Goal: Task Accomplishment & Management: Manage account settings

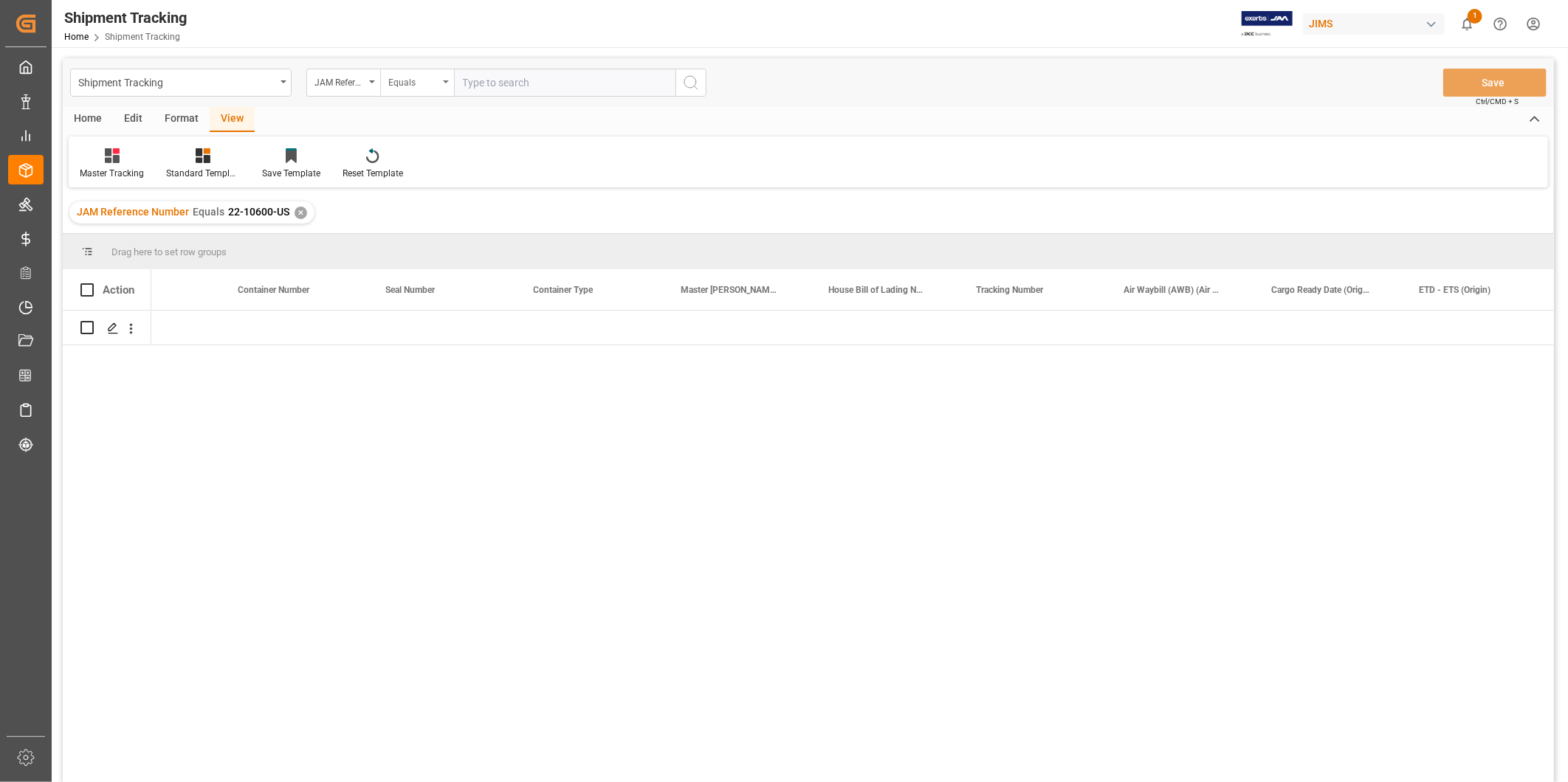
scroll to position [0, 1111]
click at [470, 78] on input "text" at bounding box center [565, 83] width 222 height 28
paste input "22-10600-US"
type input "22-10600-US"
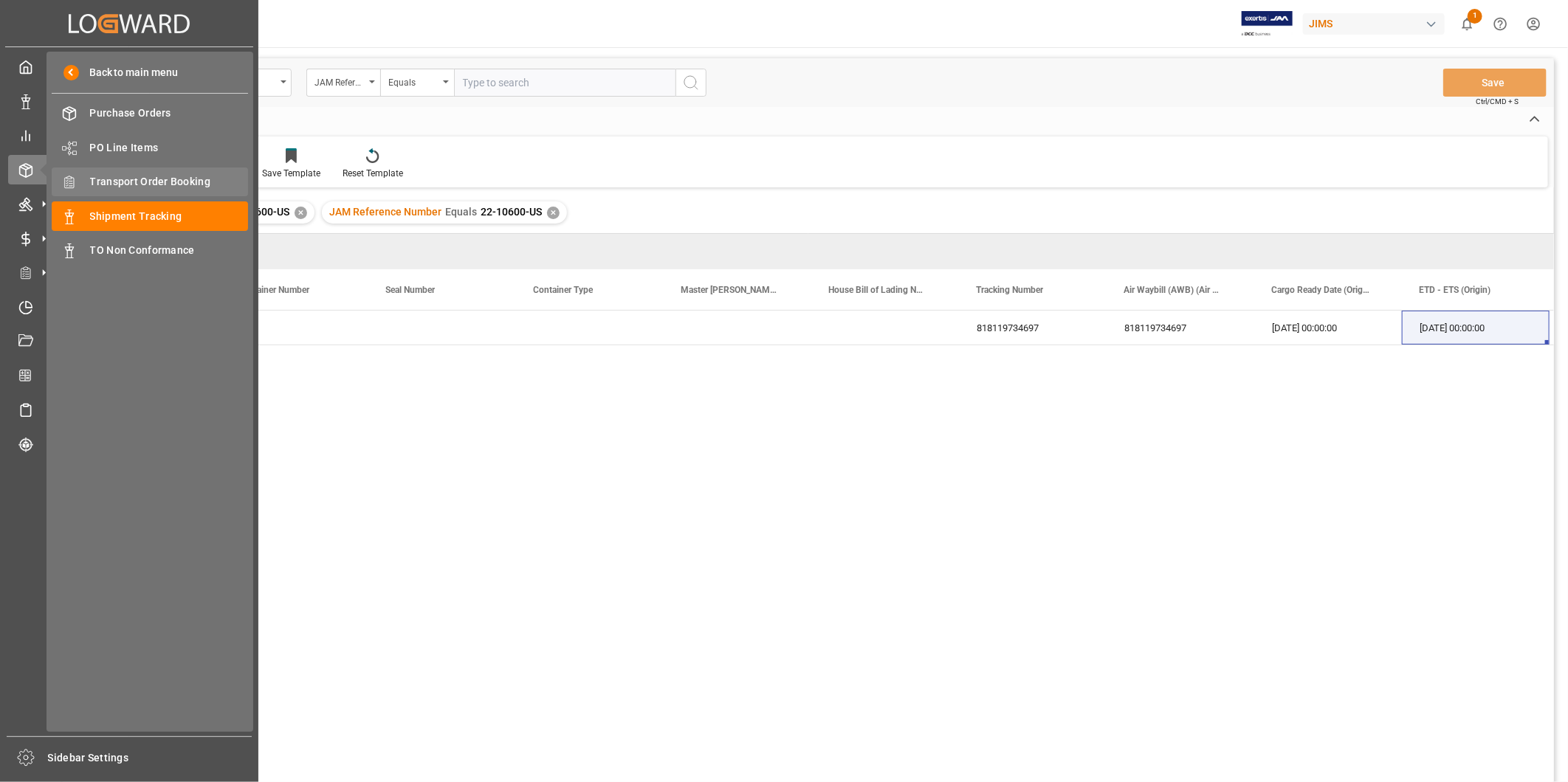
click at [107, 174] on span "Transport Order Booking" at bounding box center [170, 181] width 159 height 15
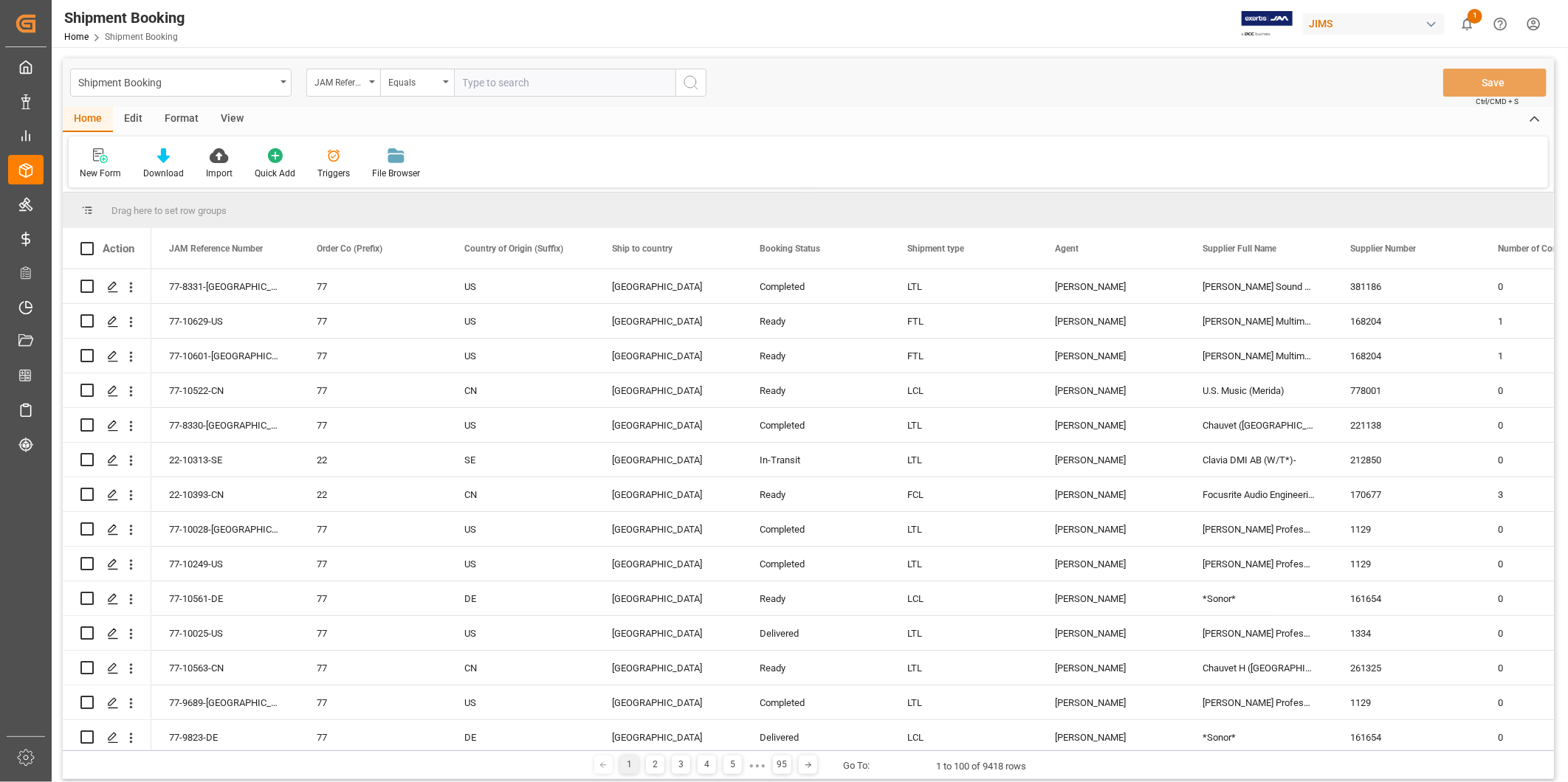
click at [517, 83] on input "text" at bounding box center [565, 83] width 222 height 28
paste input "22-10600-US"
type input "22-10600-US"
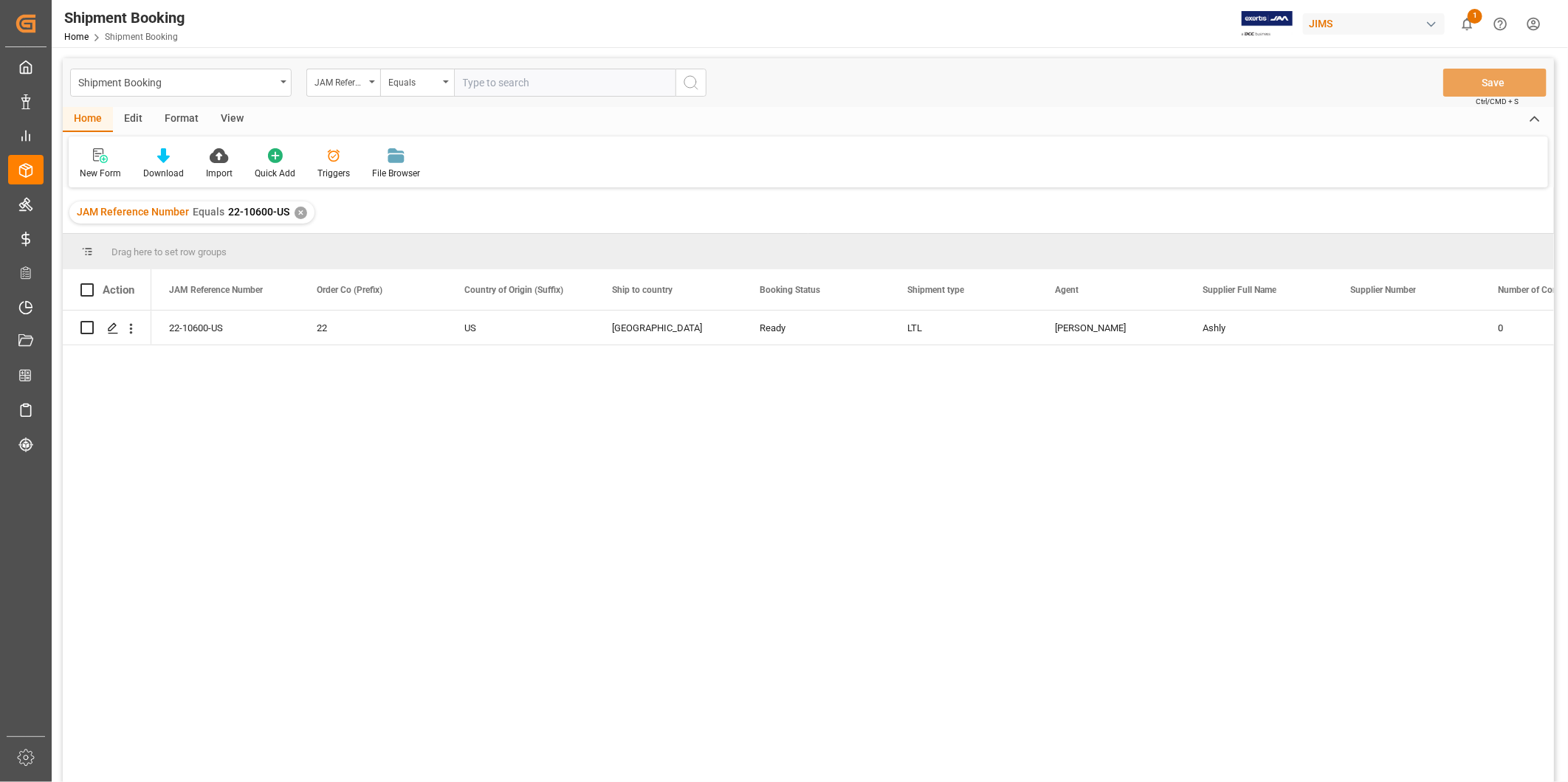
click at [163, 474] on div "22-10600-US 22 US Netherlands Ready LTL George Vigo Ashly 0" at bounding box center [853, 551] width 1403 height 481
click at [114, 328] on icon "Press SPACE to select this row." at bounding box center [113, 328] width 12 height 12
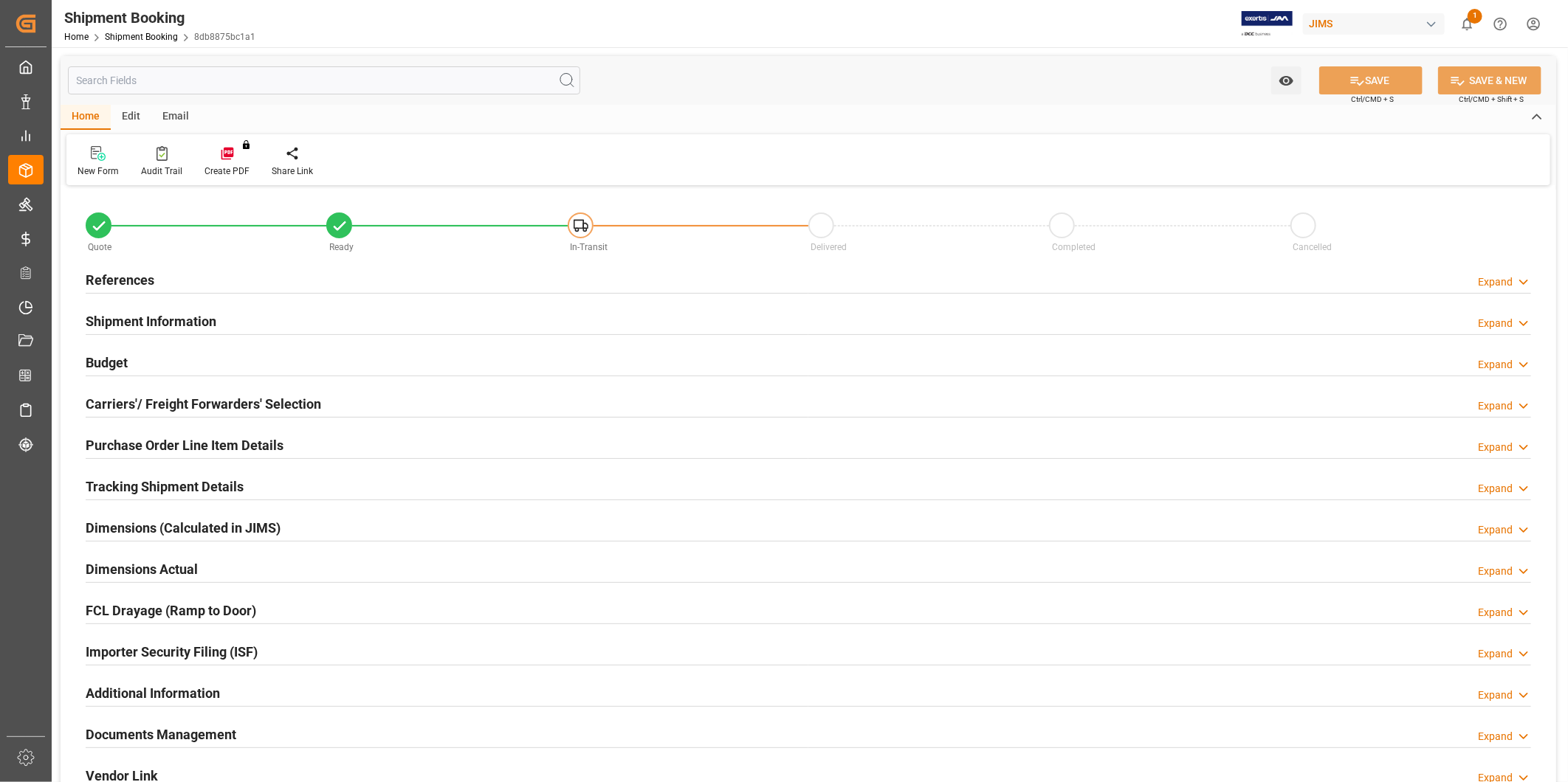
type input "165"
click at [1514, 362] on div "Expand" at bounding box center [1504, 365] width 53 height 15
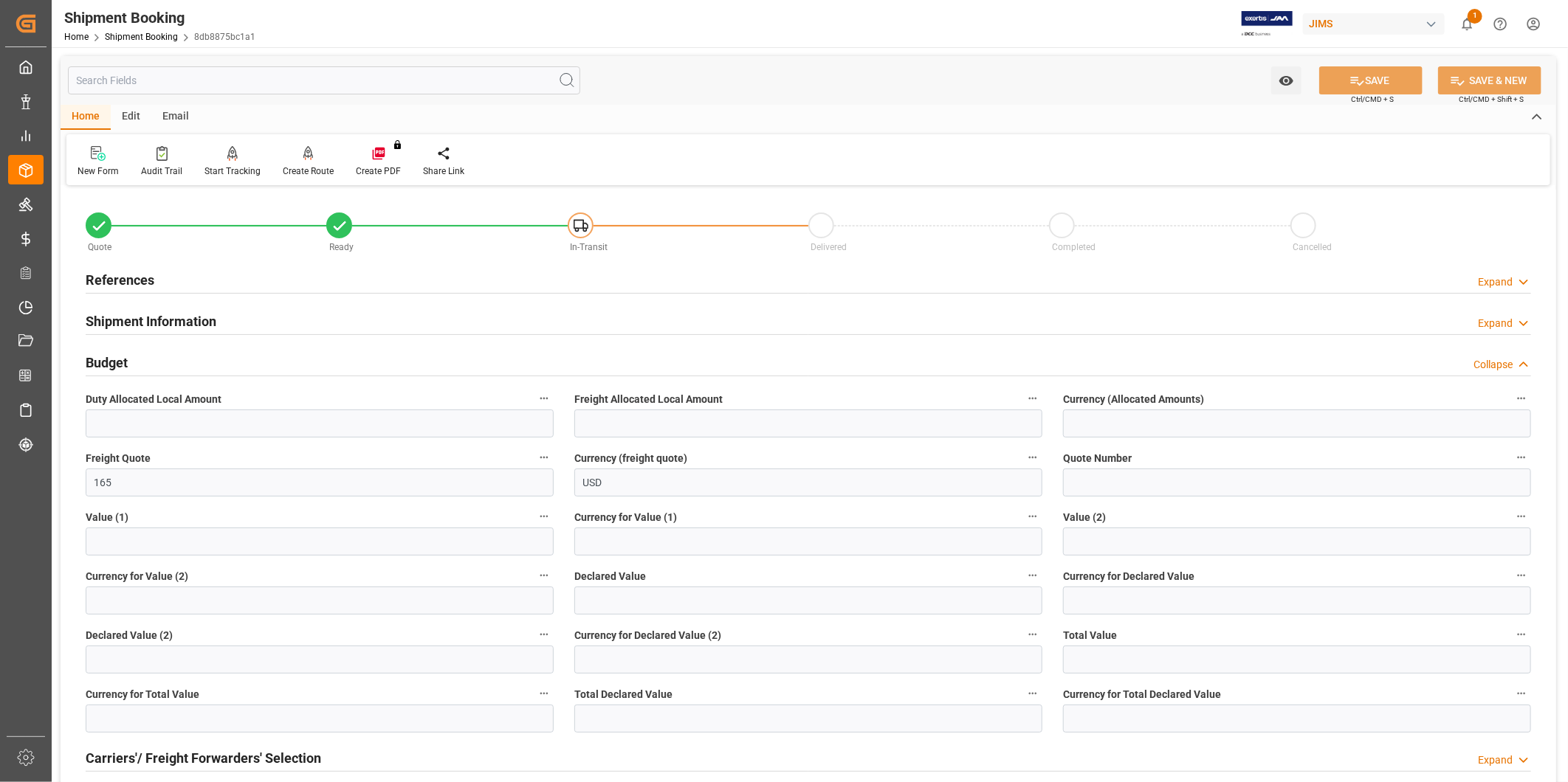
click at [1523, 281] on icon at bounding box center [1523, 282] width 14 height 15
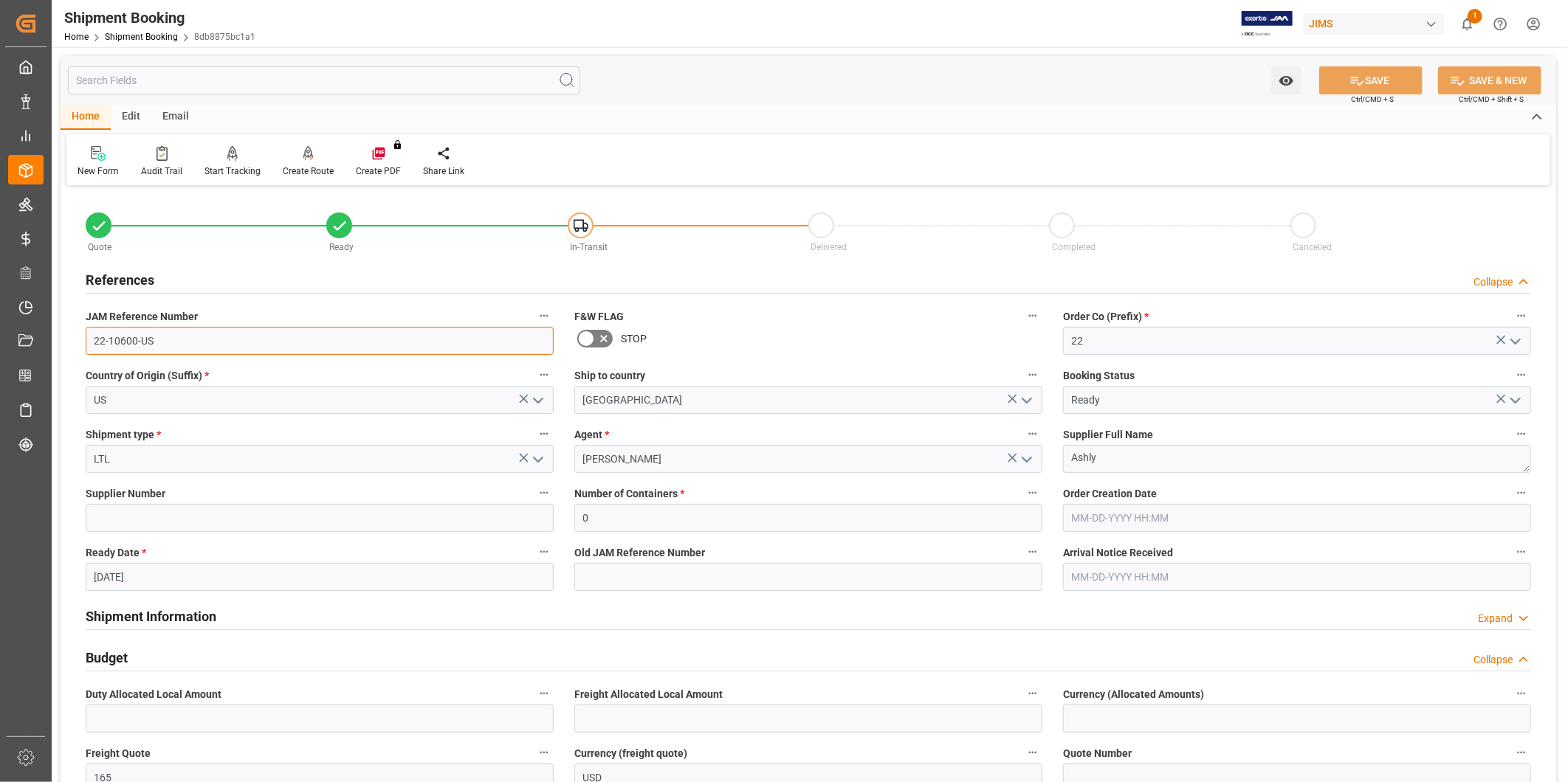
click at [170, 342] on input "22-10600-US" at bounding box center [319, 341] width 468 height 28
click at [172, 342] on input "22-10600-US" at bounding box center [319, 341] width 468 height 28
click at [172, 343] on input "22-10600-US" at bounding box center [319, 341] width 468 height 28
click at [174, 344] on input "22-10600-US" at bounding box center [319, 341] width 468 height 28
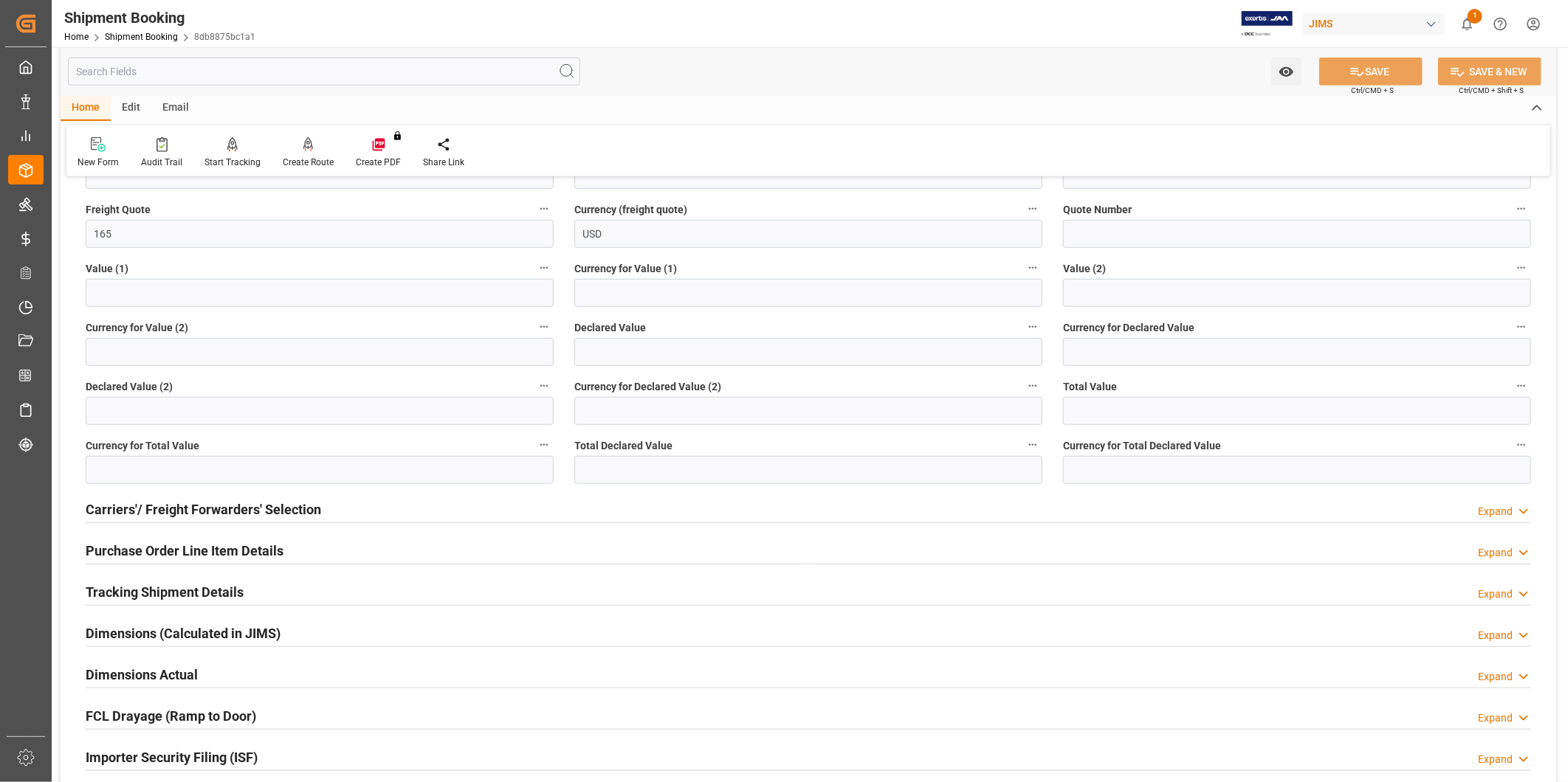
scroll to position [547, 0]
click at [1498, 510] on div "Expand" at bounding box center [1495, 509] width 35 height 15
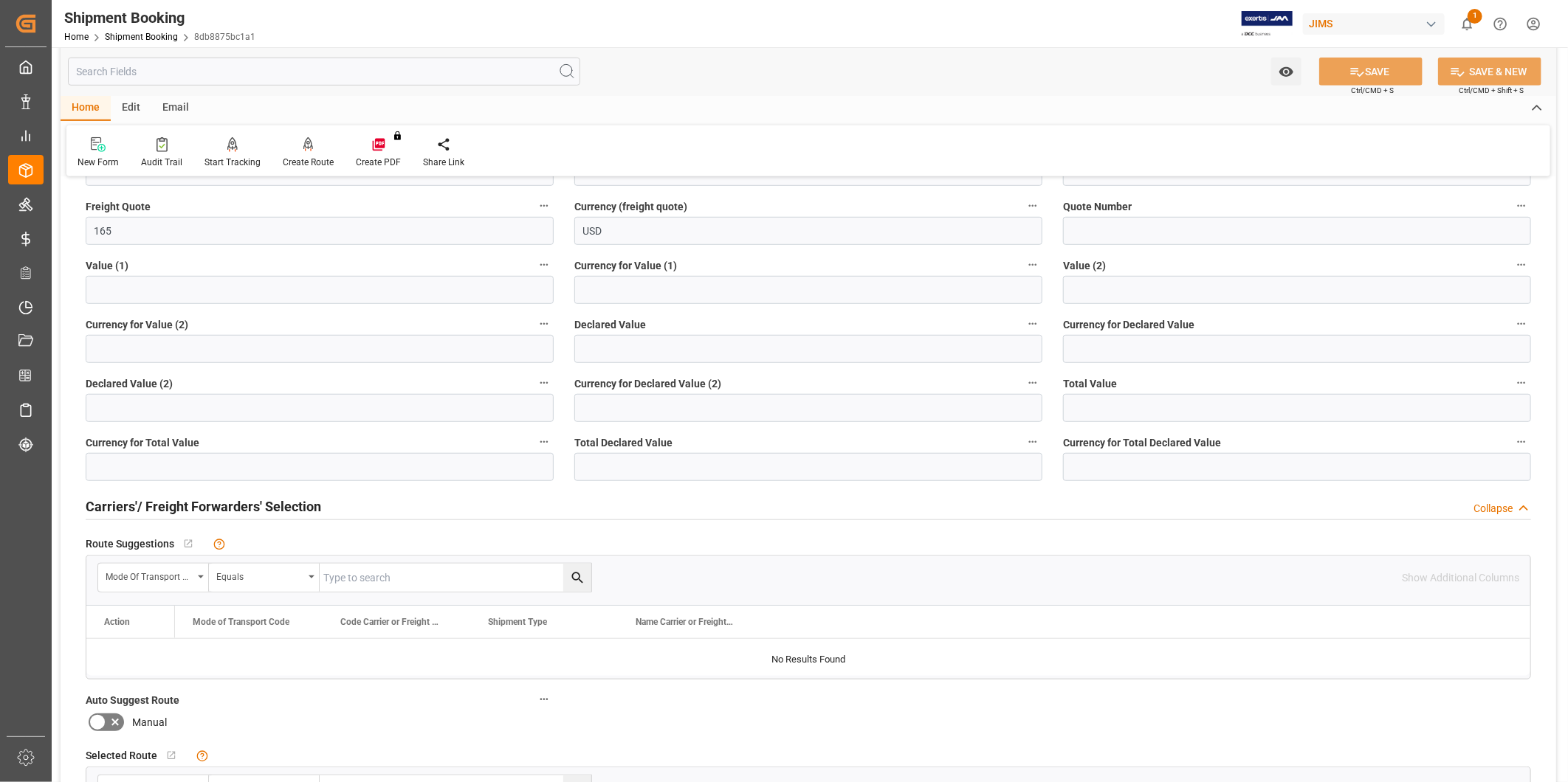
click at [1498, 510] on div "Collapse" at bounding box center [1493, 509] width 39 height 15
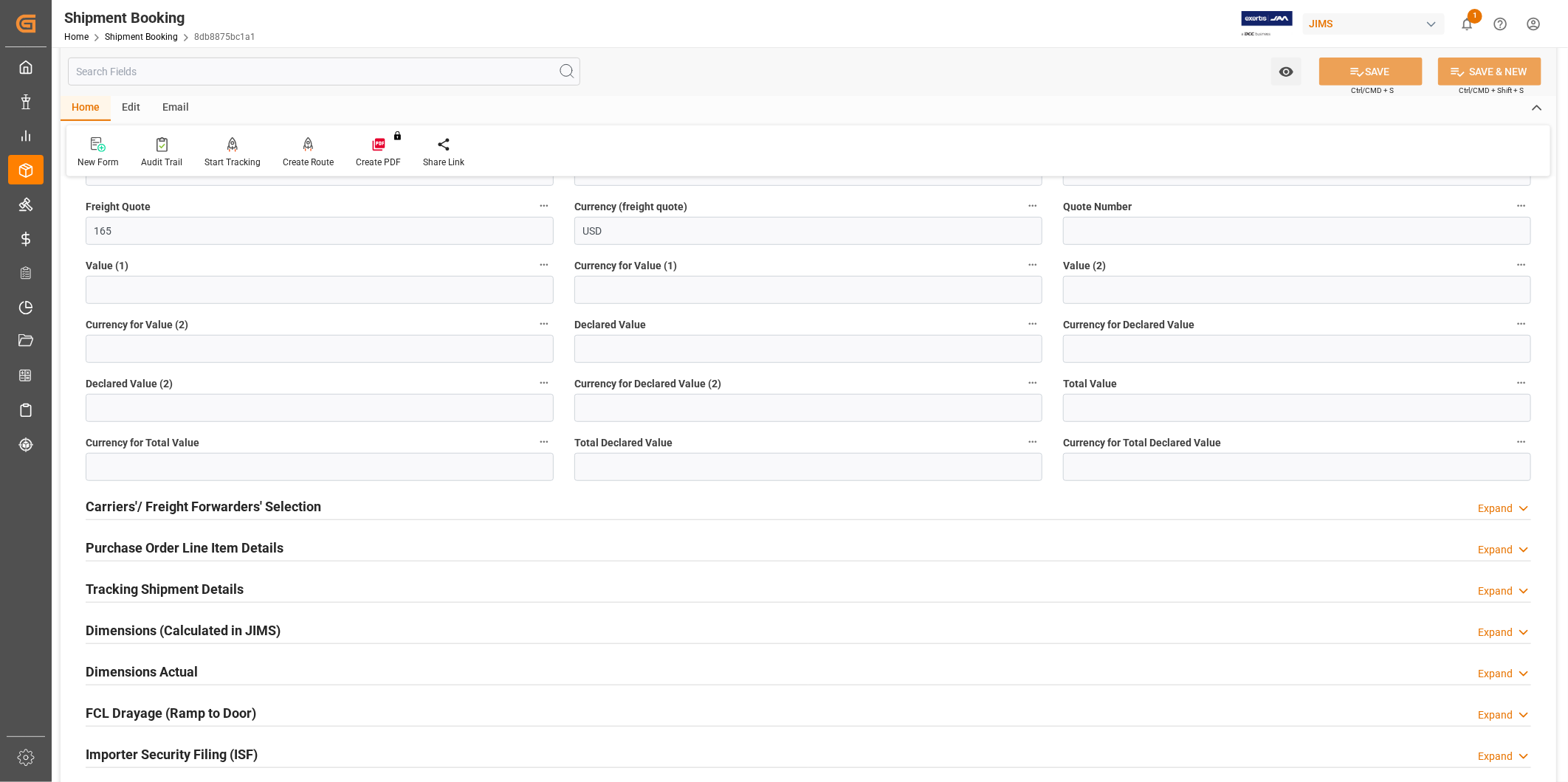
click at [1498, 510] on div "Expand" at bounding box center [1495, 509] width 35 height 15
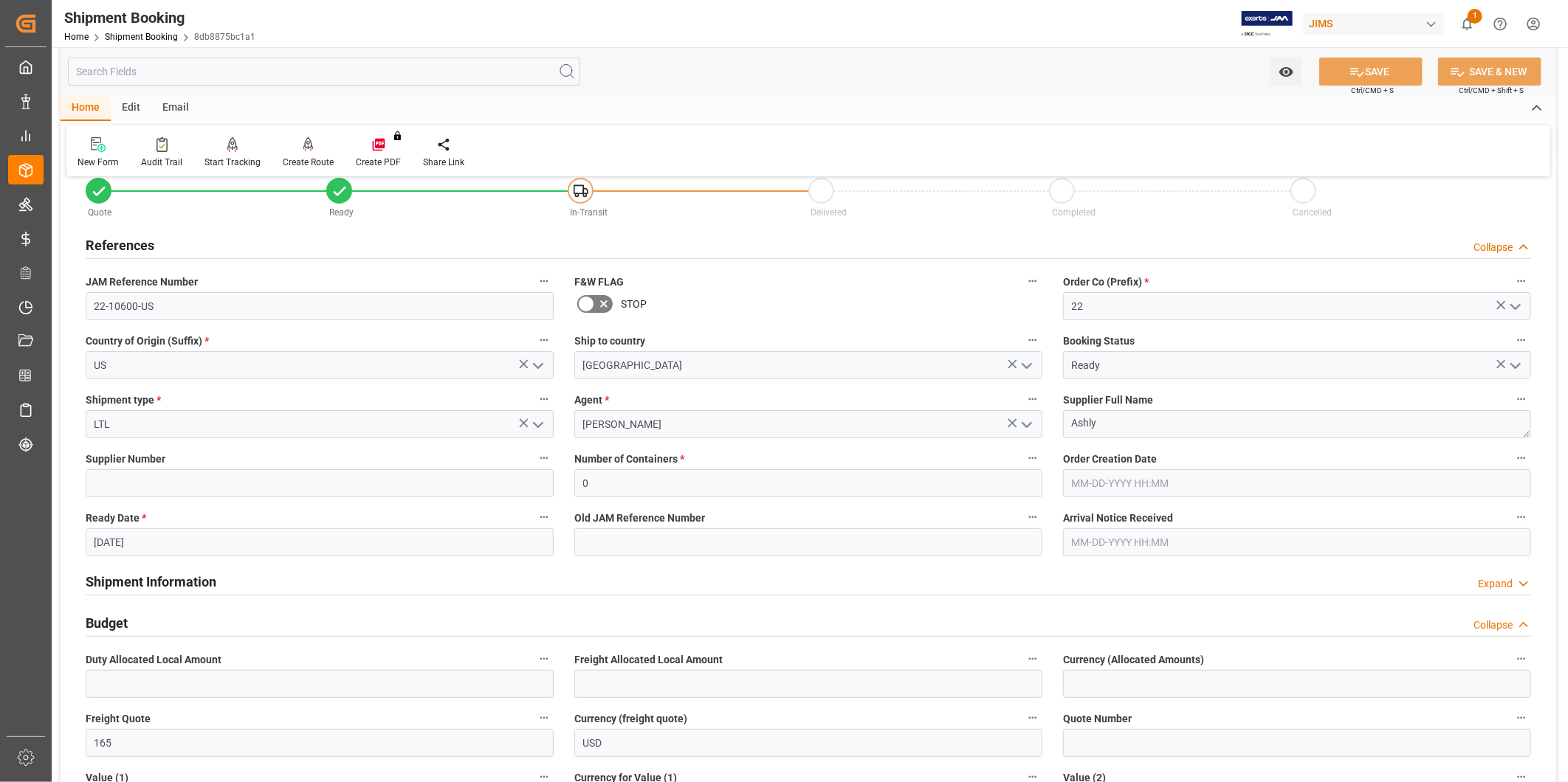
scroll to position [0, 0]
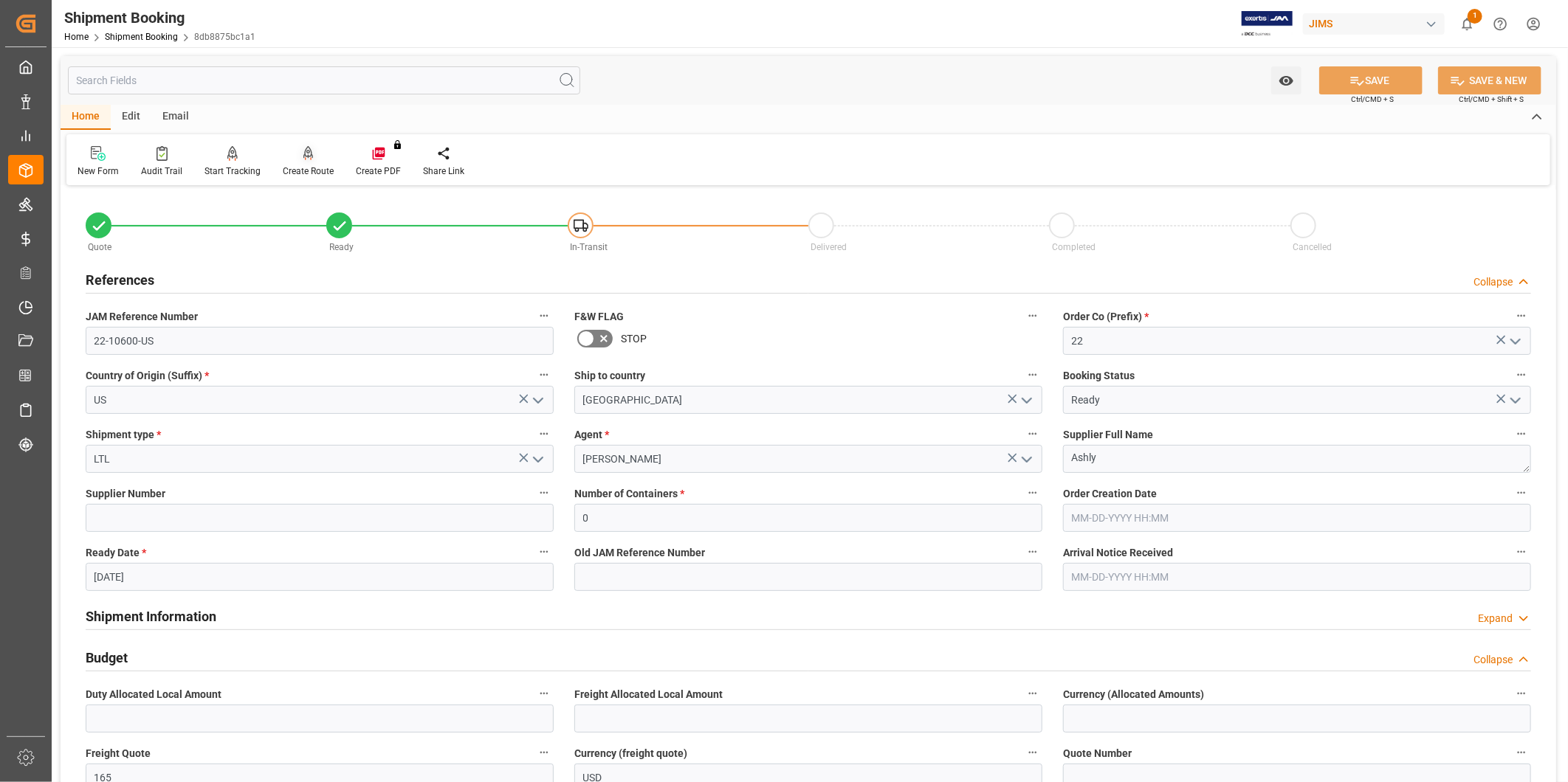
click at [313, 163] on div "Create Route" at bounding box center [308, 162] width 73 height 32
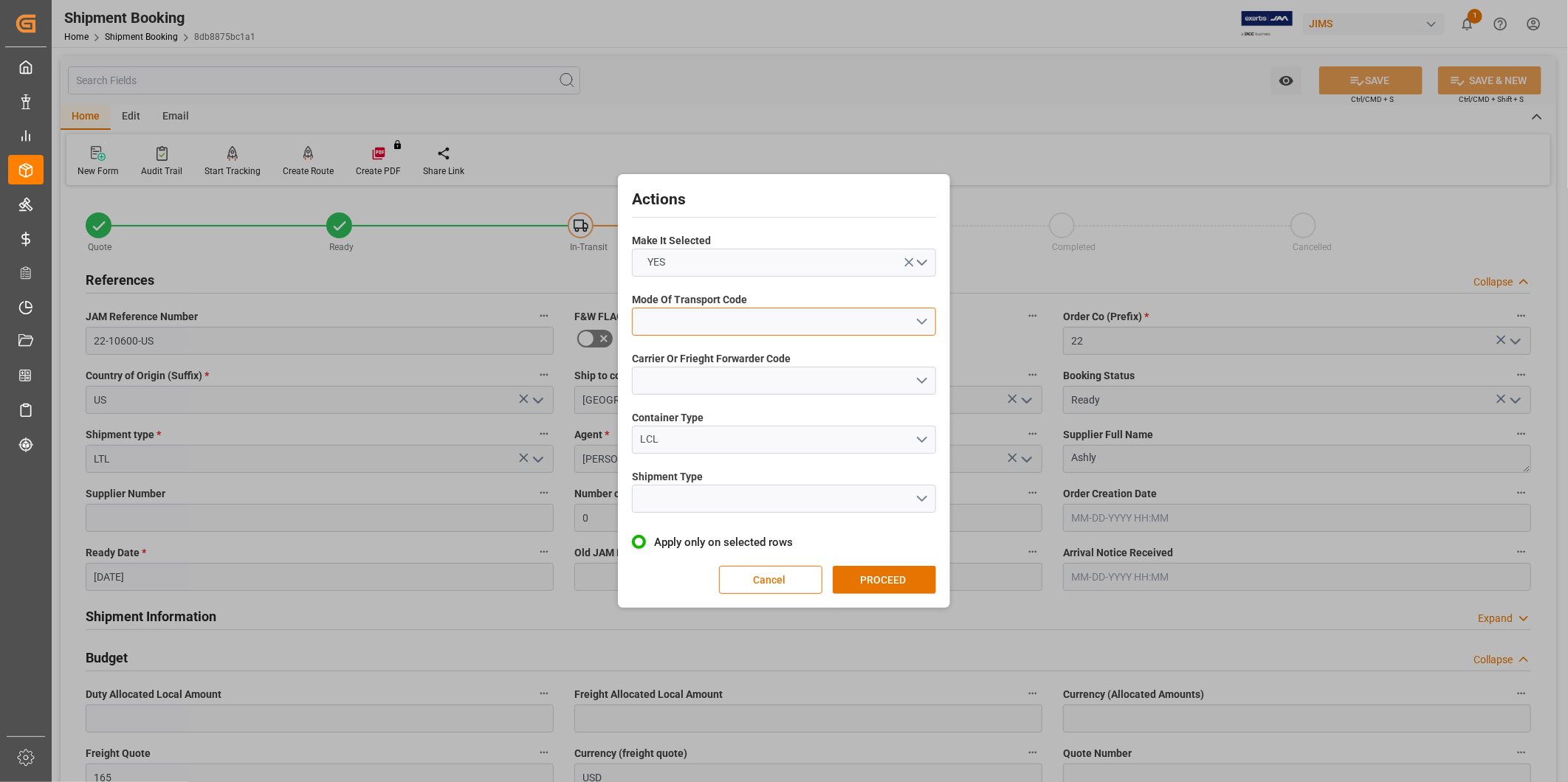
click at [840, 308] on button "open menu" at bounding box center [783, 321] width 304 height 28
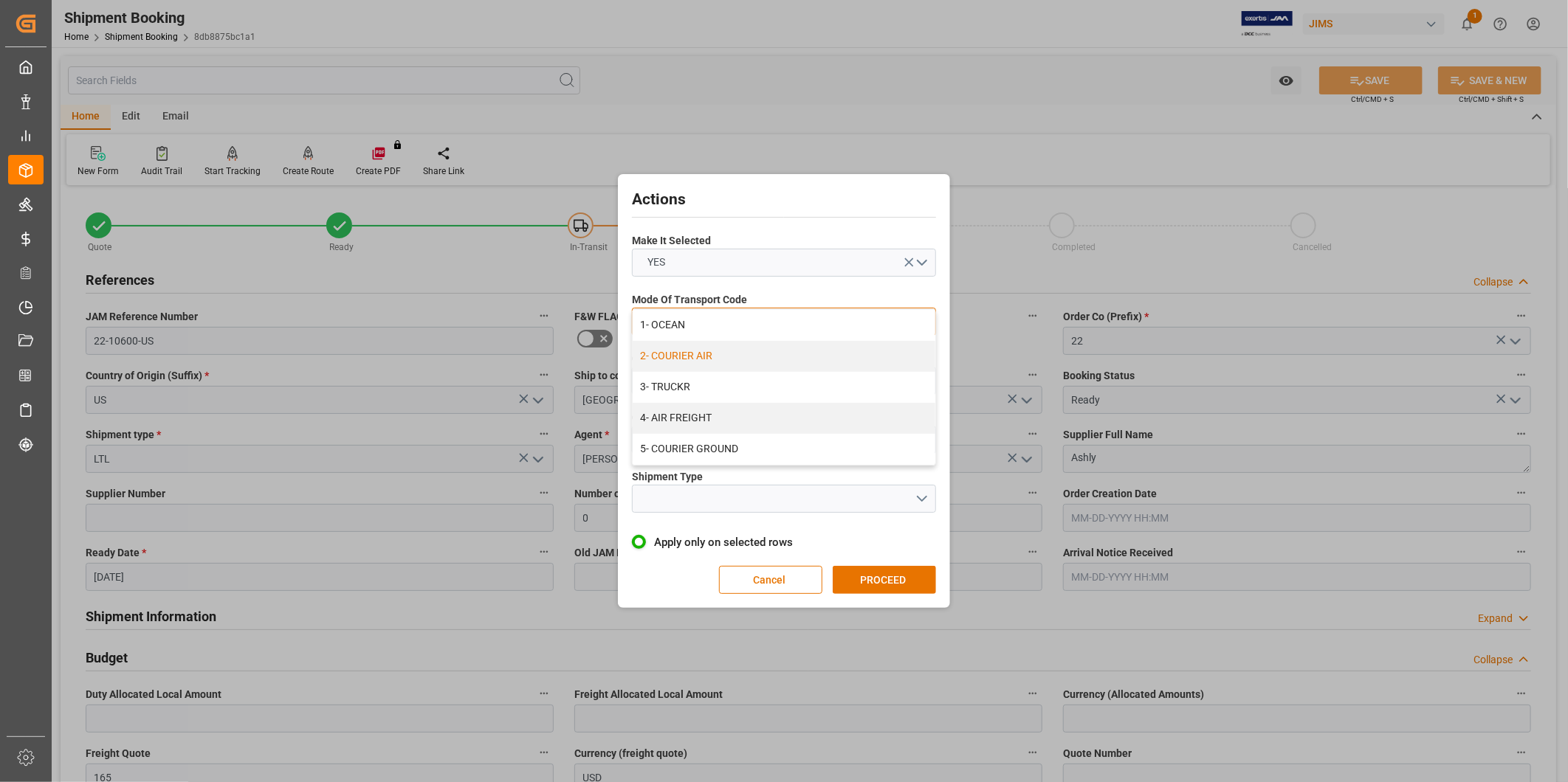
click at [817, 344] on div "2- COURIER AIR" at bounding box center [783, 356] width 303 height 31
click at [799, 377] on button "open menu" at bounding box center [783, 380] width 304 height 28
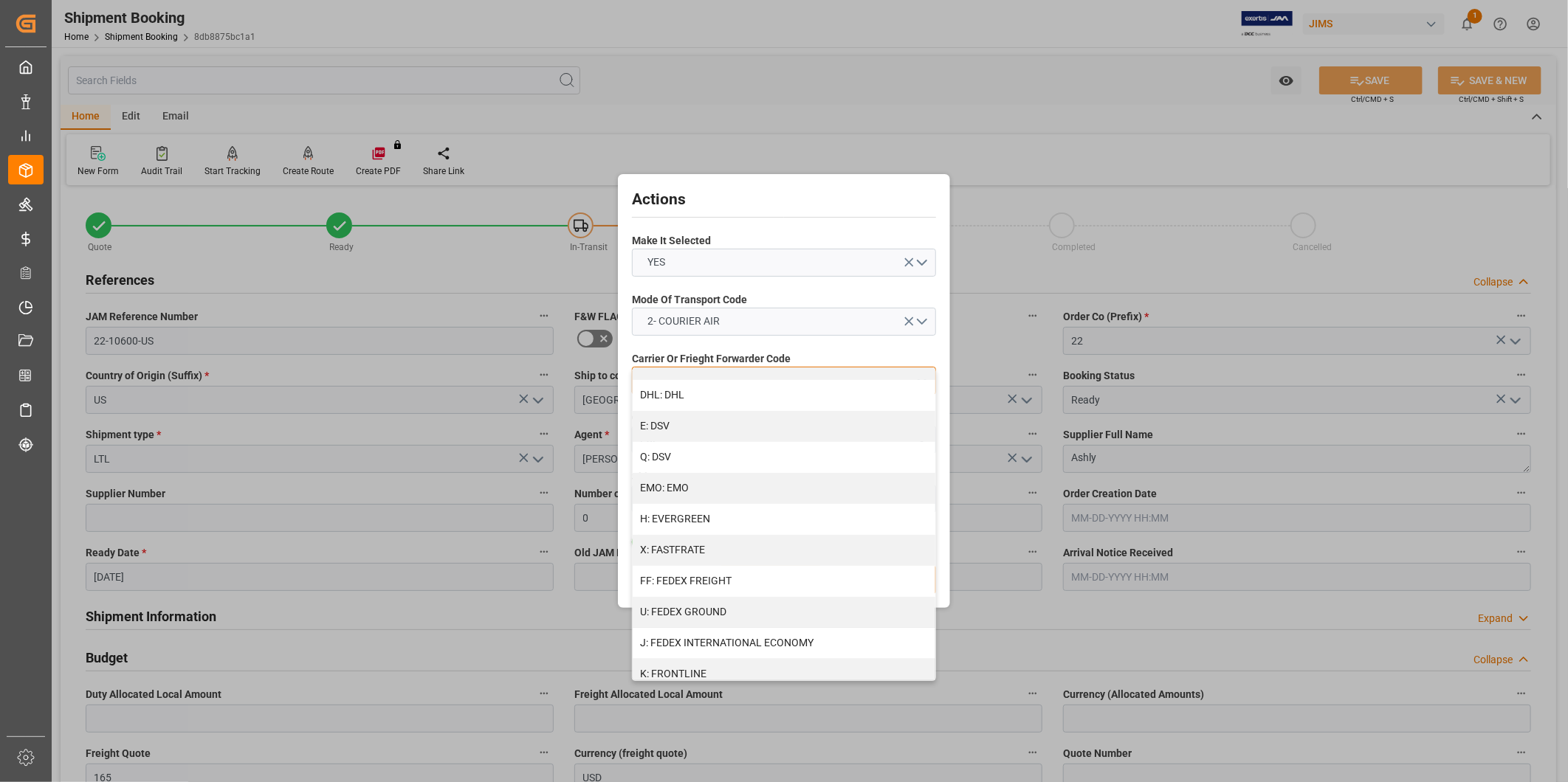
scroll to position [273, 0]
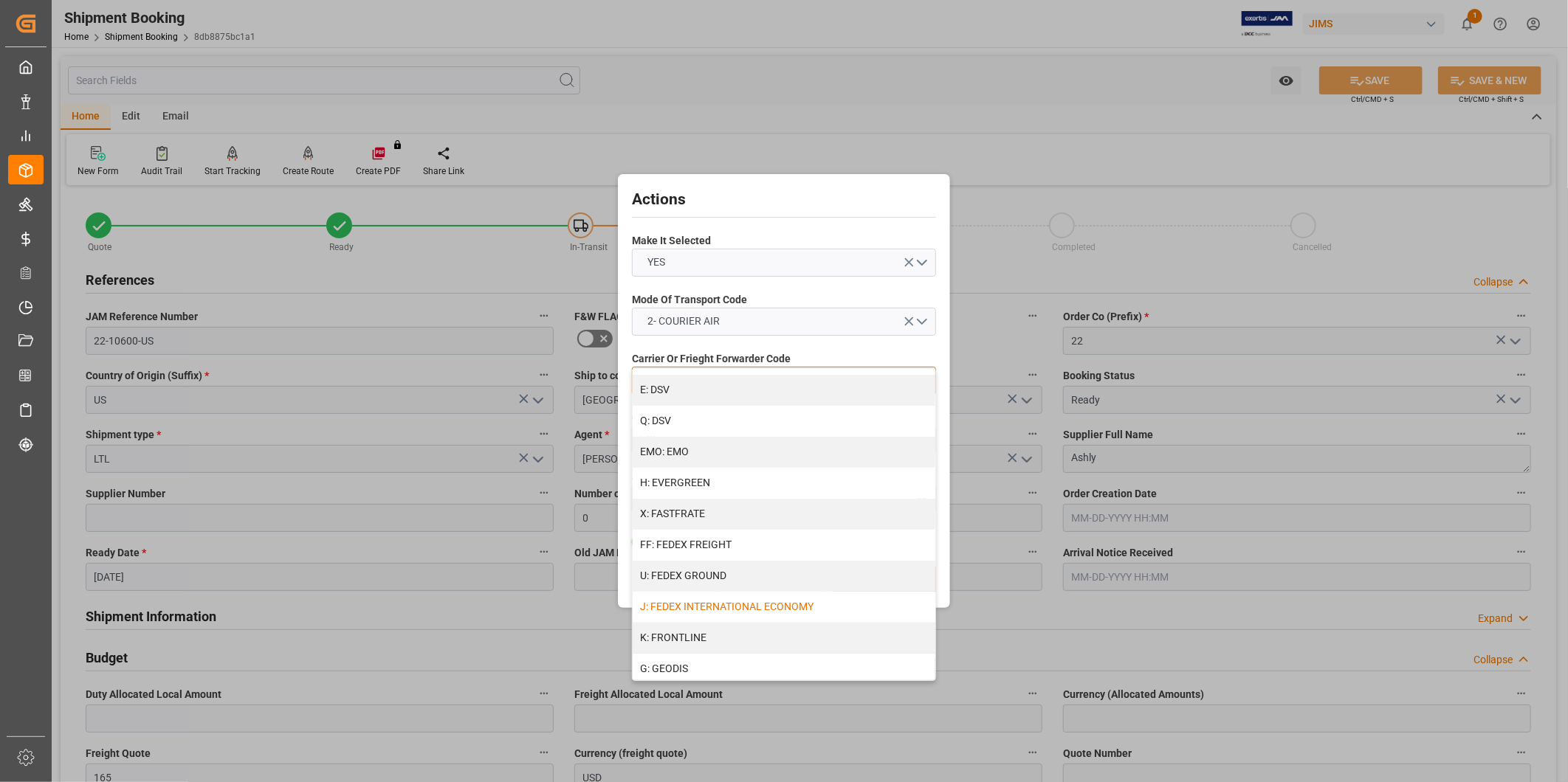
click at [798, 603] on div "J: FEDEX INTERNATIONAL ECONOMY" at bounding box center [783, 607] width 303 height 31
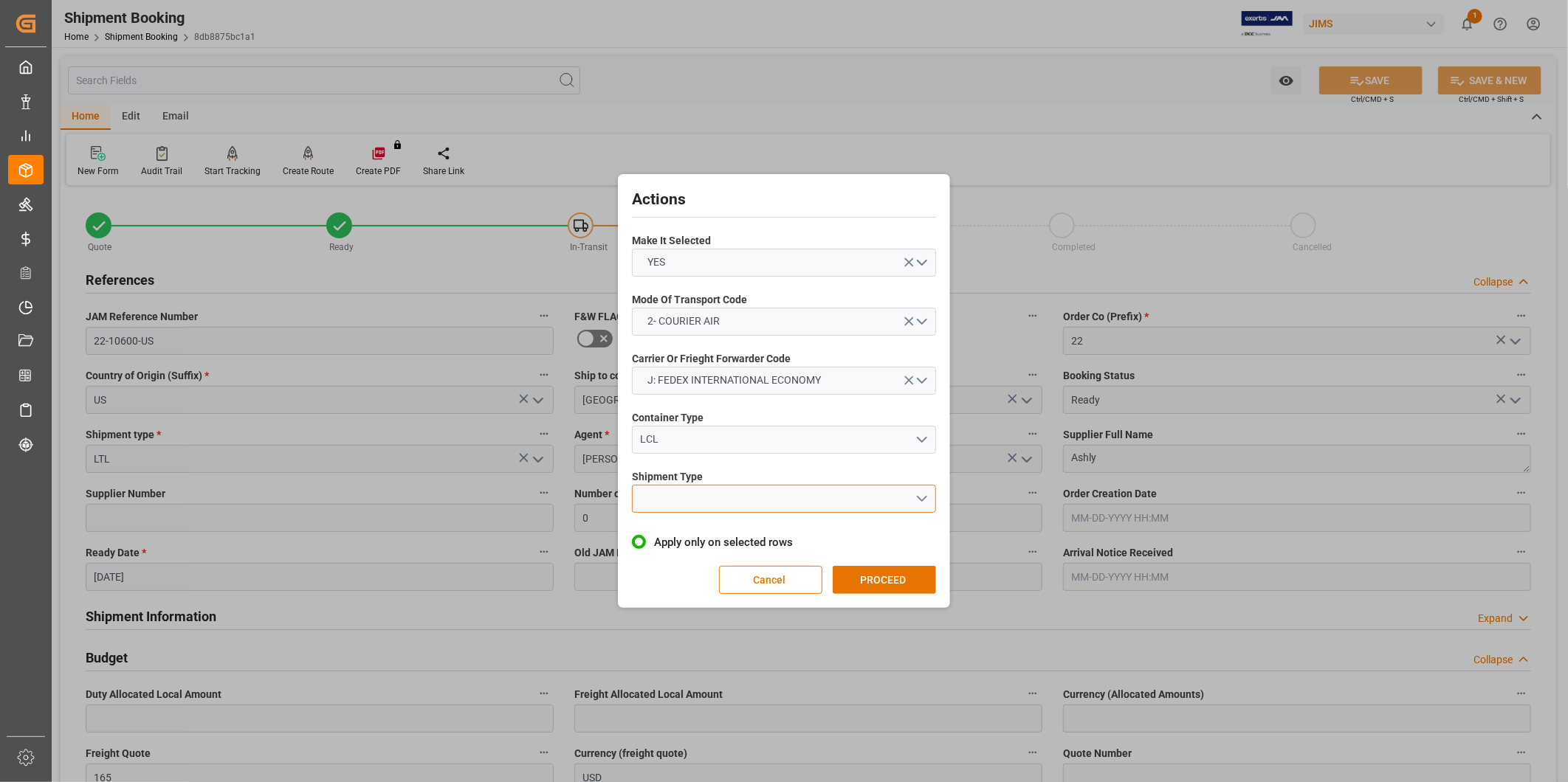
click at [756, 505] on button "open menu" at bounding box center [783, 498] width 304 height 28
click at [742, 534] on div "LCL" at bounding box center [783, 533] width 303 height 31
click at [886, 579] on button "PROCEED" at bounding box center [884, 579] width 103 height 28
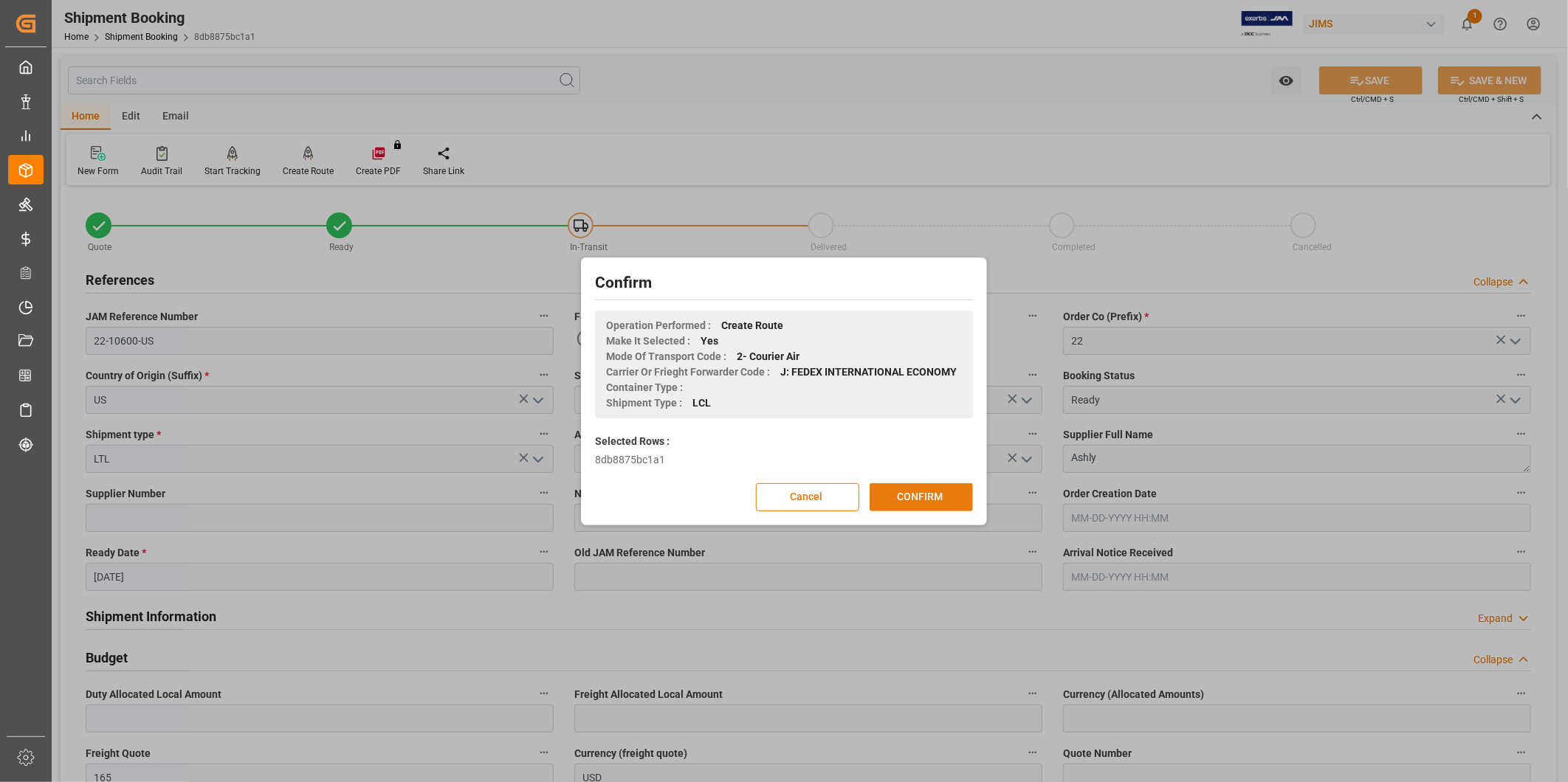
click at [923, 503] on button "CONFIRM" at bounding box center [920, 497] width 103 height 28
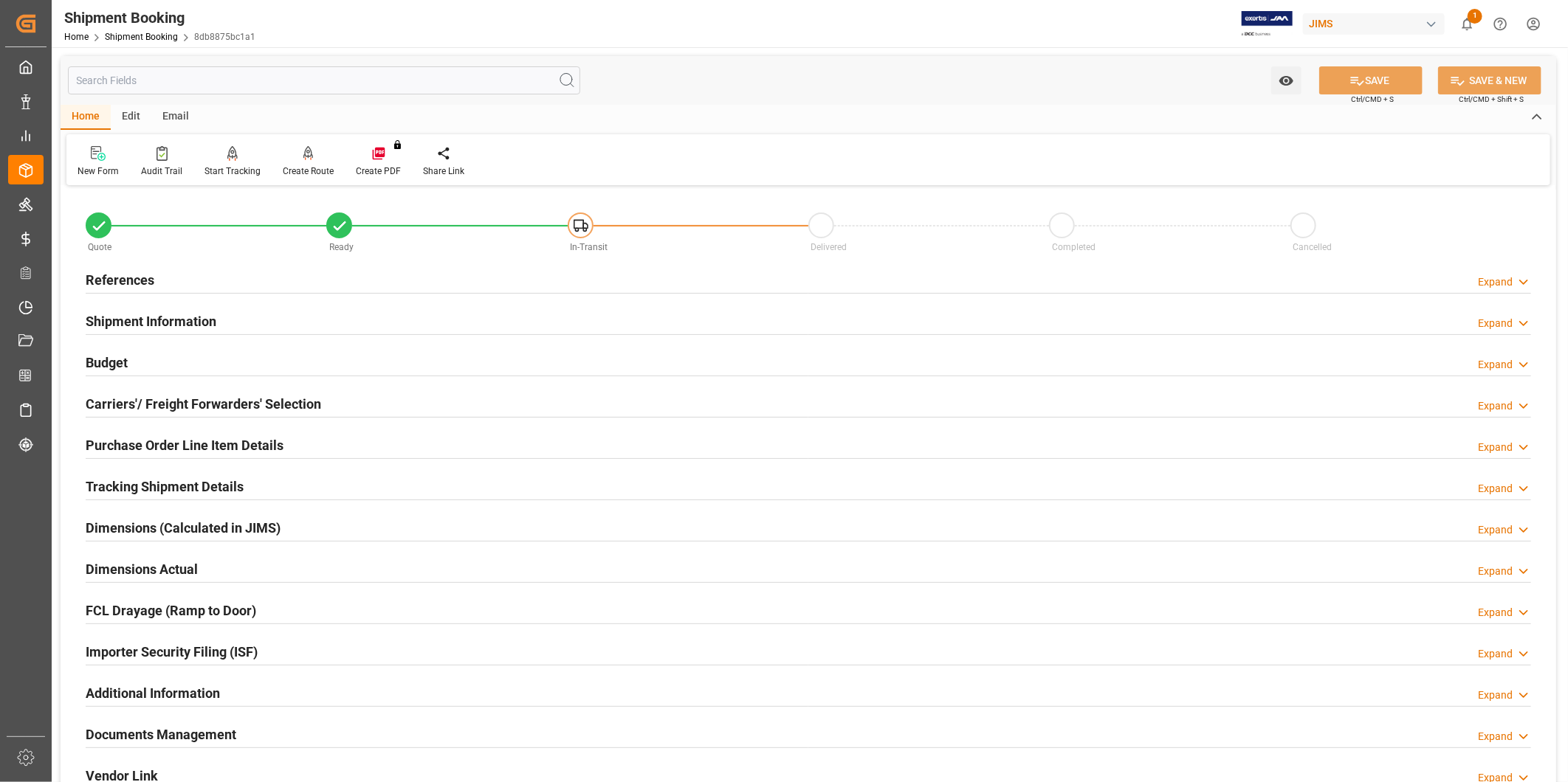
click at [449, 400] on div "Carriers'/ Freight Forwarders' Selection Expand" at bounding box center [808, 402] width 1445 height 28
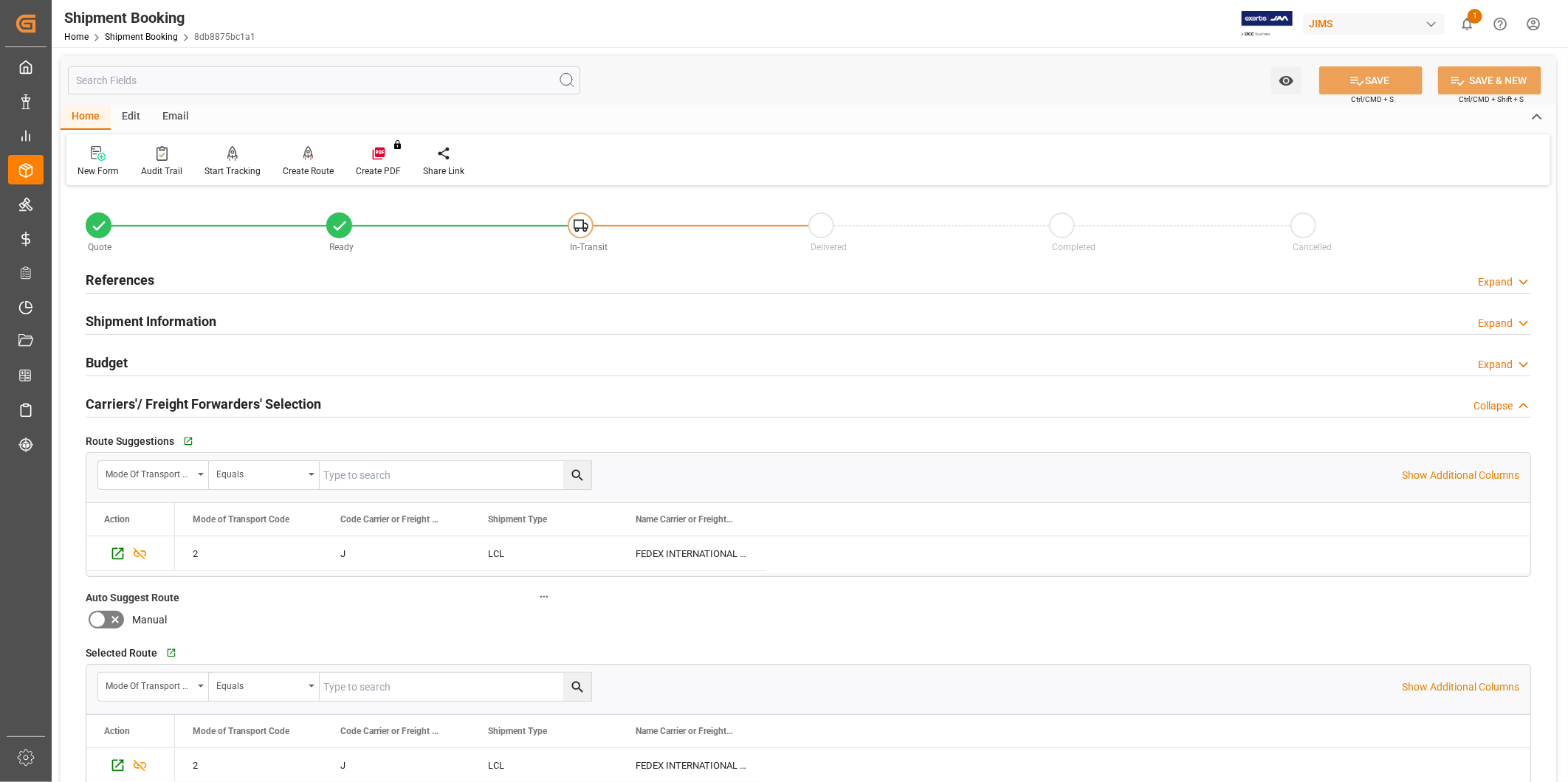
click at [449, 400] on div "Carriers'/ Freight Forwarders' Selection Collapse" at bounding box center [808, 402] width 1445 height 28
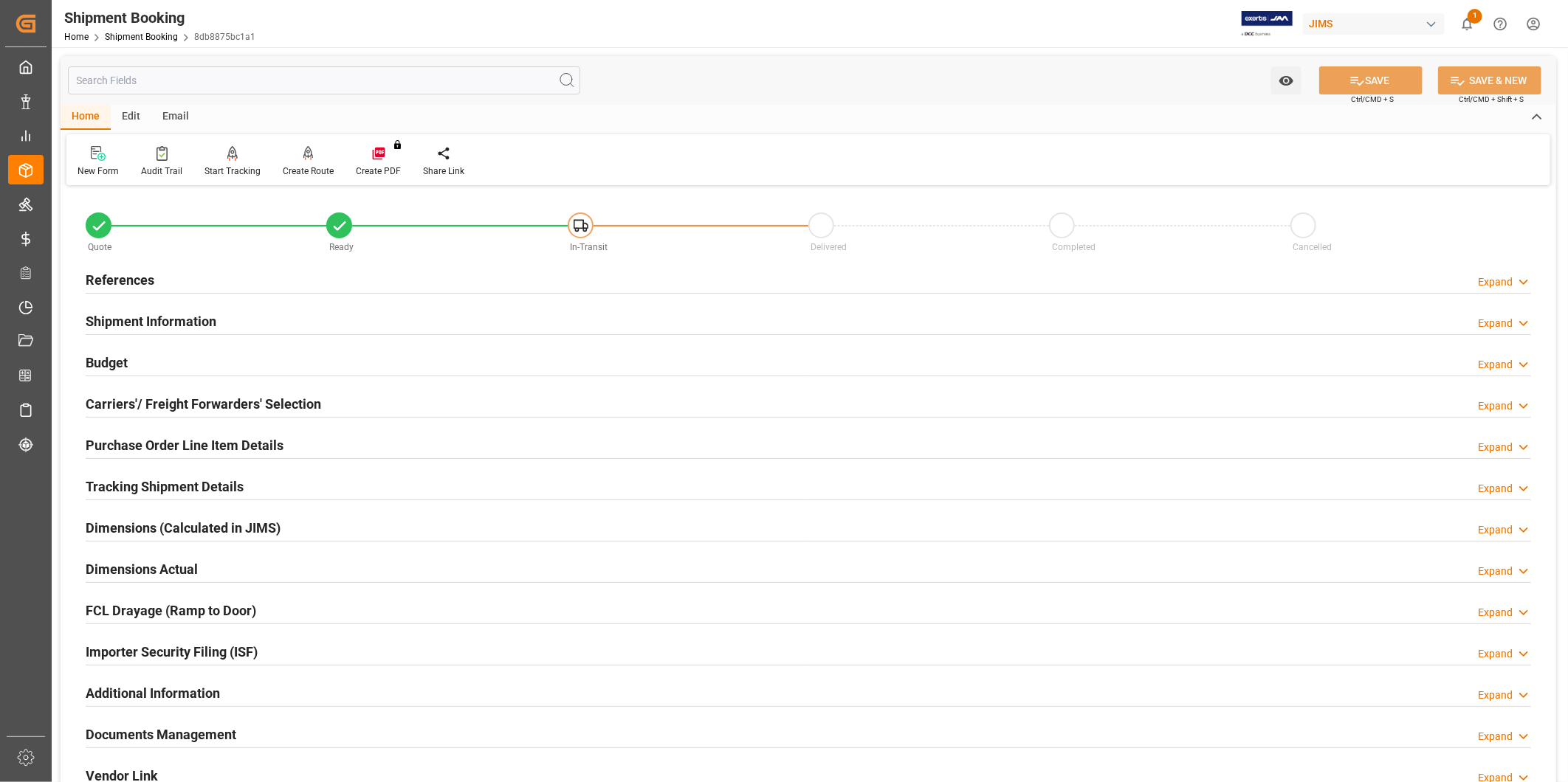
click at [445, 448] on div "Purchase Order Line Item Details Expand" at bounding box center [808, 444] width 1445 height 28
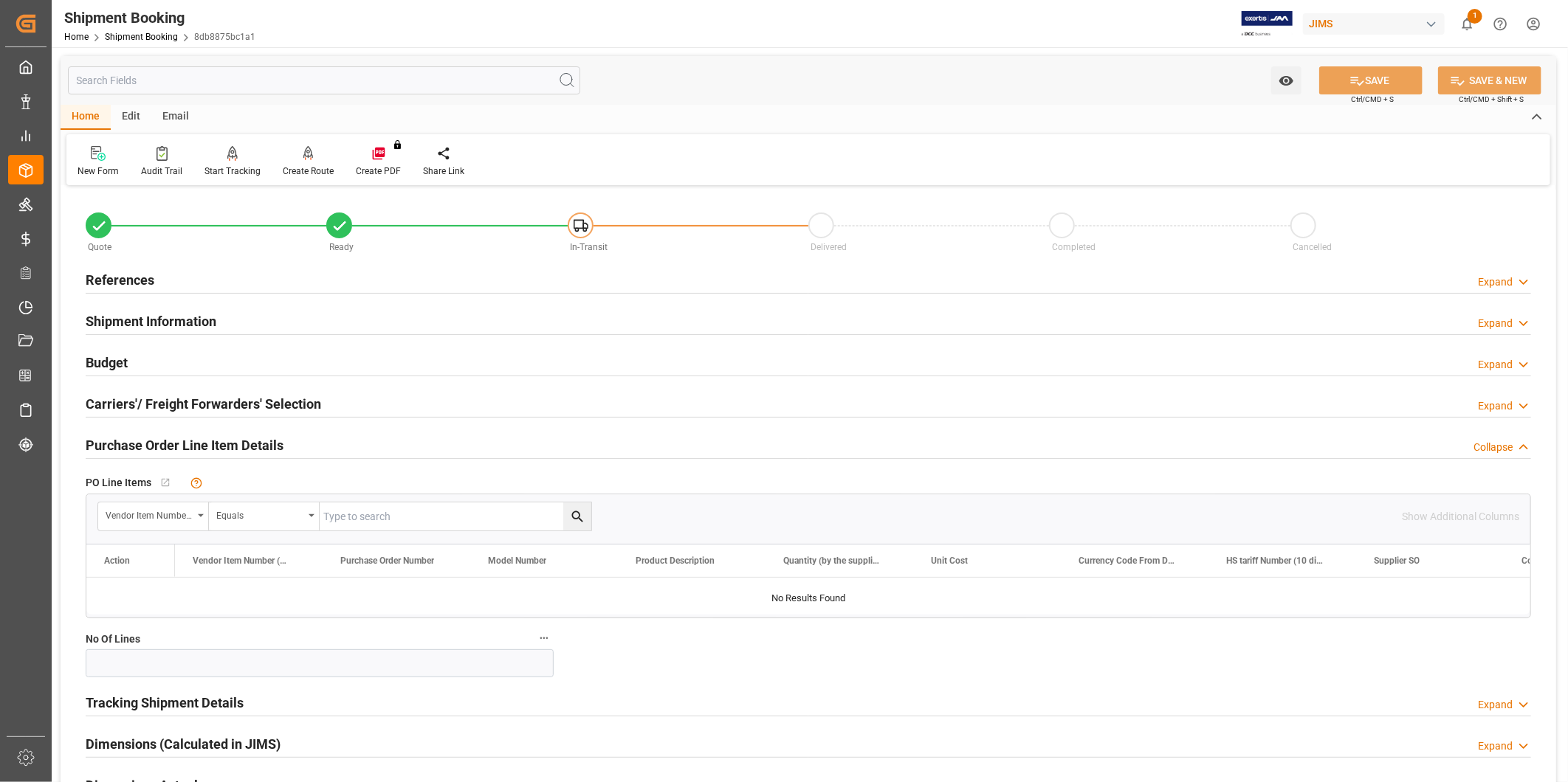
click at [444, 447] on div "Purchase Order Line Item Details Collapse" at bounding box center [808, 444] width 1445 height 28
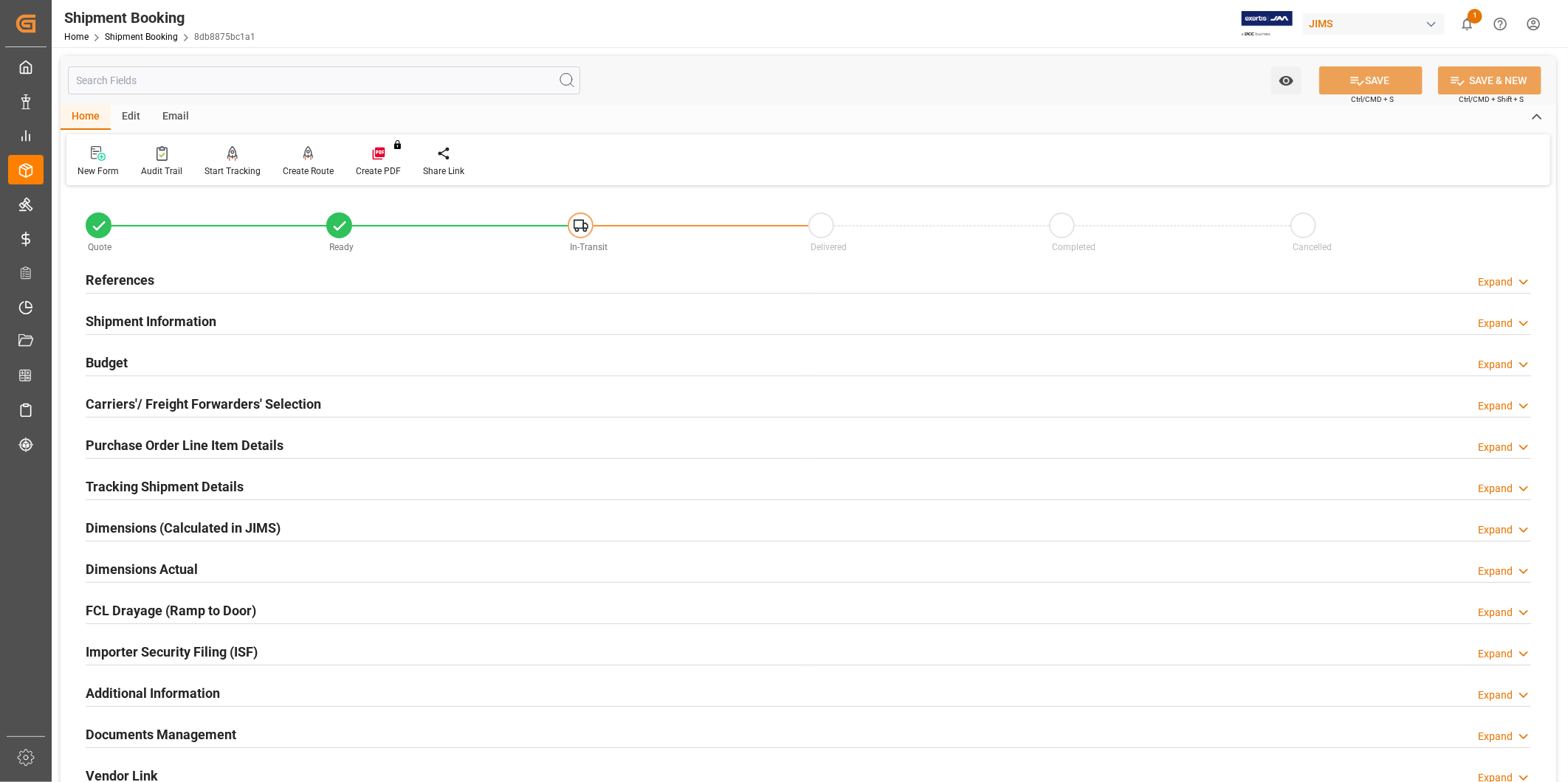
click at [446, 362] on div "Budget Expand" at bounding box center [808, 361] width 1445 height 28
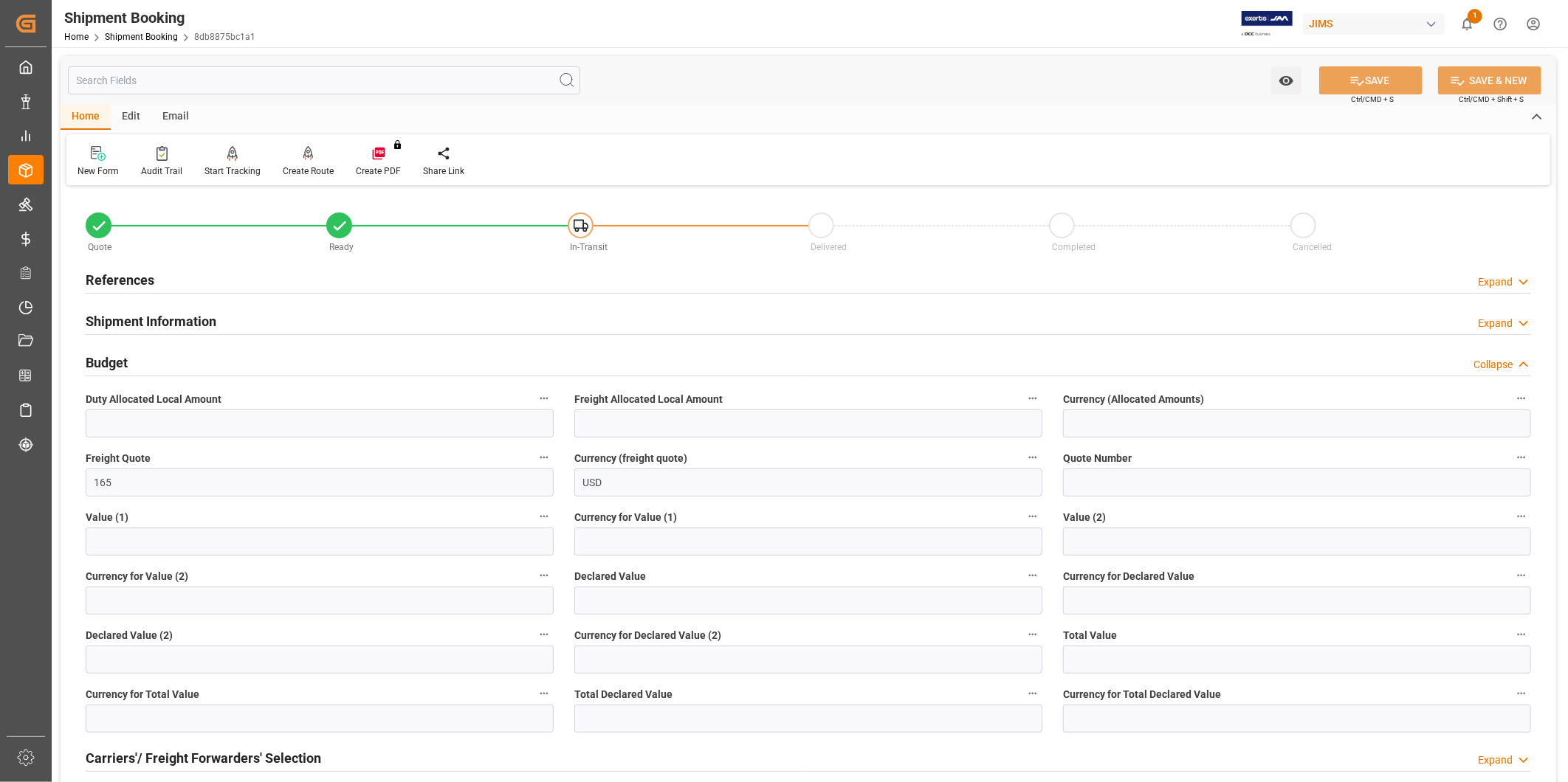
click at [1508, 281] on div "Expand" at bounding box center [1495, 282] width 35 height 15
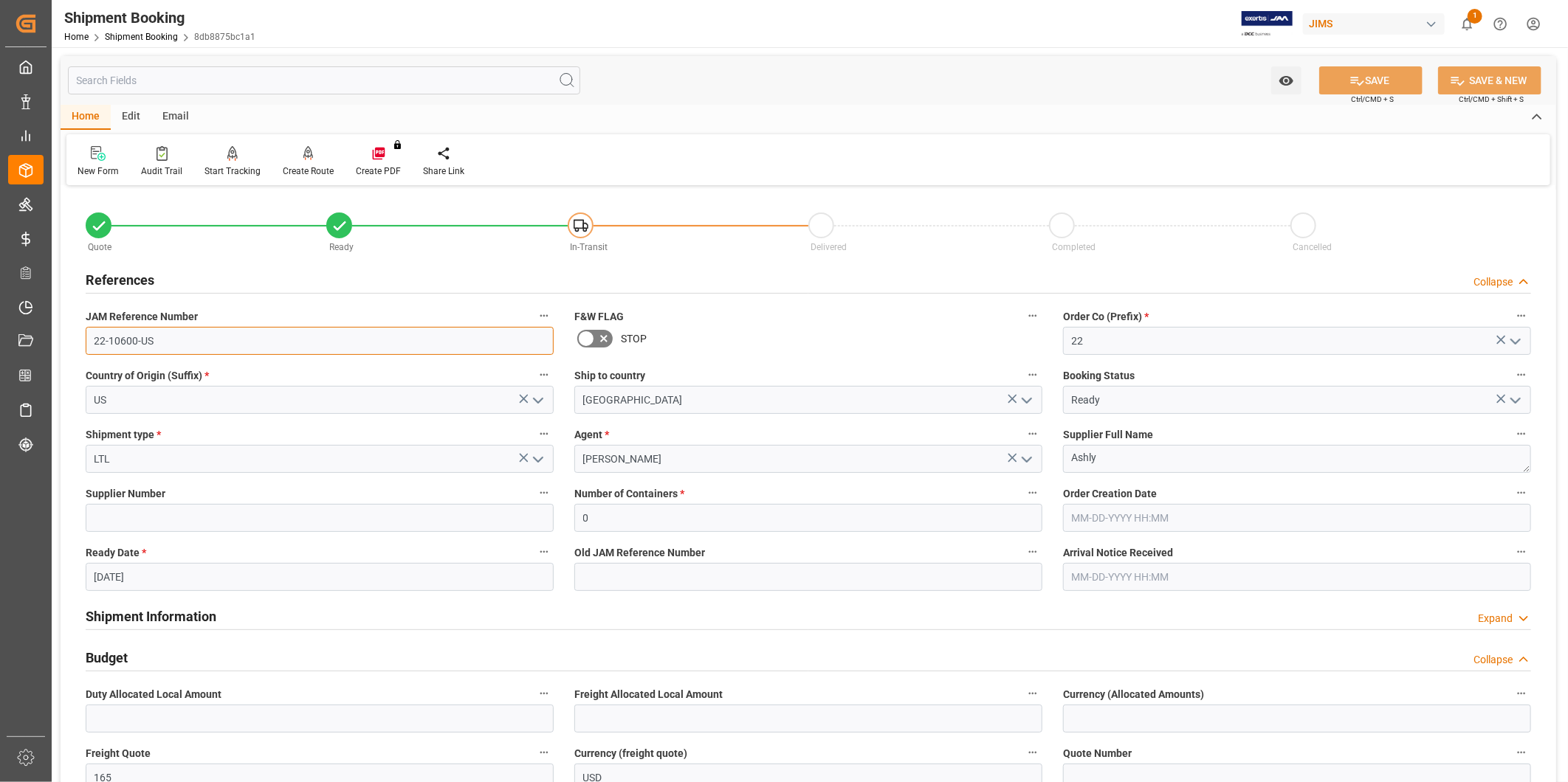
click at [333, 338] on input "22-10600-US" at bounding box center [319, 341] width 468 height 28
click at [335, 337] on input "22-10600-US" at bounding box center [319, 341] width 468 height 28
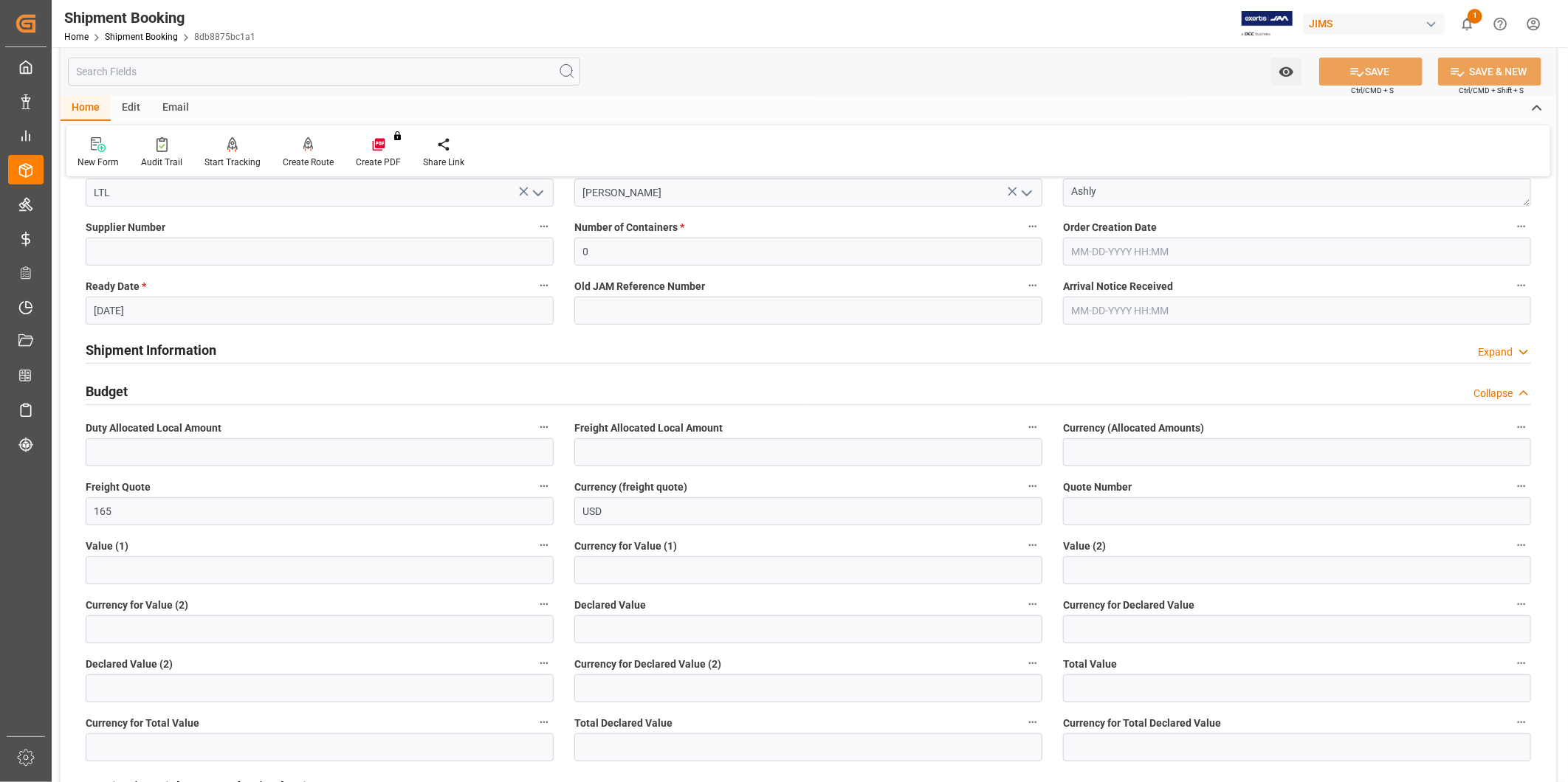
scroll to position [273, 0]
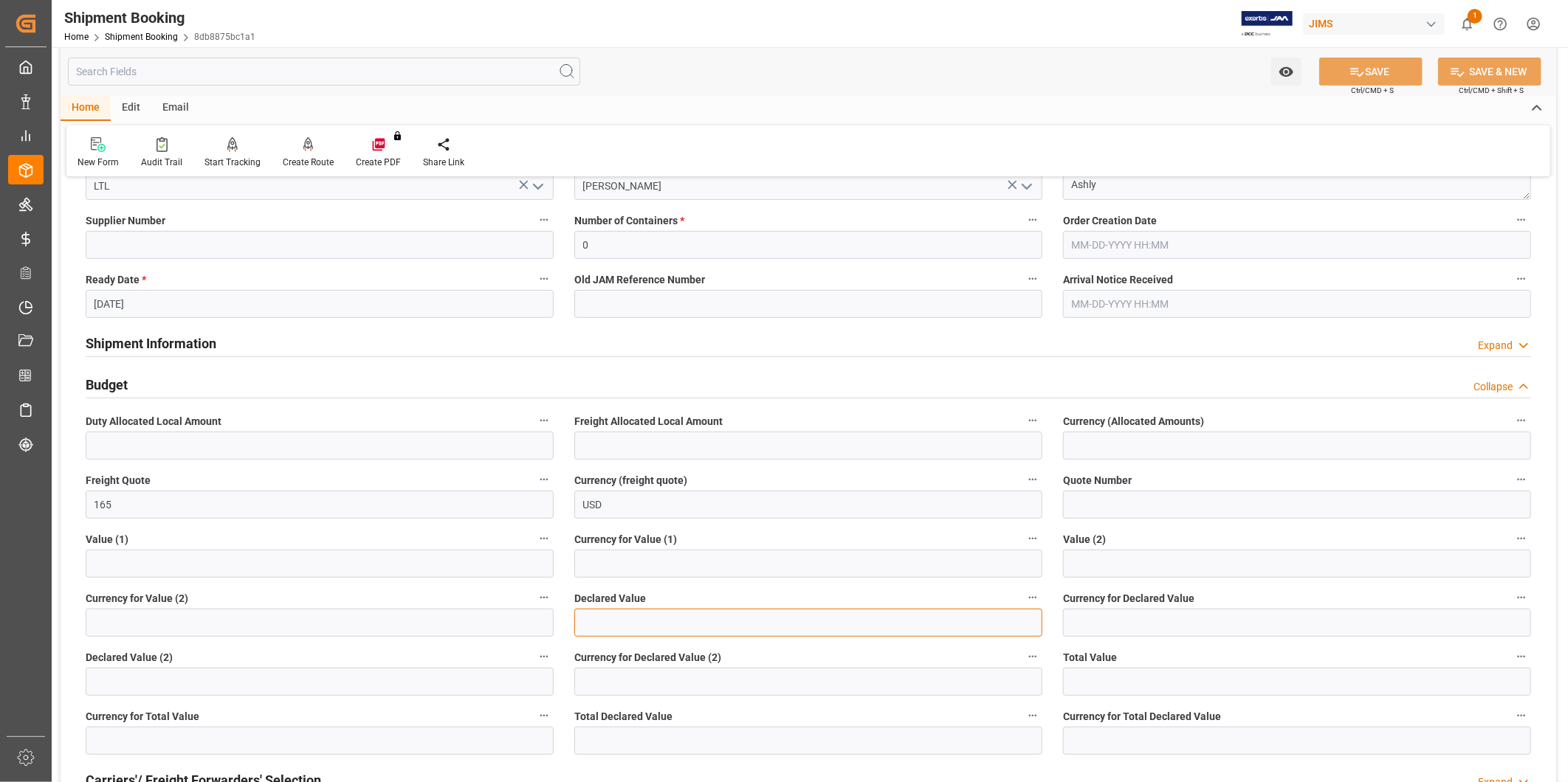
click at [675, 621] on input "text" at bounding box center [808, 623] width 468 height 28
paste input "text"
click at [673, 620] on input "text" at bounding box center [808, 623] width 468 height 28
paste input "text"
click at [637, 620] on input "text" at bounding box center [808, 623] width 468 height 28
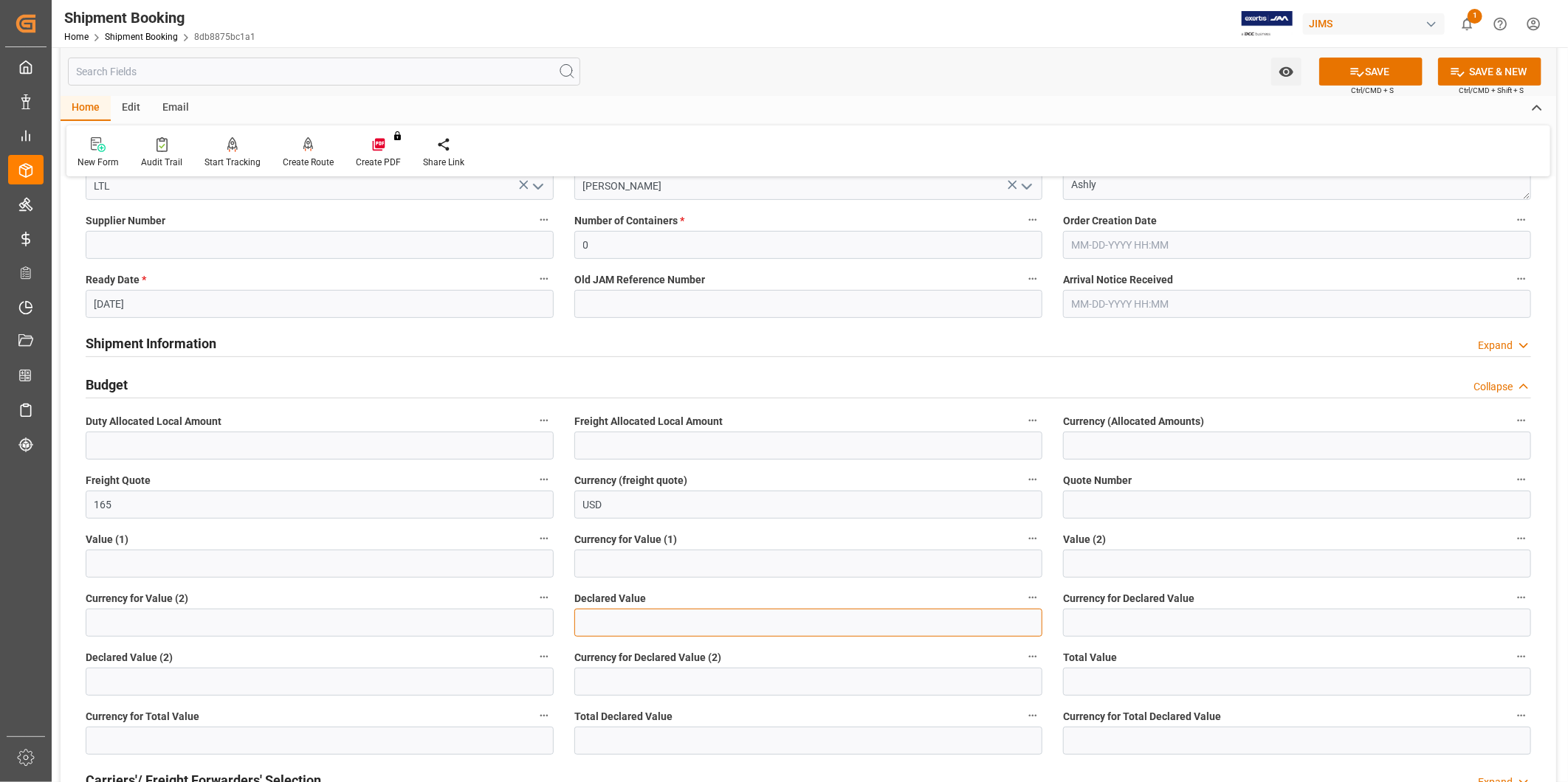
paste input "text"
type input "1285.73"
click at [1127, 624] on input at bounding box center [1296, 623] width 468 height 28
type input "USD"
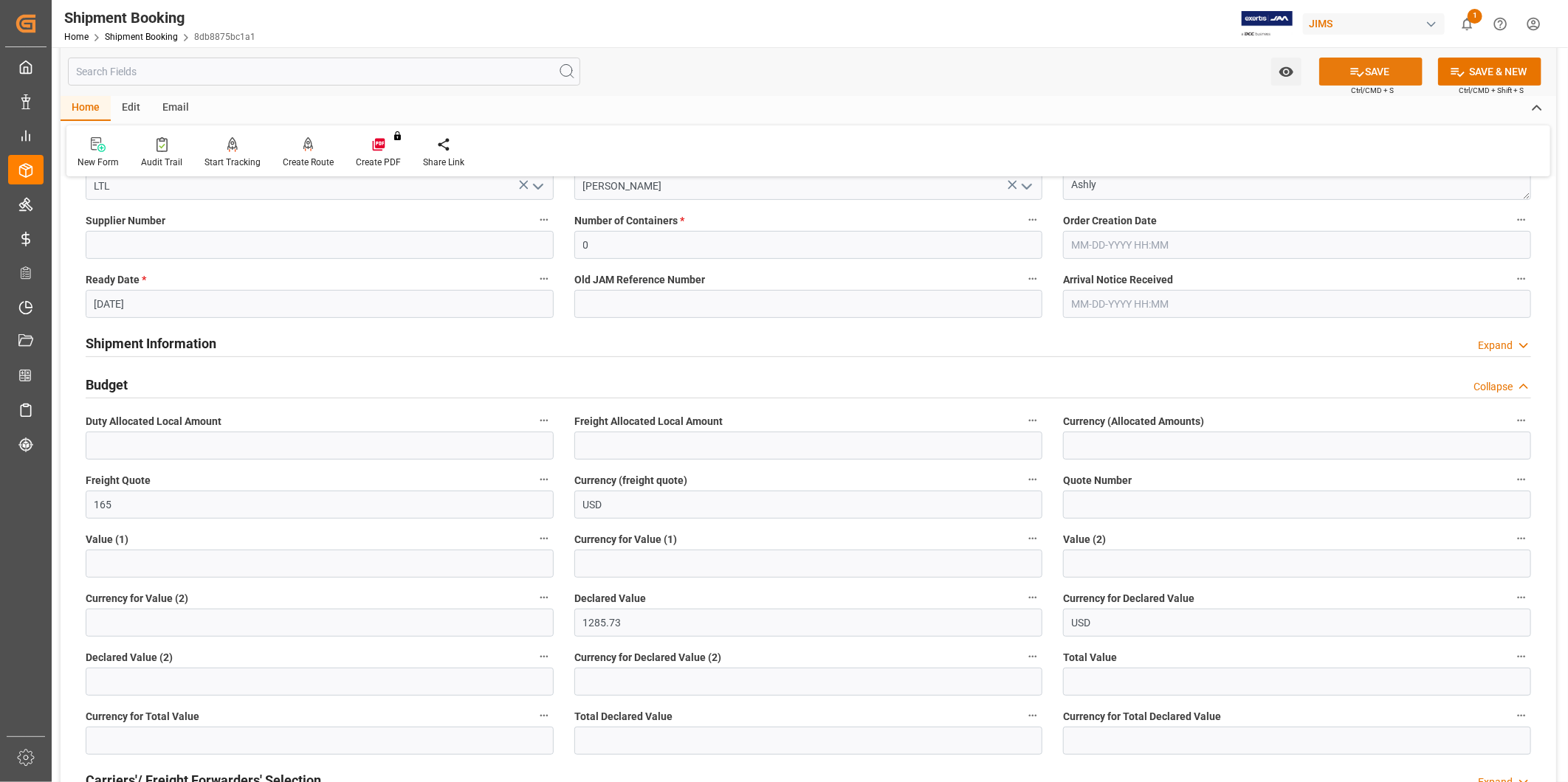
click at [1374, 82] on button "SAVE" at bounding box center [1370, 72] width 103 height 28
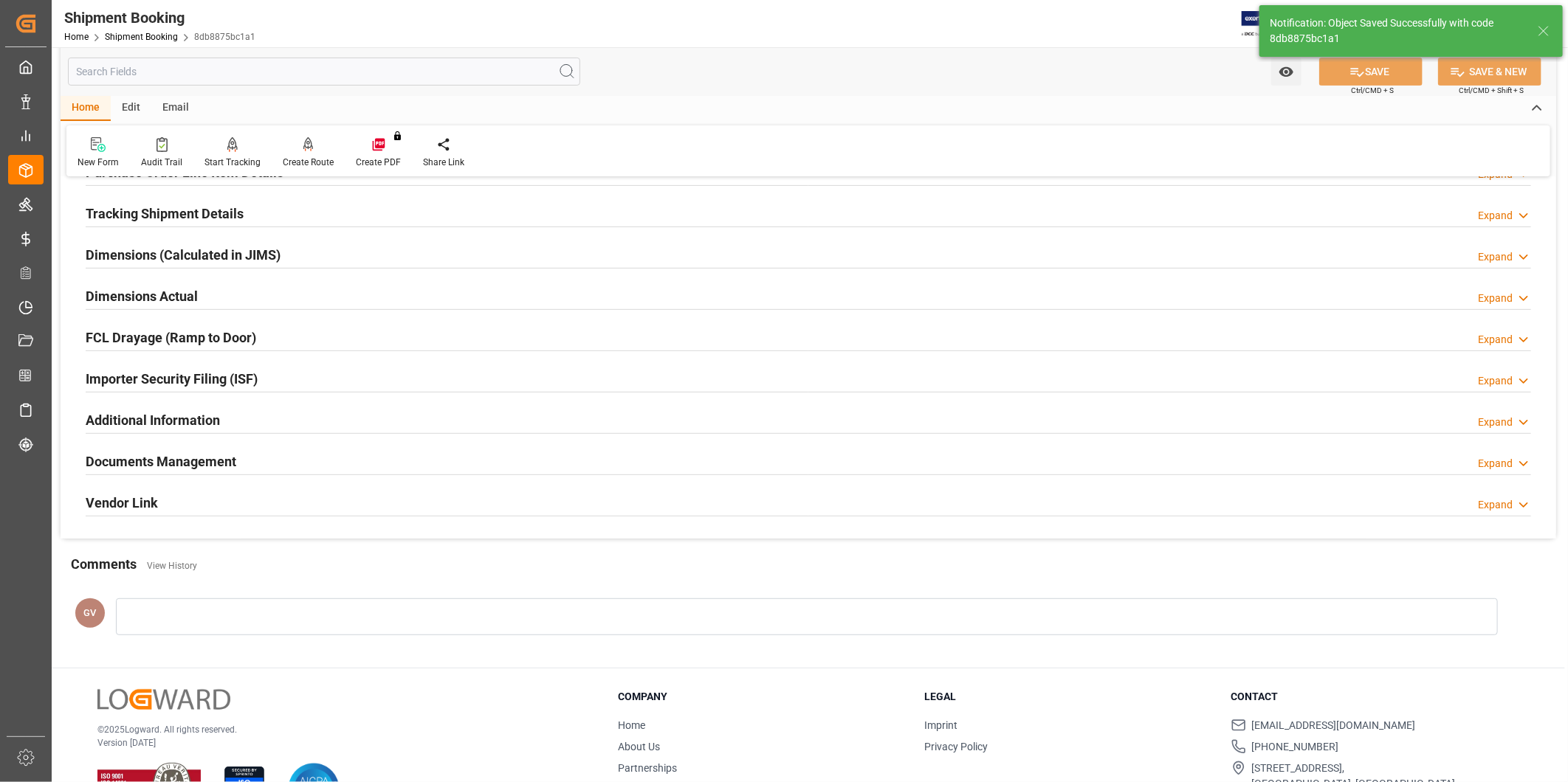
scroll to position [0, 0]
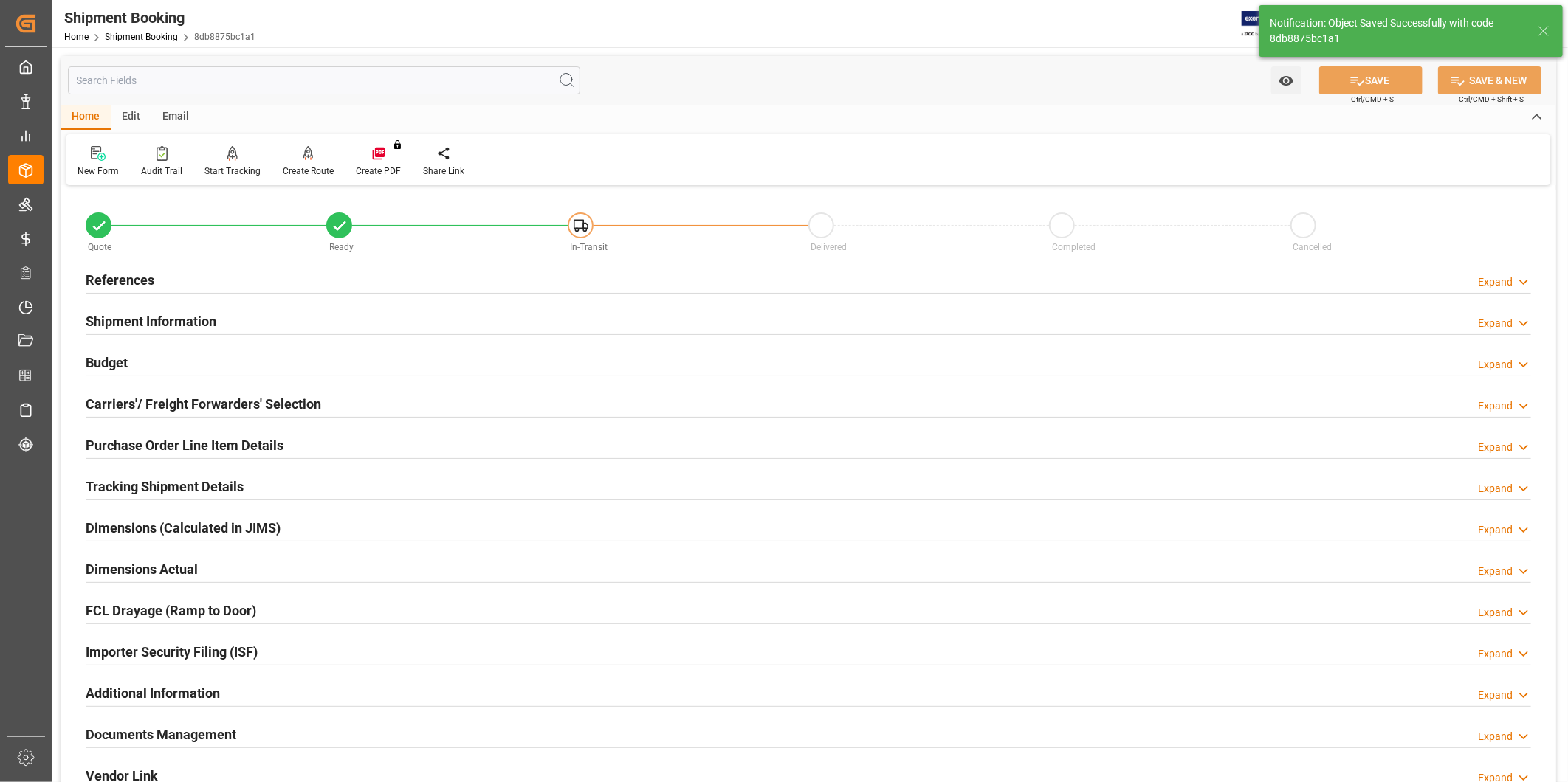
click at [200, 355] on div "Budget Expand" at bounding box center [808, 361] width 1445 height 28
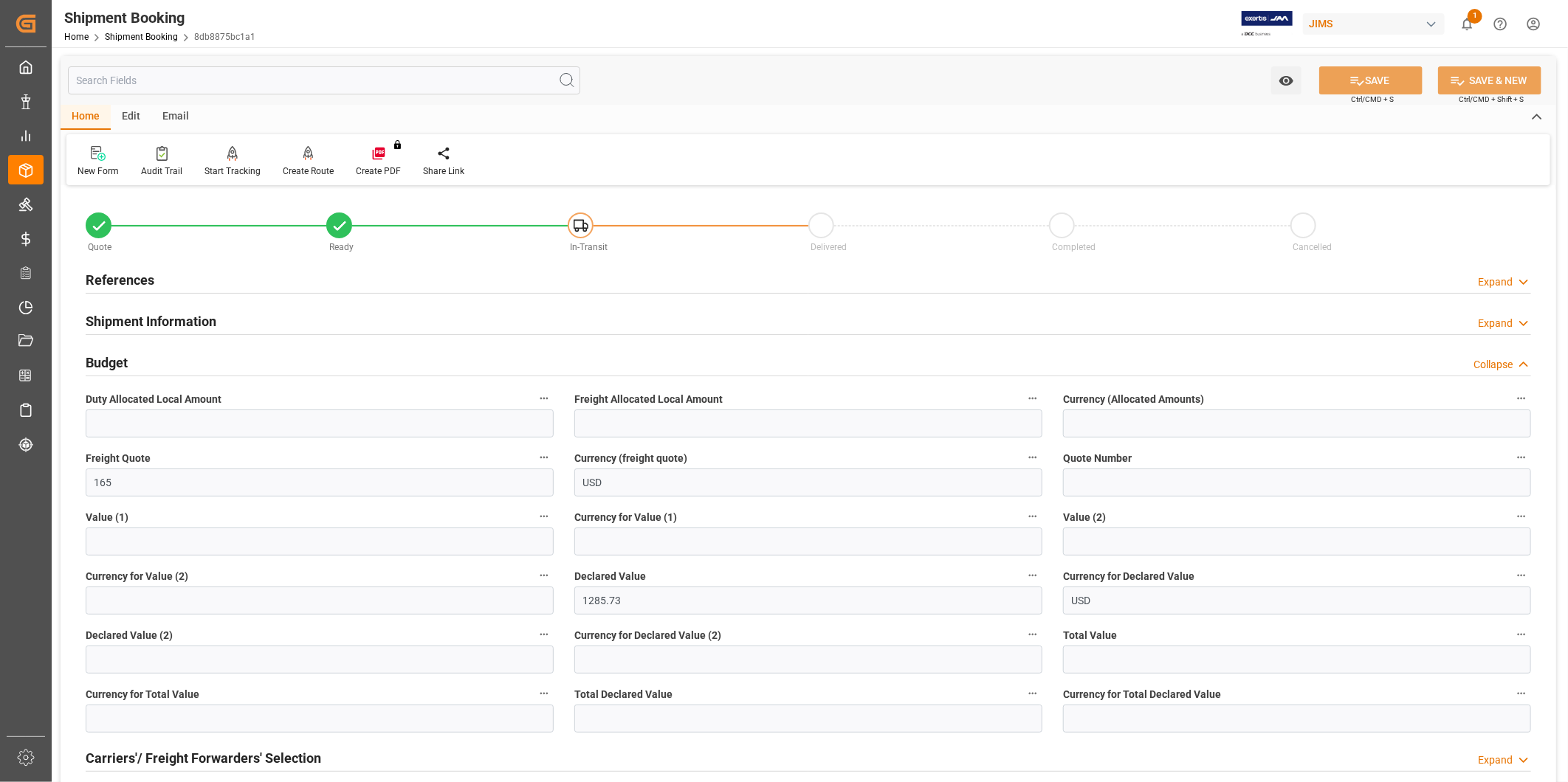
click at [198, 350] on div "Budget Collapse" at bounding box center [808, 361] width 1445 height 28
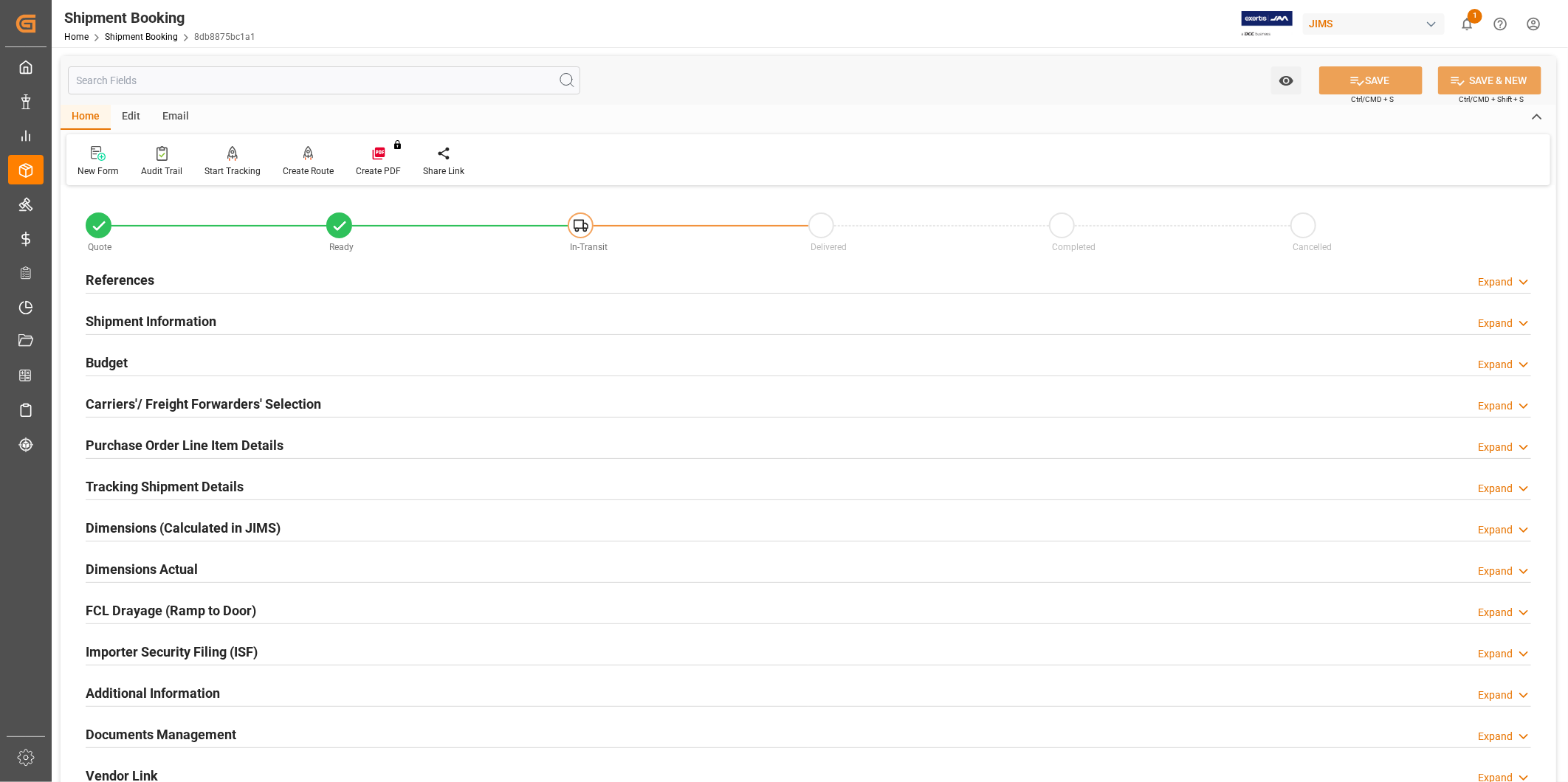
click at [211, 486] on h2 "Tracking Shipment Details" at bounding box center [164, 486] width 158 height 20
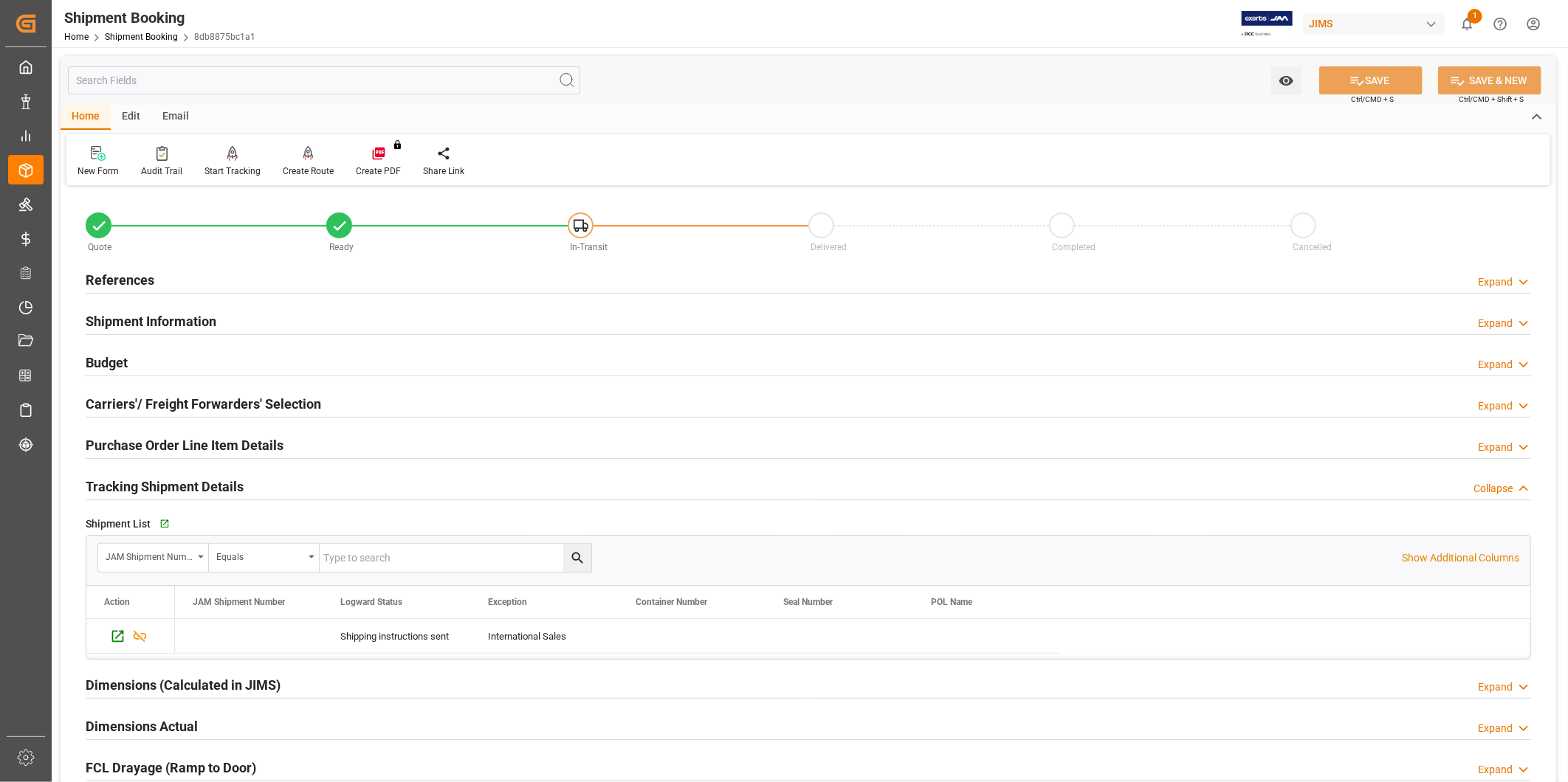
click at [211, 486] on h2 "Tracking Shipment Details" at bounding box center [164, 486] width 158 height 20
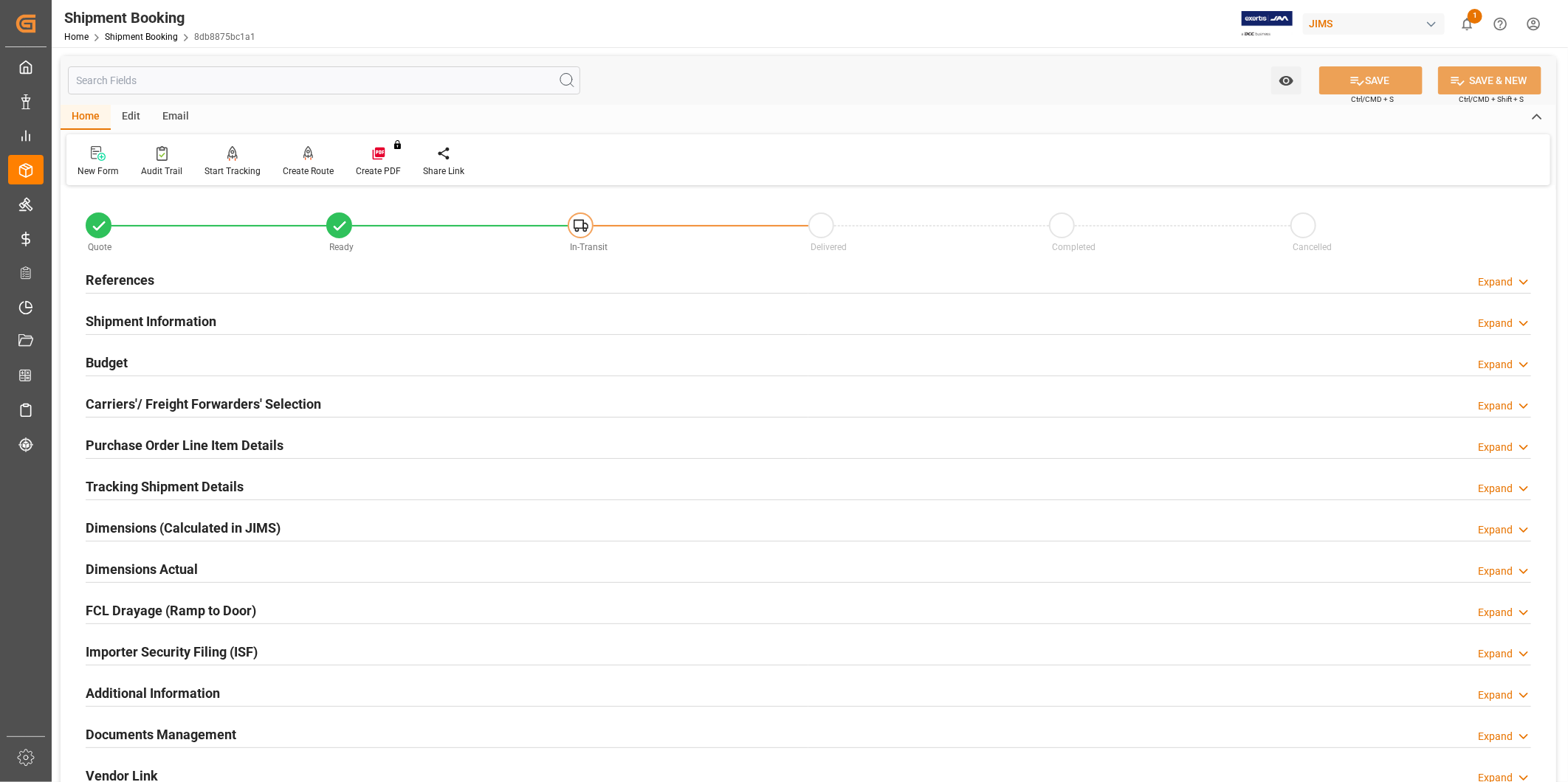
click at [212, 455] on div "Purchase Order Line Item Details" at bounding box center [184, 444] width 198 height 28
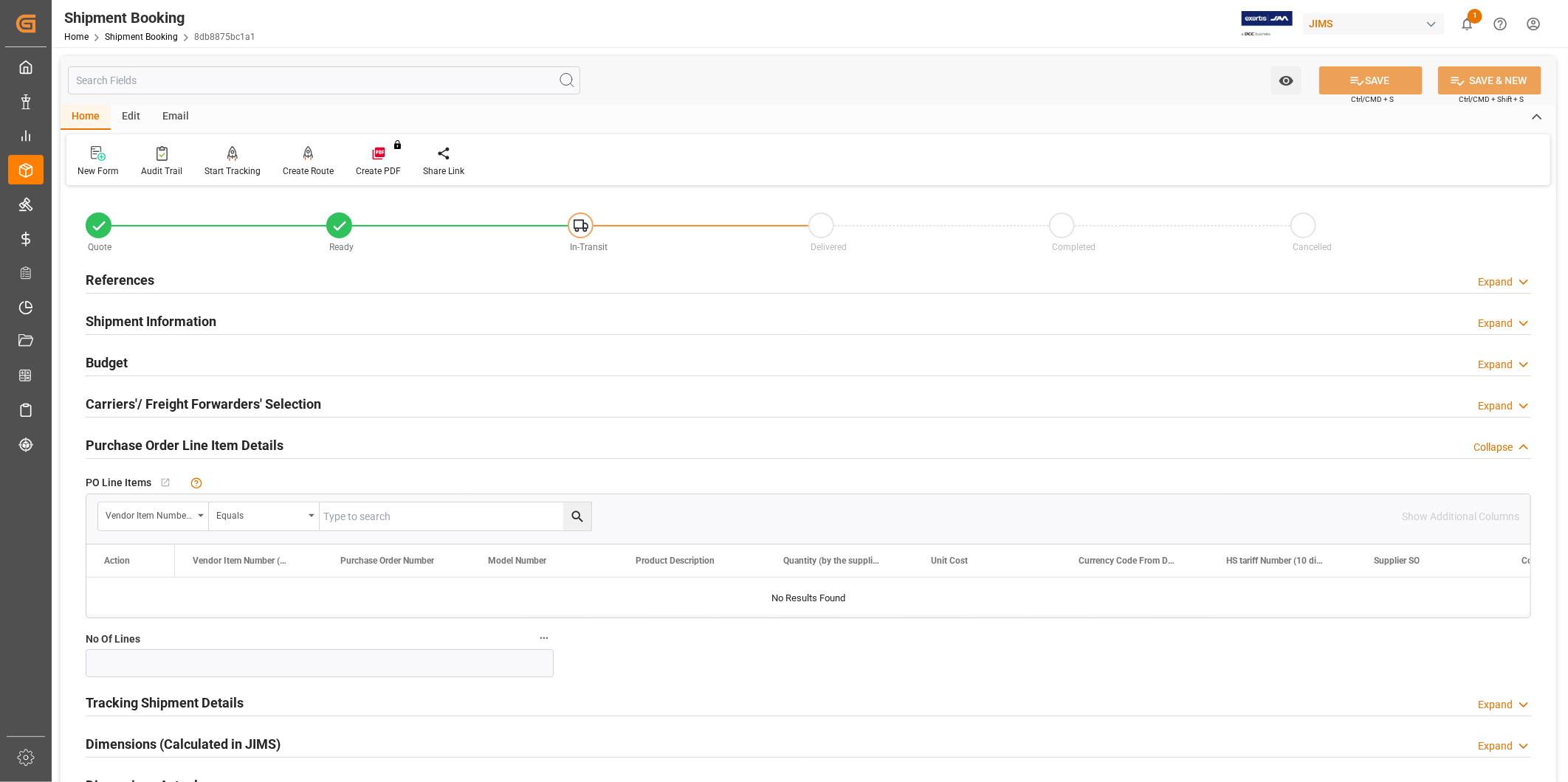
click at [212, 455] on div "Purchase Order Line Item Details" at bounding box center [184, 444] width 198 height 28
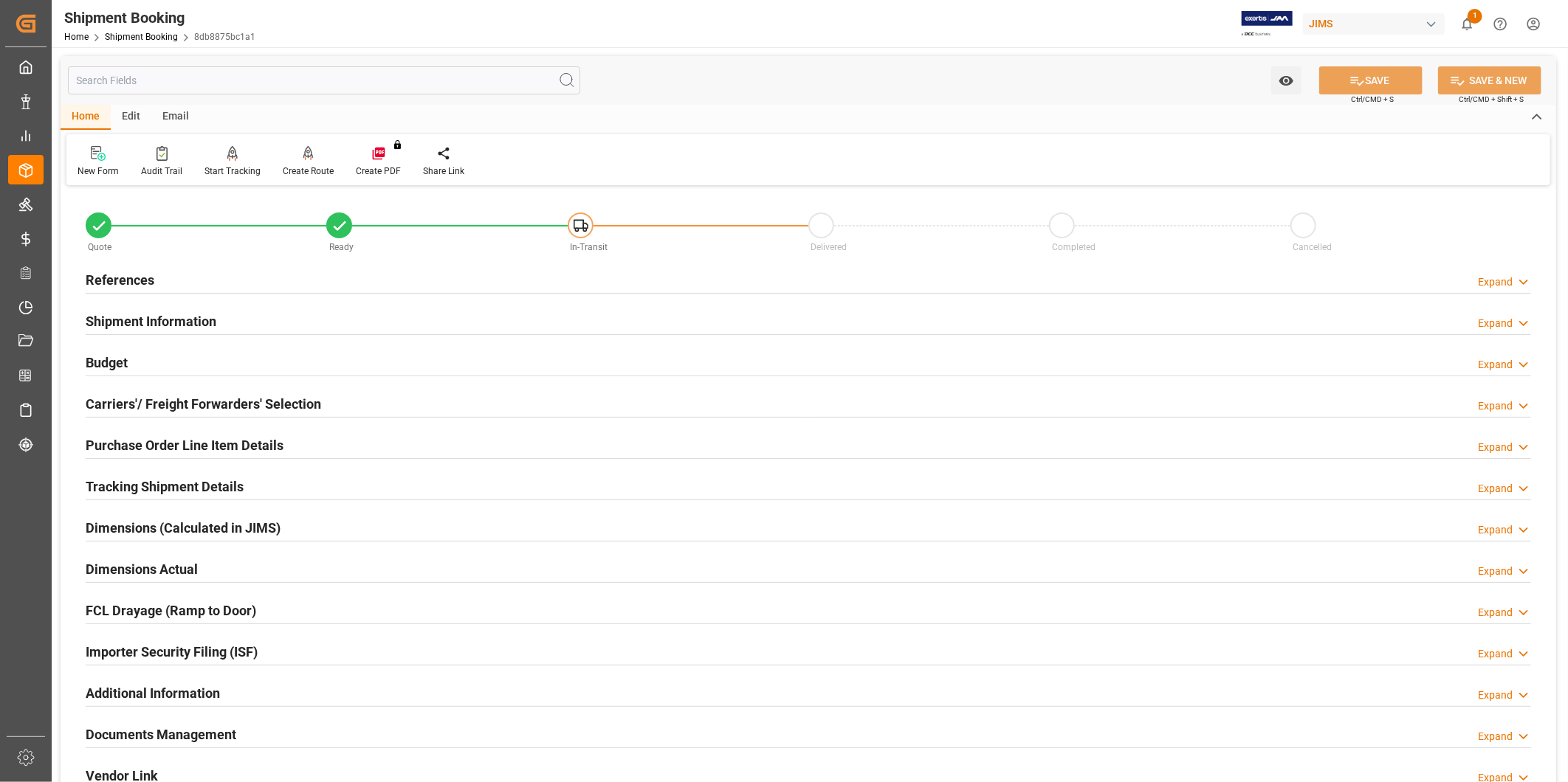
click at [212, 477] on h2 "Tracking Shipment Details" at bounding box center [164, 486] width 158 height 20
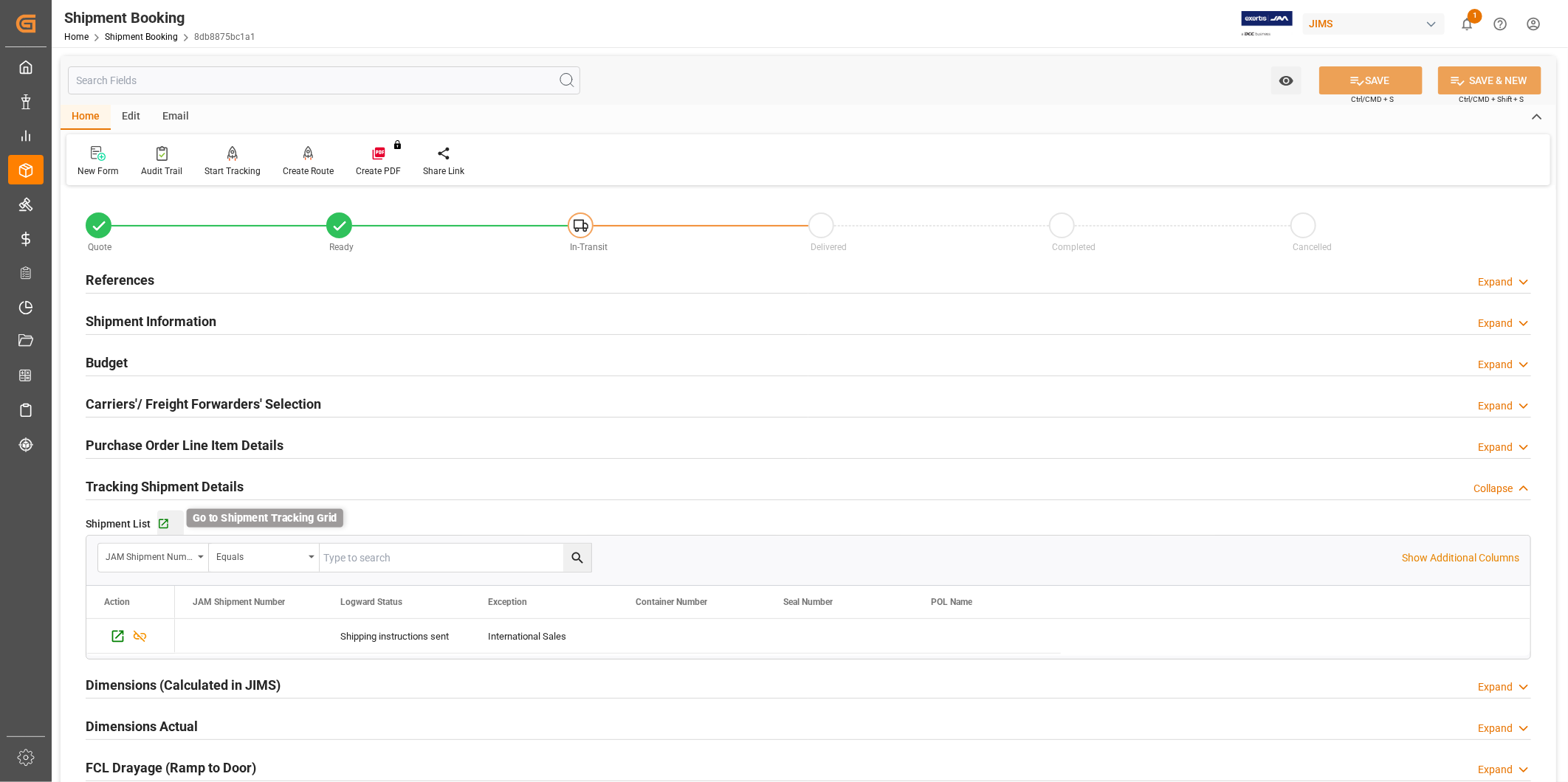
click at [164, 526] on icon "button" at bounding box center [163, 524] width 13 height 13
click at [1481, 486] on div "Collapse" at bounding box center [1493, 489] width 39 height 15
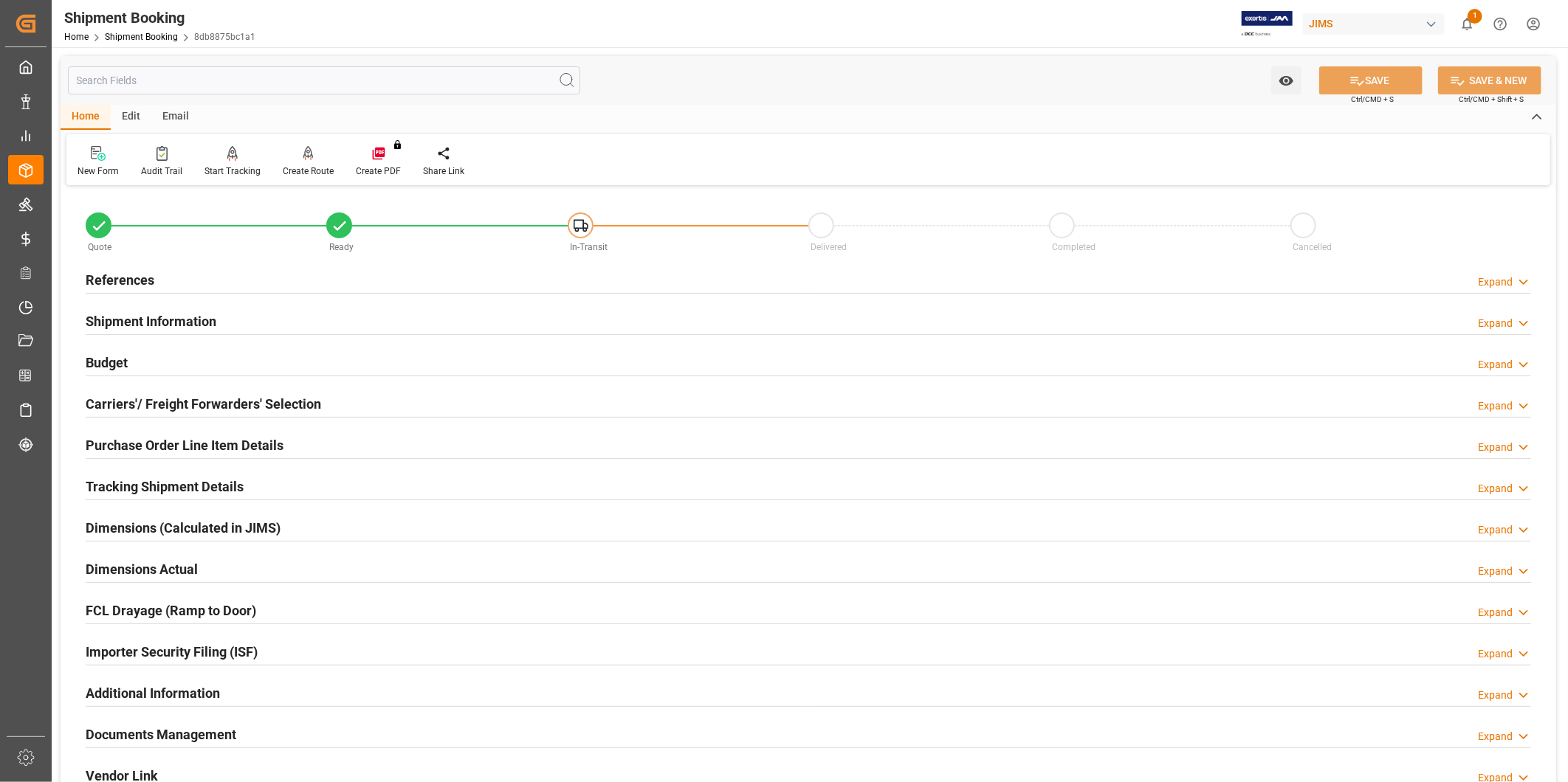
click at [187, 366] on div "Budget Expand" at bounding box center [808, 361] width 1445 height 28
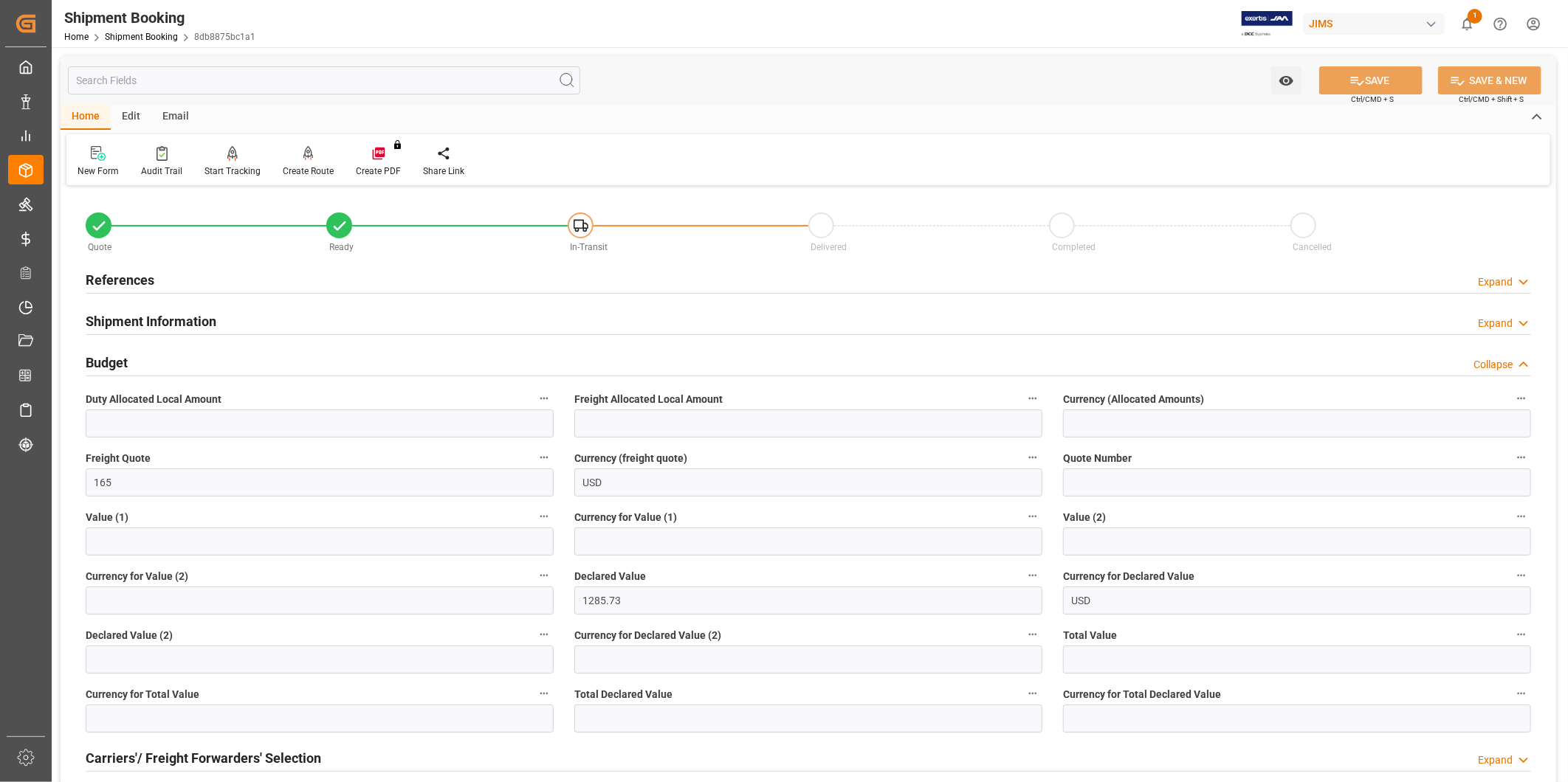
click at [1512, 279] on div "Expand" at bounding box center [1495, 282] width 35 height 15
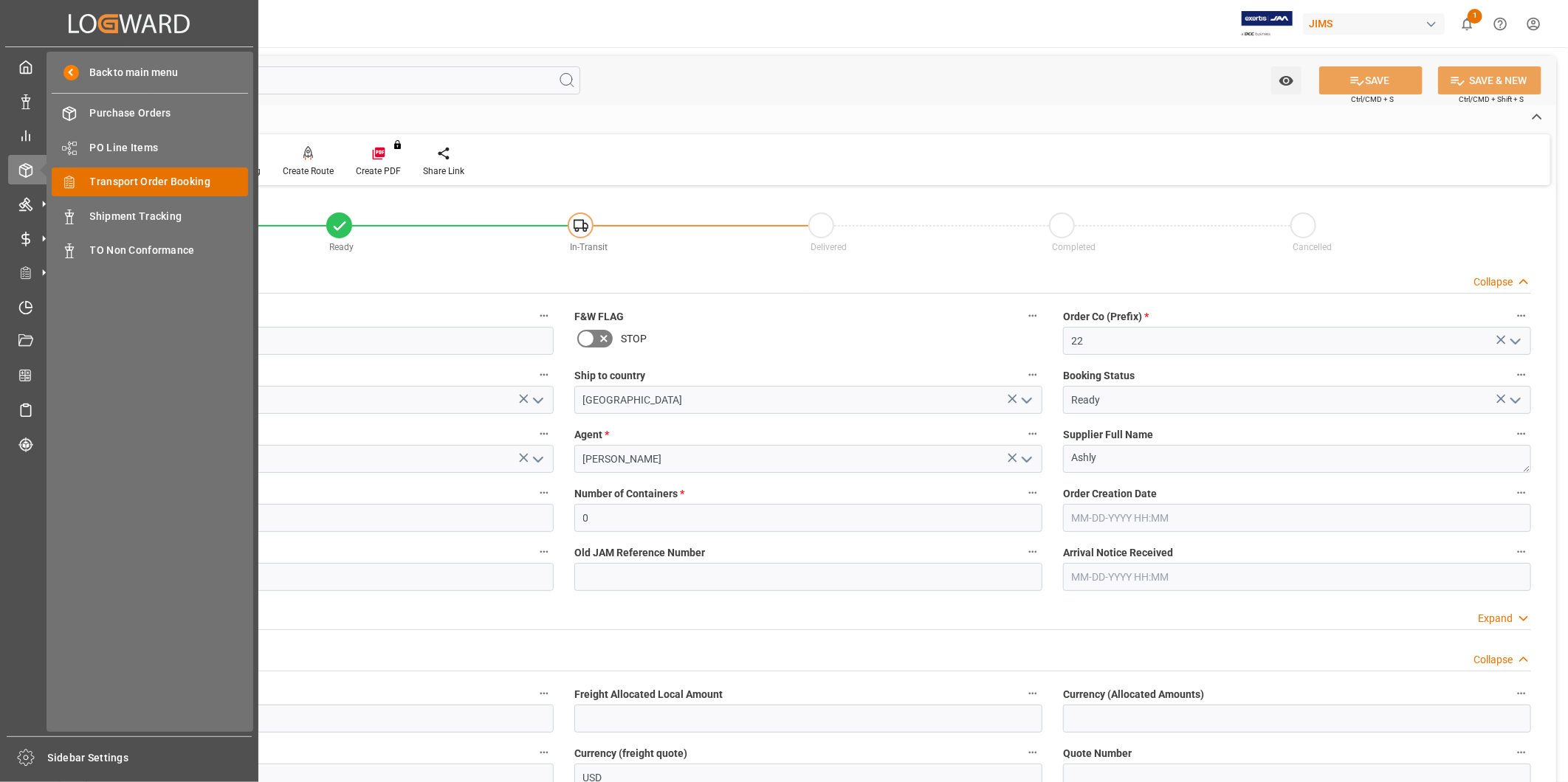
click at [163, 182] on span "Transport Order Booking" at bounding box center [170, 181] width 159 height 15
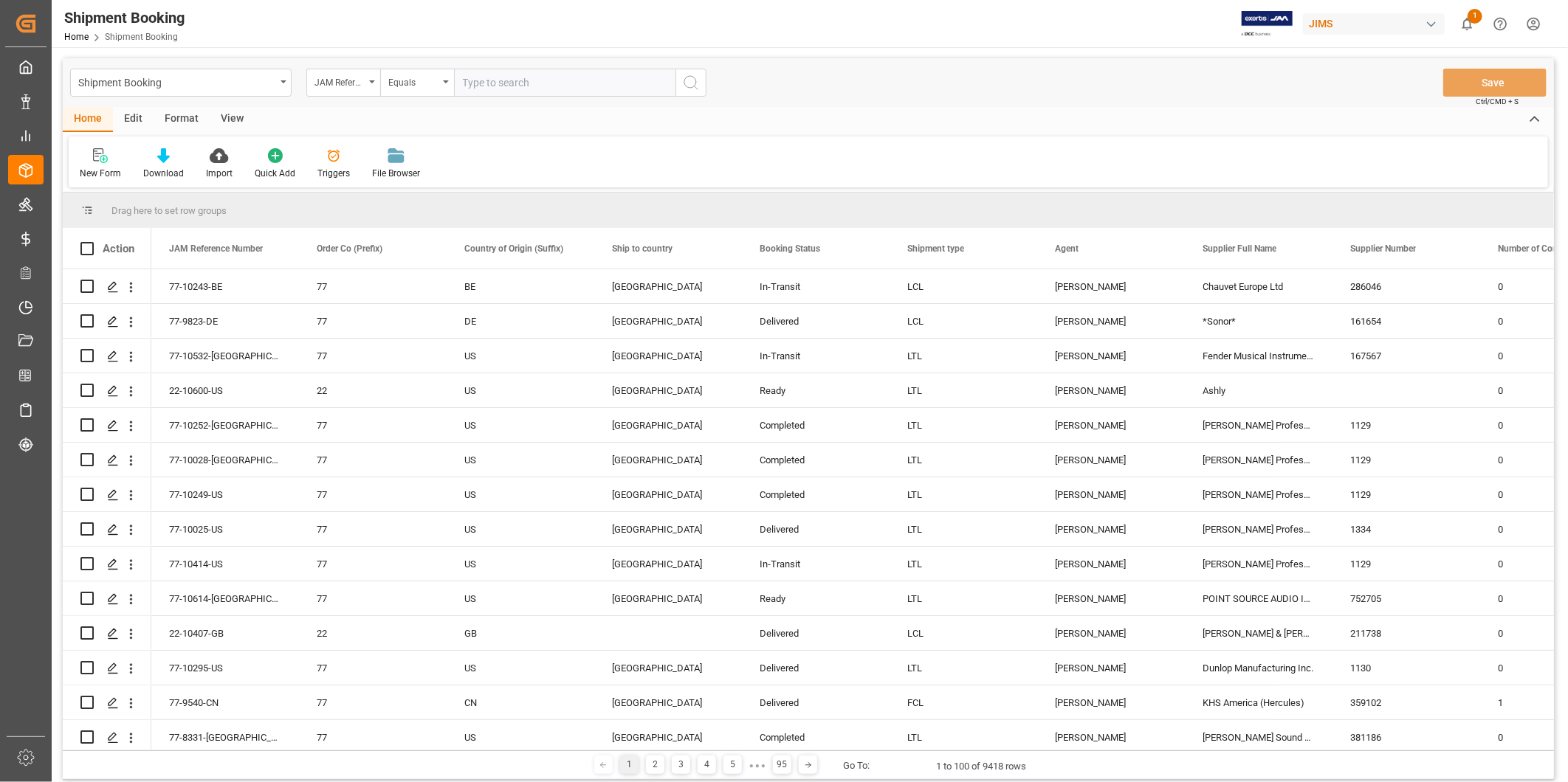
click at [484, 85] on input "text" at bounding box center [565, 83] width 222 height 28
paste input "22-10606-US"
type input "22-10606-US"
click at [689, 82] on icon "search button" at bounding box center [690, 83] width 18 height 18
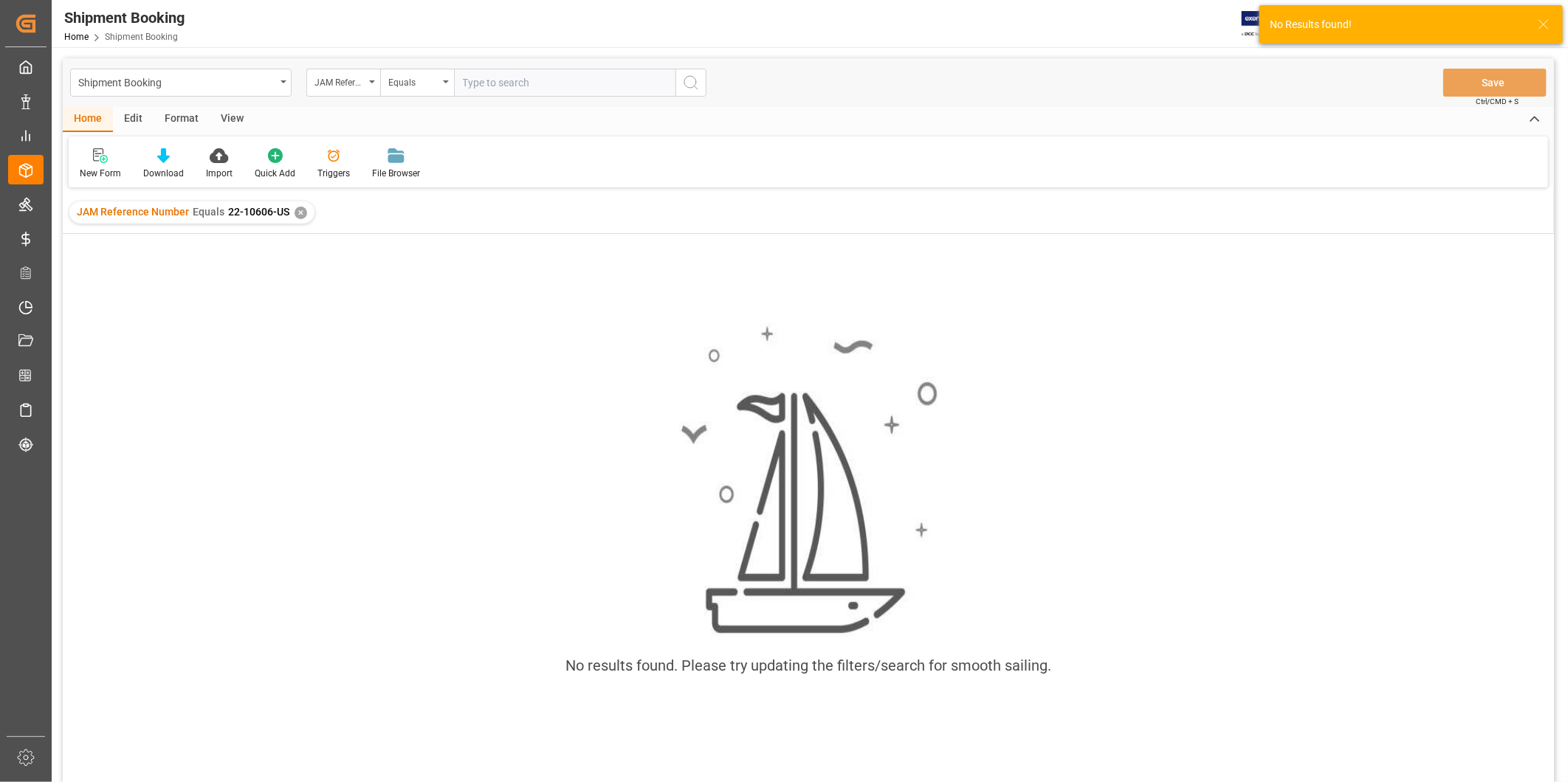
click at [299, 210] on div "✕" at bounding box center [301, 213] width 13 height 13
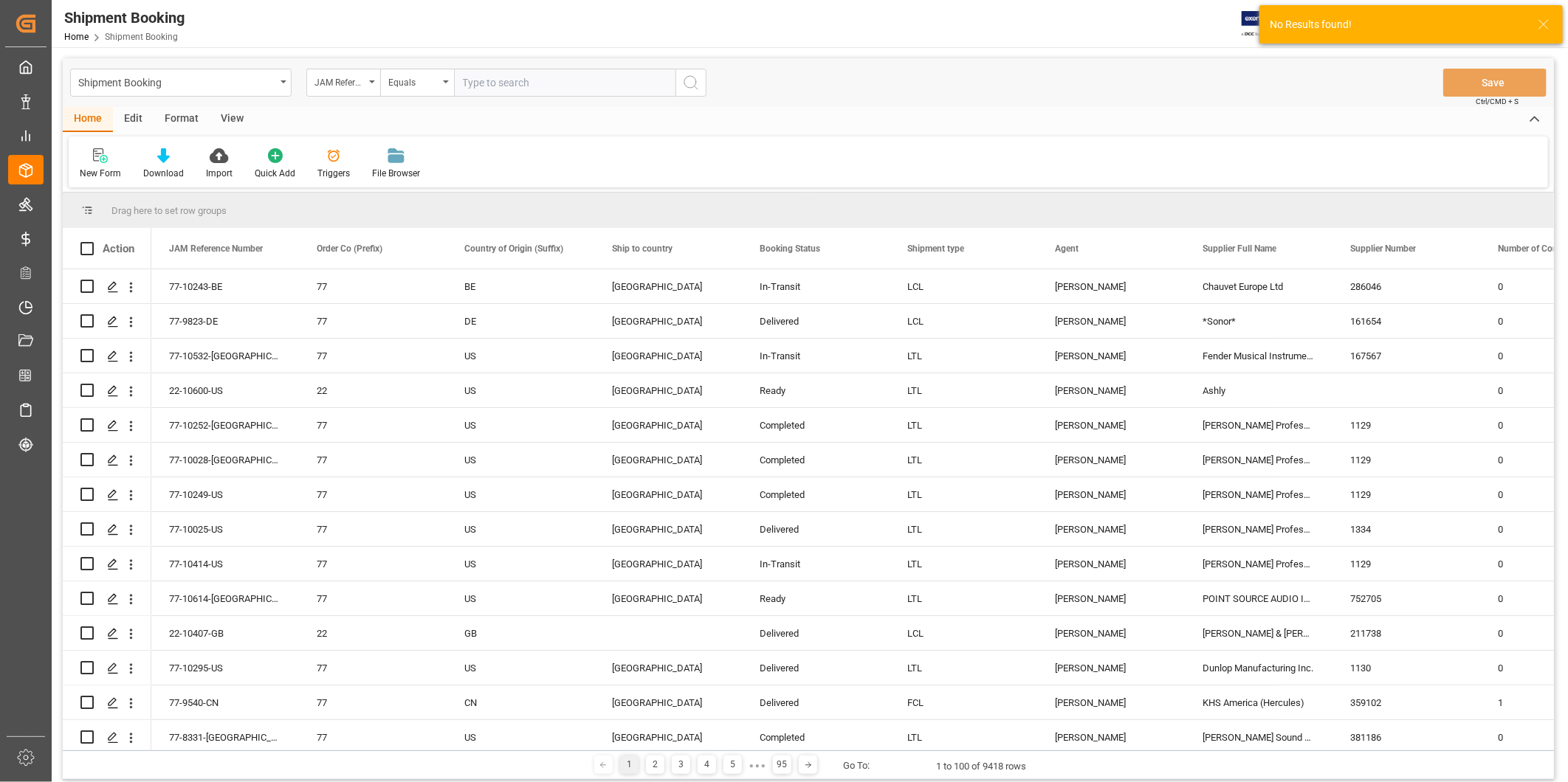
click at [500, 86] on input "text" at bounding box center [565, 83] width 222 height 28
paste input "22-10606-US"
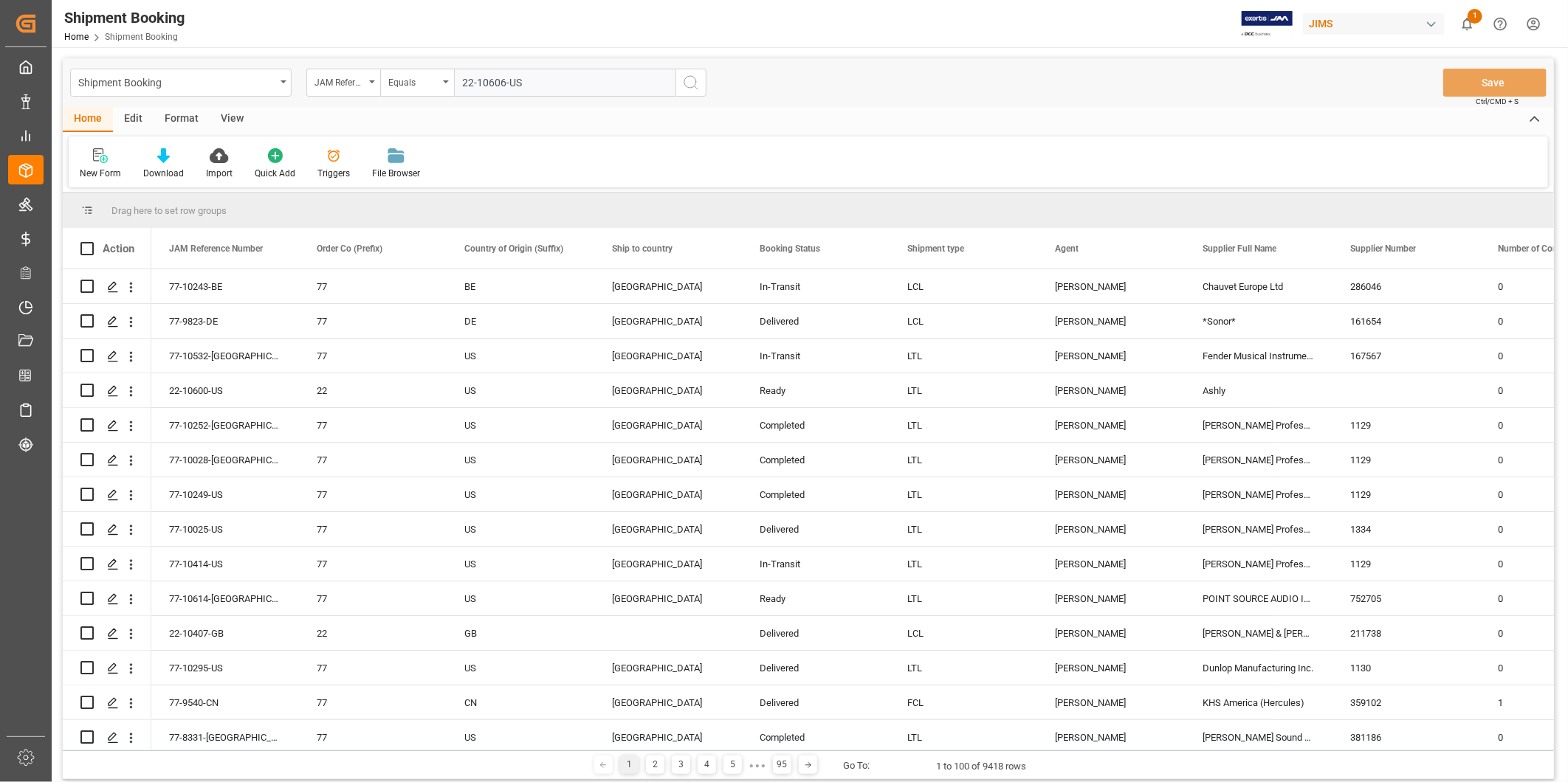
type input "22-10606-US"
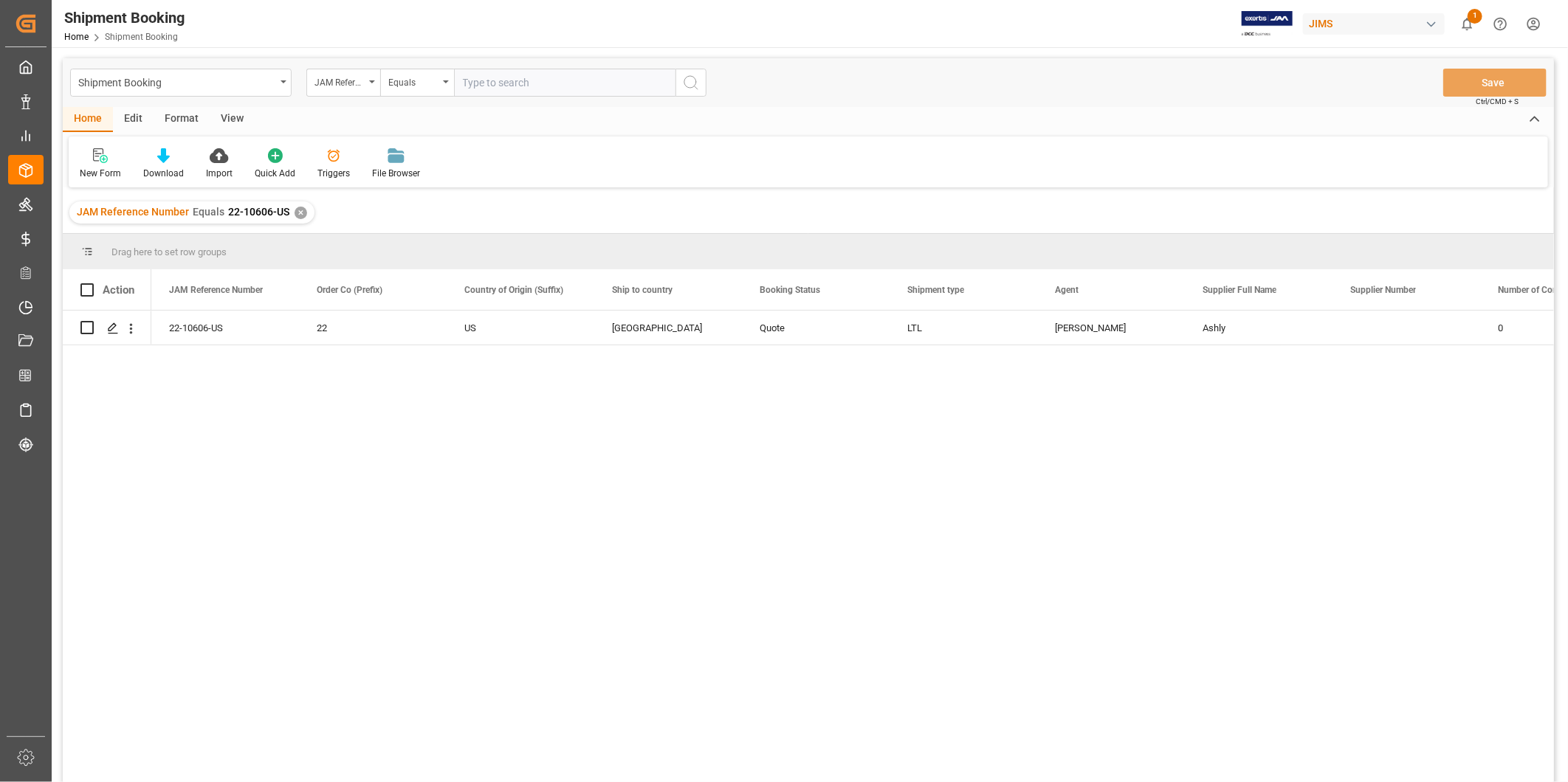
click at [112, 342] on div "Press SPACE to select this row." at bounding box center [107, 328] width 53 height 32
click at [112, 336] on div "Press SPACE to select this row." at bounding box center [112, 329] width 22 height 27
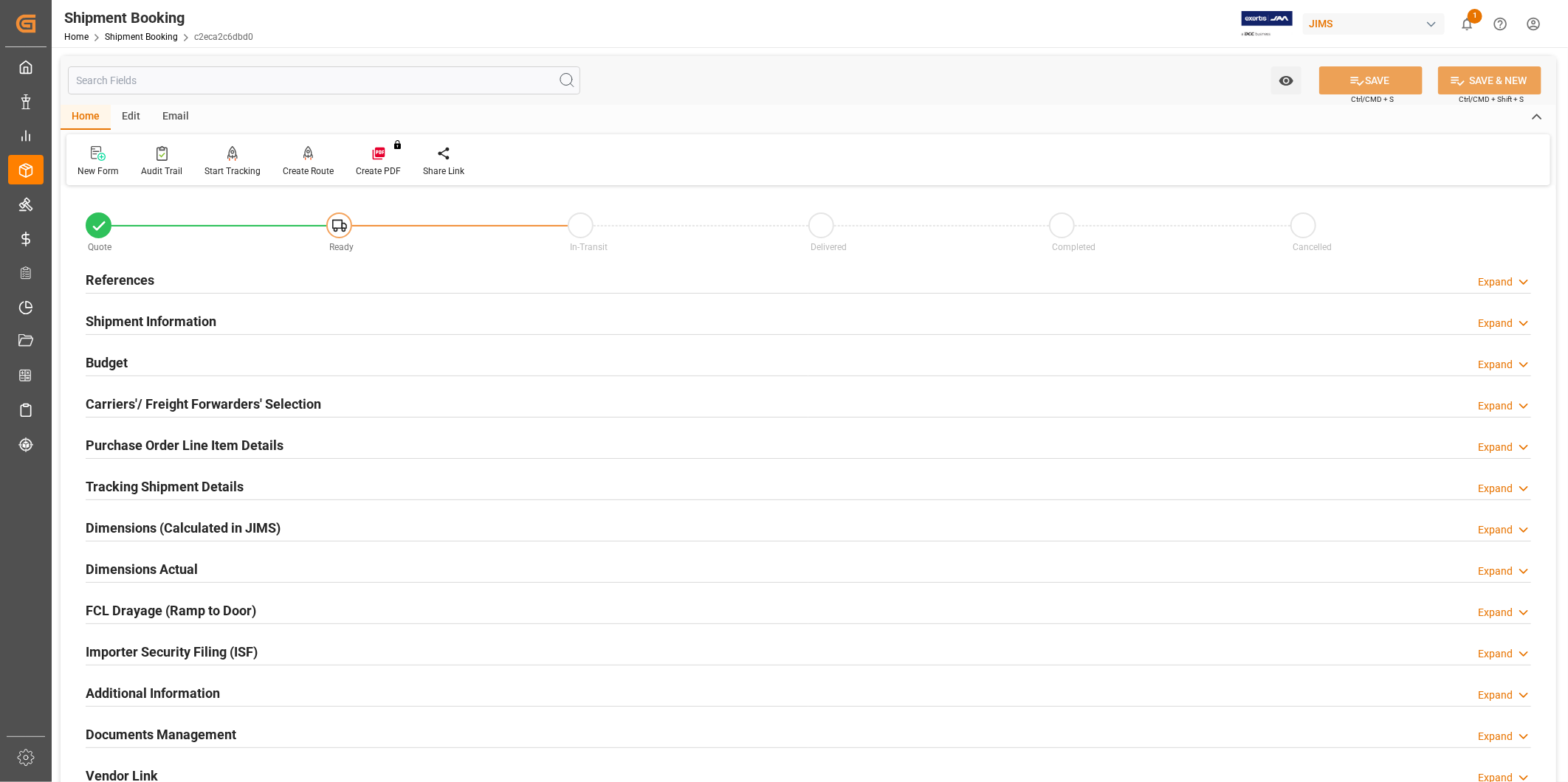
click at [248, 444] on h2 "Purchase Order Line Item Details" at bounding box center [184, 445] width 198 height 20
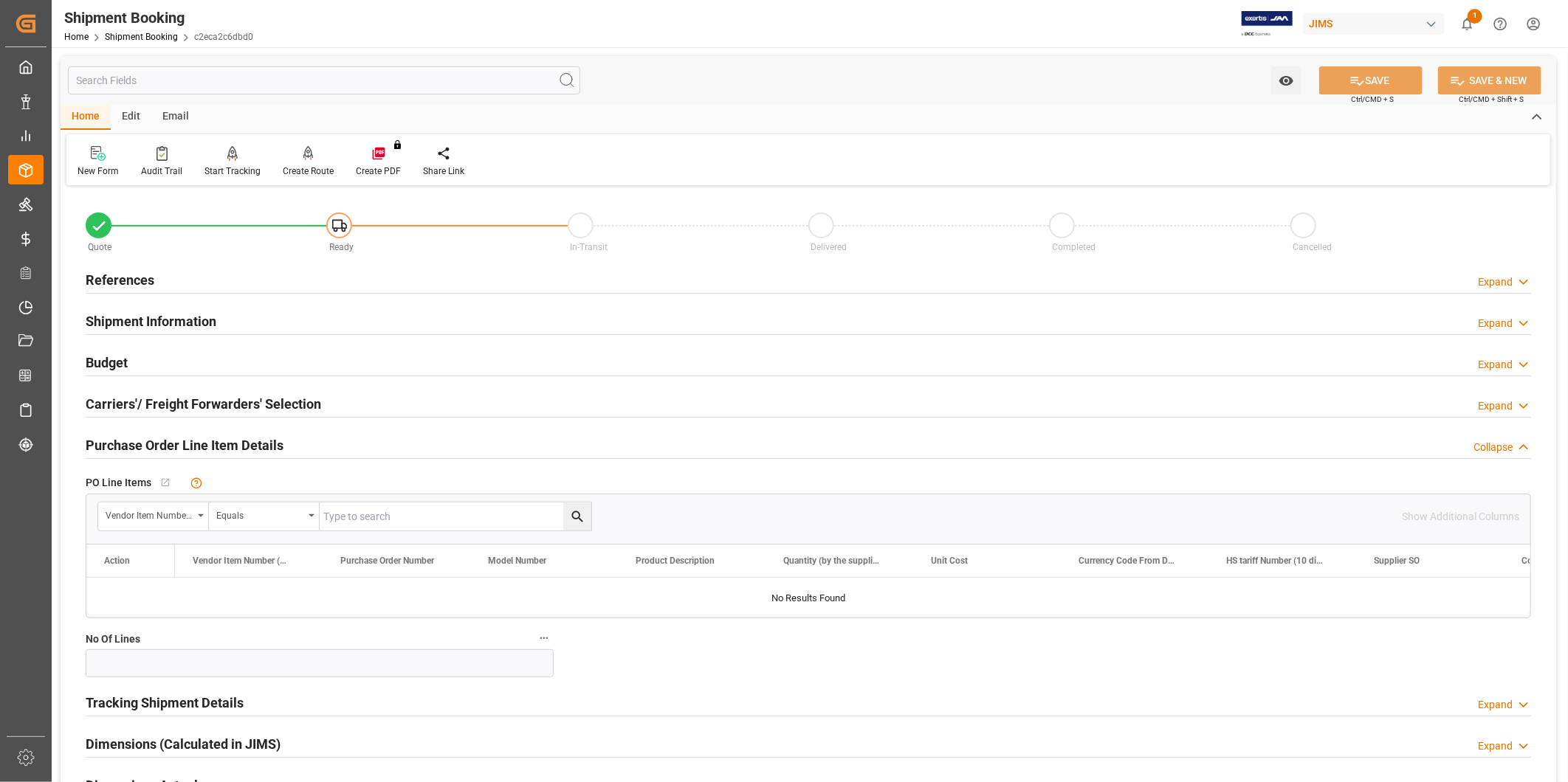
click at [268, 440] on h2 "Purchase Order Line Item Details" at bounding box center [184, 445] width 198 height 20
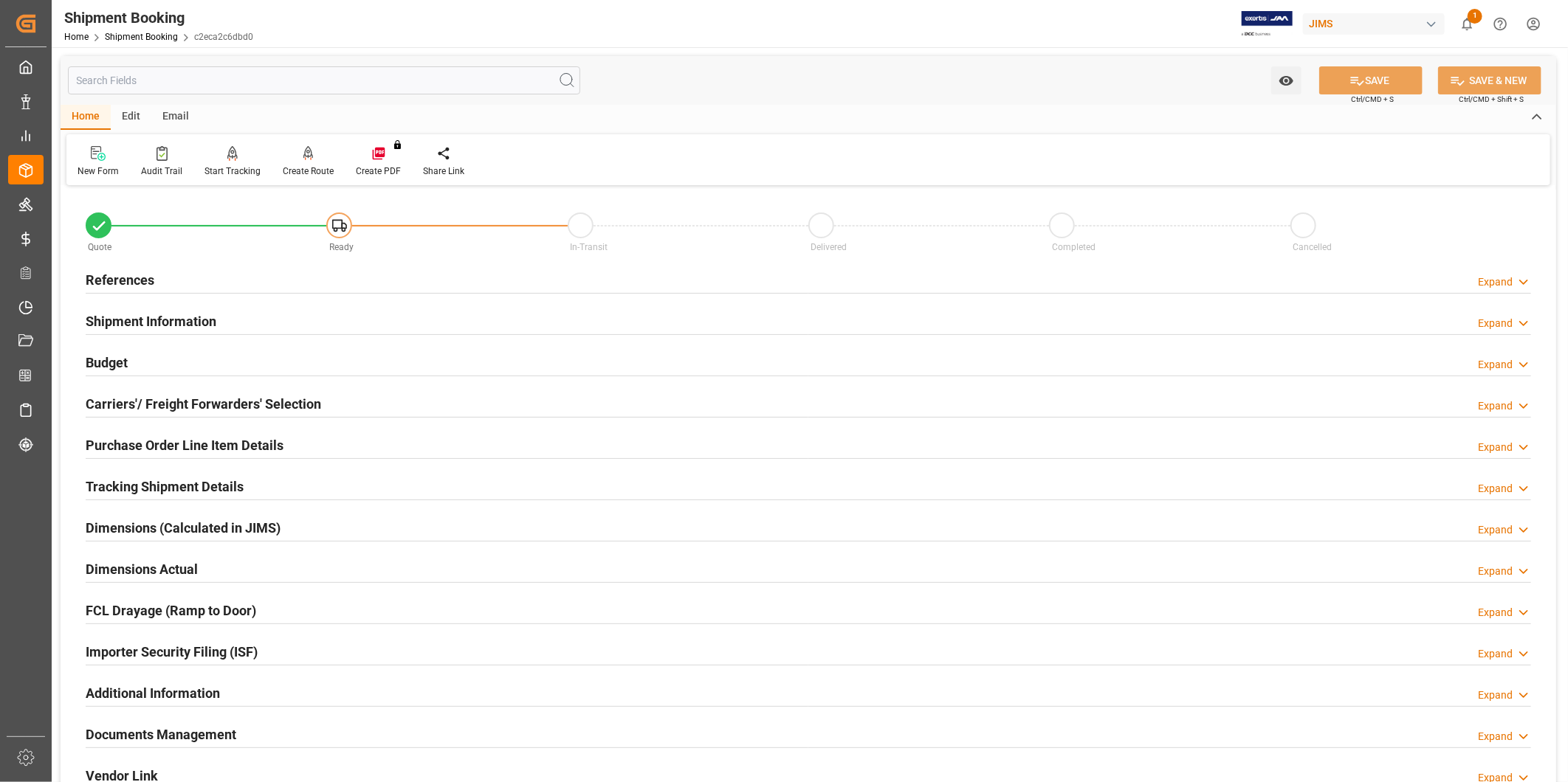
click at [262, 372] on div "Budget Expand" at bounding box center [808, 362] width 1445 height 29
drag, startPoint x: 262, startPoint y: 372, endPoint x: 251, endPoint y: 362, distance: 14.9
click at [251, 362] on div "Budget Expand" at bounding box center [808, 361] width 1445 height 28
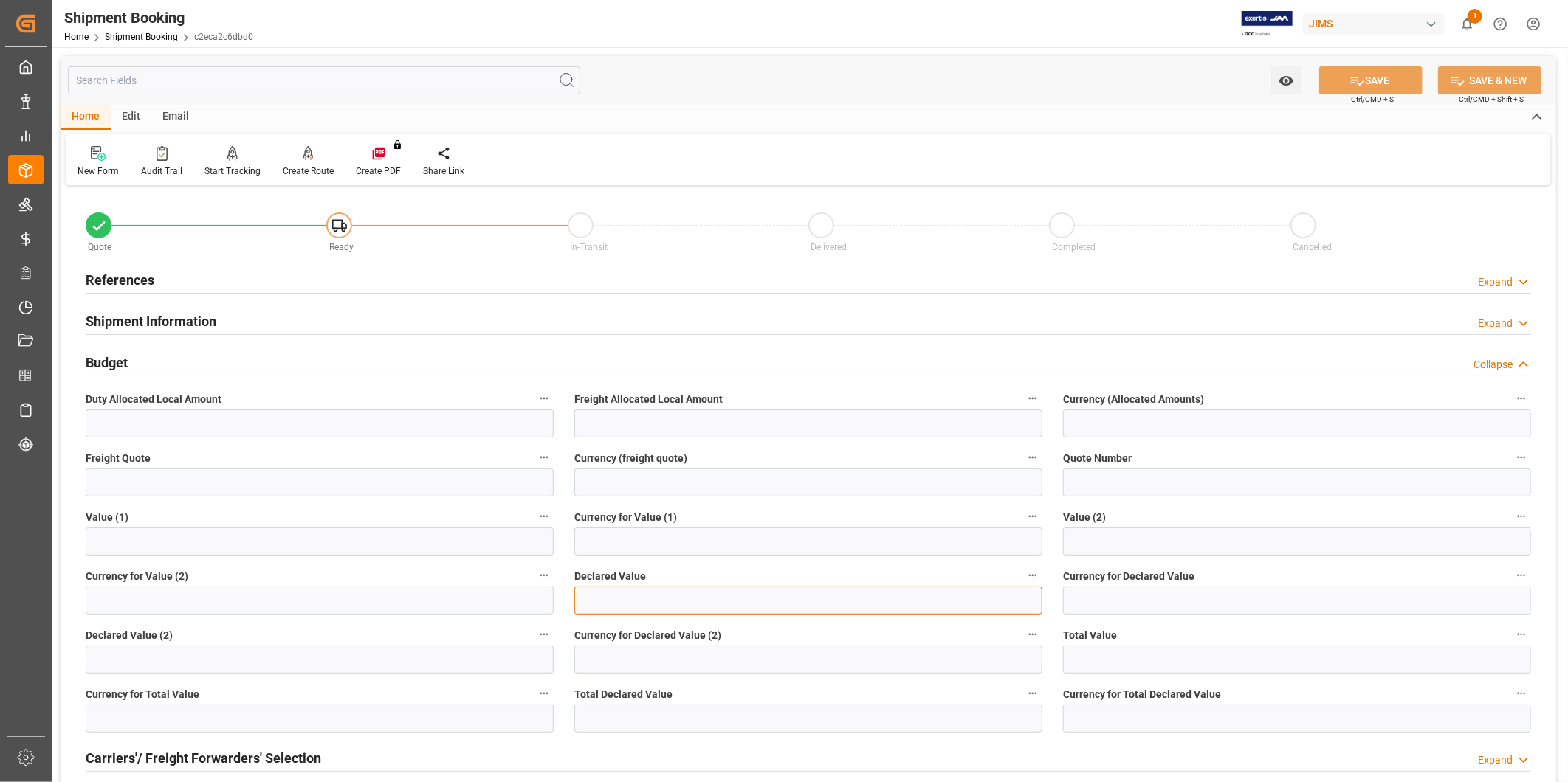
click at [676, 593] on input "text" at bounding box center [808, 601] width 468 height 28
click at [673, 595] on input "text" at bounding box center [808, 601] width 468 height 28
paste input "text"
click at [695, 598] on input "text" at bounding box center [808, 601] width 468 height 28
paste input "text"
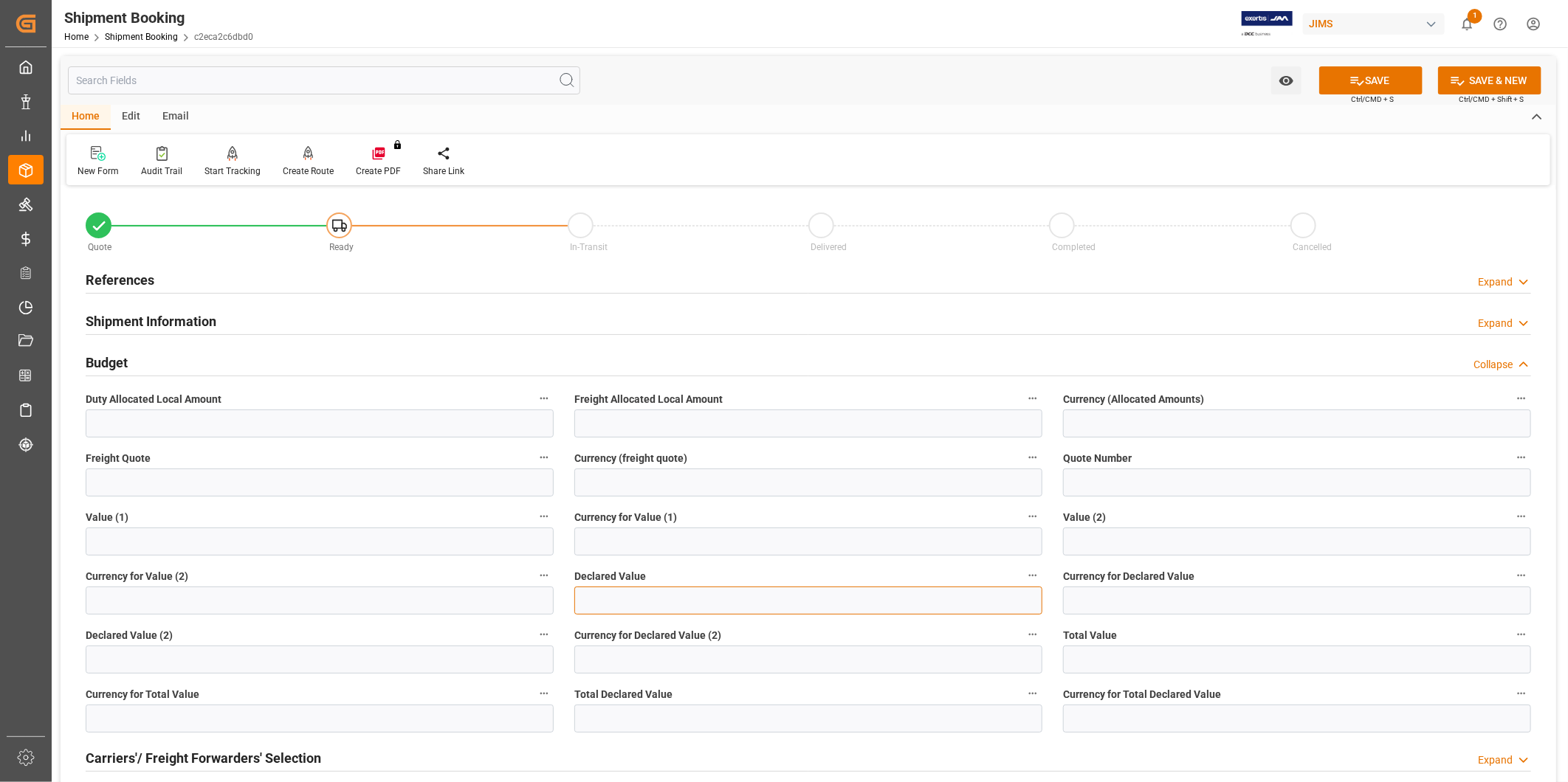
paste input "text"
type input "6562.14"
click at [1259, 592] on input at bounding box center [1296, 601] width 468 height 28
type input "USD"
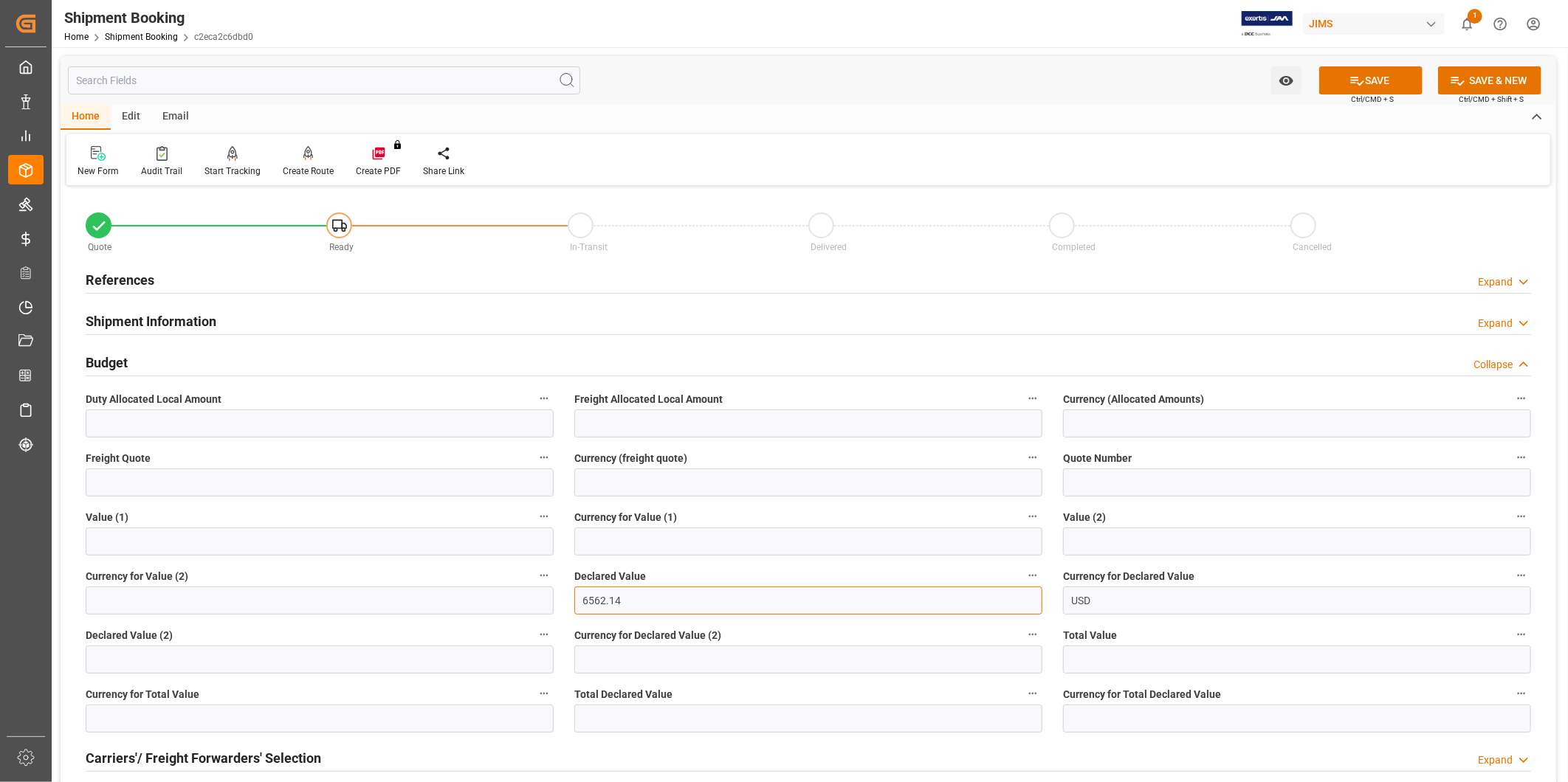
click at [645, 608] on input "6562.14" at bounding box center [808, 601] width 468 height 28
click at [1370, 89] on button "SAVE" at bounding box center [1370, 80] width 103 height 28
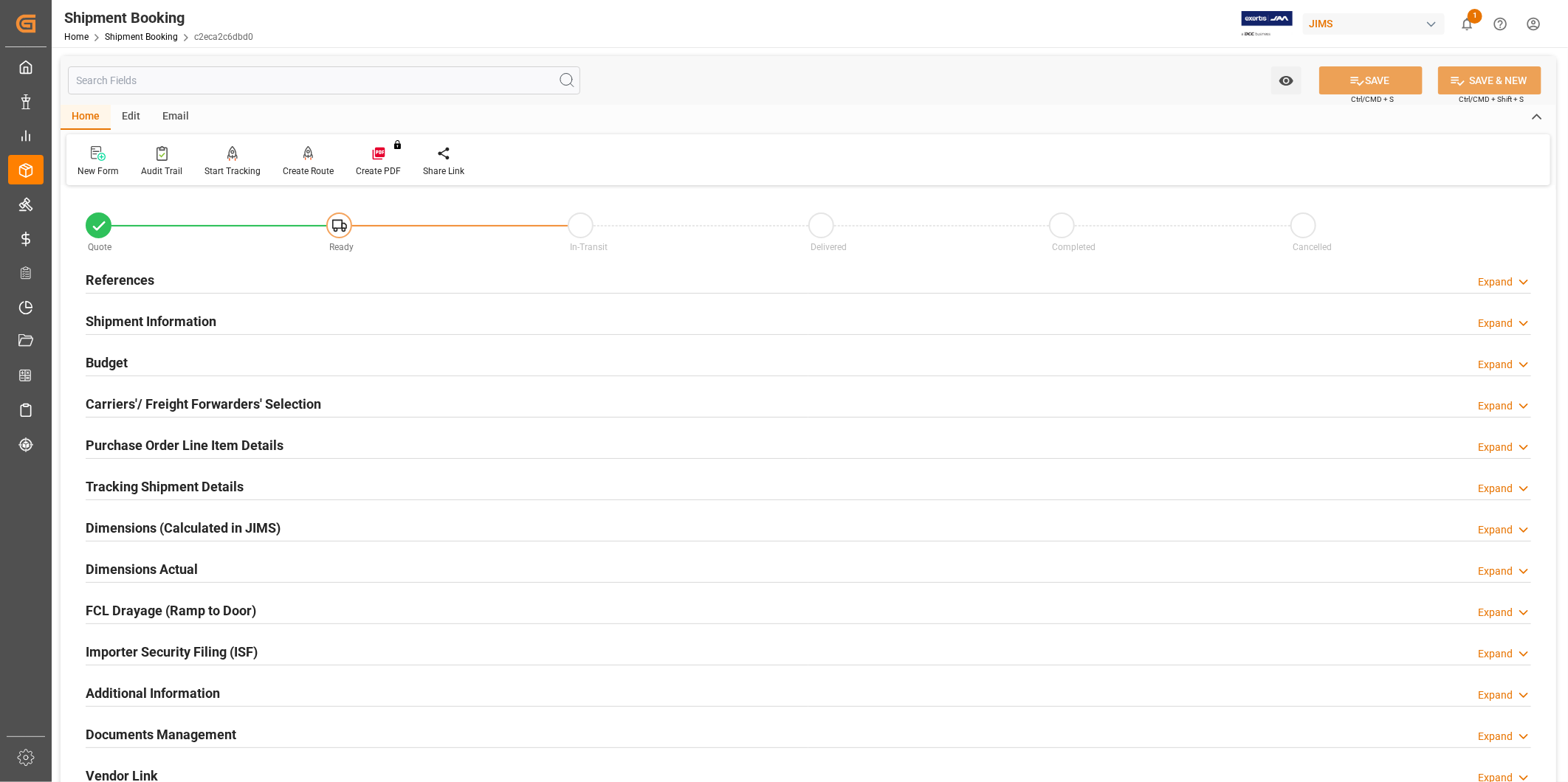
click at [187, 480] on h2 "Tracking Shipment Details" at bounding box center [164, 486] width 158 height 20
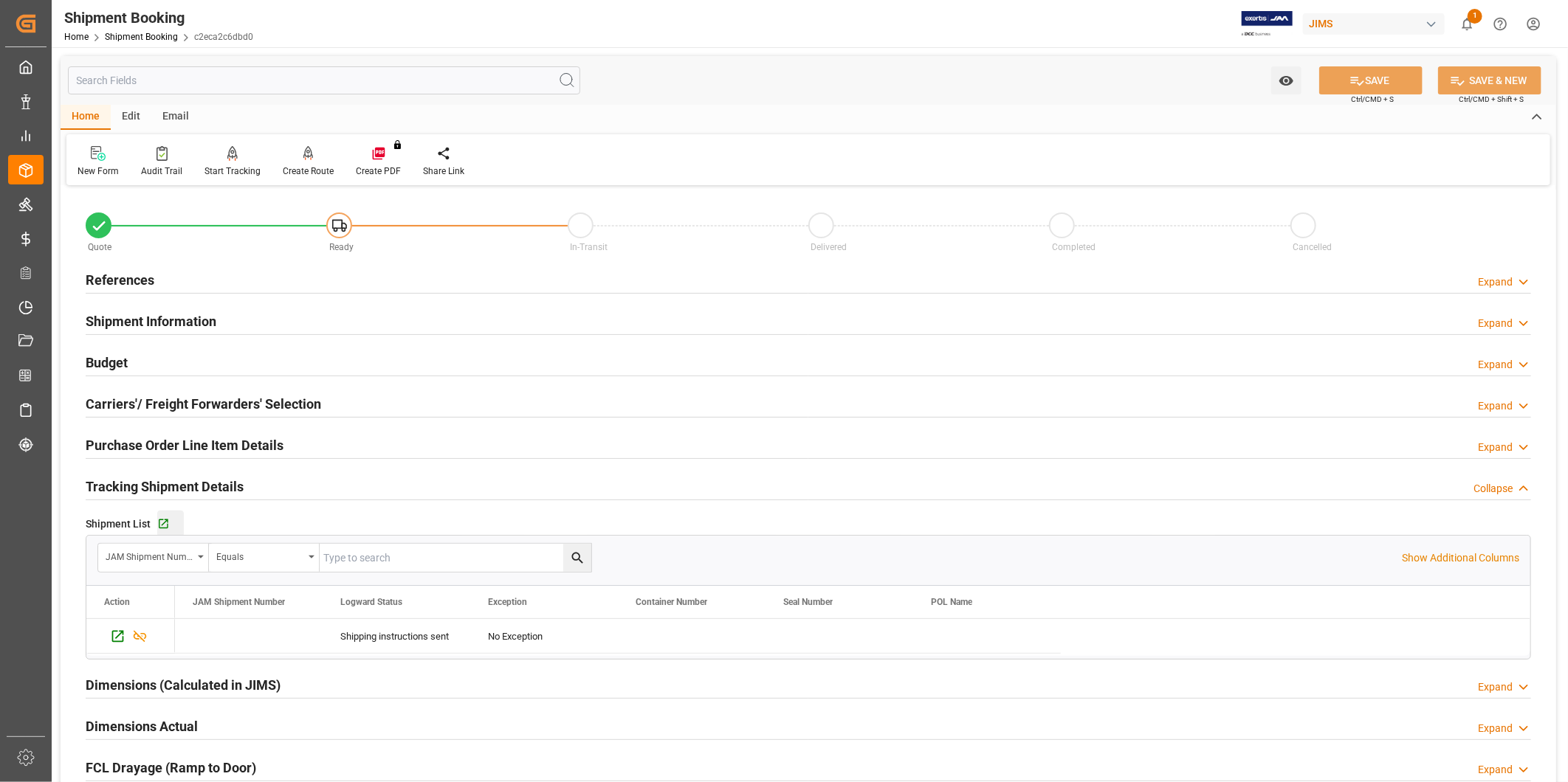
click at [174, 520] on div "Go to Shipment Tracking Grid" at bounding box center [170, 524] width 26 height 13
click at [409, 388] on div "Carriers'/ Freight Forwarders' Selection Expand" at bounding box center [808, 402] width 1445 height 28
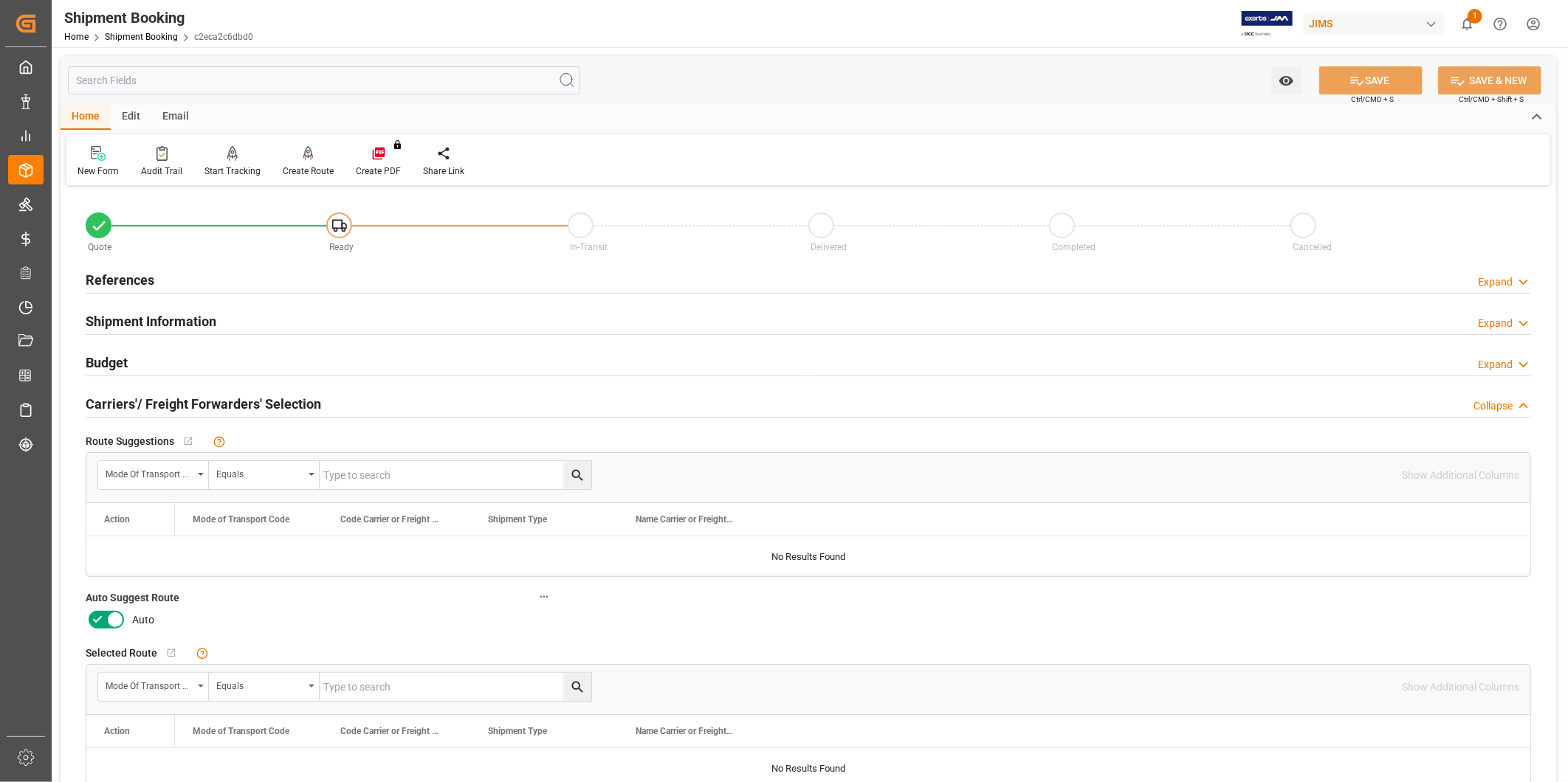
click at [107, 620] on icon at bounding box center [115, 619] width 18 height 18
click at [0, 0] on input "checkbox" at bounding box center [0, 0] width 0 height 0
click at [1370, 72] on button "SAVE" at bounding box center [1370, 80] width 103 height 28
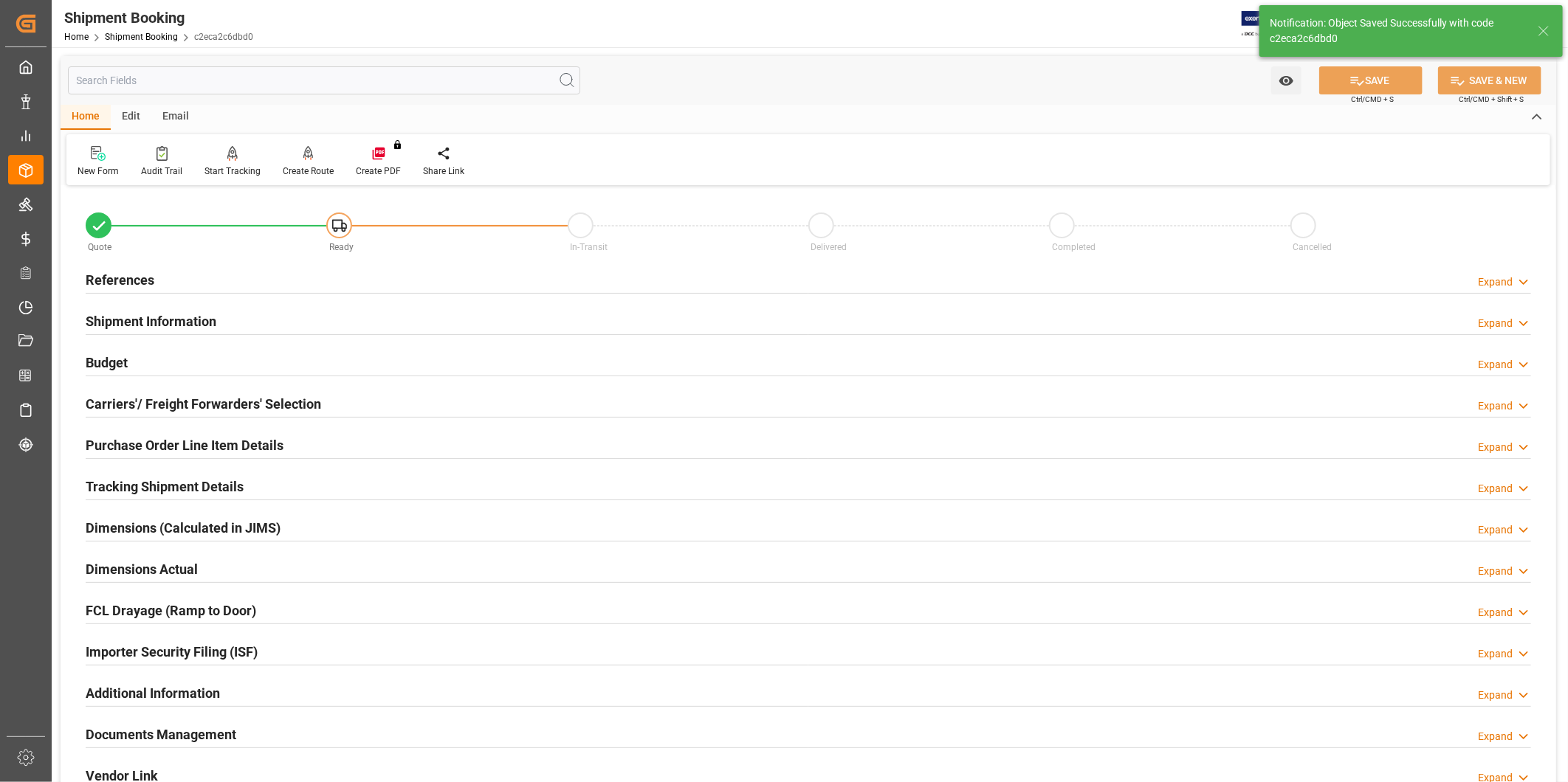
click at [522, 279] on div "References Expand" at bounding box center [808, 279] width 1445 height 28
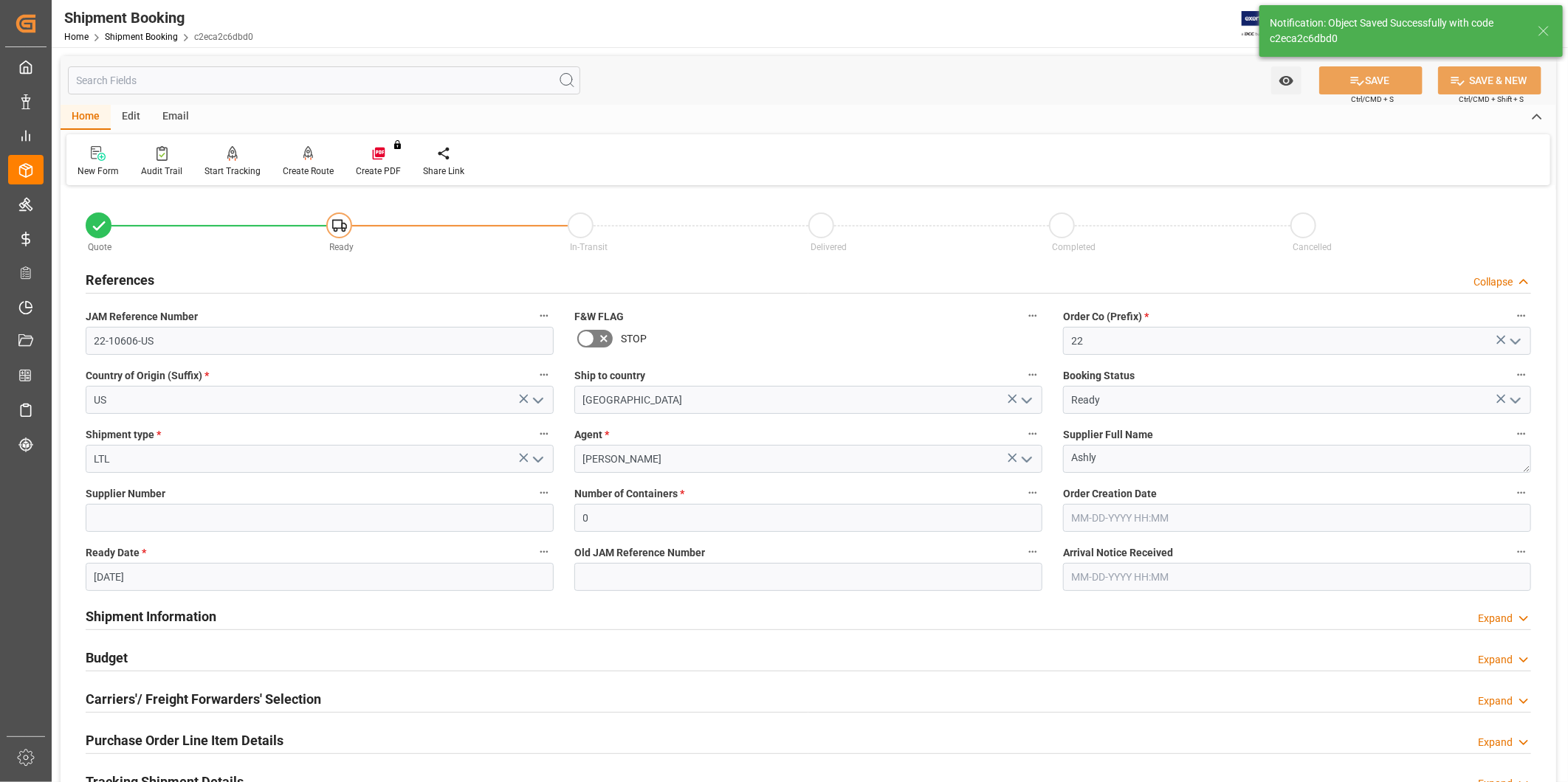
click at [522, 278] on div "References Collapse" at bounding box center [808, 279] width 1445 height 28
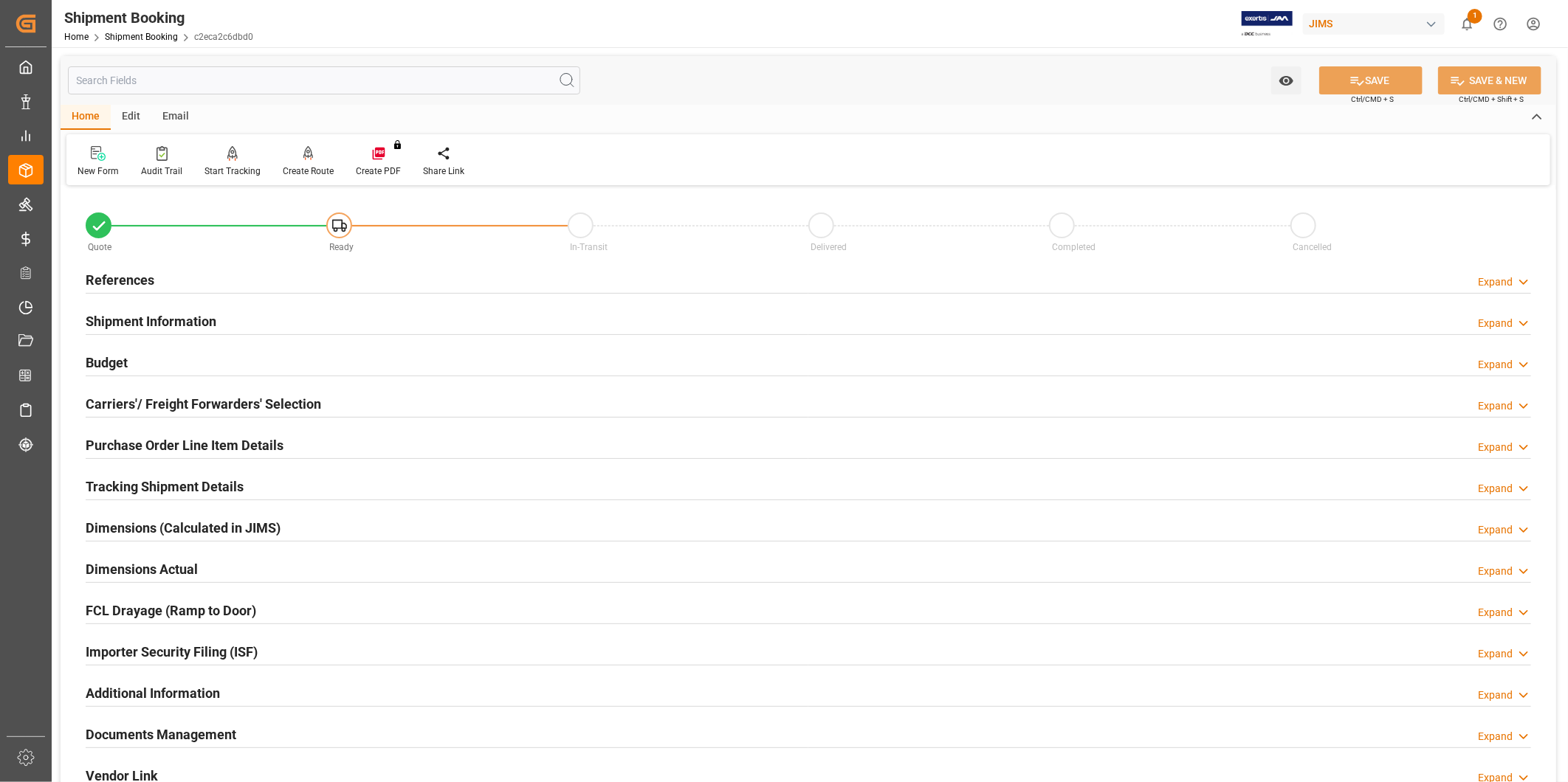
click at [314, 401] on h2 "Carriers'/ Freight Forwarders' Selection" at bounding box center [203, 404] width 235 height 20
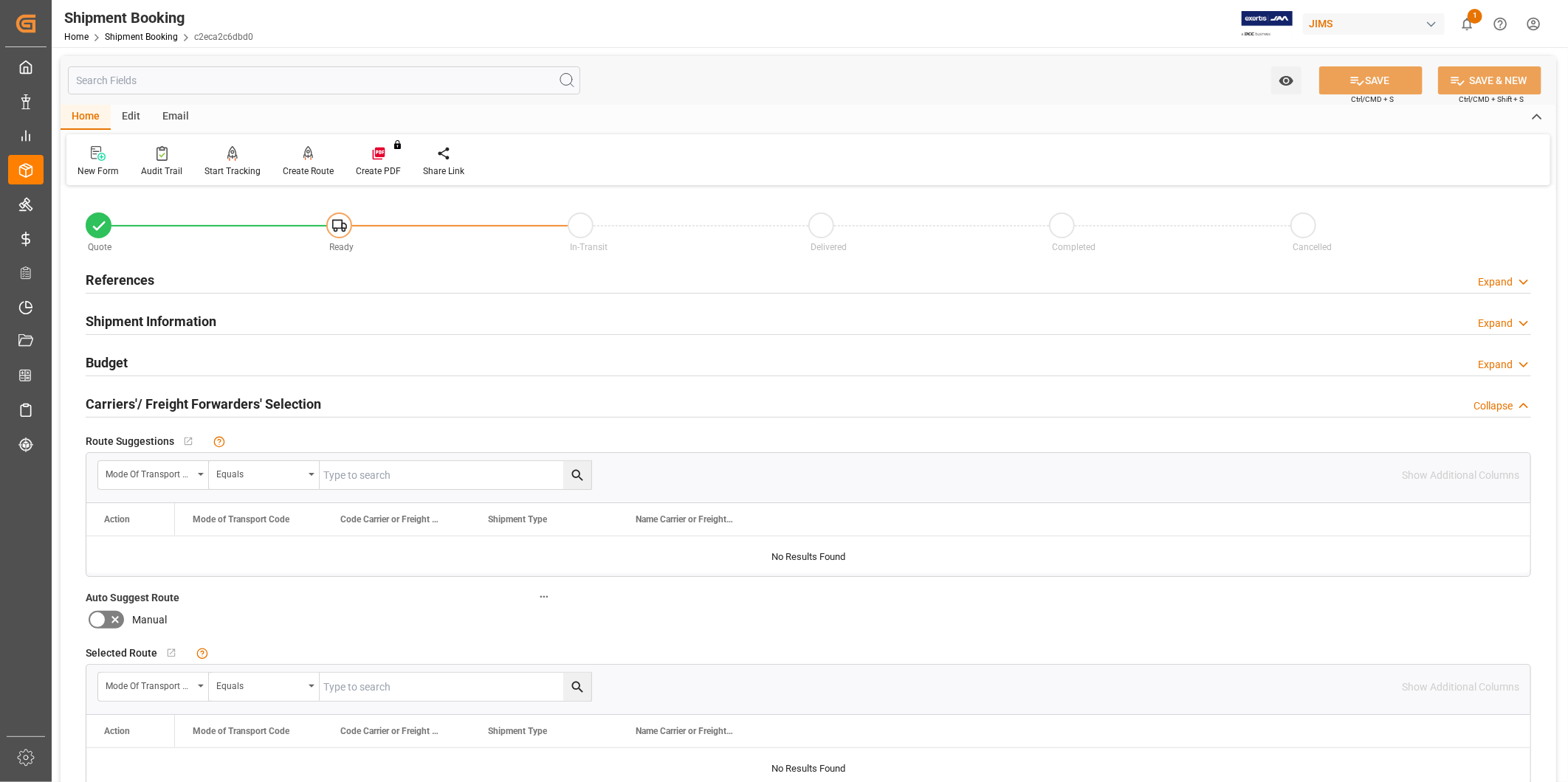
click at [316, 402] on h2 "Carriers'/ Freight Forwarders' Selection" at bounding box center [203, 404] width 235 height 20
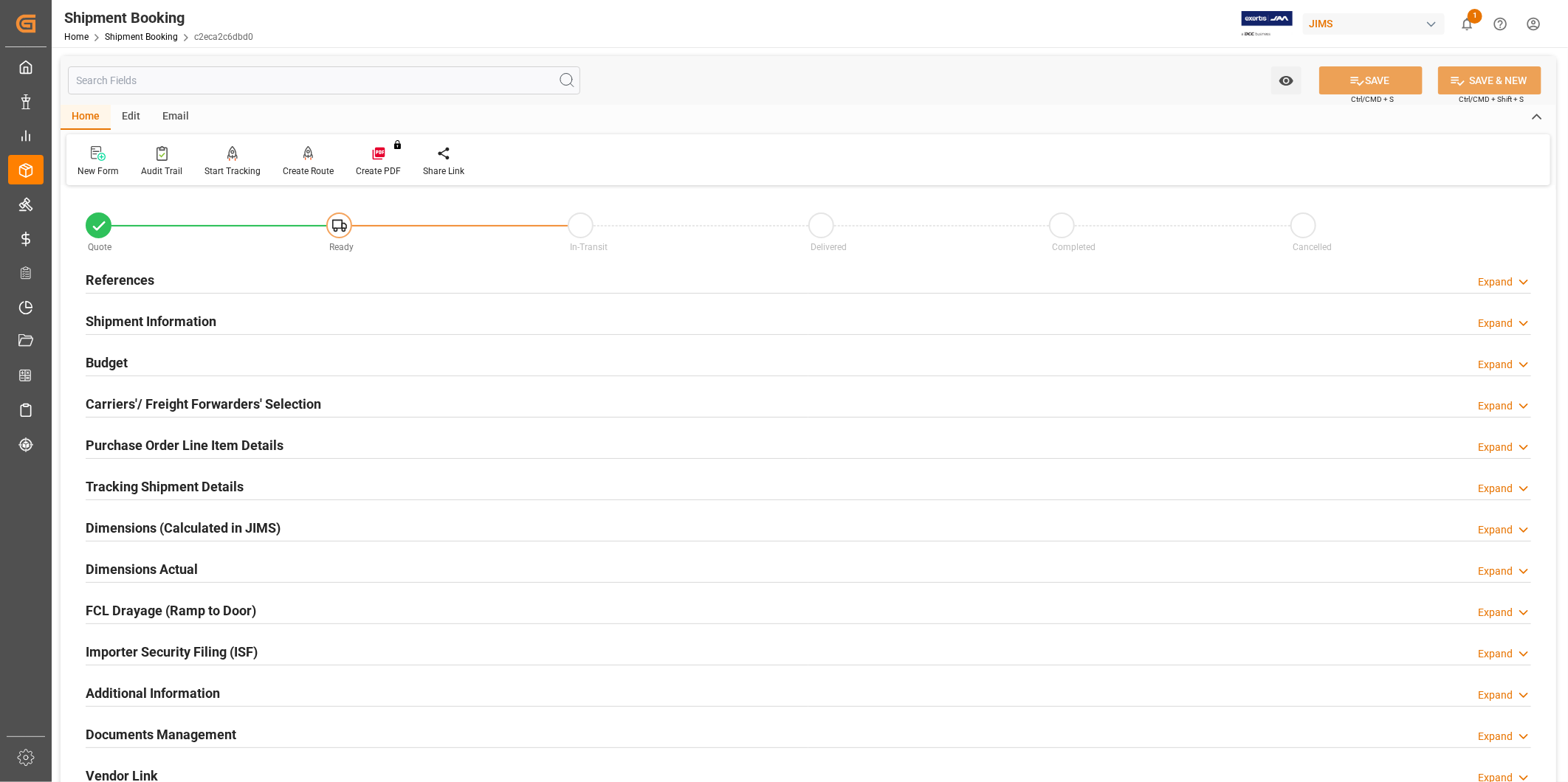
click at [306, 351] on div "Budget Expand" at bounding box center [808, 361] width 1445 height 28
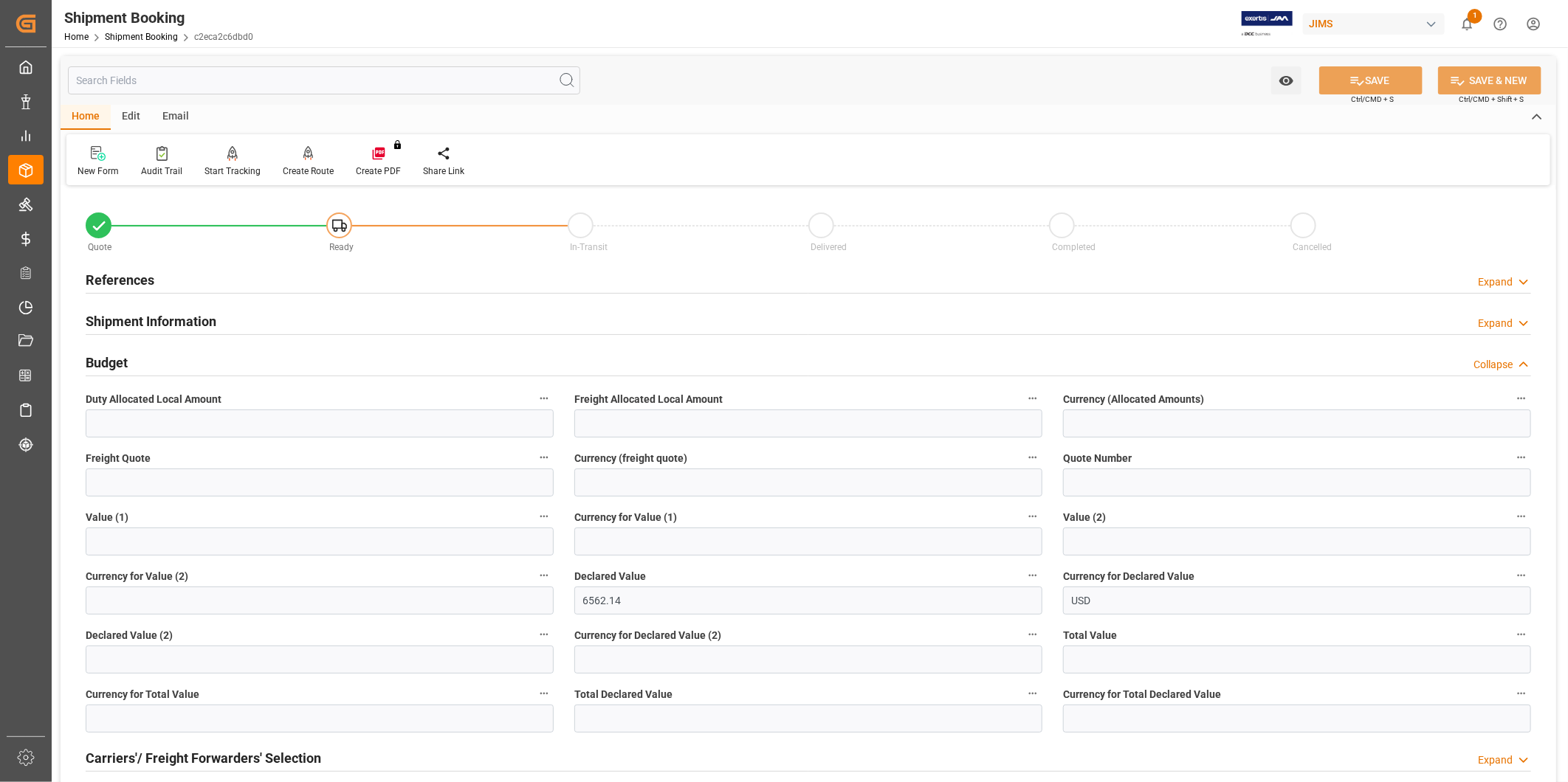
click at [1100, 306] on div "Shipment Information Expand" at bounding box center [808, 319] width 1445 height 28
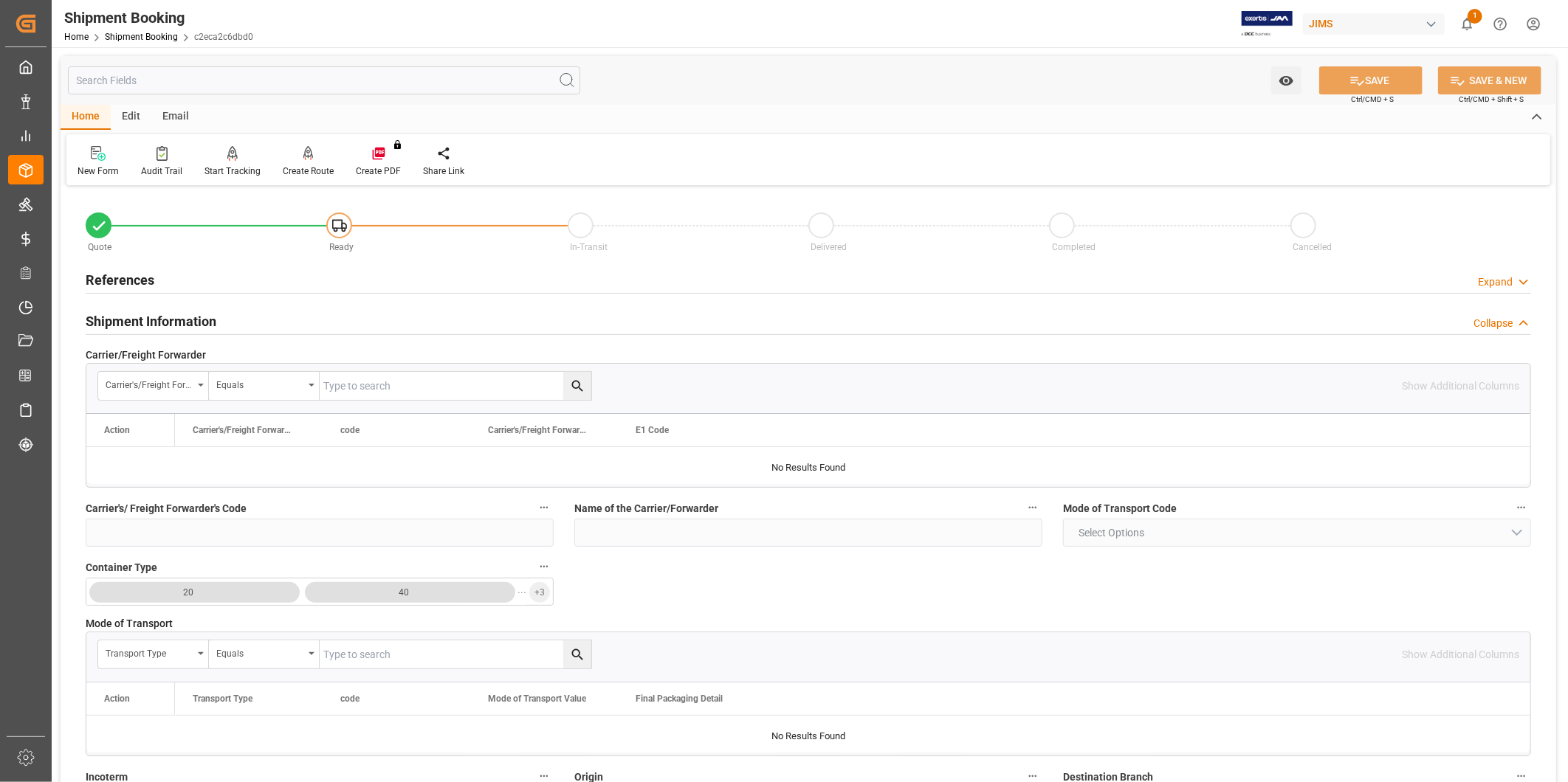
click at [1523, 290] on icon at bounding box center [1523, 282] width 14 height 15
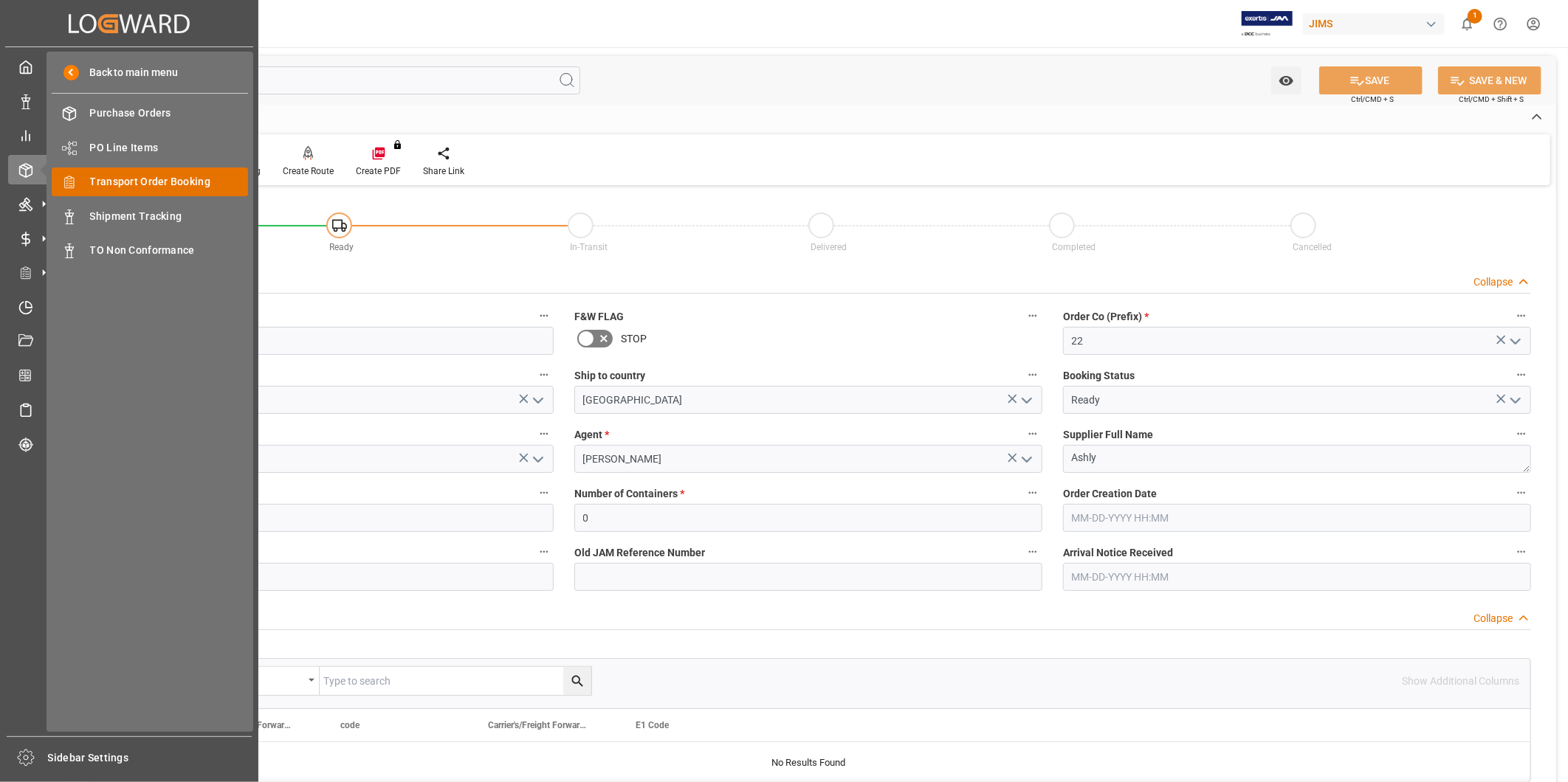
click at [121, 179] on span "Transport Order Booking" at bounding box center [170, 181] width 159 height 15
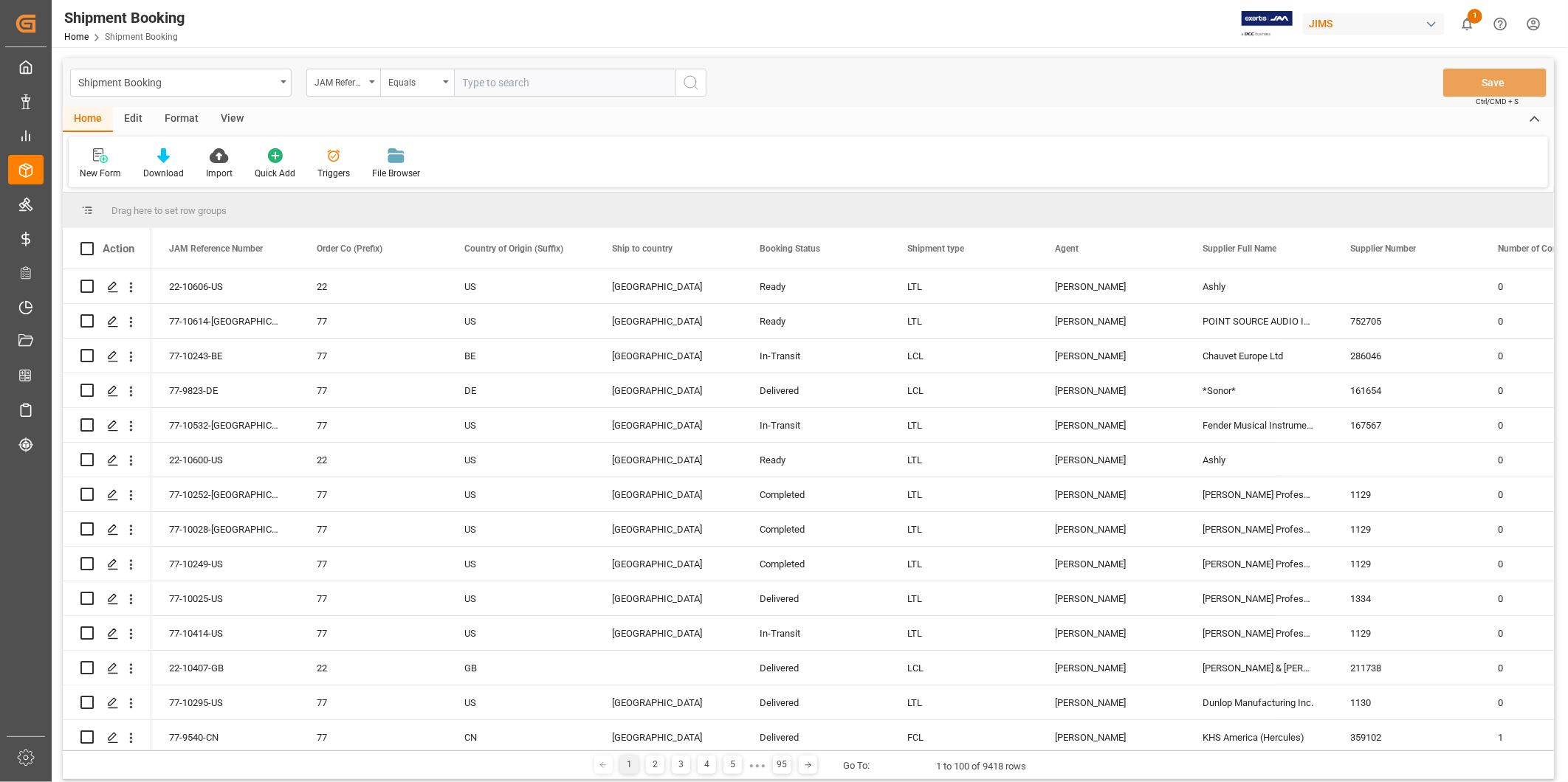
click at [483, 80] on input "text" at bounding box center [565, 83] width 222 height 28
paste input "22-10619-US"
type input "22-10619-US"
click at [687, 82] on icon "search button" at bounding box center [690, 83] width 18 height 18
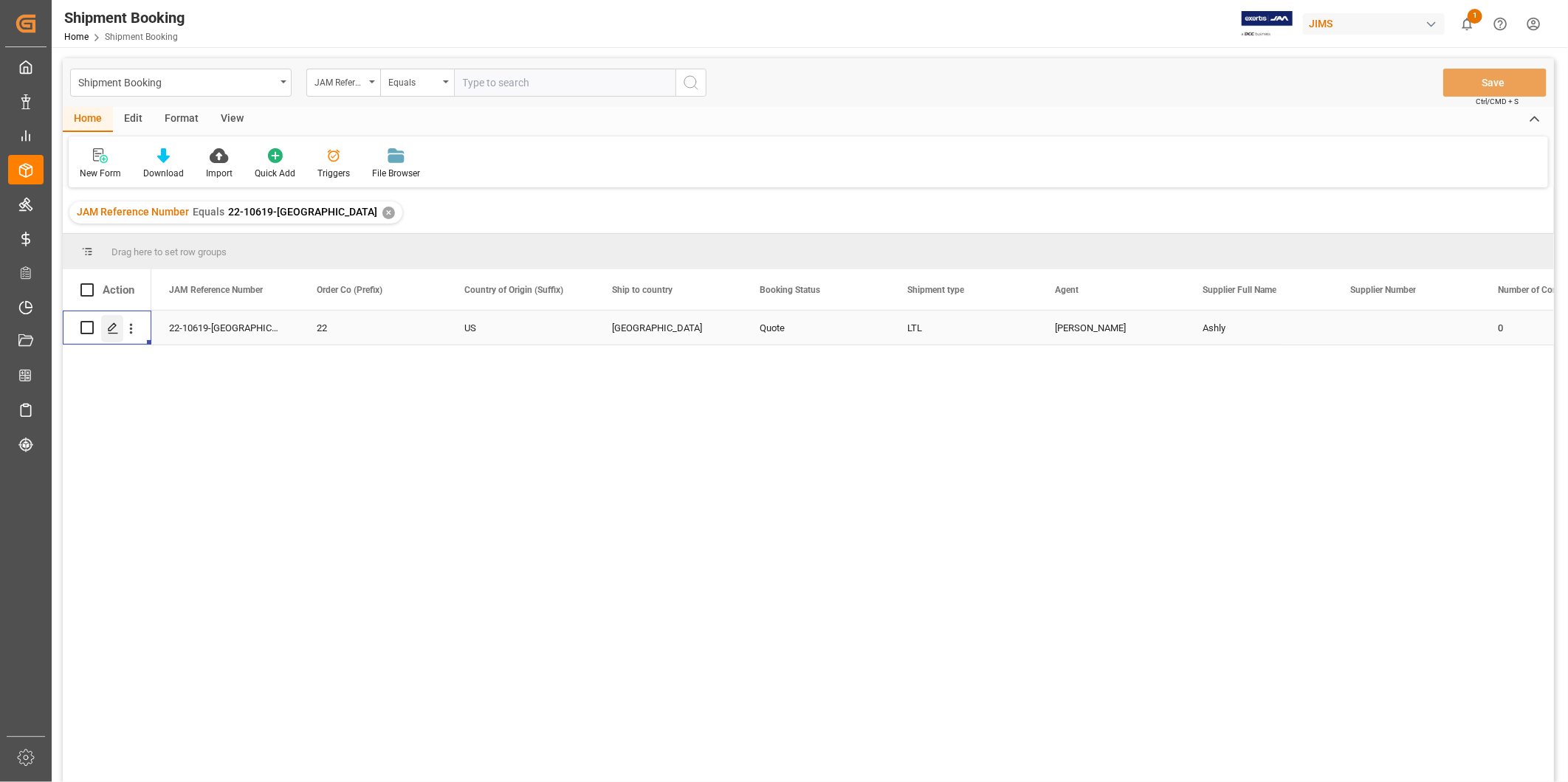
click at [113, 334] on div "Press SPACE to select this row." at bounding box center [112, 329] width 22 height 27
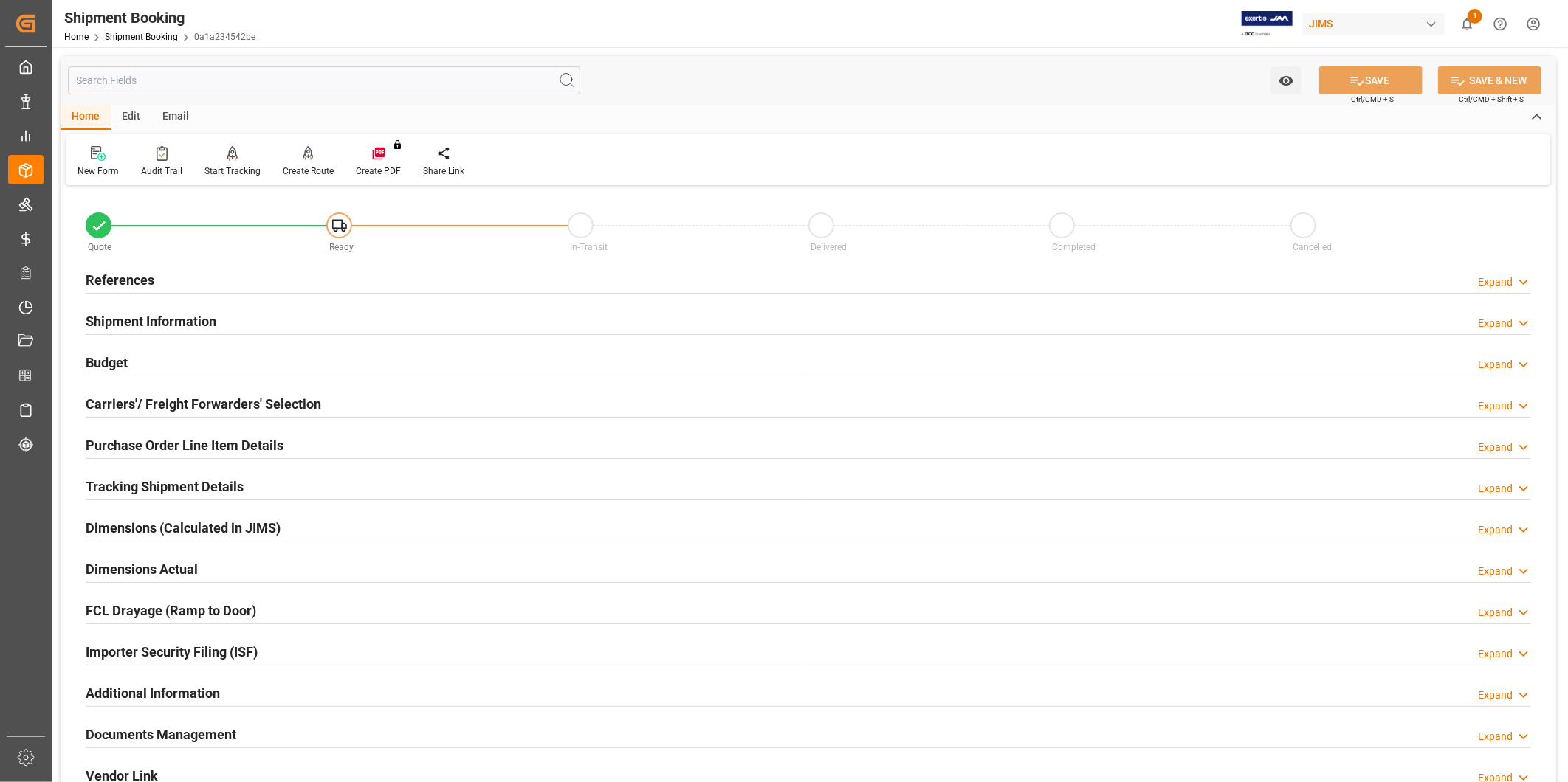
click at [1519, 284] on icon at bounding box center [1523, 282] width 14 height 15
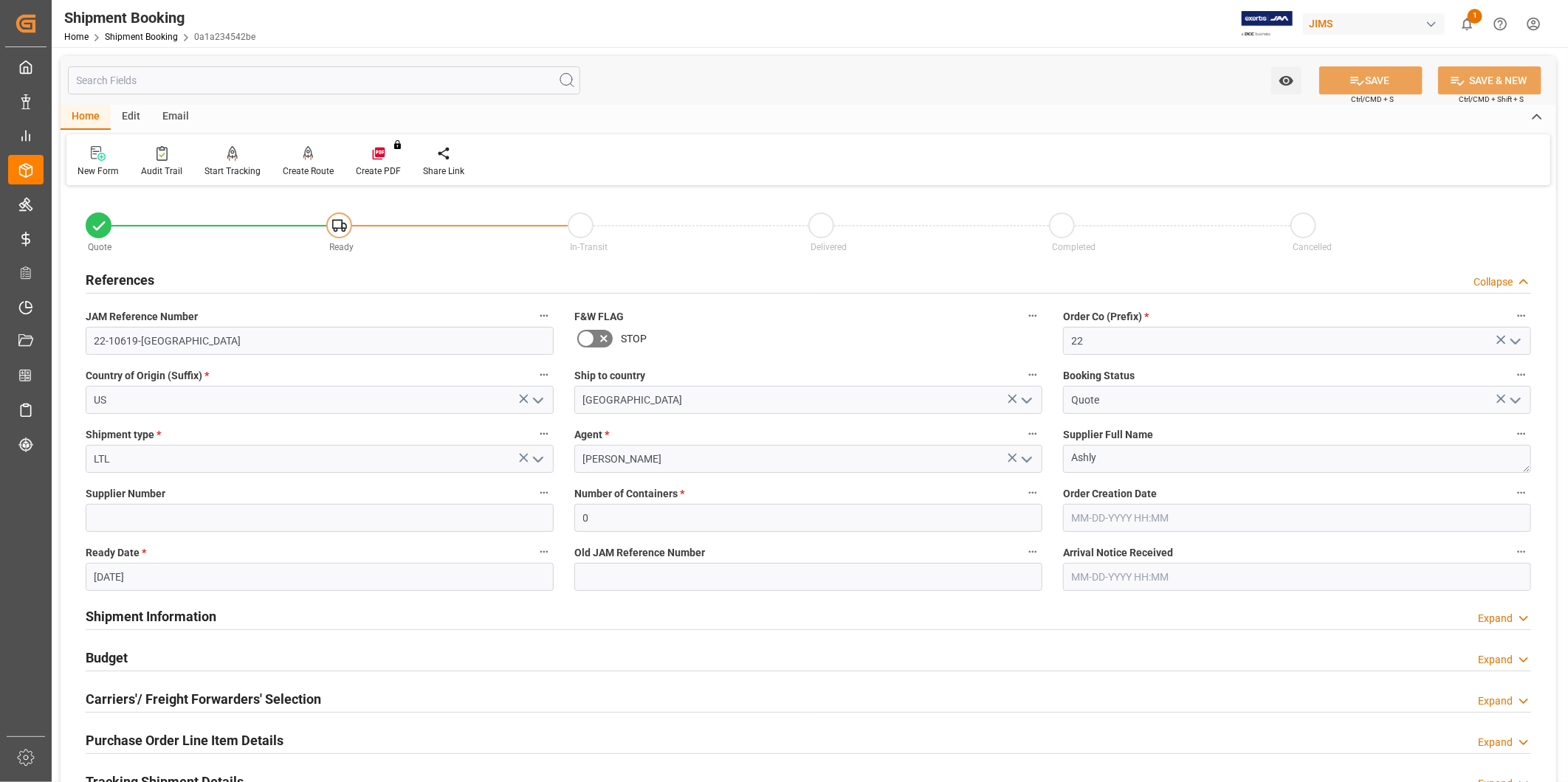
click at [1519, 284] on icon at bounding box center [1523, 282] width 14 height 15
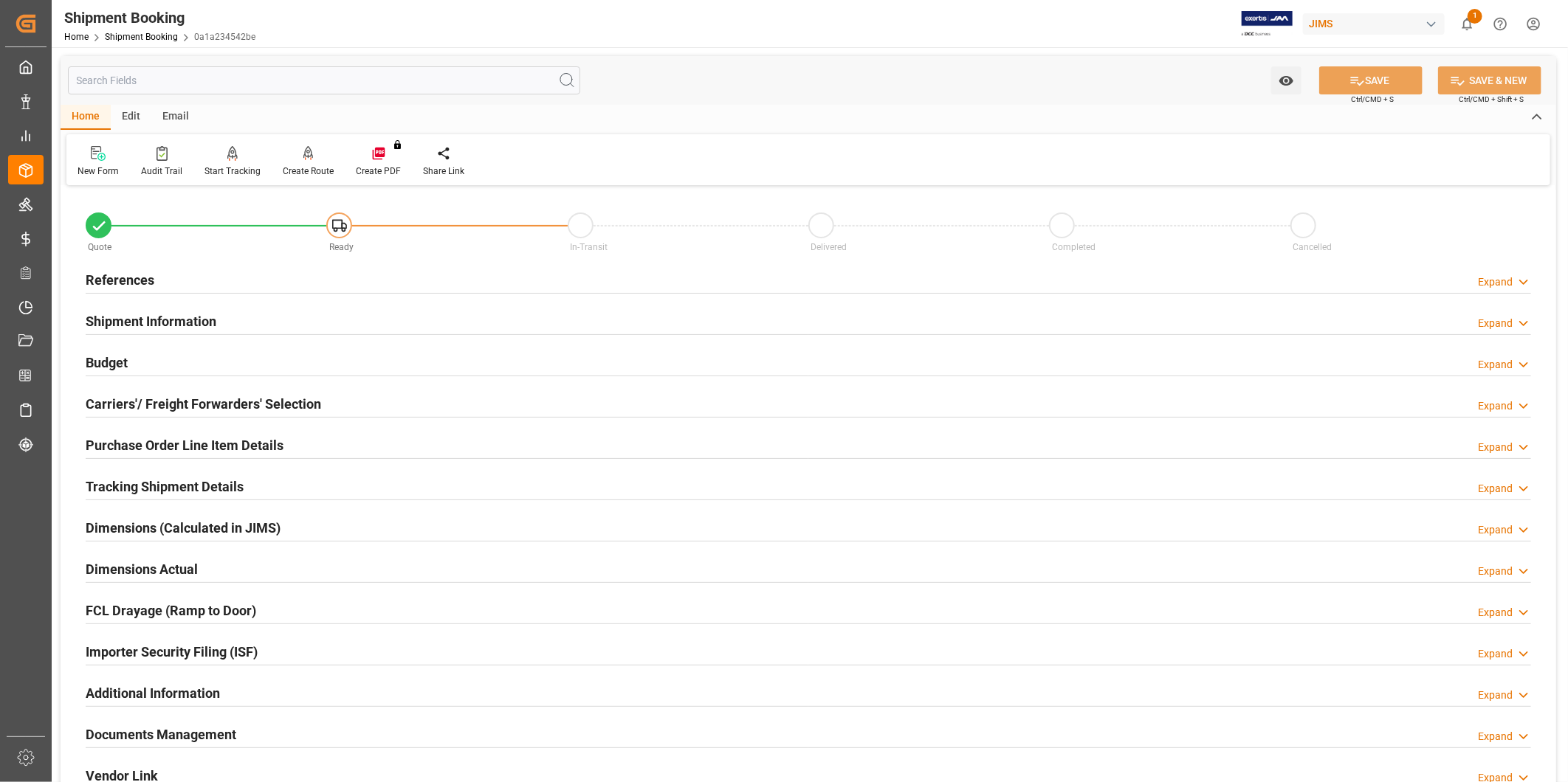
click at [306, 438] on div "Purchase Order Line Item Details Expand" at bounding box center [808, 444] width 1445 height 28
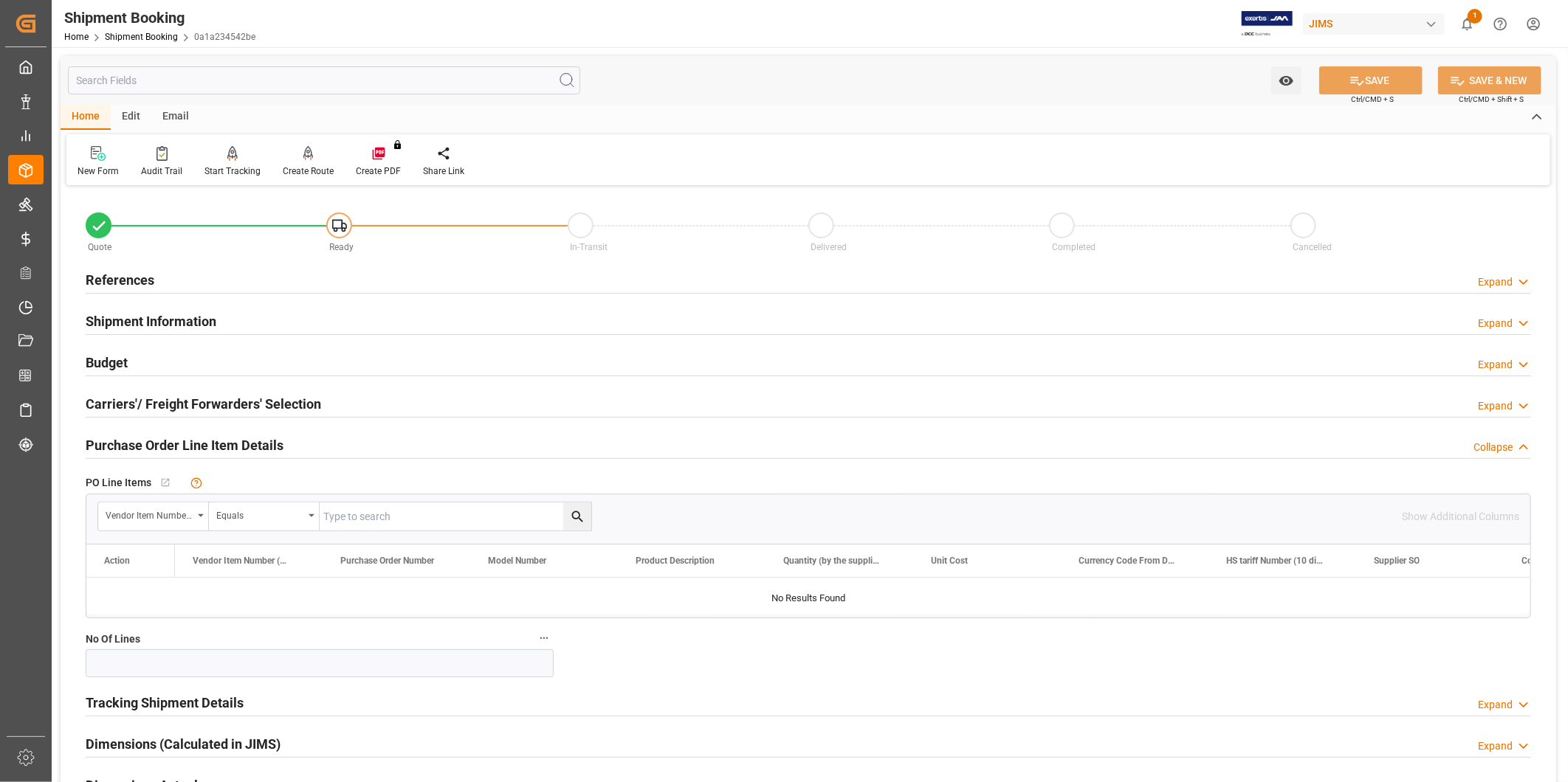
click at [306, 438] on div "Purchase Order Line Item Details Collapse" at bounding box center [808, 444] width 1445 height 28
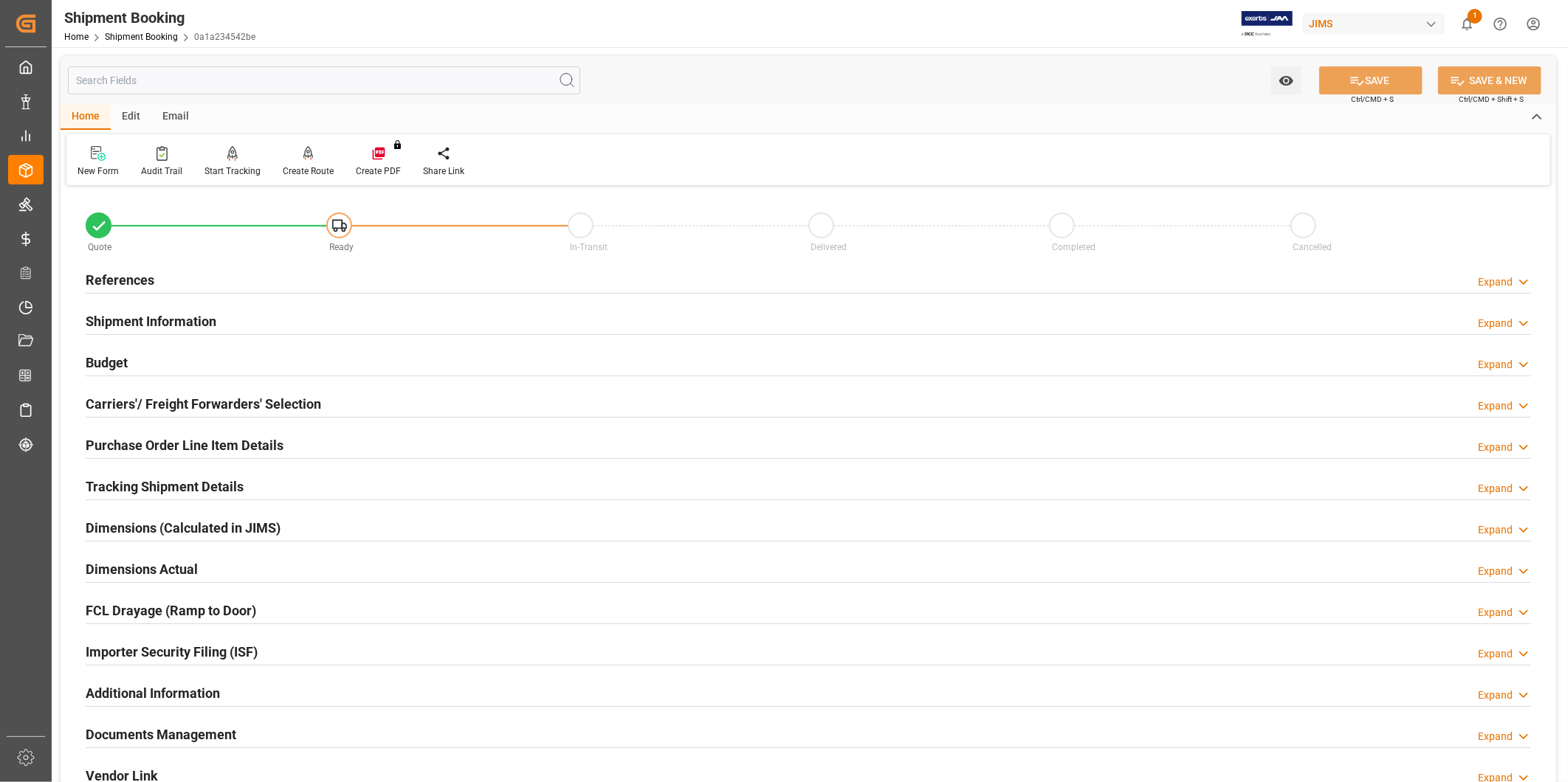
click at [312, 415] on div "Carriers'/ Freight Forwarders' Selection" at bounding box center [203, 402] width 235 height 28
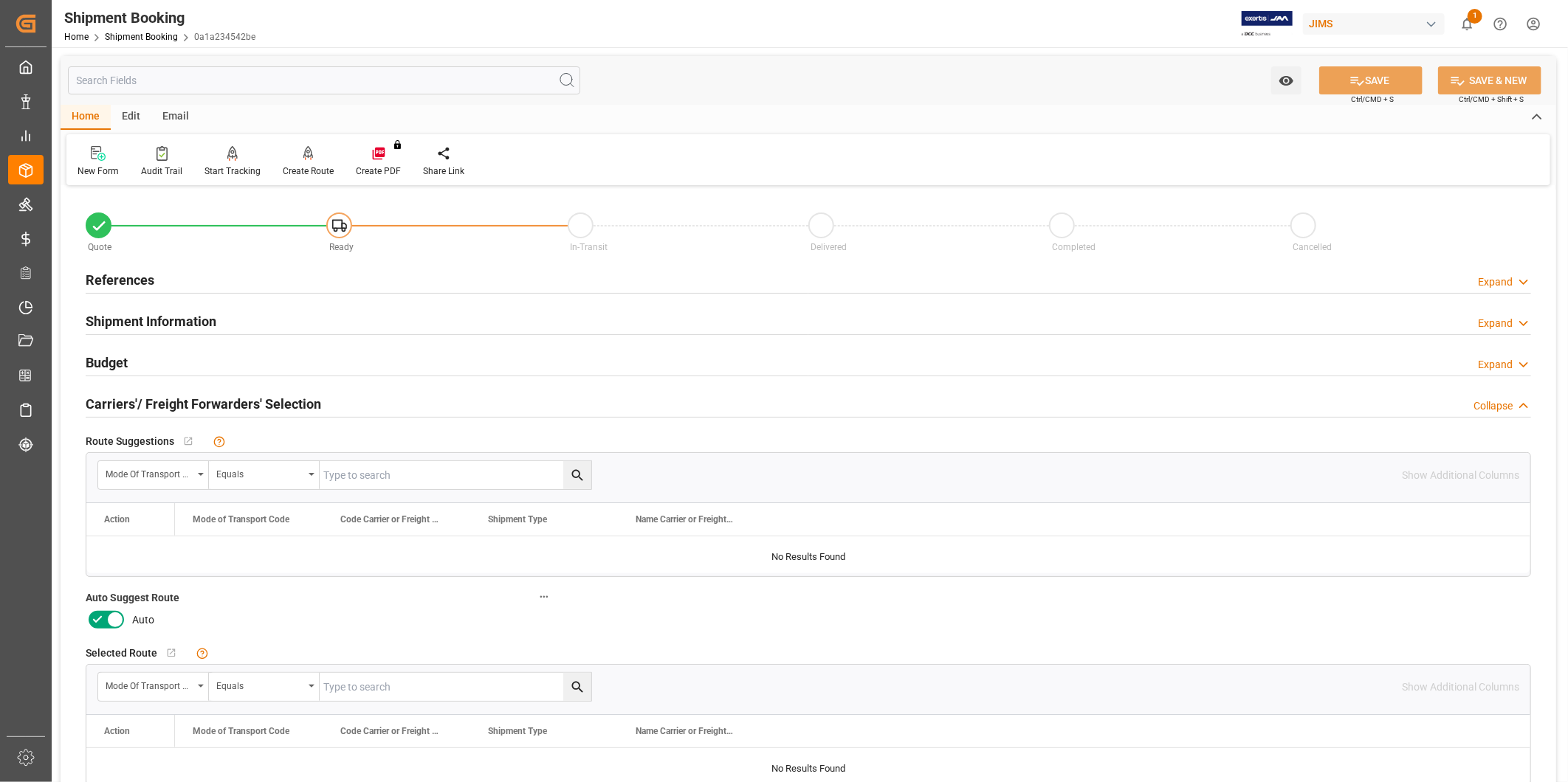
click at [116, 622] on icon at bounding box center [115, 620] width 8 height 8
click at [0, 0] on input "checkbox" at bounding box center [0, 0] width 0 height 0
click at [1403, 83] on button "SAVE" at bounding box center [1370, 80] width 103 height 28
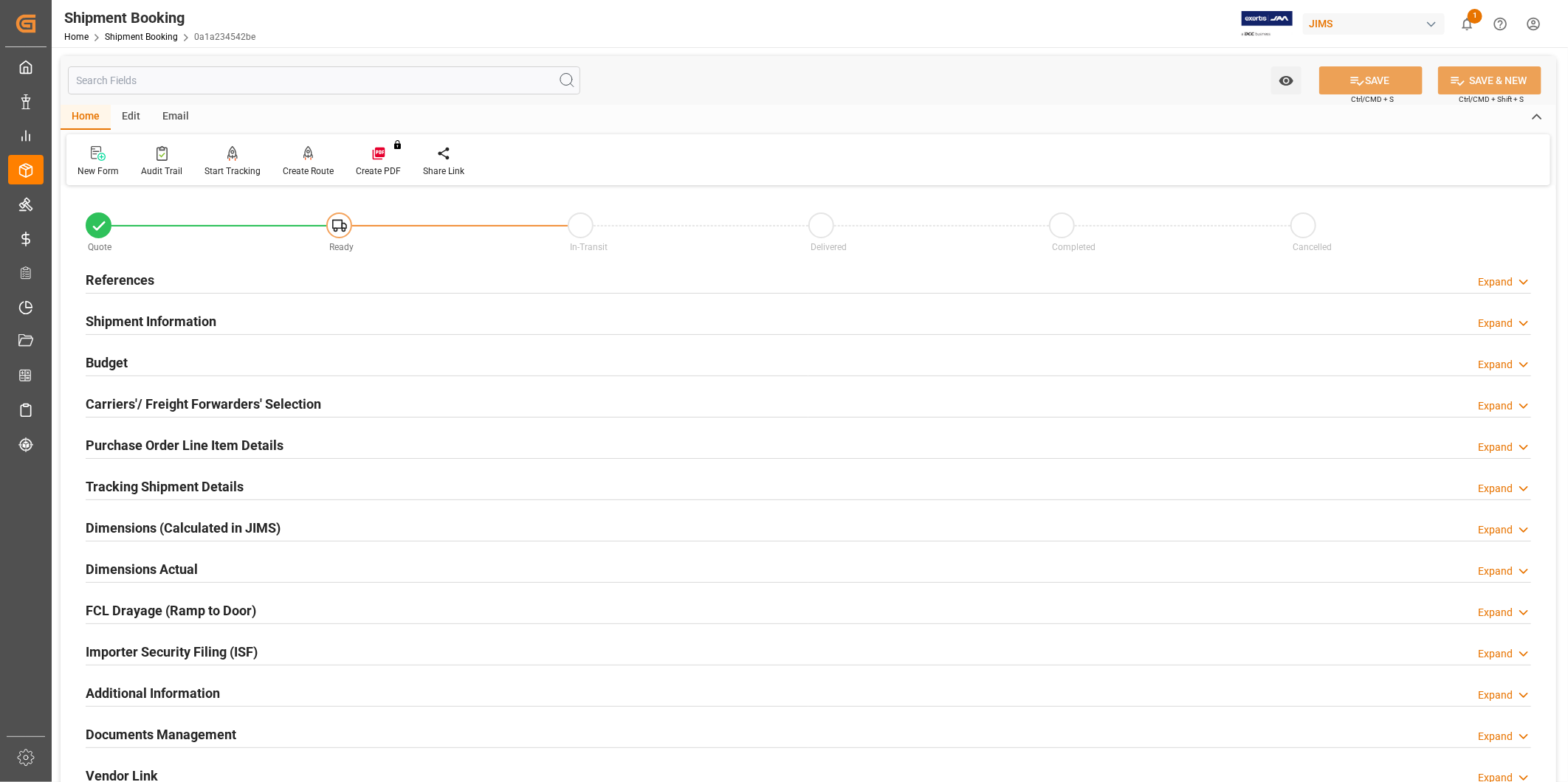
click at [218, 367] on div "Budget Expand" at bounding box center [808, 361] width 1445 height 28
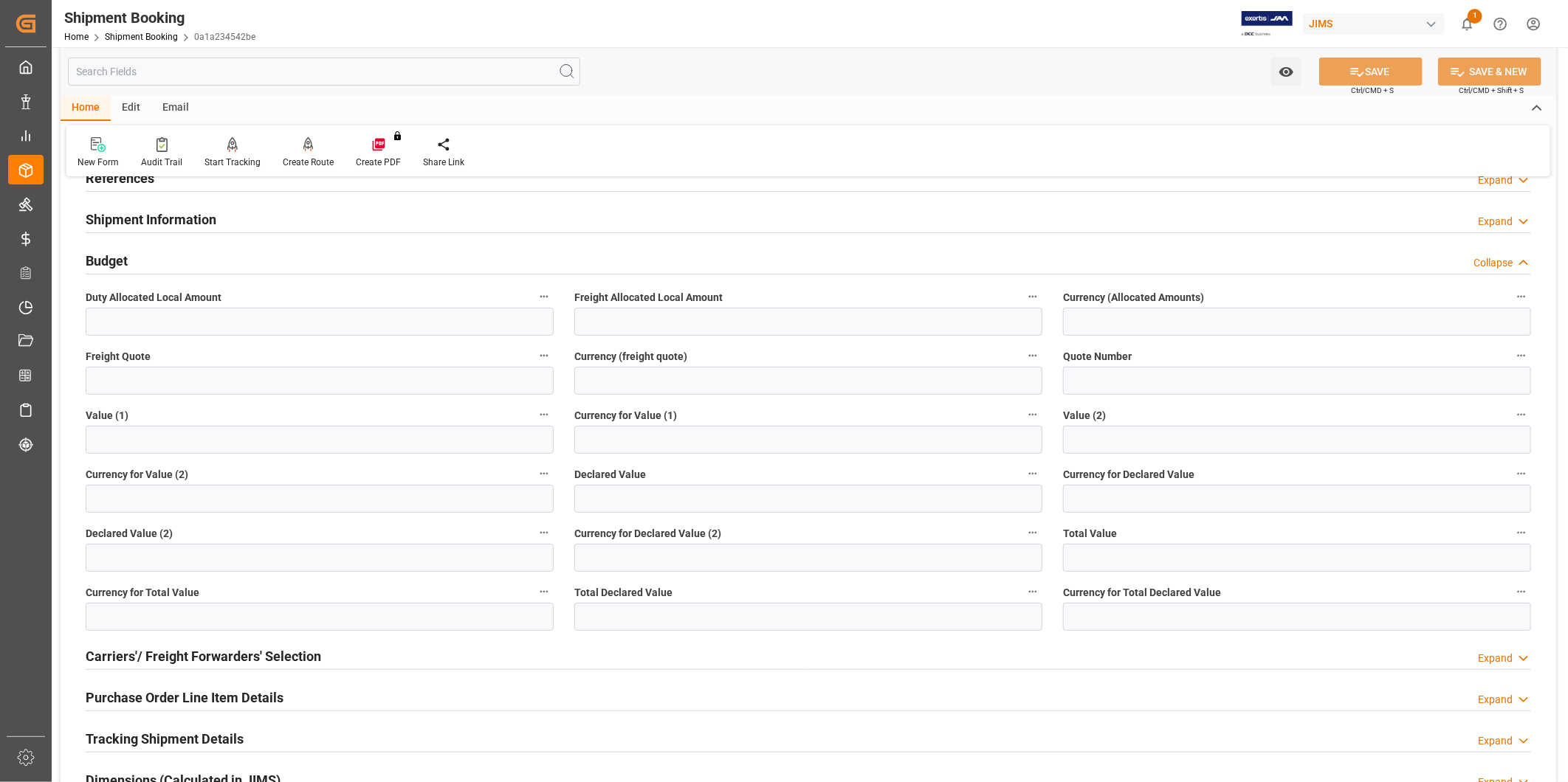
scroll to position [136, 0]
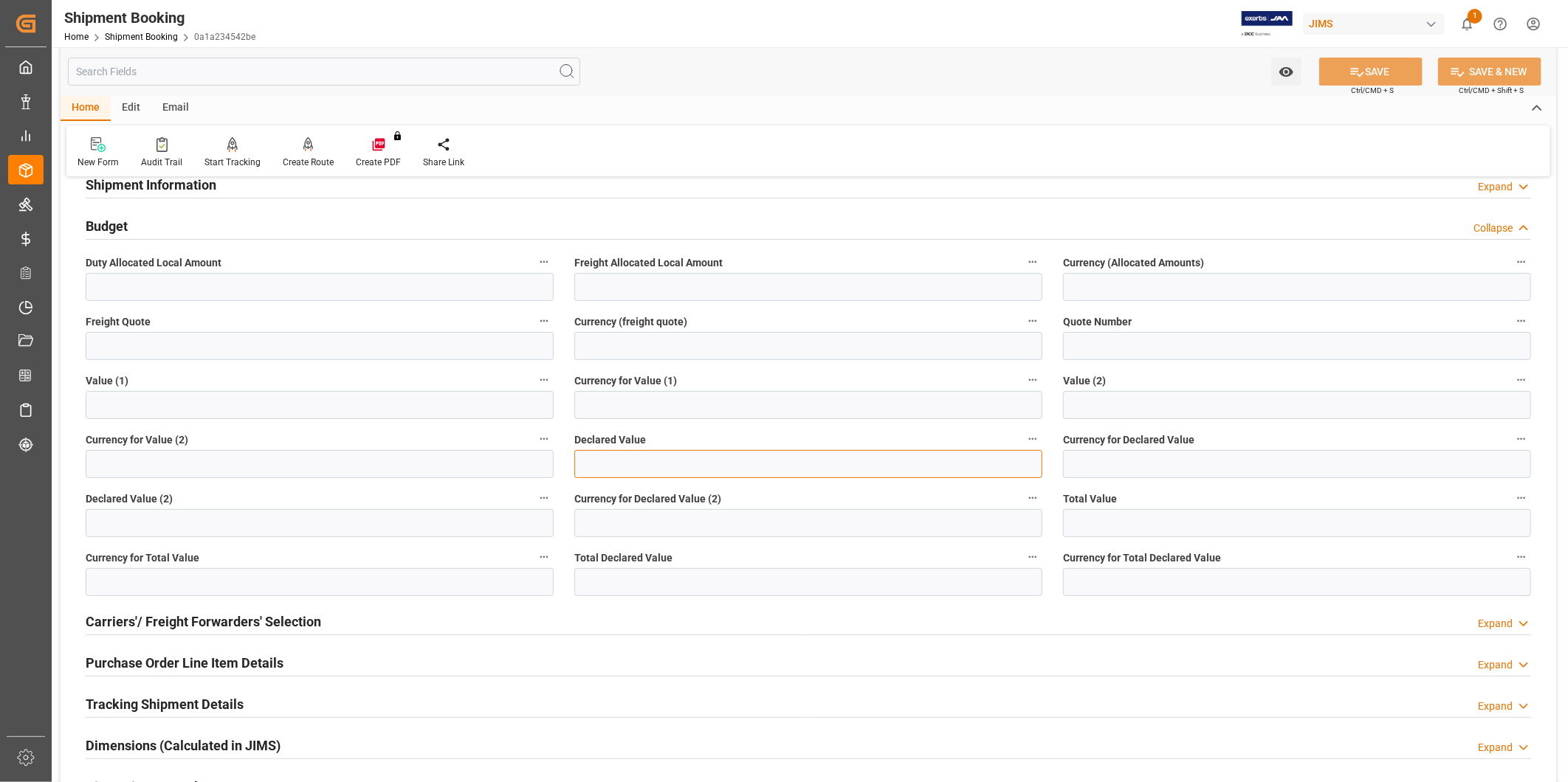
click at [703, 470] on input "text" at bounding box center [808, 463] width 468 height 28
paste input "text"
click at [648, 467] on input "text" at bounding box center [808, 463] width 468 height 28
type input "6166.15"
click at [1111, 474] on input at bounding box center [1296, 463] width 468 height 28
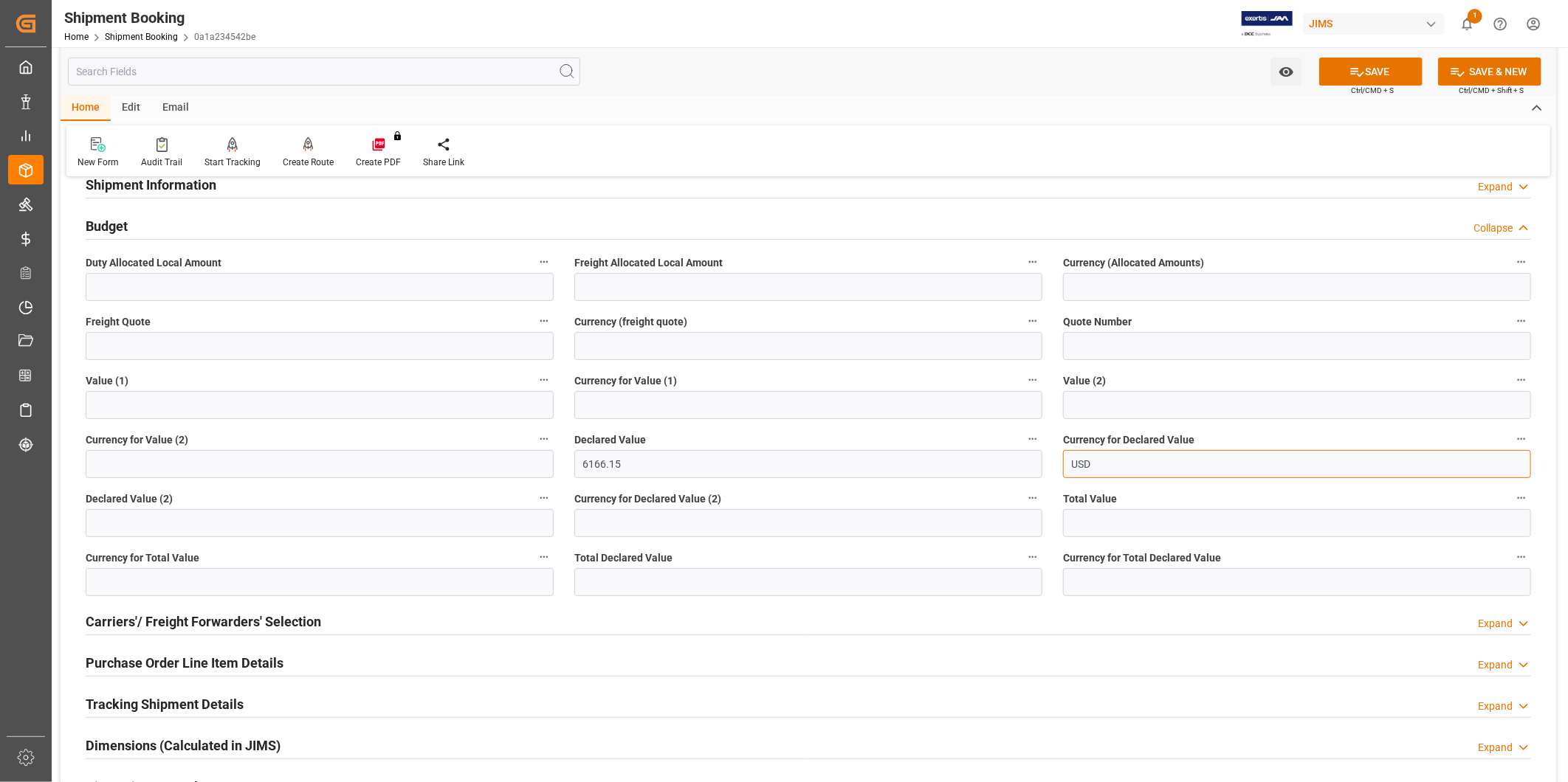
type input "USD"
click at [1310, 116] on div "Home Edit Email" at bounding box center [808, 108] width 1496 height 25
click at [1362, 72] on button "SAVE" at bounding box center [1370, 72] width 103 height 28
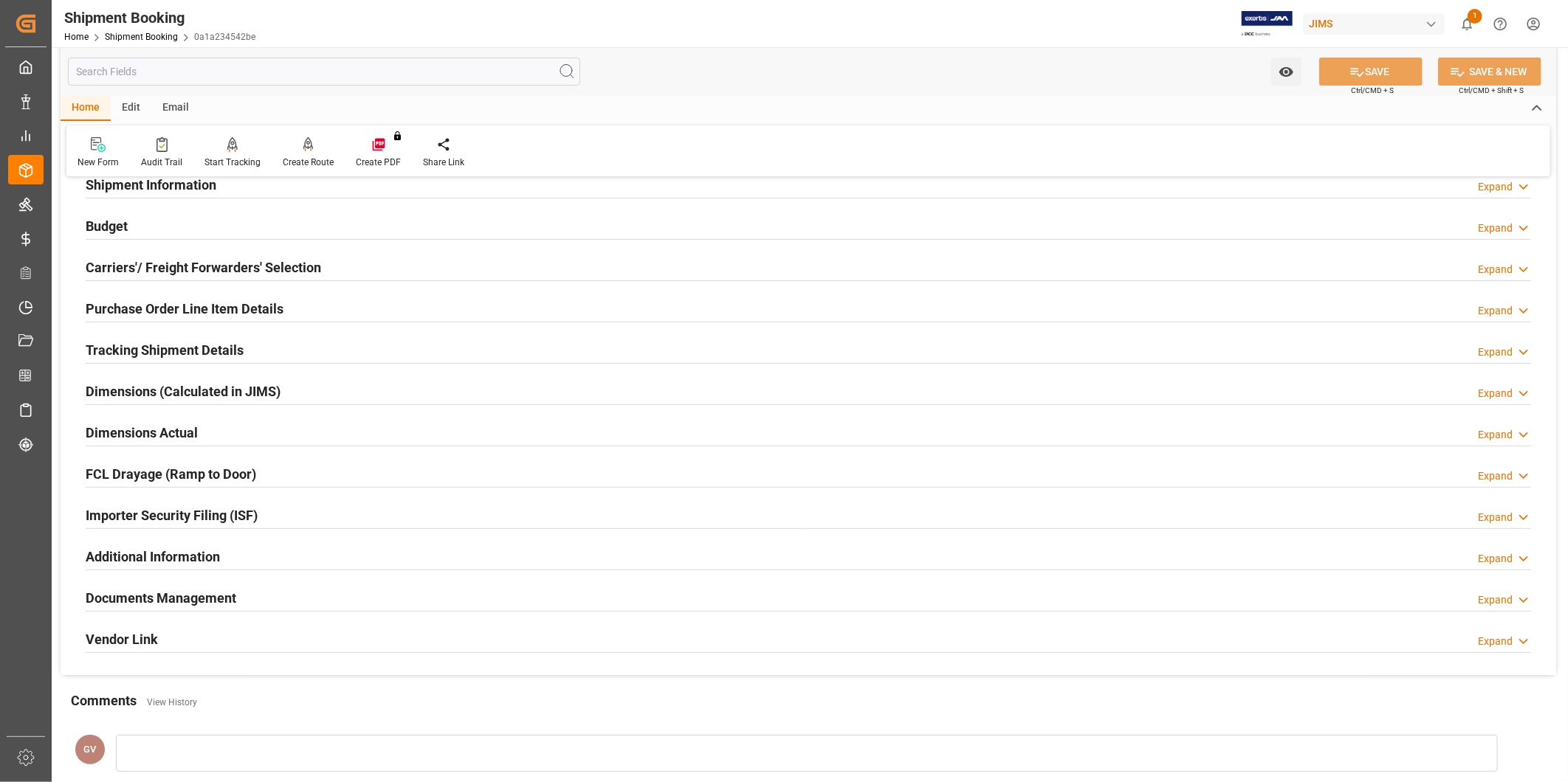
click at [312, 351] on div "Tracking Shipment Details Expand" at bounding box center [808, 348] width 1445 height 28
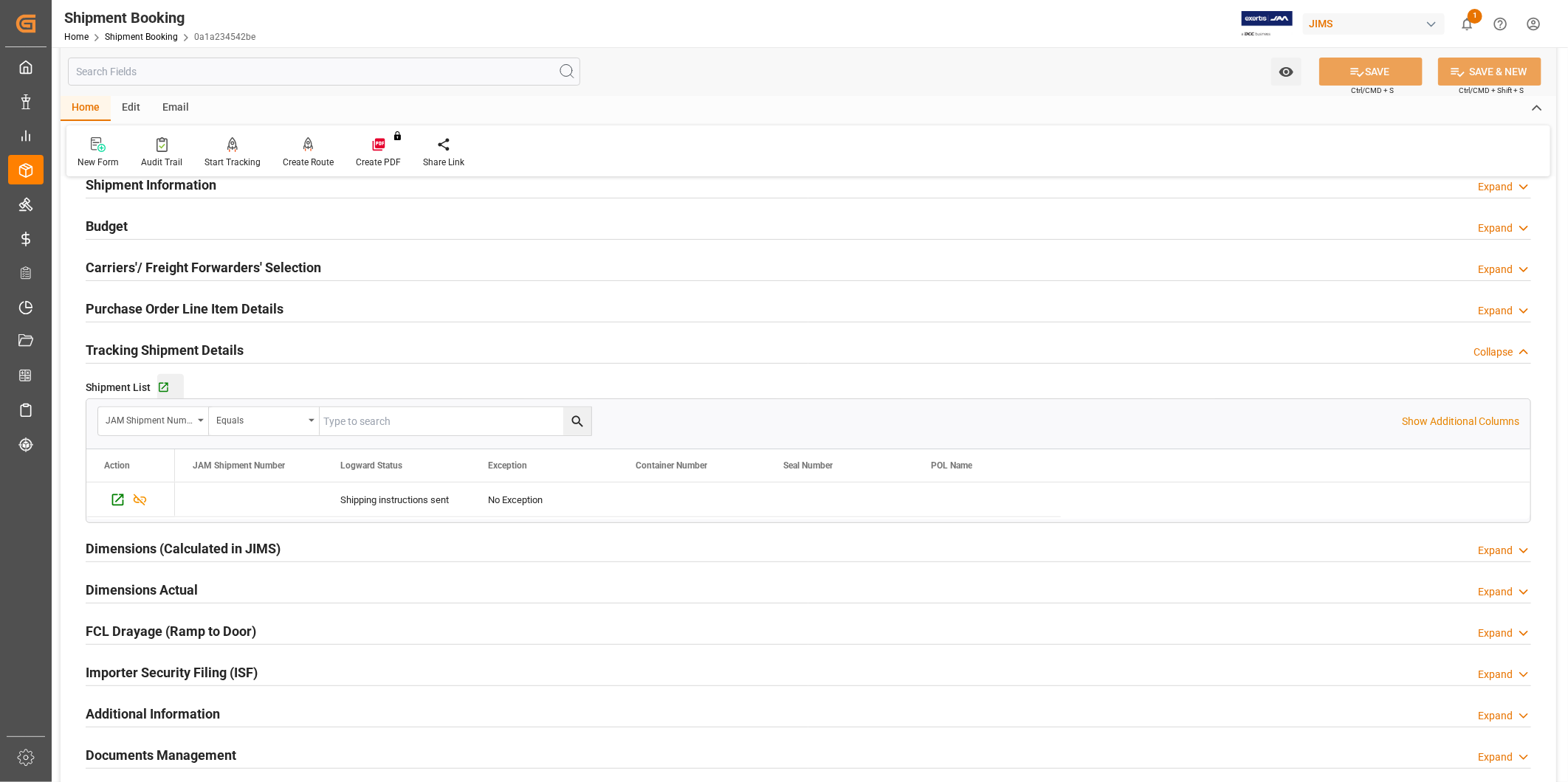
click at [176, 386] on div "Go to Shipment Tracking Grid" at bounding box center [170, 388] width 26 height 13
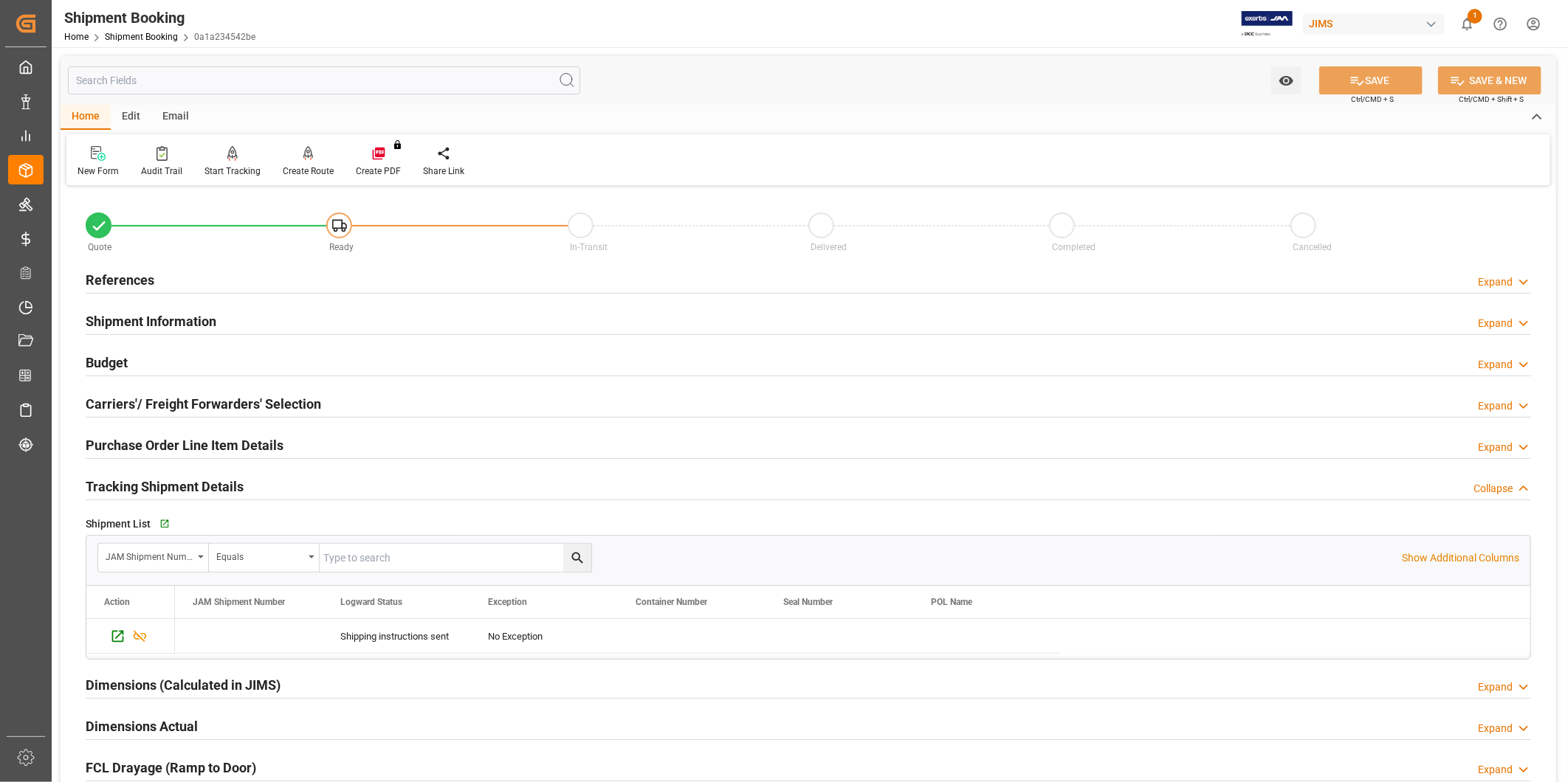
click at [1530, 276] on icon at bounding box center [1523, 282] width 14 height 15
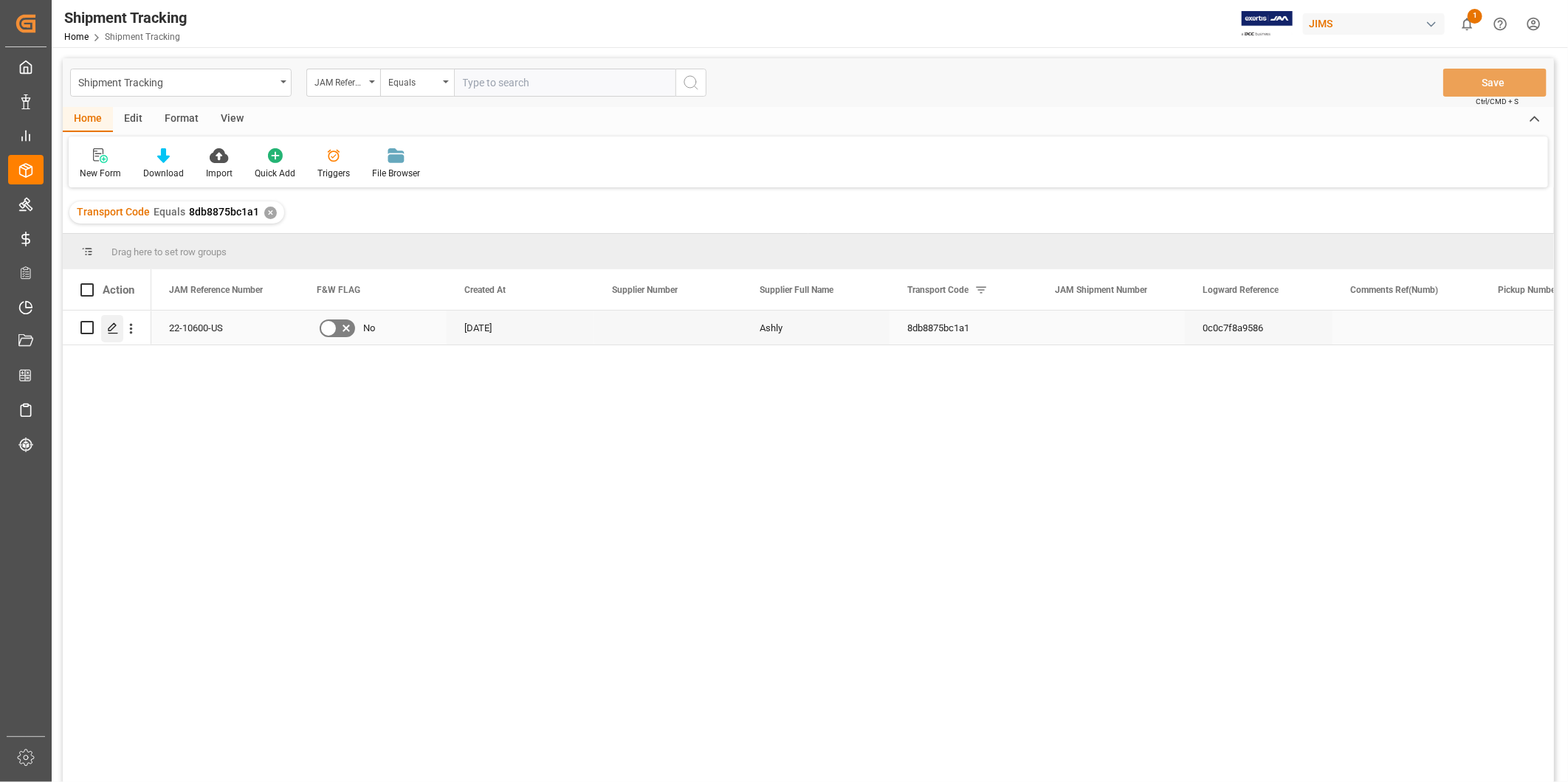
click at [112, 328] on polygon "Press SPACE to select this row." at bounding box center [112, 326] width 8 height 8
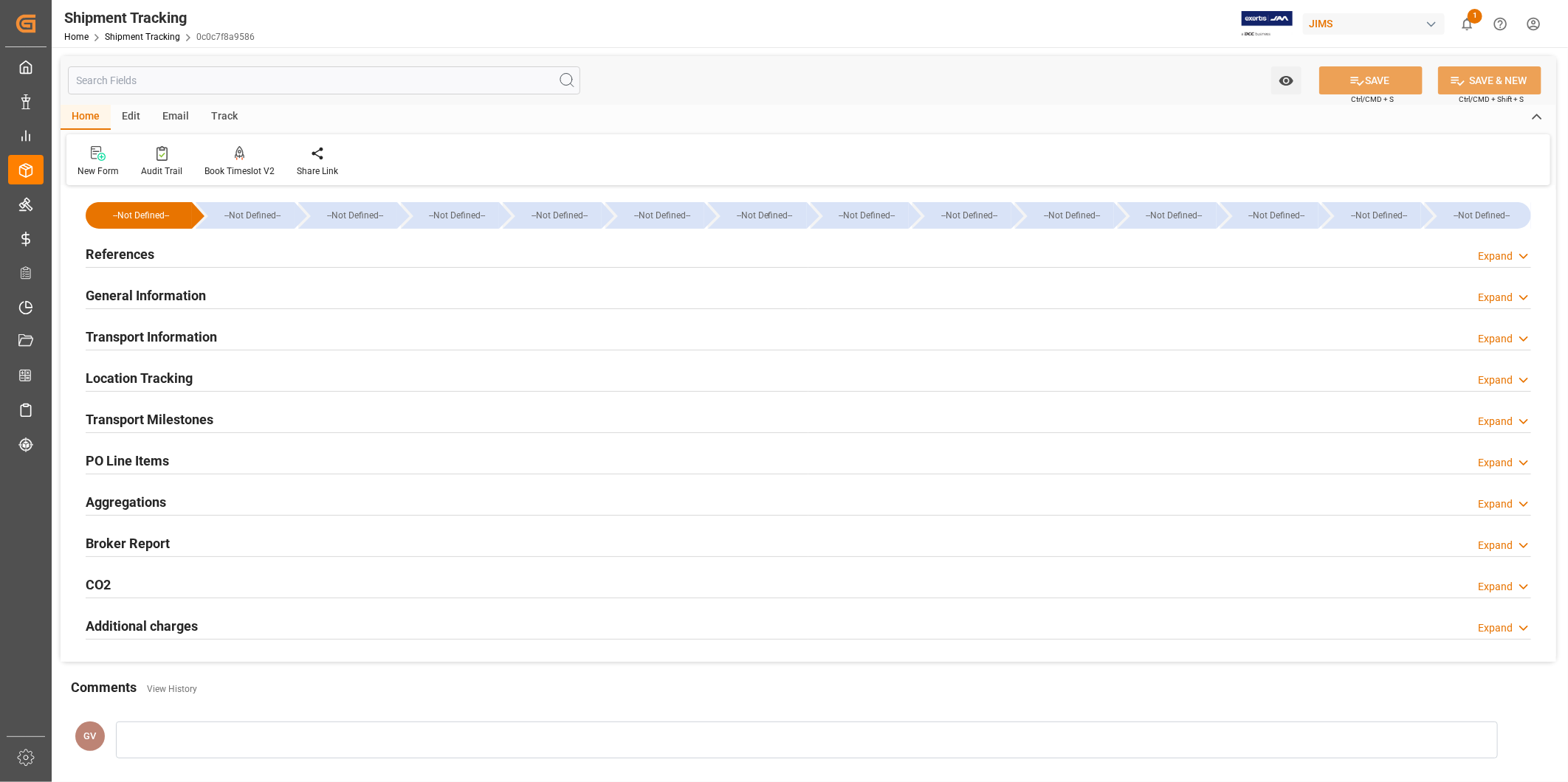
click at [222, 296] on div "General Information Expand" at bounding box center [808, 294] width 1445 height 28
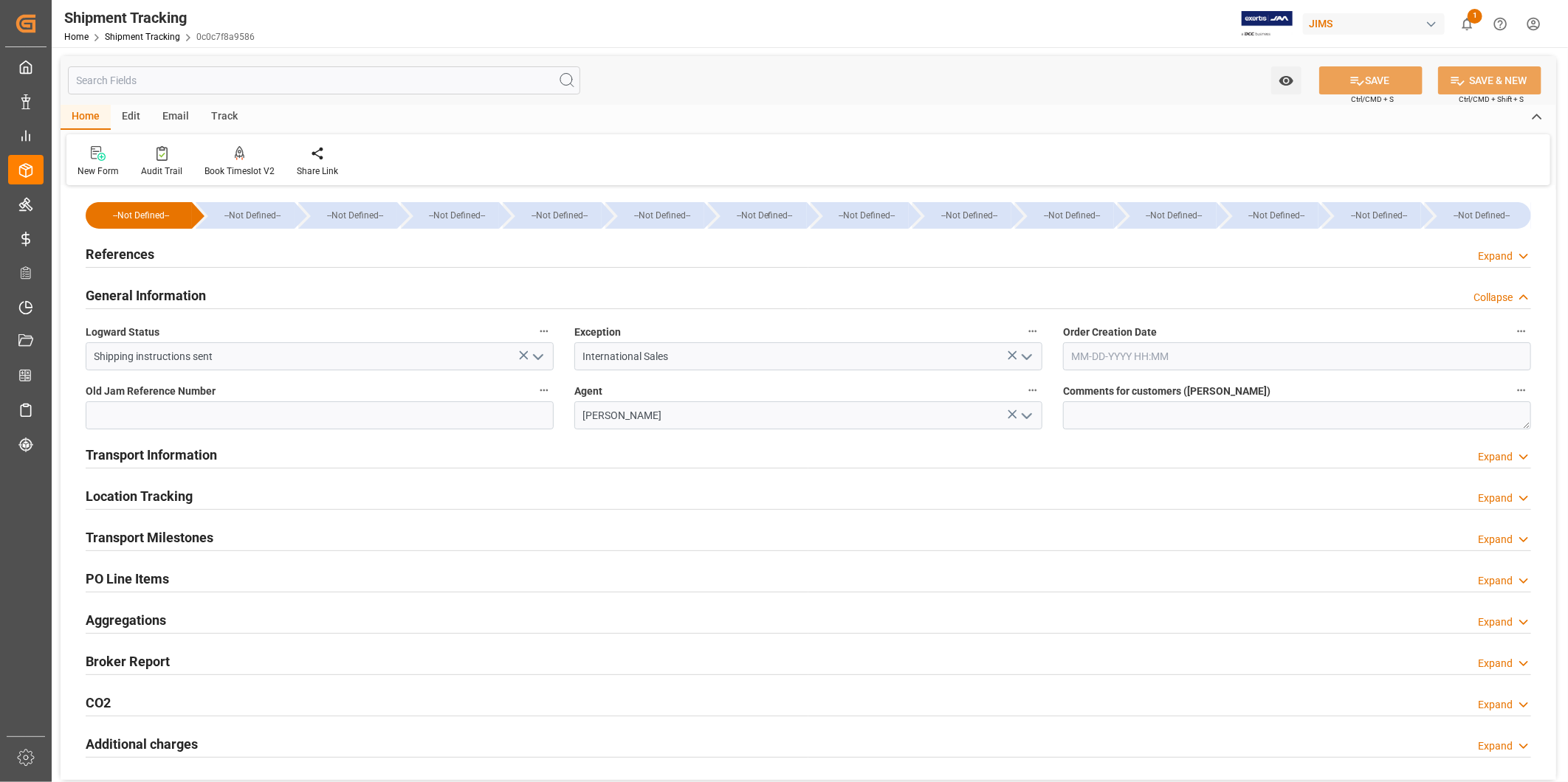
click at [222, 296] on div "General Information Collapse" at bounding box center [808, 294] width 1445 height 28
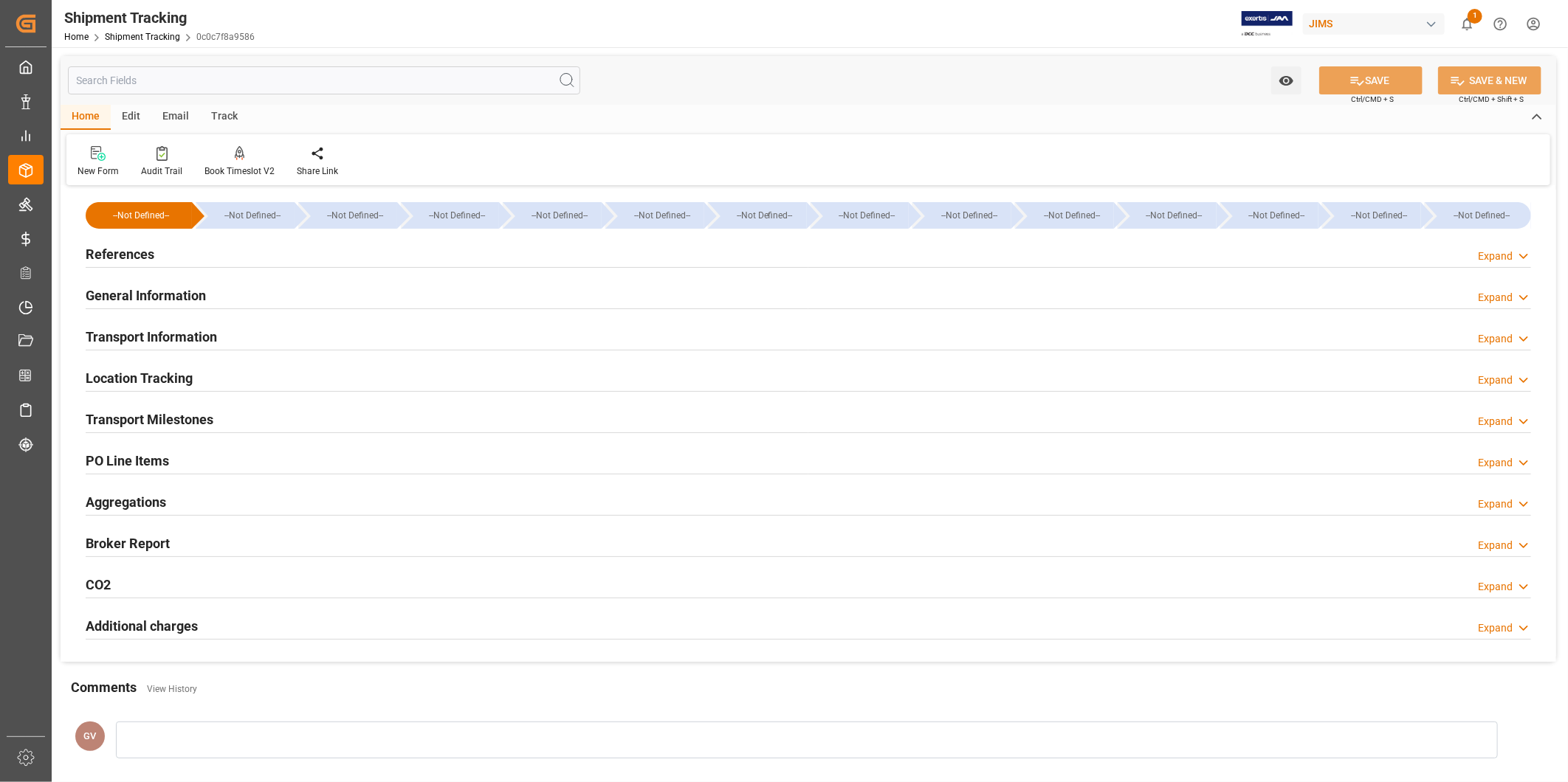
click at [290, 336] on div "Transport Information Expand" at bounding box center [808, 336] width 1445 height 28
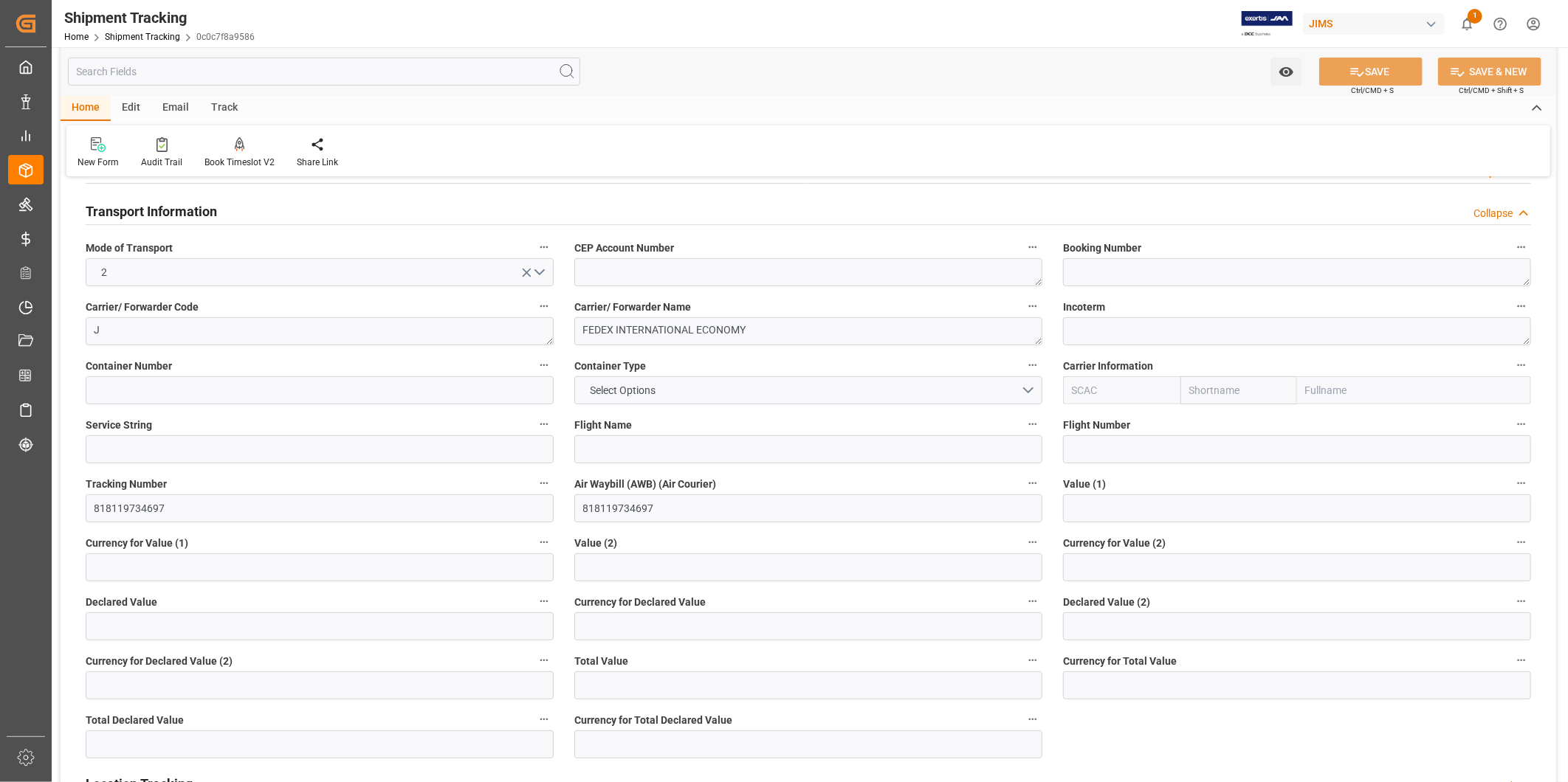
scroll to position [273, 0]
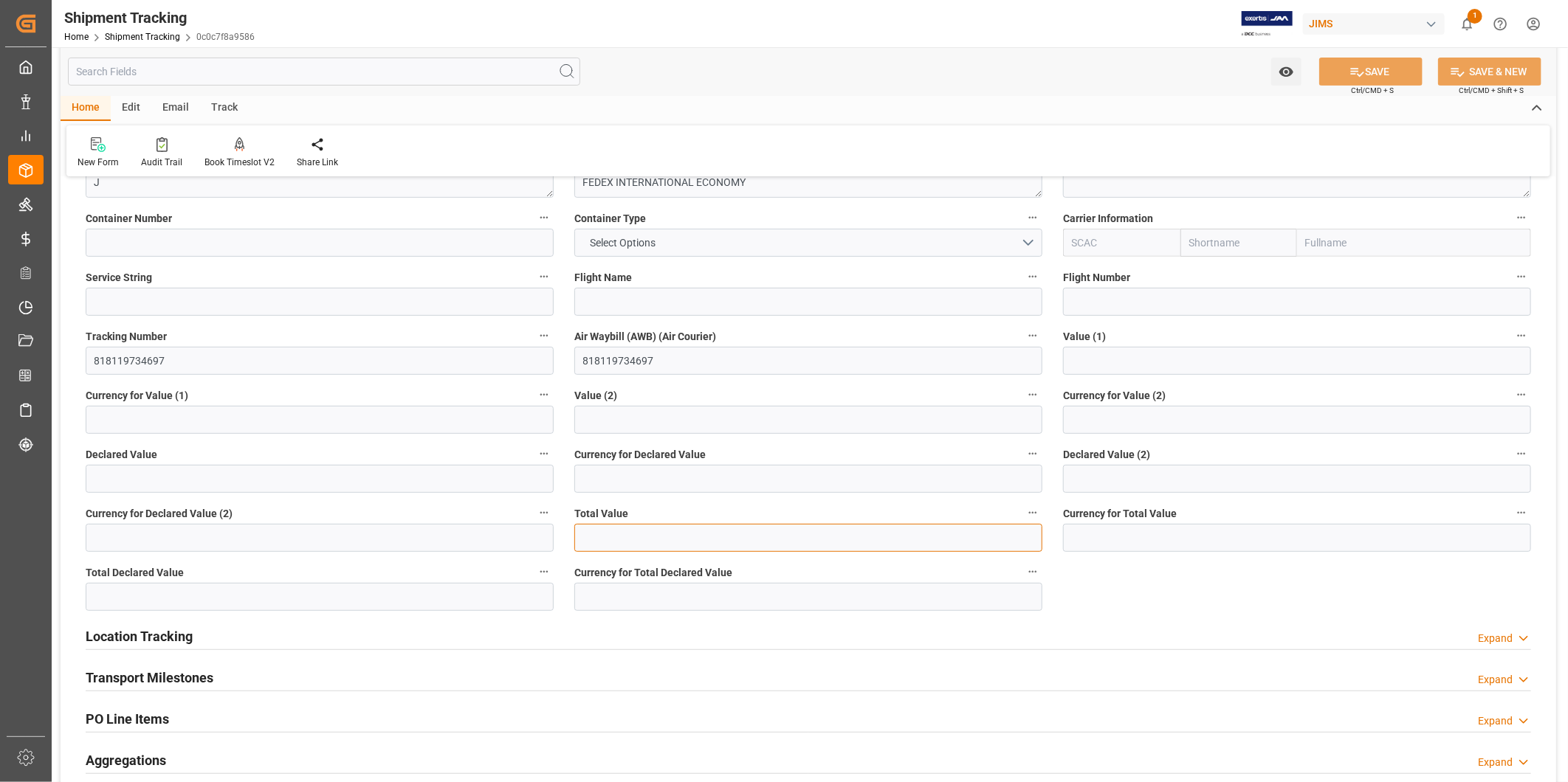
click at [689, 532] on input "text" at bounding box center [808, 538] width 468 height 28
paste input "text"
click at [743, 534] on input "text" at bounding box center [808, 538] width 468 height 28
paste input "text"
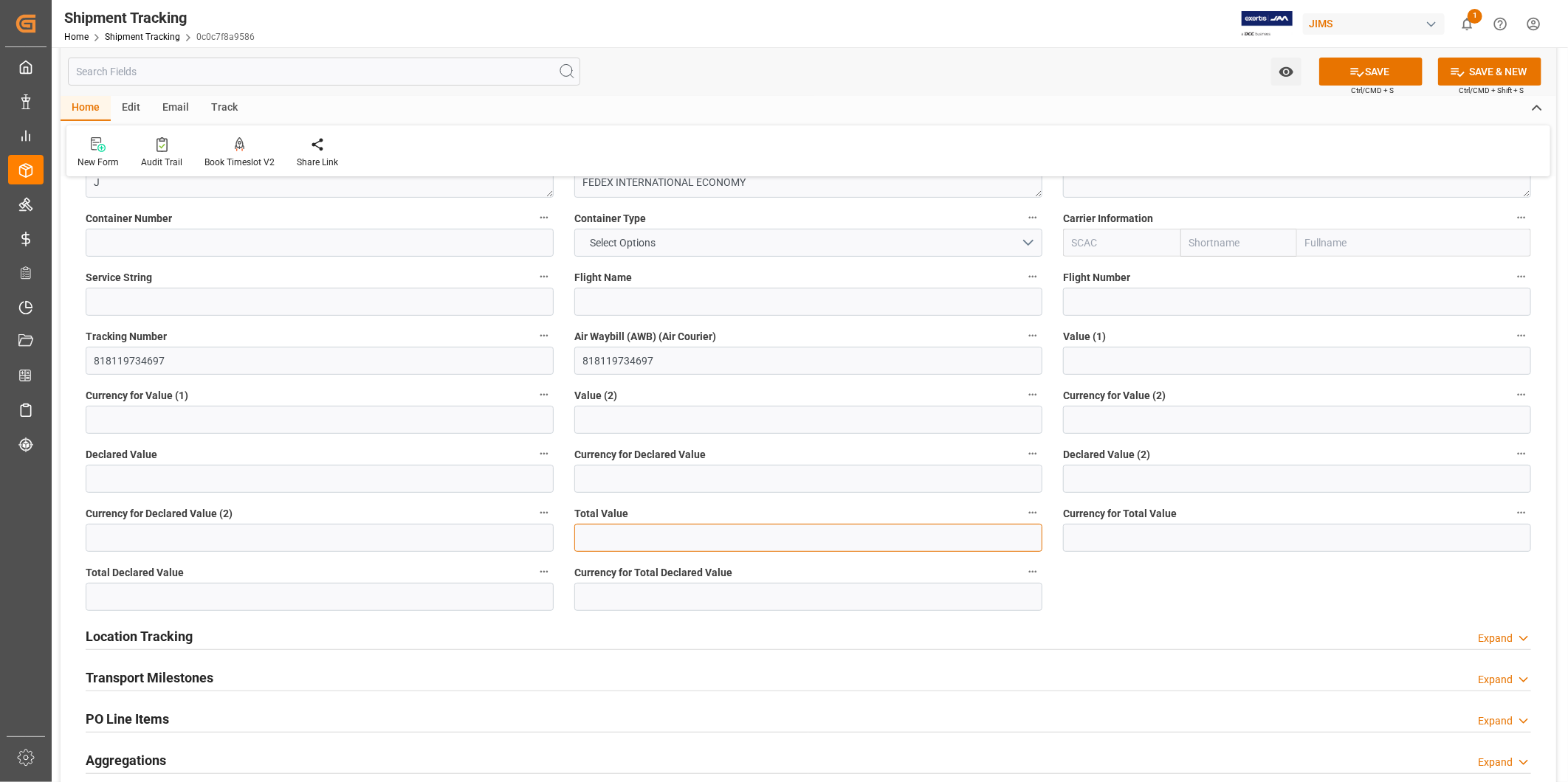
click at [742, 534] on input "text" at bounding box center [808, 538] width 468 height 28
type input "1285.73"
click at [1124, 547] on input at bounding box center [1296, 538] width 468 height 28
type input "USD"
click at [1006, 444] on label "Currency for Declared Value" at bounding box center [808, 454] width 468 height 20
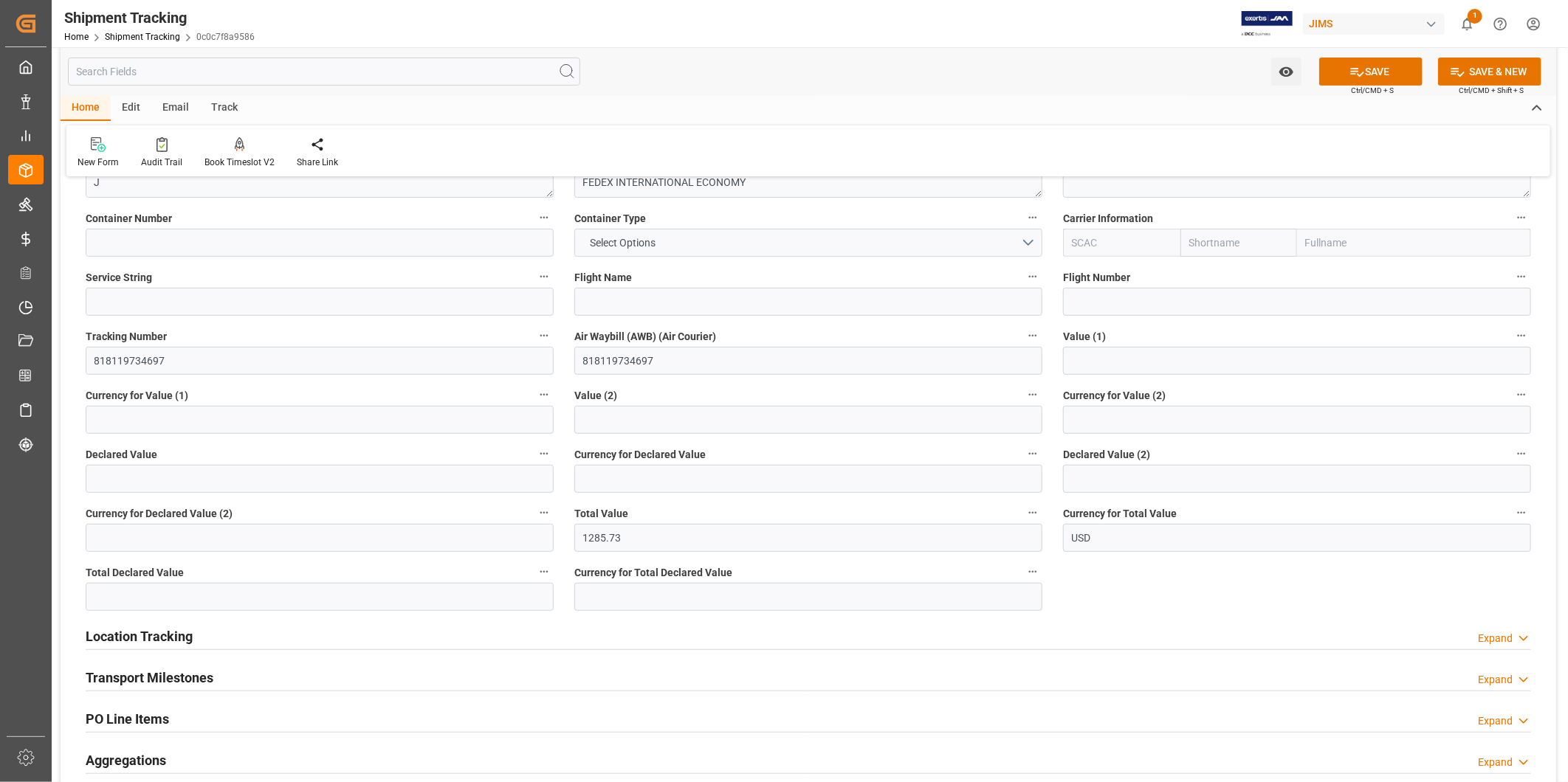
click at [1023, 444] on button "Currency for Declared Value" at bounding box center [1032, 453] width 20 height 20
click at [1338, 82] on div at bounding box center [784, 391] width 1568 height 782
click at [1352, 79] on button "SAVE" at bounding box center [1370, 72] width 103 height 28
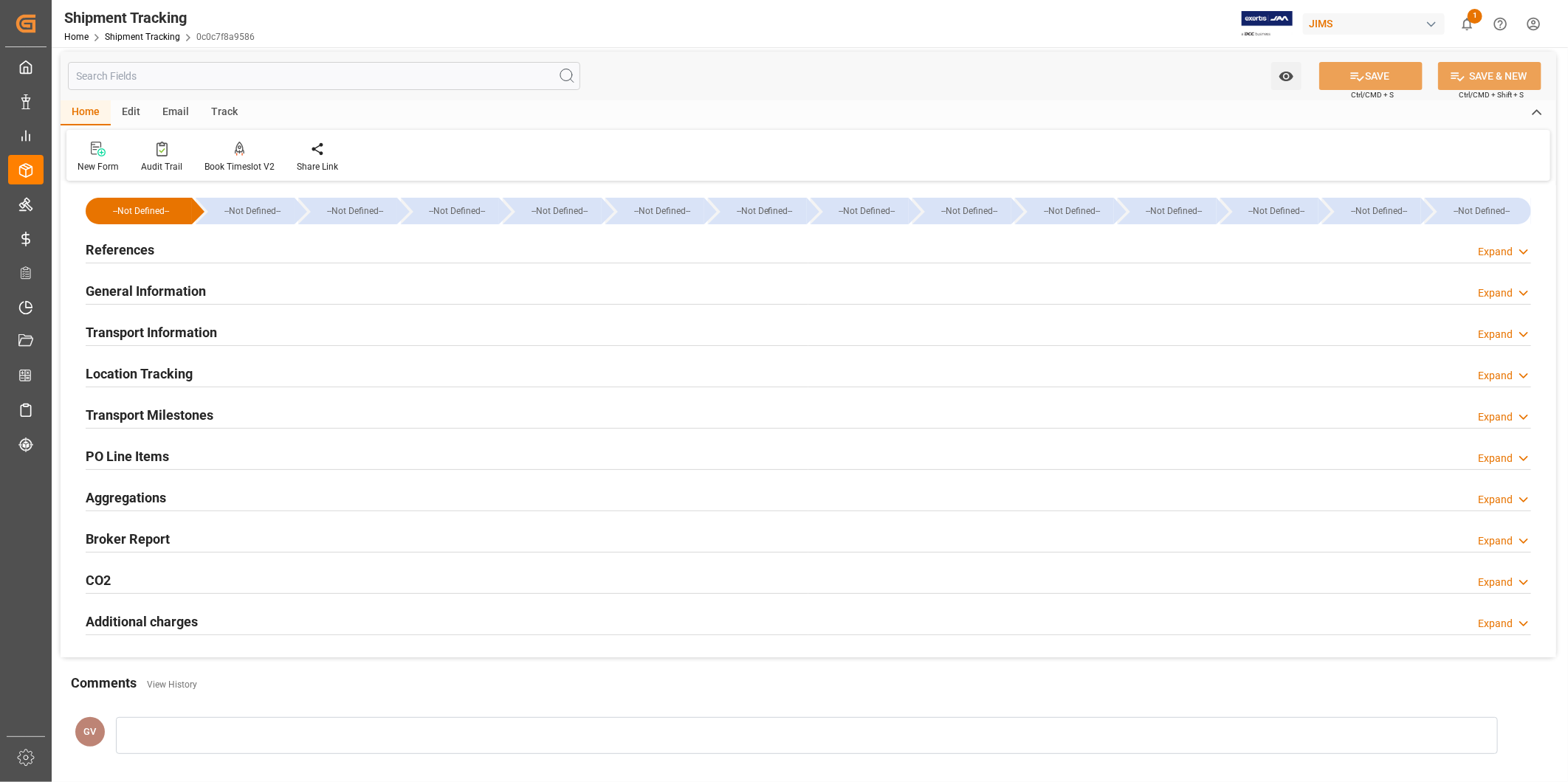
scroll to position [0, 0]
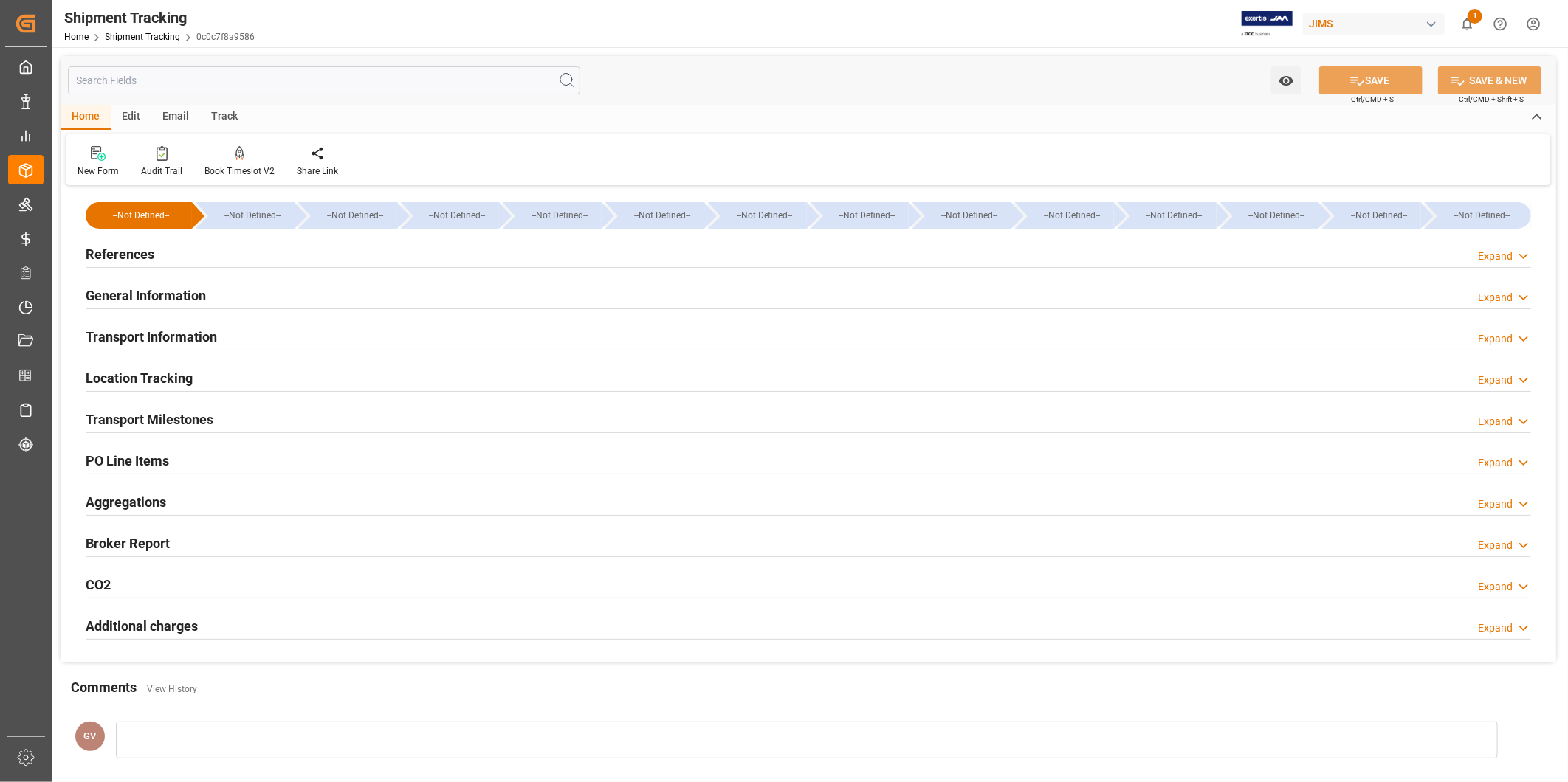
click at [411, 332] on div "Transport Information Expand" at bounding box center [808, 336] width 1445 height 28
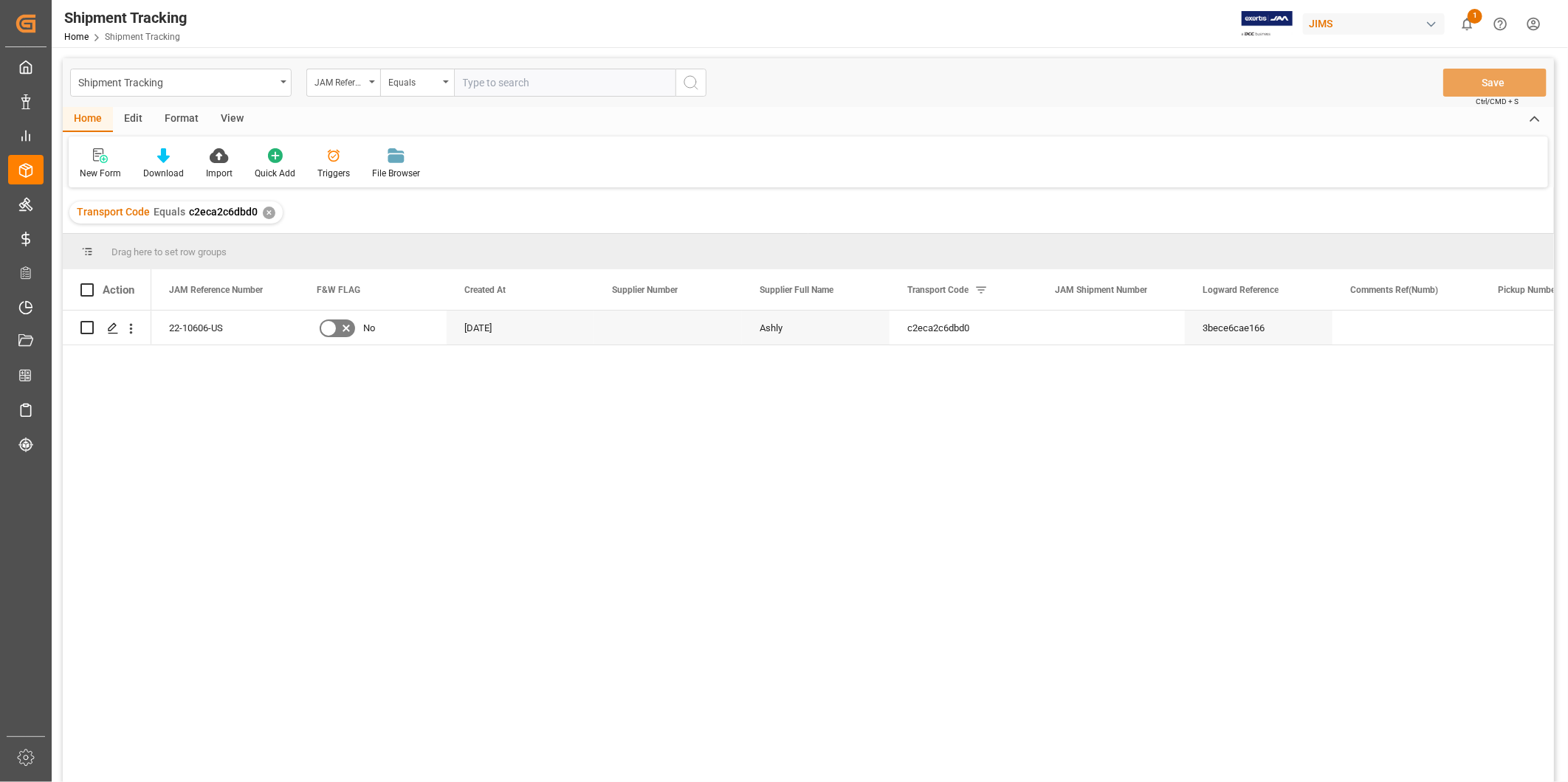
click at [229, 129] on div "View" at bounding box center [232, 119] width 45 height 25
click at [101, 170] on div "Default" at bounding box center [95, 174] width 29 height 14
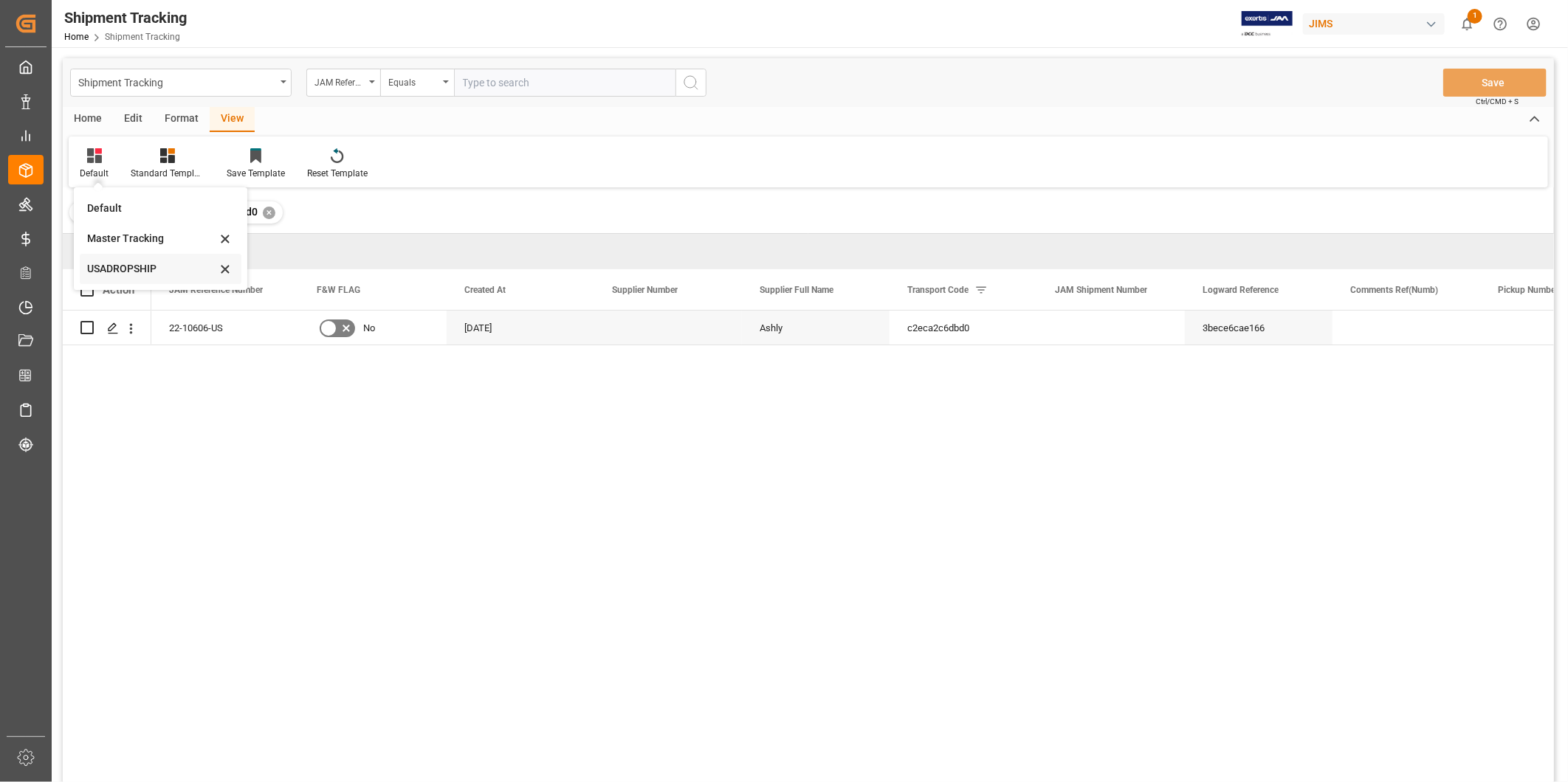
click at [112, 262] on div "USADROPSHIP" at bounding box center [152, 269] width 130 height 15
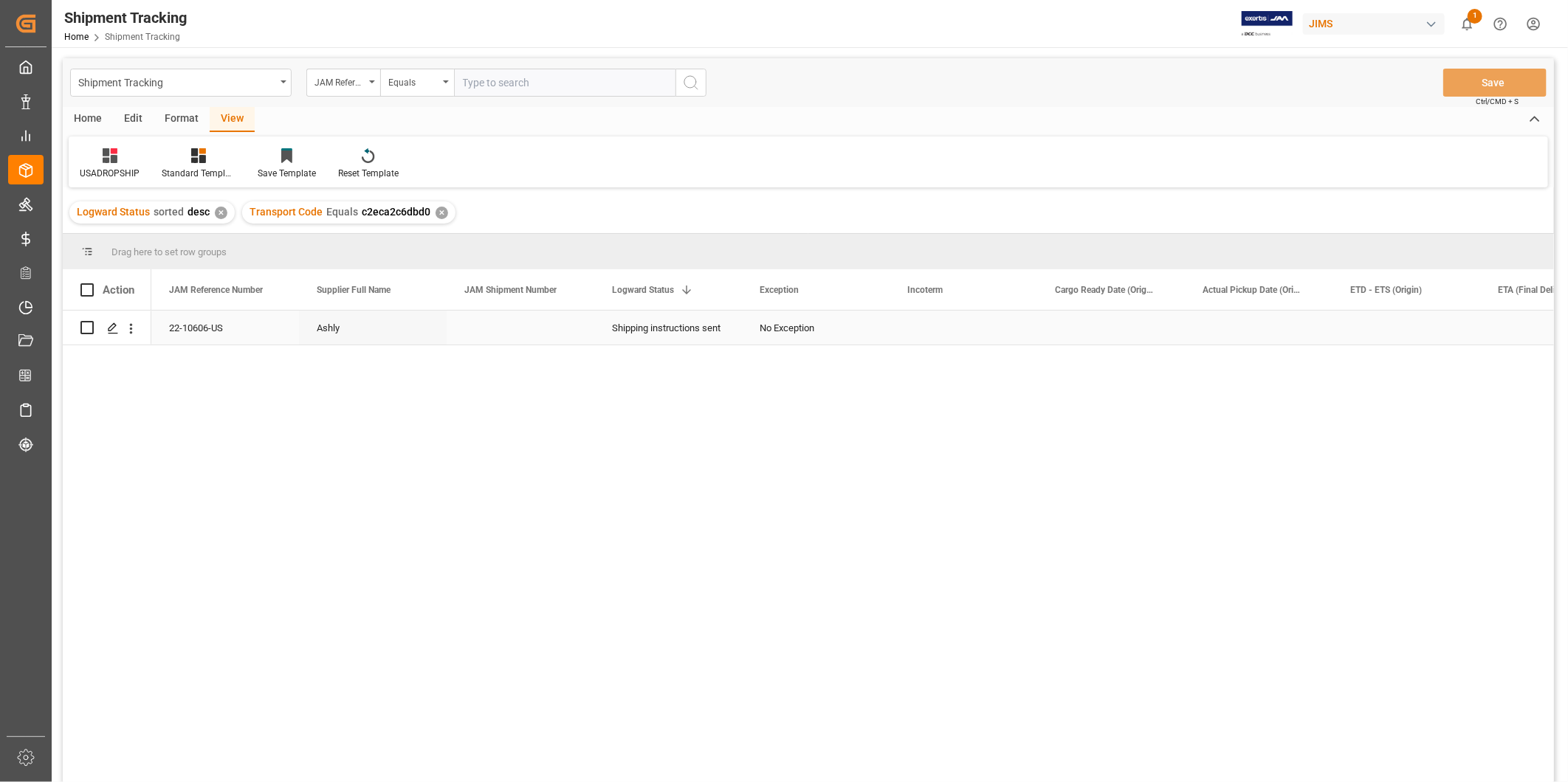
click at [793, 319] on div "No Exception" at bounding box center [816, 329] width 112 height 34
click at [850, 332] on div "No Exception" at bounding box center [816, 329] width 112 height 34
click at [865, 336] on icon "open menu" at bounding box center [862, 336] width 18 height 18
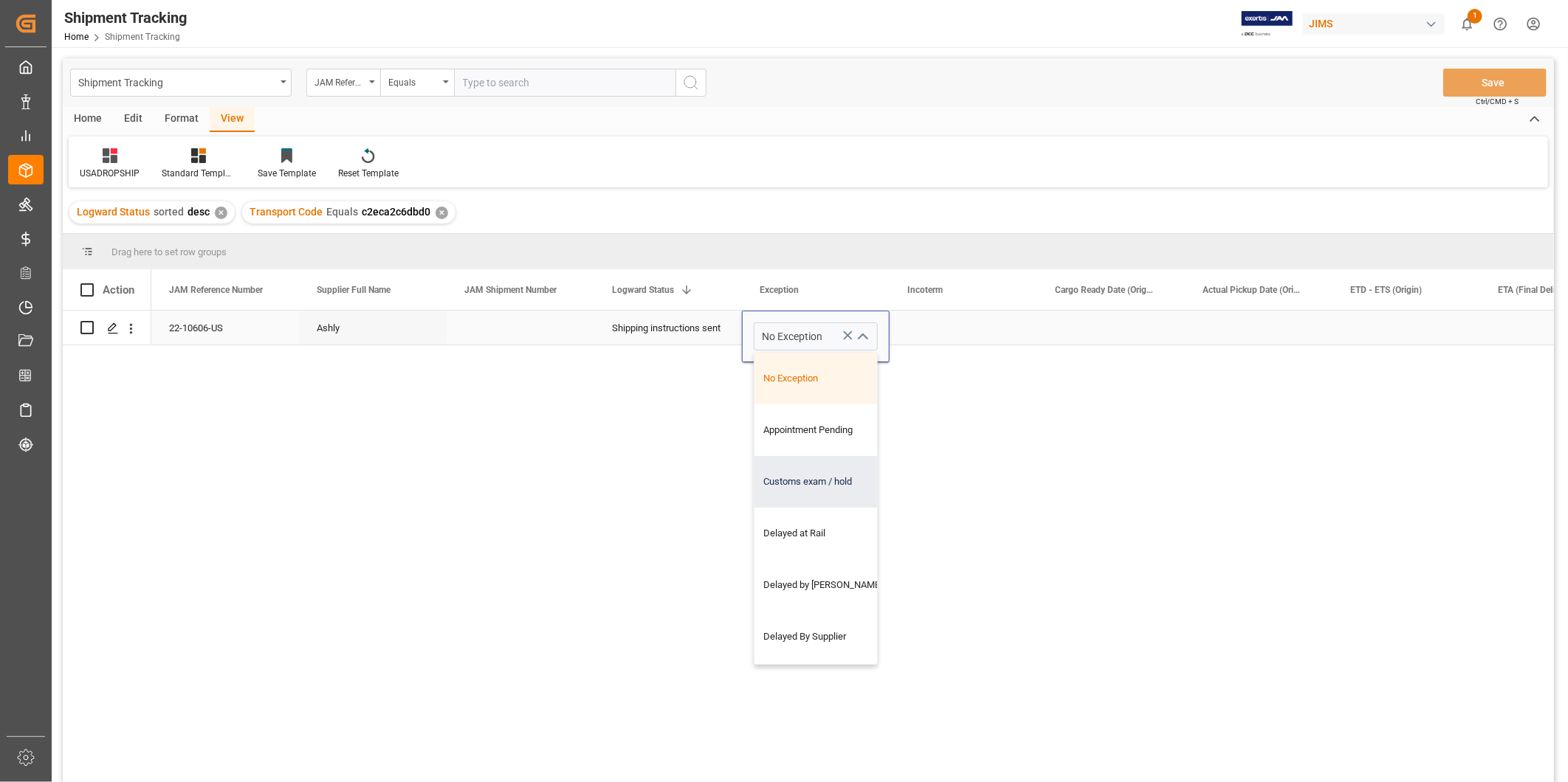
drag, startPoint x: 876, startPoint y: 386, endPoint x: 865, endPoint y: 488, distance: 102.6
click at [865, 488] on div "No Exception Appointment Pending Customs exam / hold Delayed at Rail Delayed by…" at bounding box center [816, 508] width 124 height 313
drag, startPoint x: 871, startPoint y: 411, endPoint x: 875, endPoint y: 428, distance: 17.5
click at [875, 428] on div "No Exception Appointment Pending Customs exam / hold Delayed at Rail Delayed by…" at bounding box center [816, 508] width 124 height 313
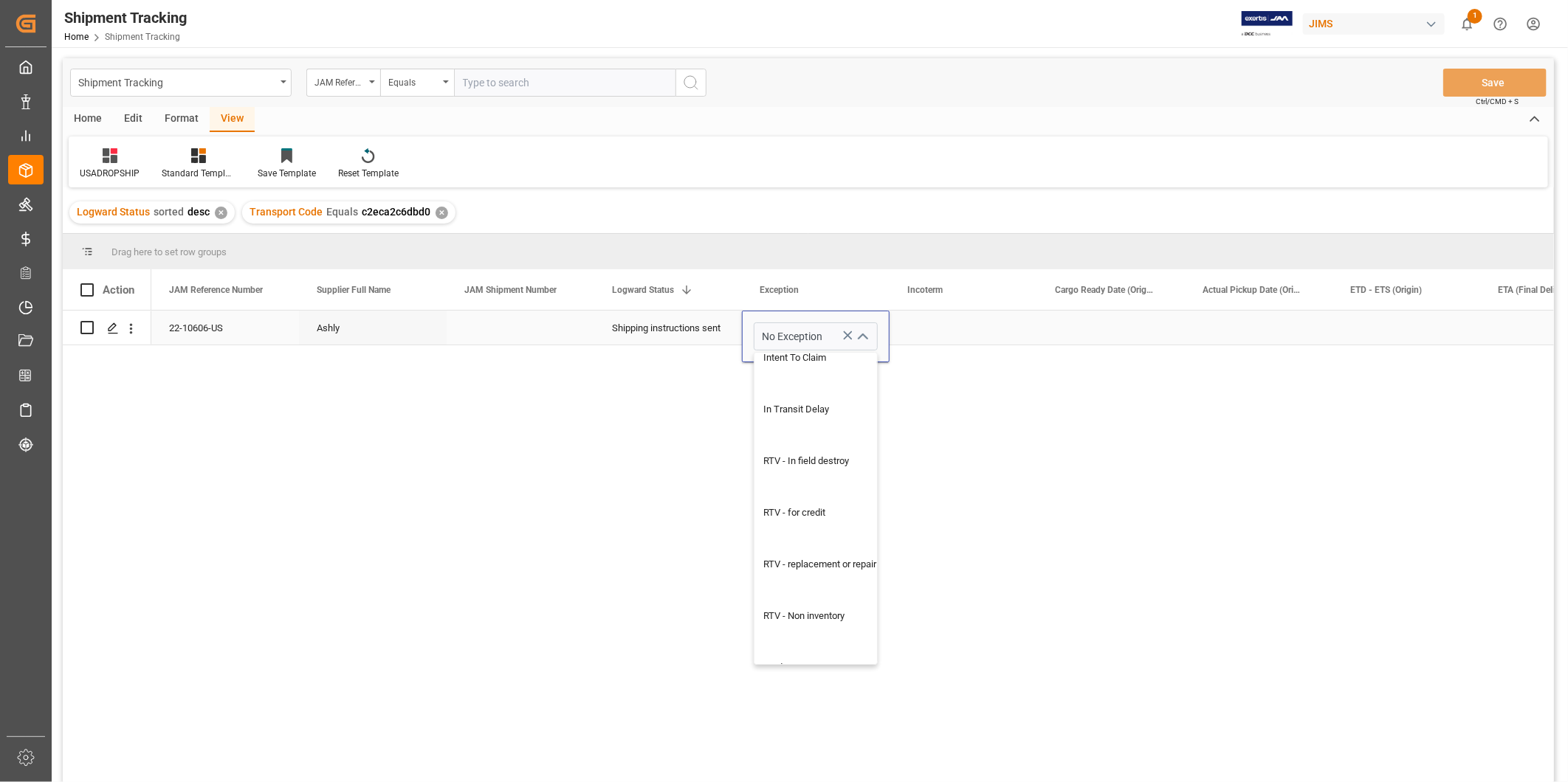
scroll to position [1139, 0]
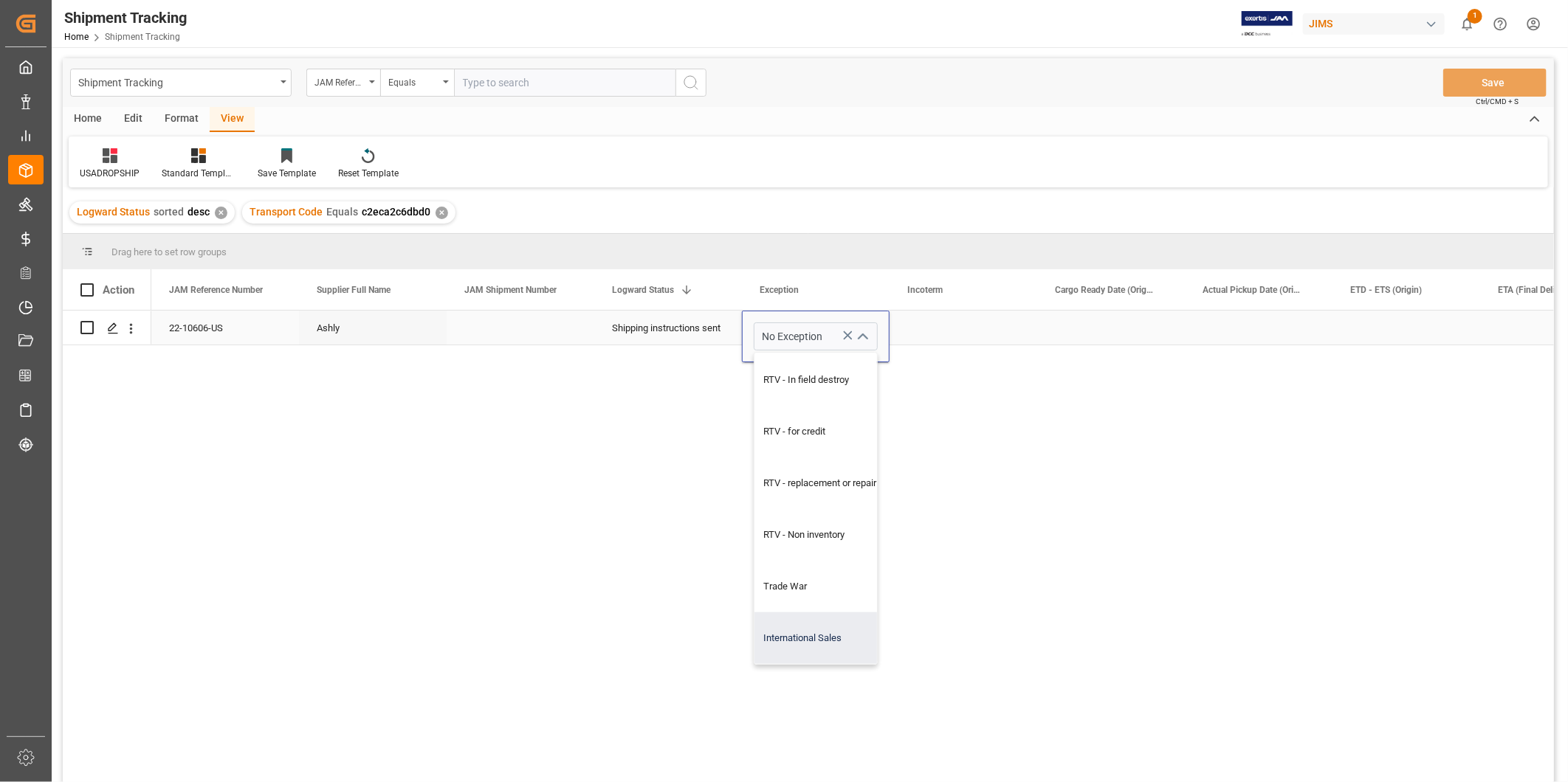
click at [843, 639] on div "International Sales" at bounding box center [825, 638] width 141 height 52
type input "International Sales"
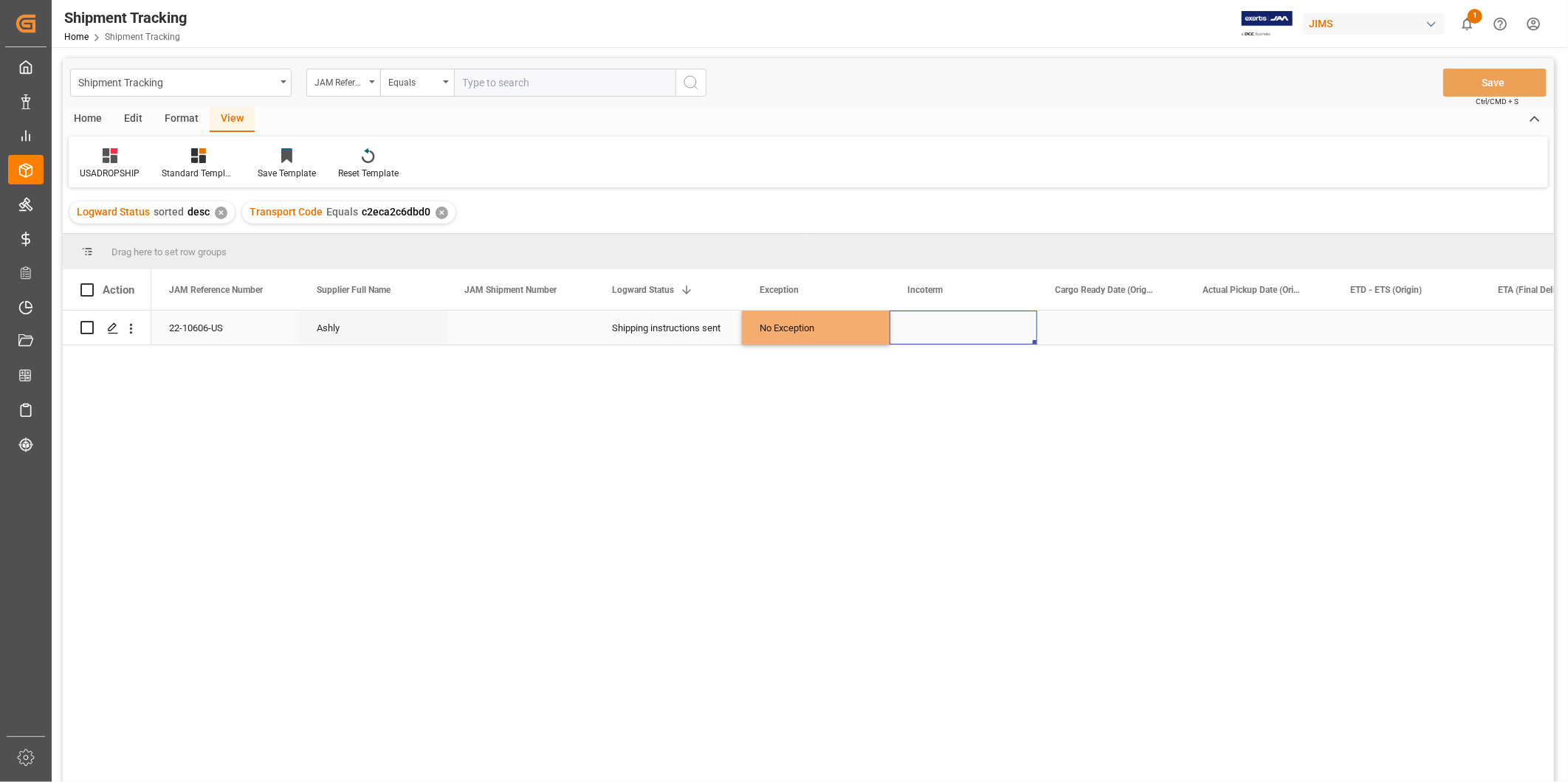
click at [1018, 338] on div "Press SPACE to select this row." at bounding box center [963, 328] width 147 height 34
click at [1513, 78] on button "Save" at bounding box center [1494, 83] width 103 height 28
click at [1107, 323] on div "Press SPACE to select this row." at bounding box center [1110, 328] width 147 height 34
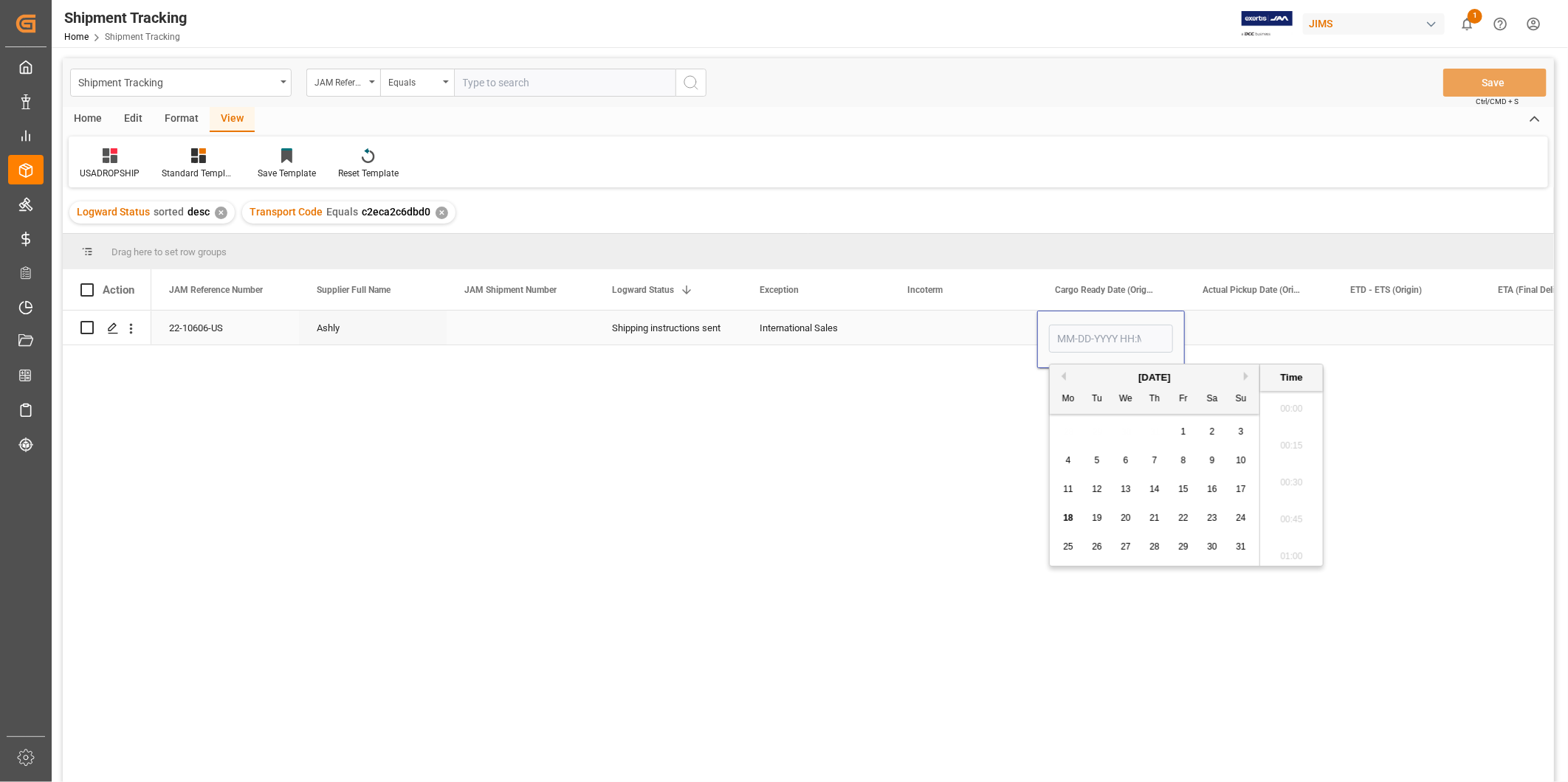
scroll to position [1959, 0]
click at [1181, 490] on span "15" at bounding box center [1182, 489] width 9 height 10
type input "08-15-2025 00:00"
click at [1252, 323] on div "Press SPACE to select this row." at bounding box center [1258, 328] width 147 height 34
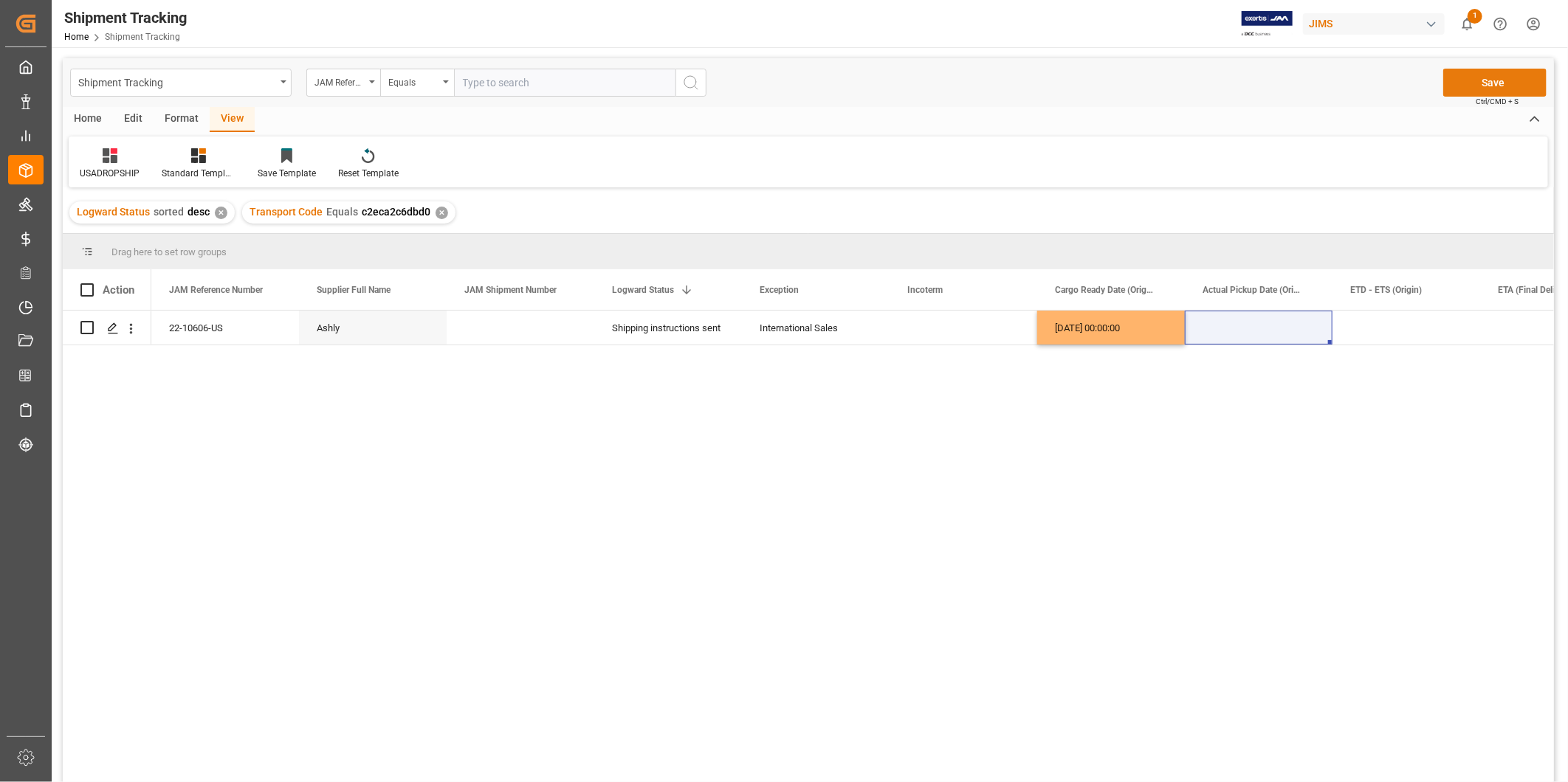
click at [1490, 81] on button "Save" at bounding box center [1494, 83] width 103 height 28
click at [112, 330] on icon "Press SPACE to select this row." at bounding box center [113, 328] width 12 height 12
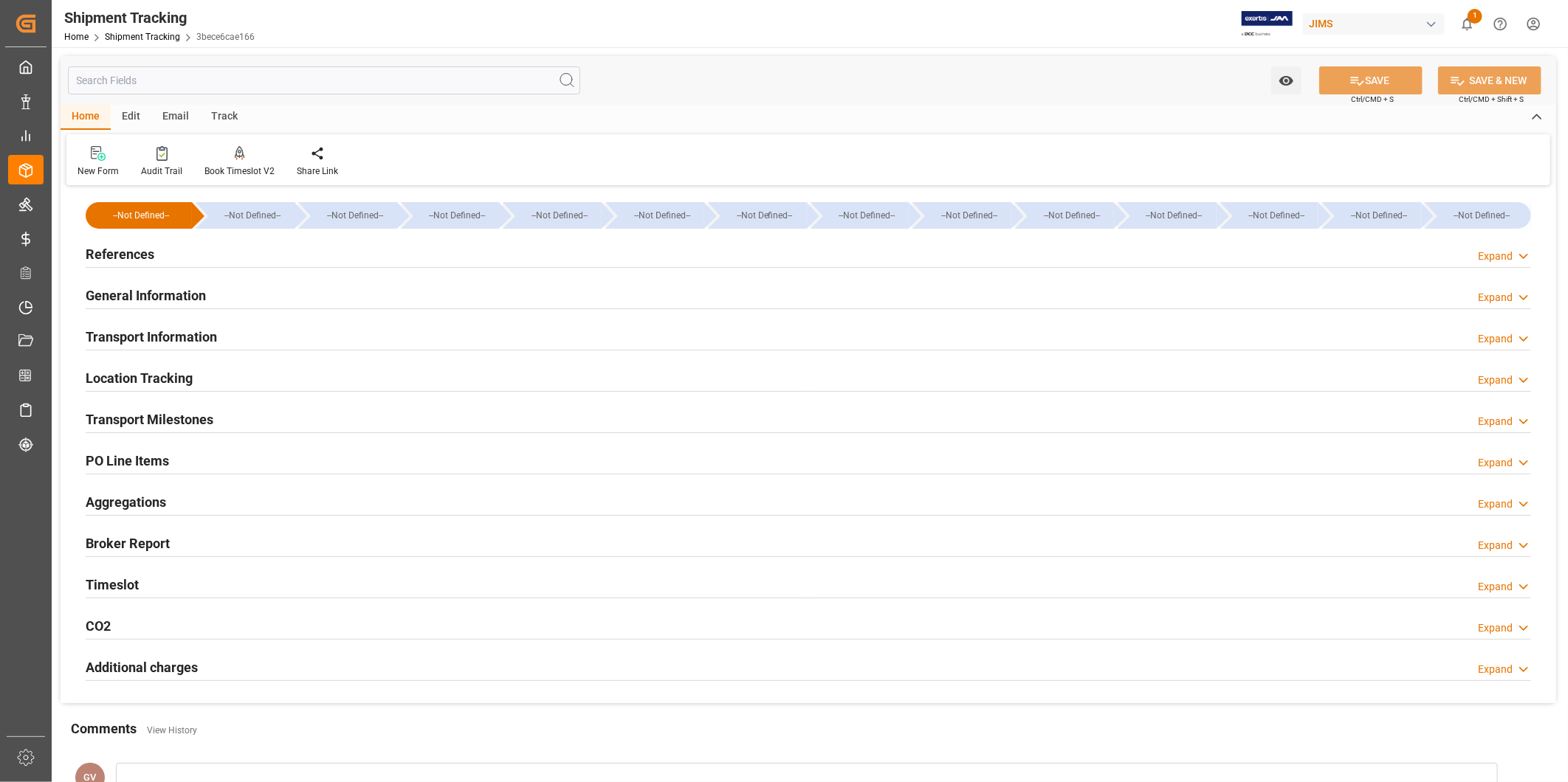
click at [264, 333] on div "Transport Information Expand" at bounding box center [808, 336] width 1445 height 28
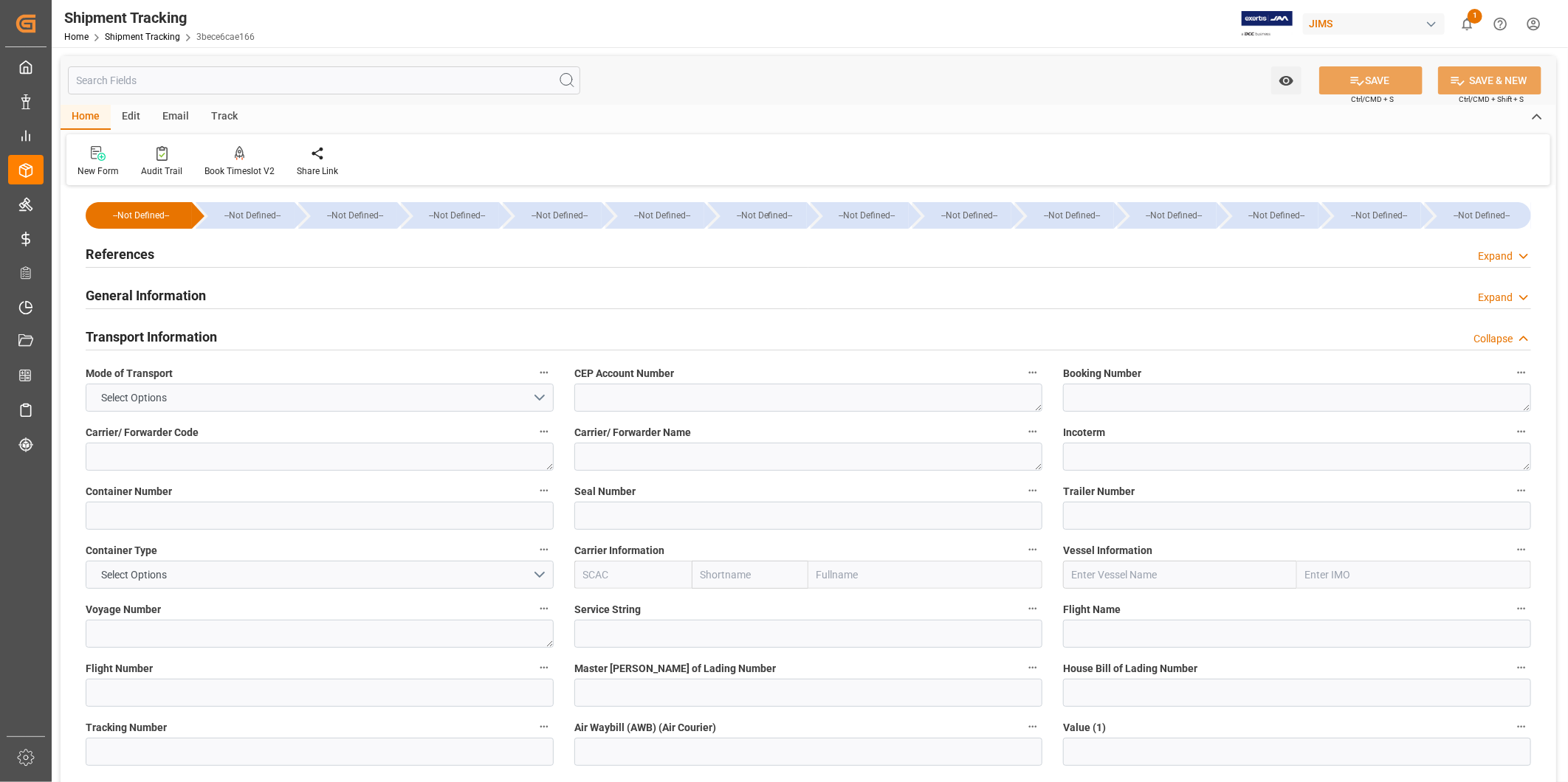
click at [264, 333] on div "Transport Information Collapse" at bounding box center [808, 336] width 1445 height 28
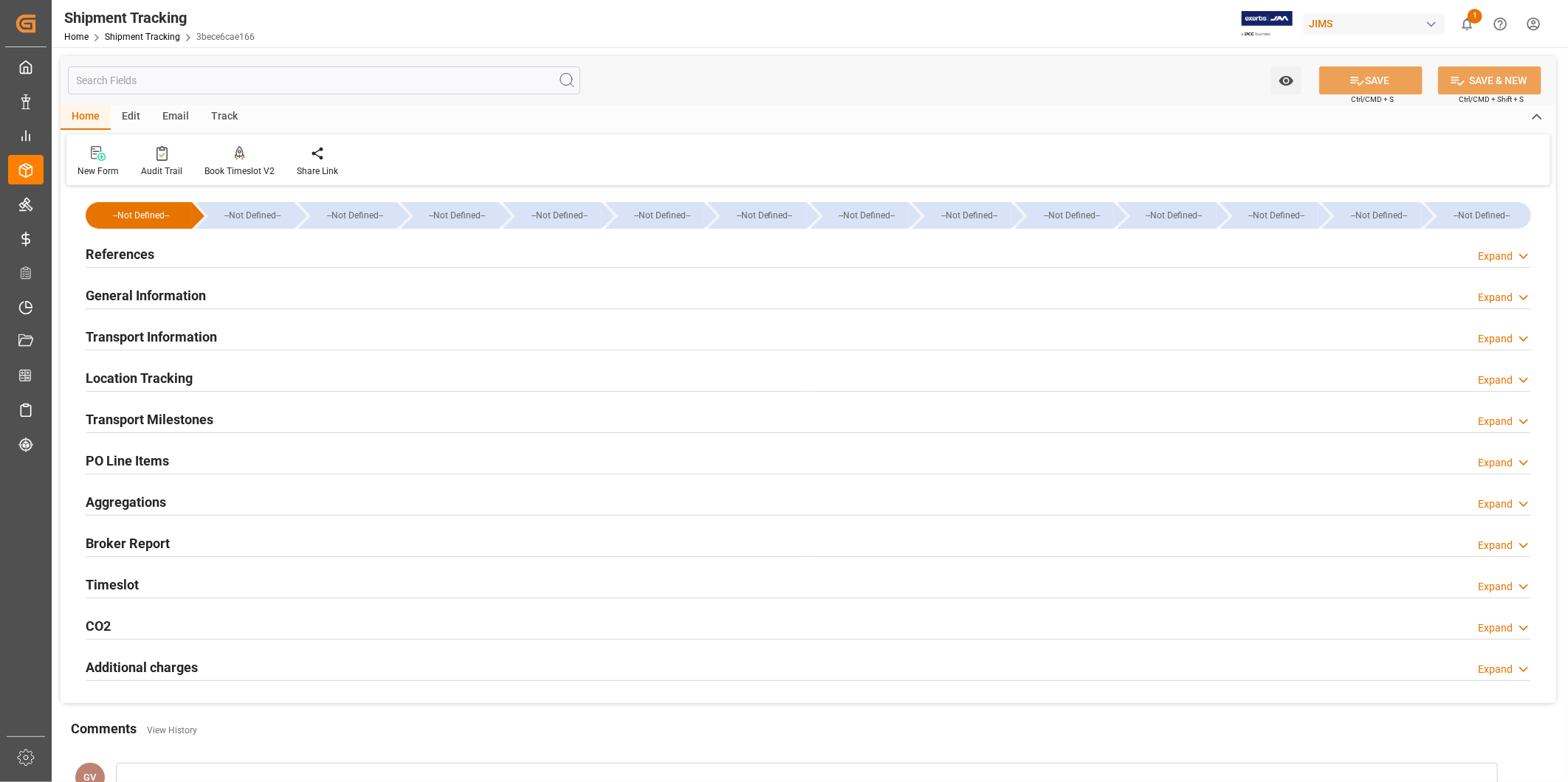
click at [258, 331] on div "Transport Information Expand" at bounding box center [808, 336] width 1445 height 28
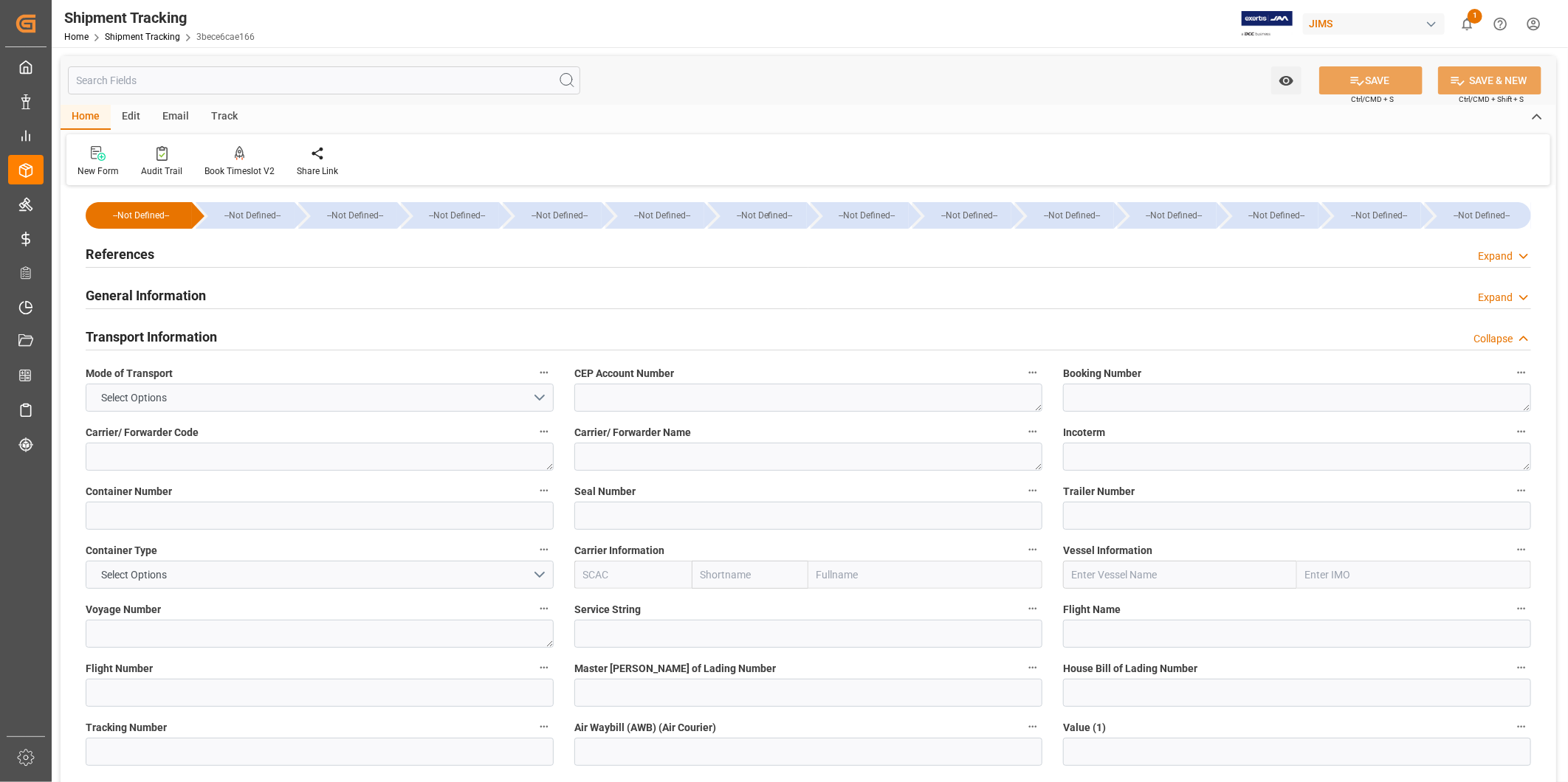
click at [1524, 333] on icon at bounding box center [1523, 339] width 14 height 15
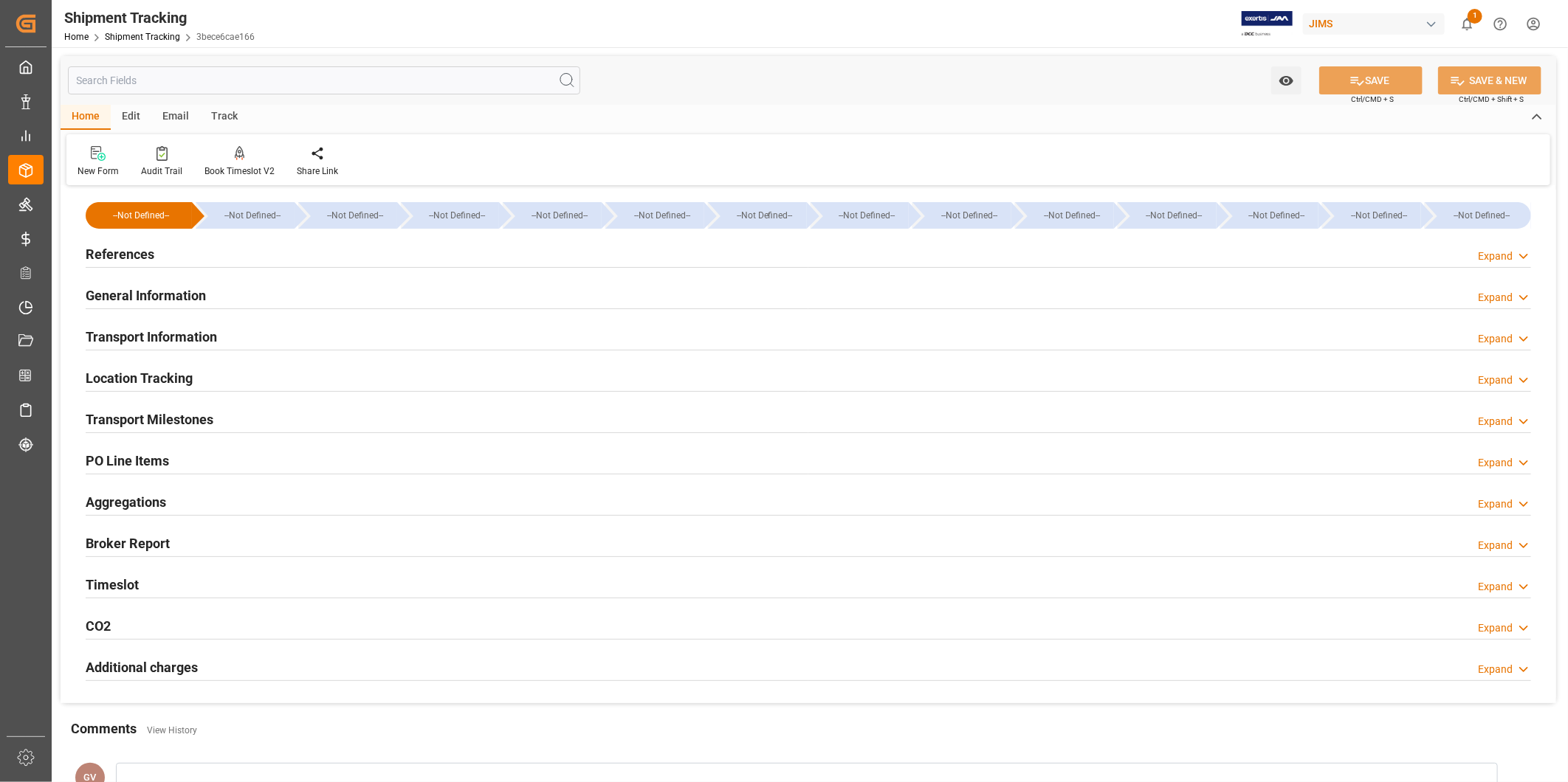
click at [1525, 250] on icon at bounding box center [1523, 256] width 14 height 15
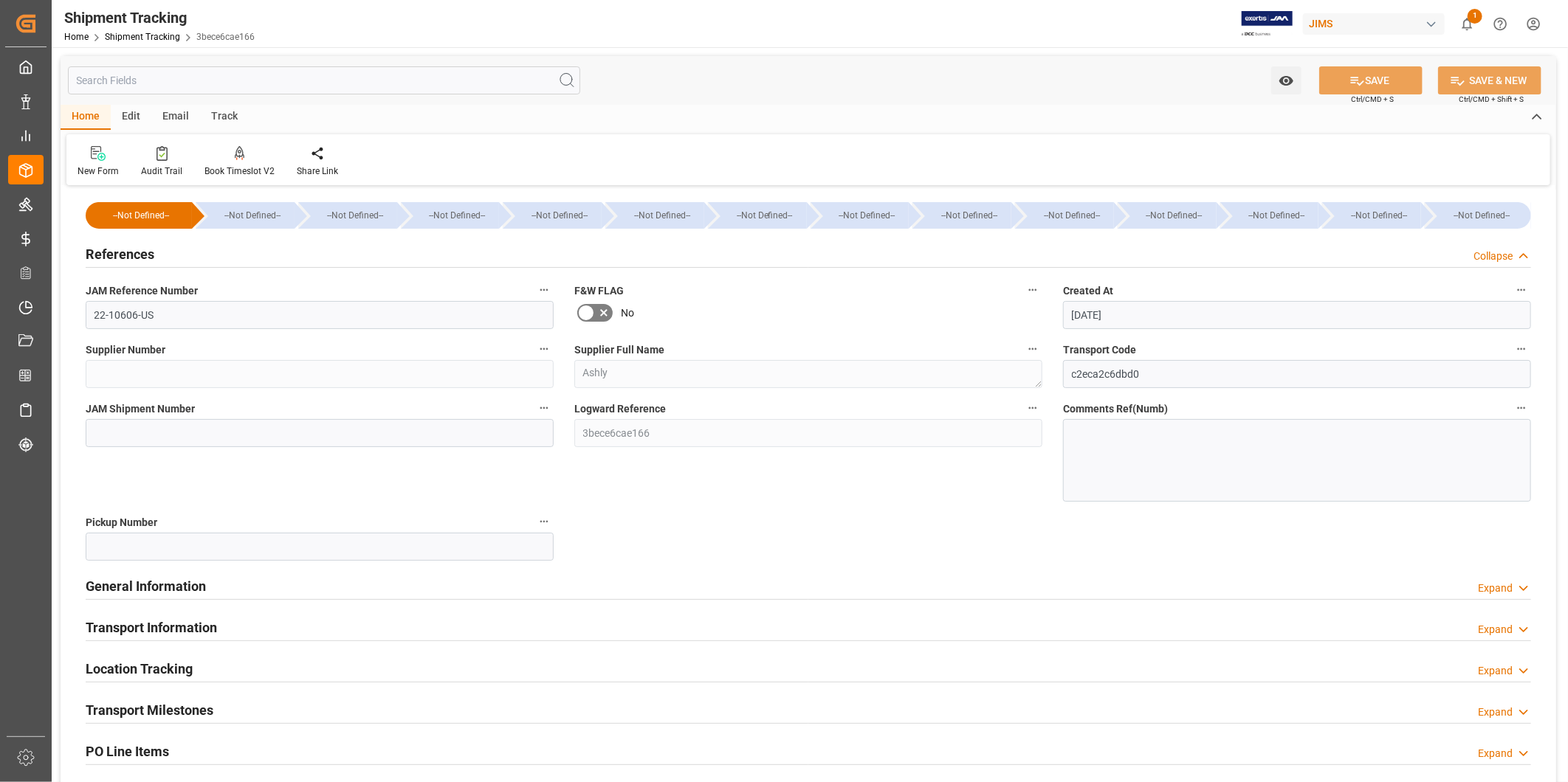
click at [1525, 250] on icon at bounding box center [1523, 256] width 14 height 15
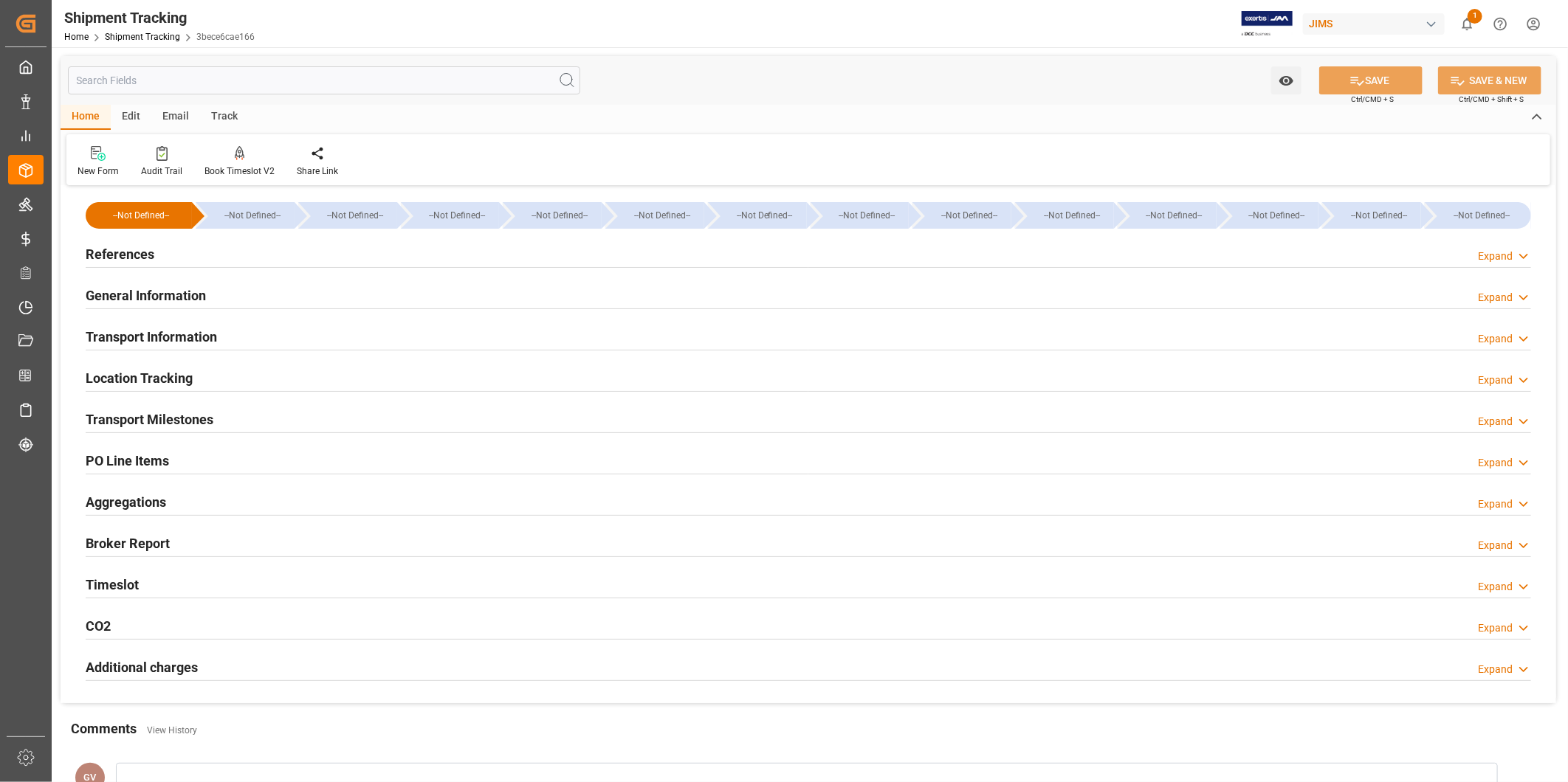
click at [174, 334] on h2 "Transport Information" at bounding box center [151, 336] width 131 height 20
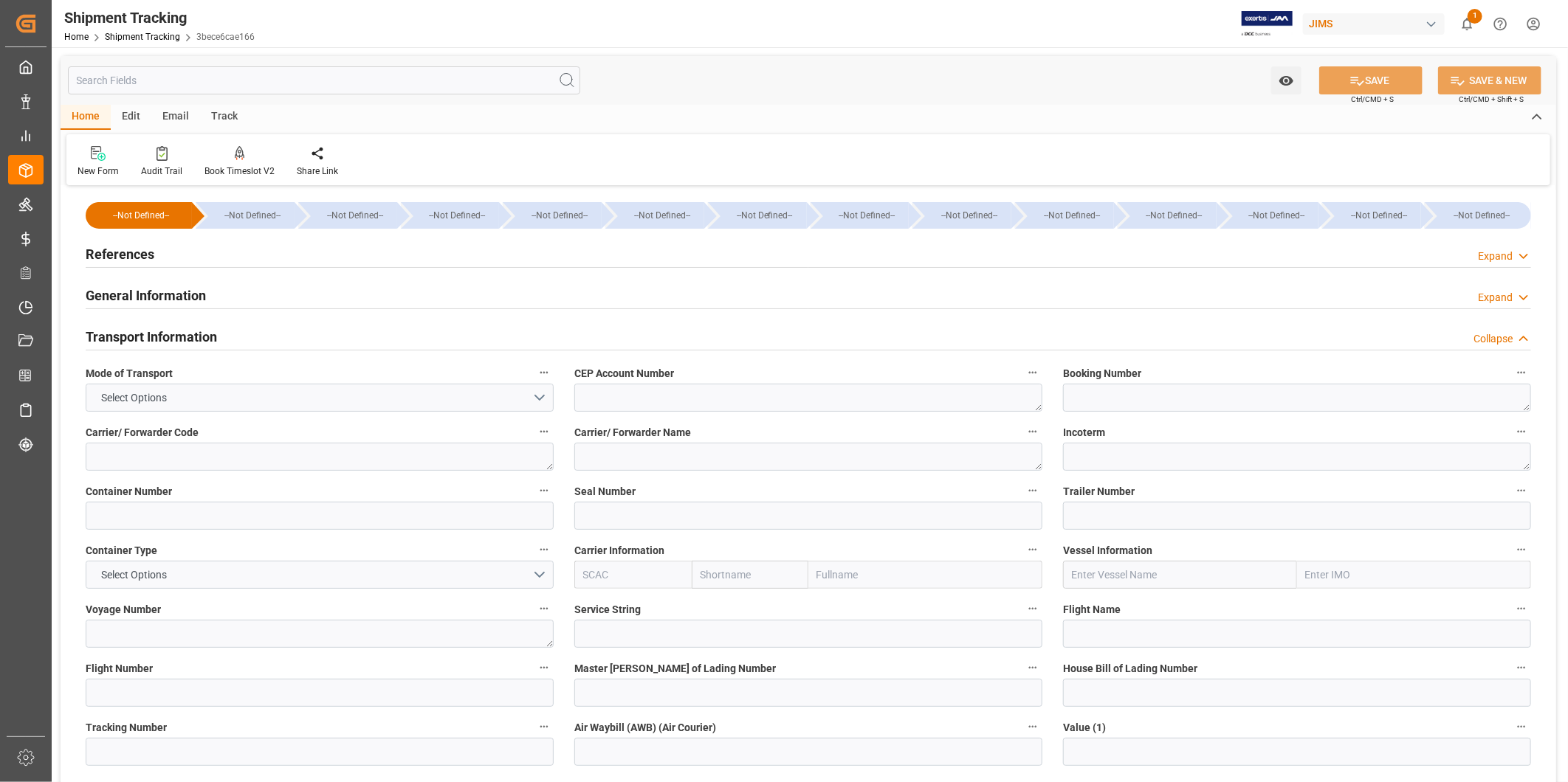
scroll to position [273, 0]
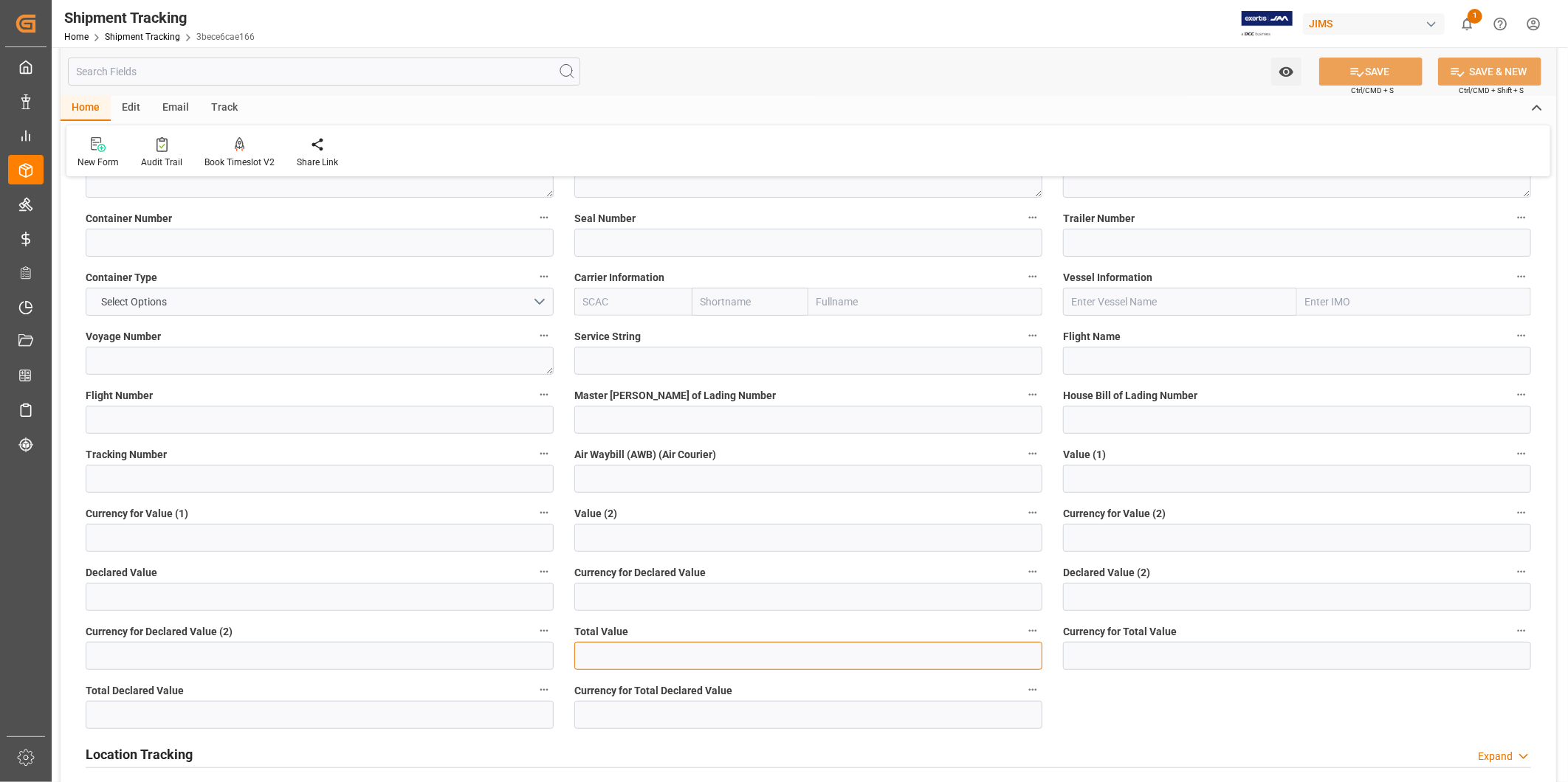
click at [657, 652] on input "text" at bounding box center [808, 656] width 468 height 28
type input "6562.14"
click at [1109, 667] on input at bounding box center [1296, 656] width 468 height 28
type input "USD"
click at [1219, 709] on div "--Not Defined-- --Not Defined-- --Not Defined-- --Not Defined-- --Not Defined--…" at bounding box center [808, 497] width 1496 height 1163
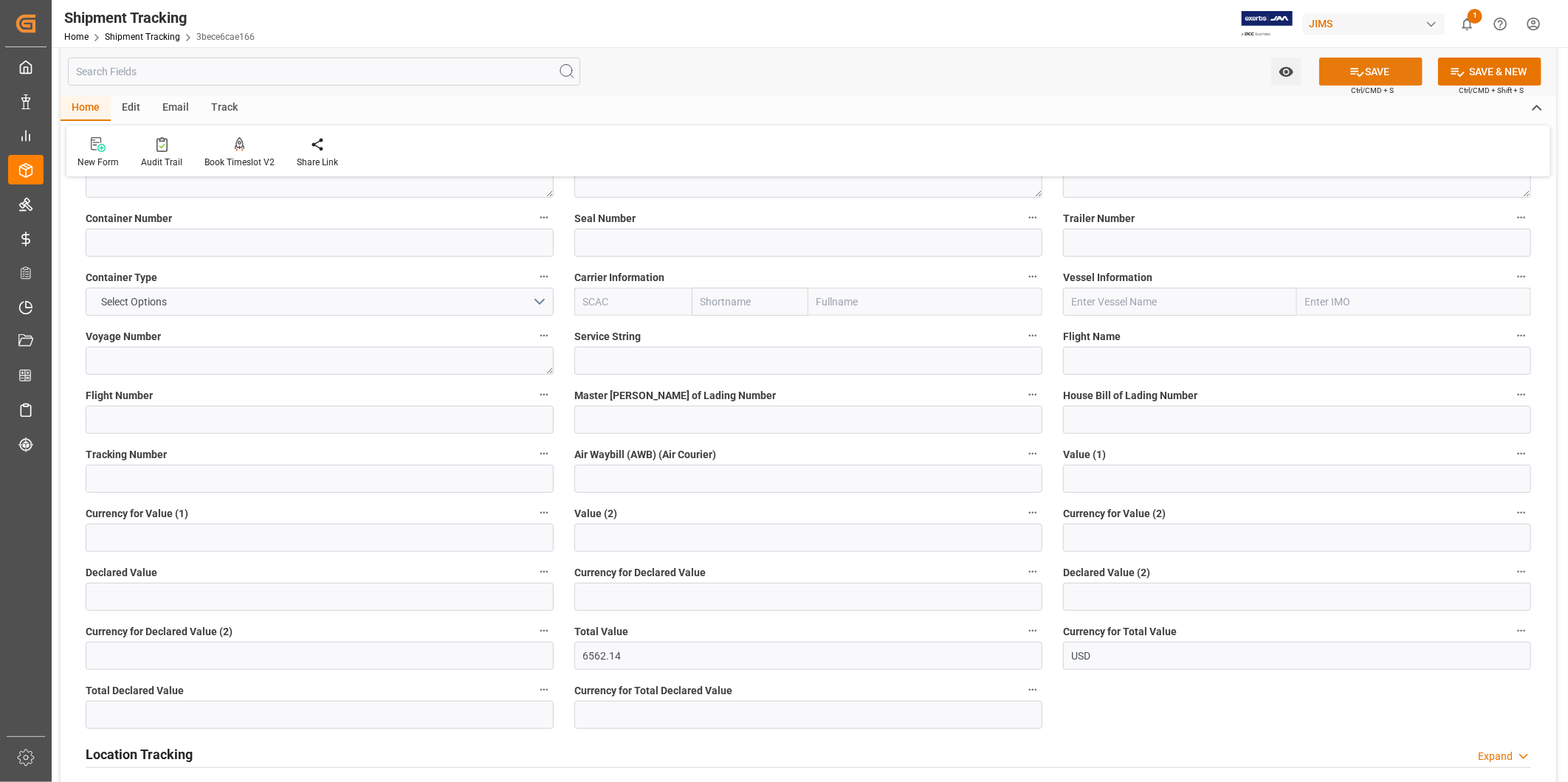
click at [1371, 71] on button "SAVE" at bounding box center [1370, 72] width 103 height 28
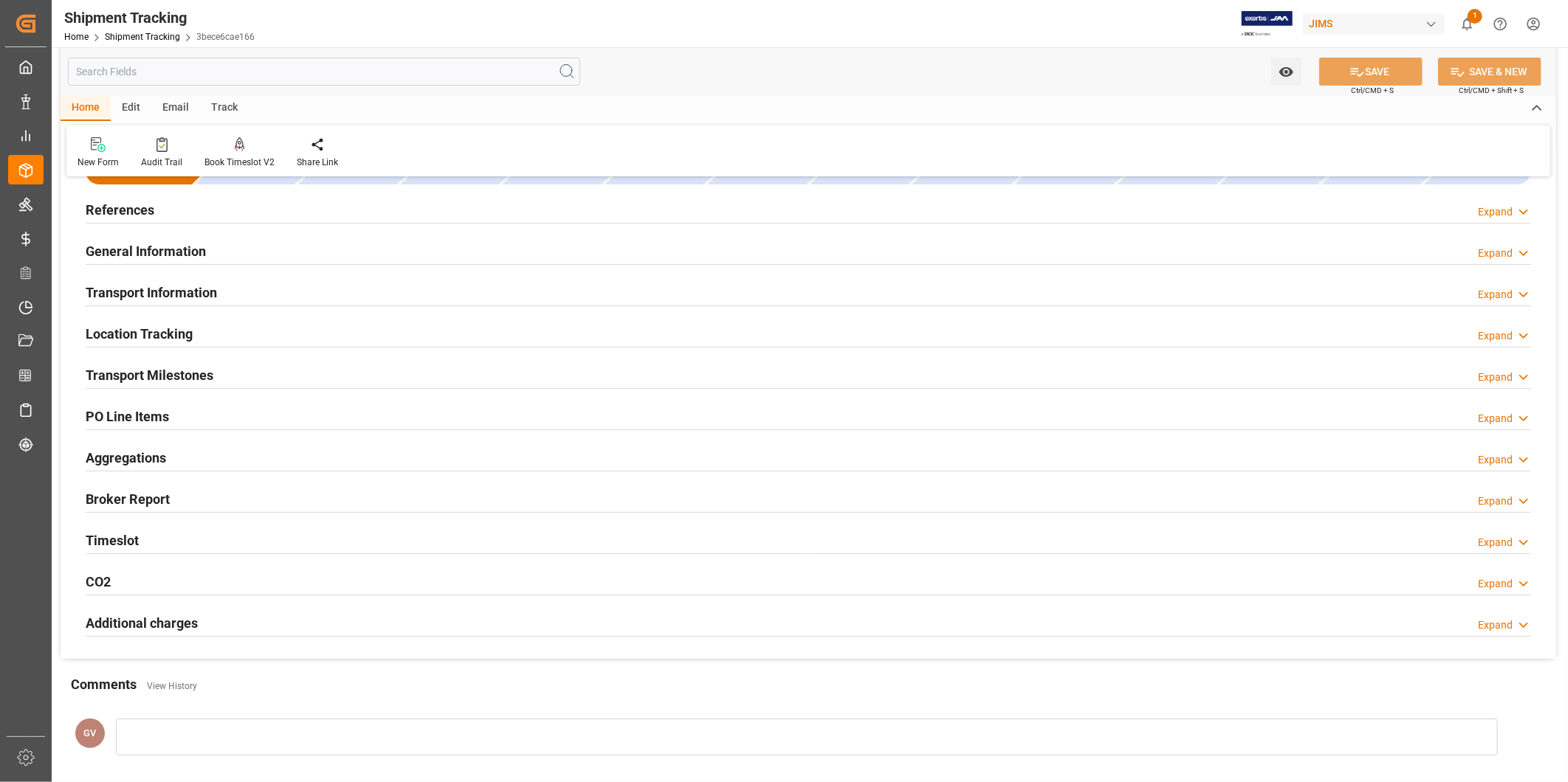
scroll to position [0, 0]
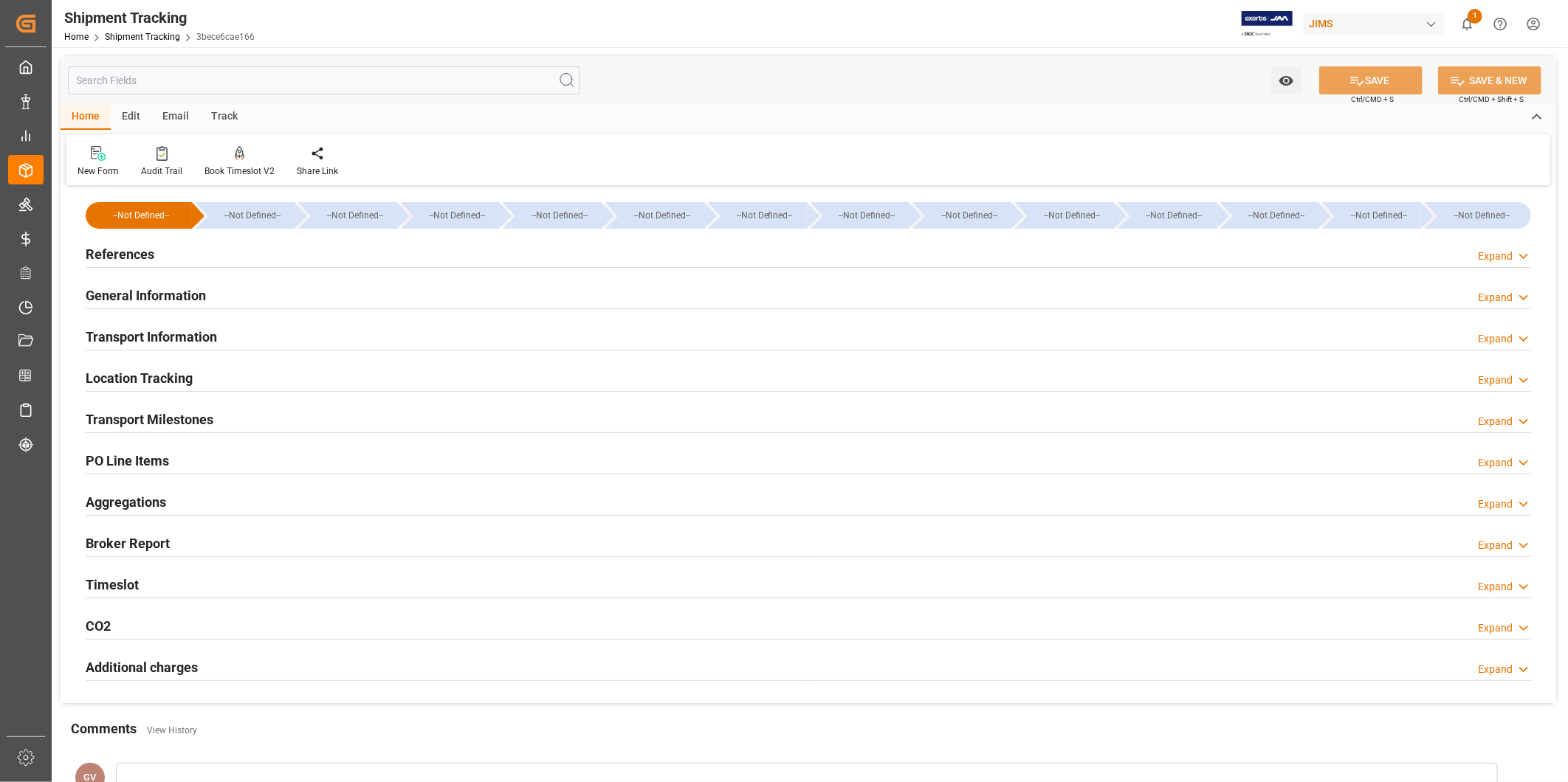
click at [258, 417] on div "Transport Milestones Expand" at bounding box center [808, 418] width 1445 height 28
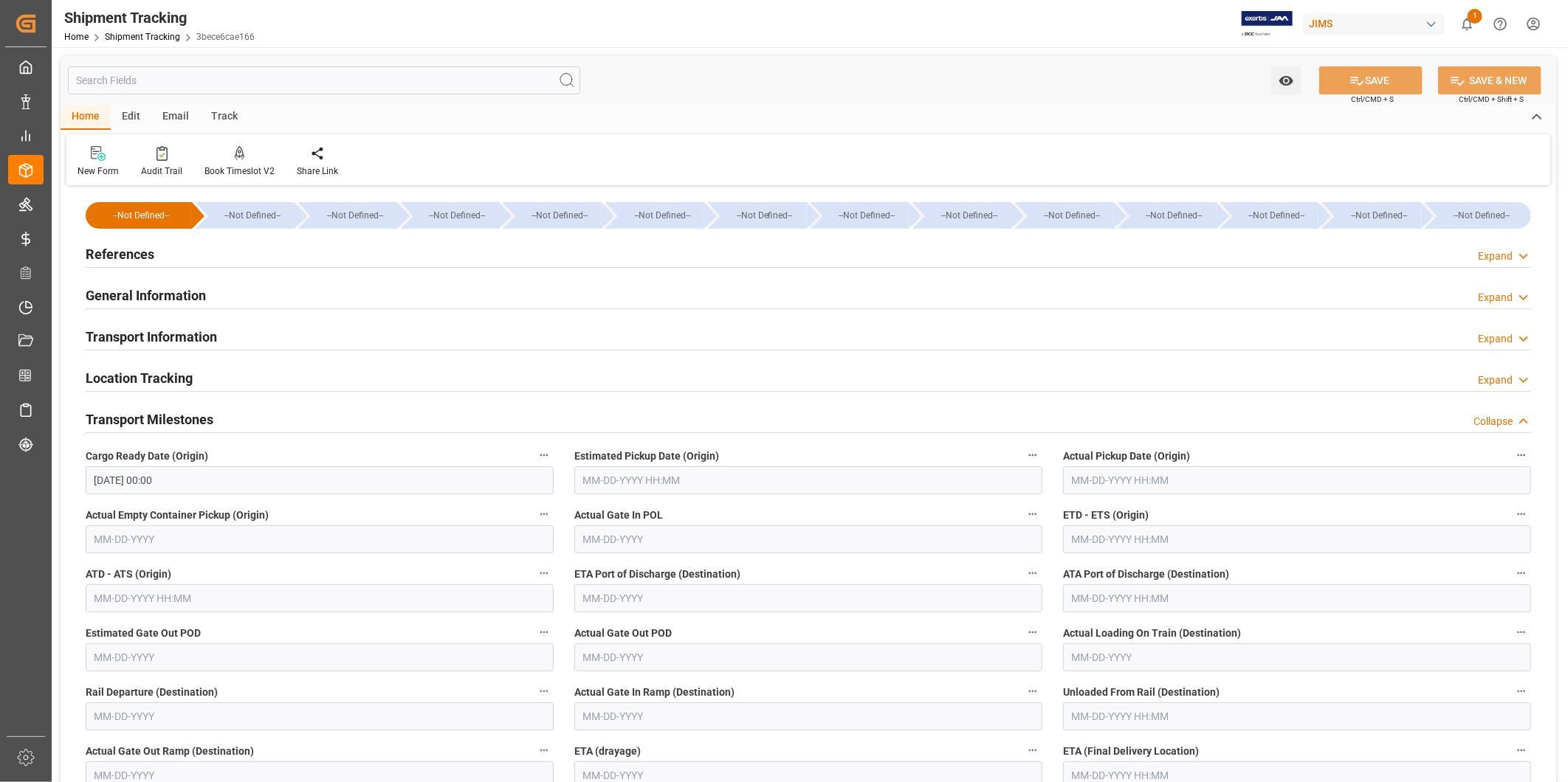
click at [258, 417] on div "Transport Milestones Collapse" at bounding box center [808, 418] width 1445 height 28
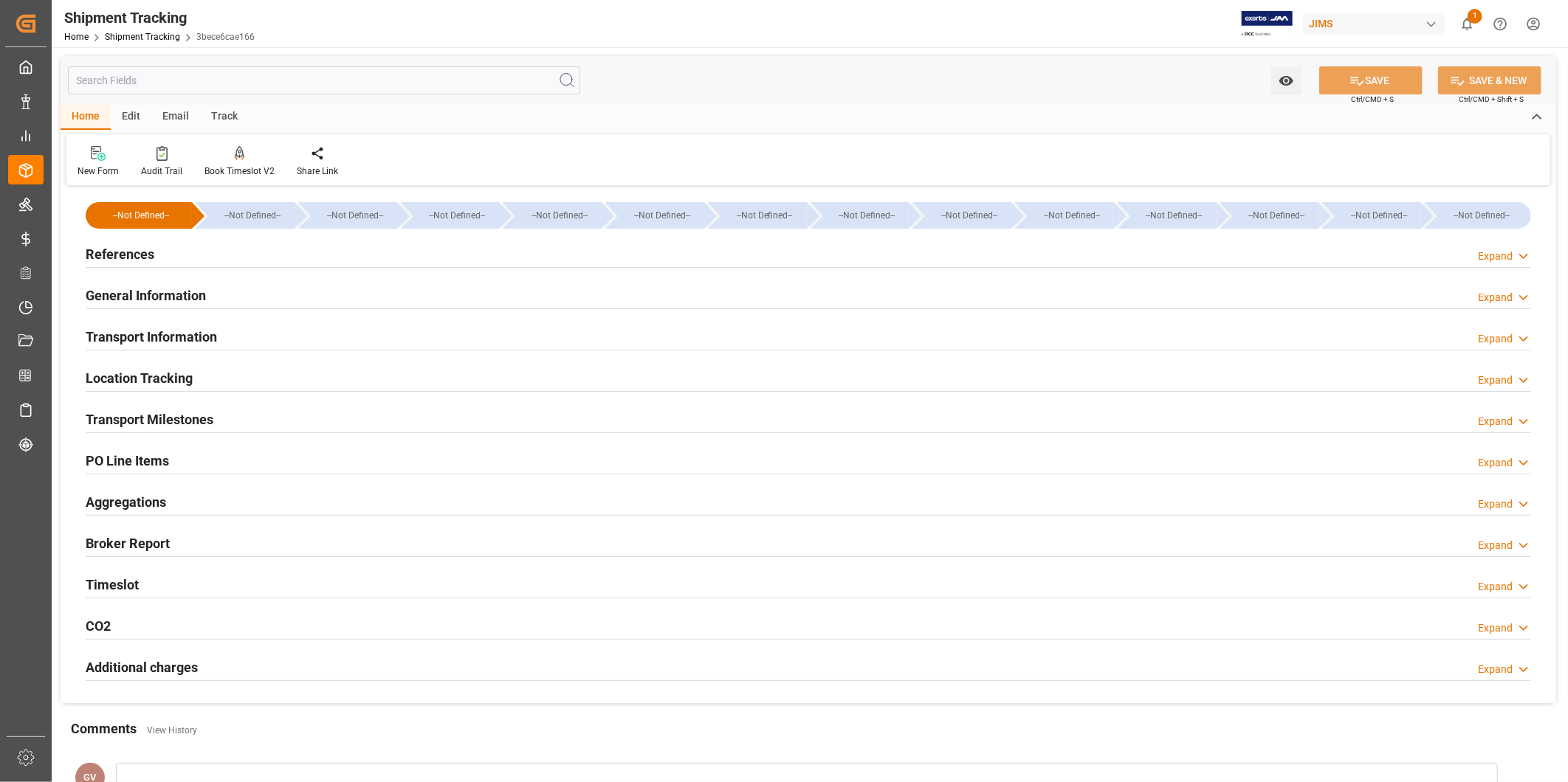
click at [259, 325] on div "Transport Information Expand" at bounding box center [808, 336] width 1445 height 28
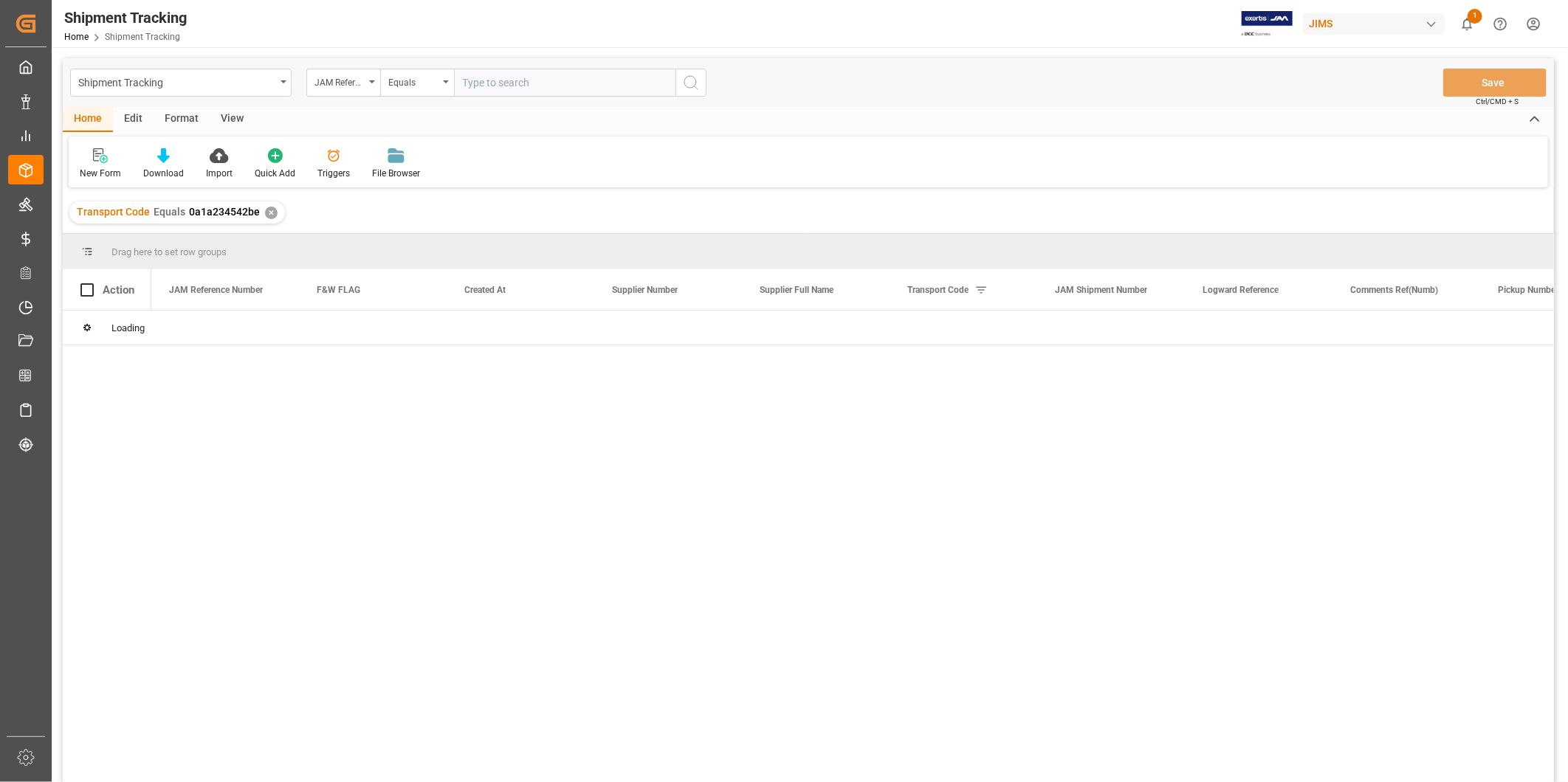
click at [232, 118] on div "View" at bounding box center [232, 119] width 45 height 25
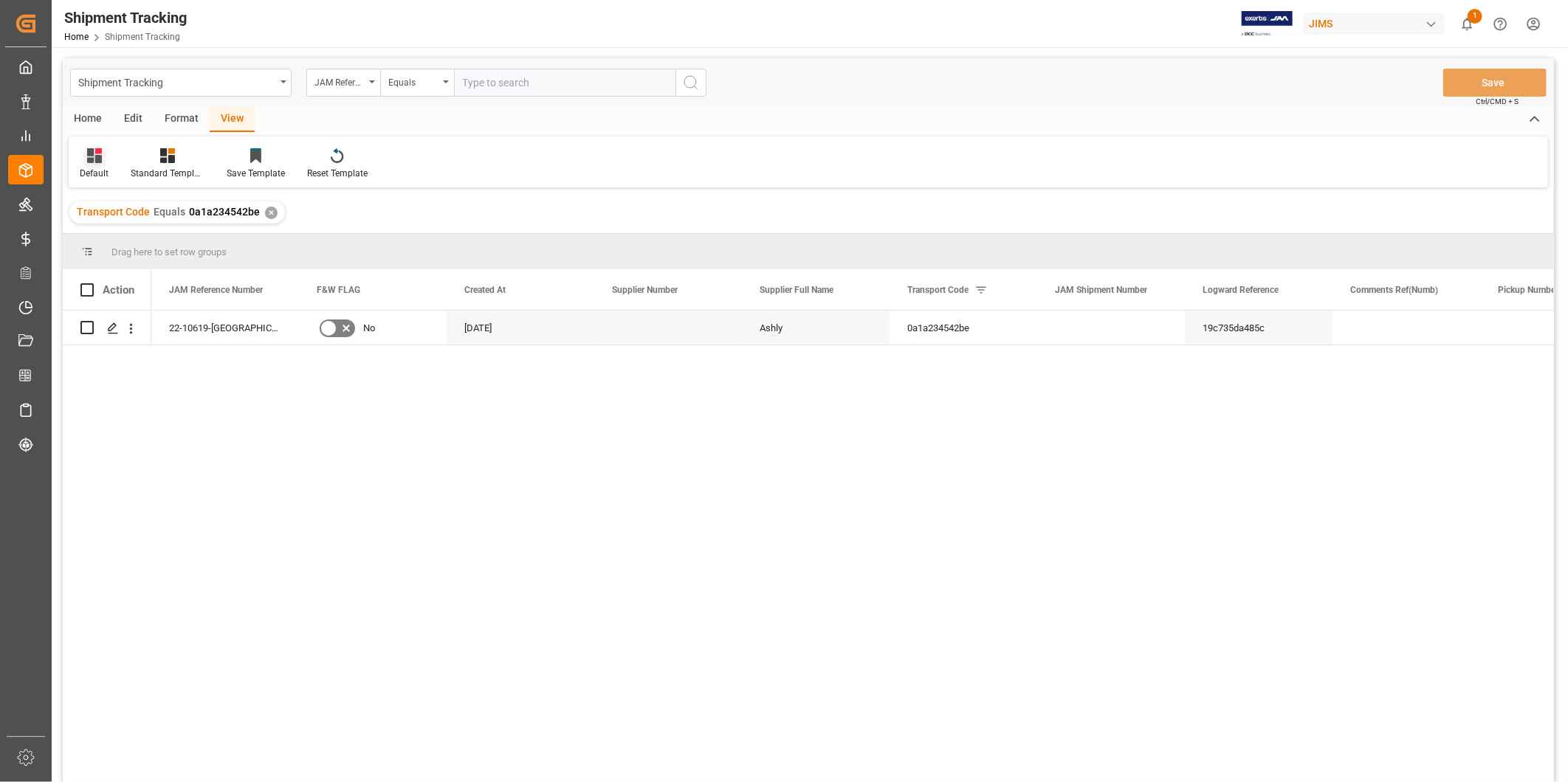
click at [93, 157] on icon at bounding box center [94, 155] width 14 height 14
click at [102, 260] on div "USADROPSHIP" at bounding box center [161, 269] width 162 height 31
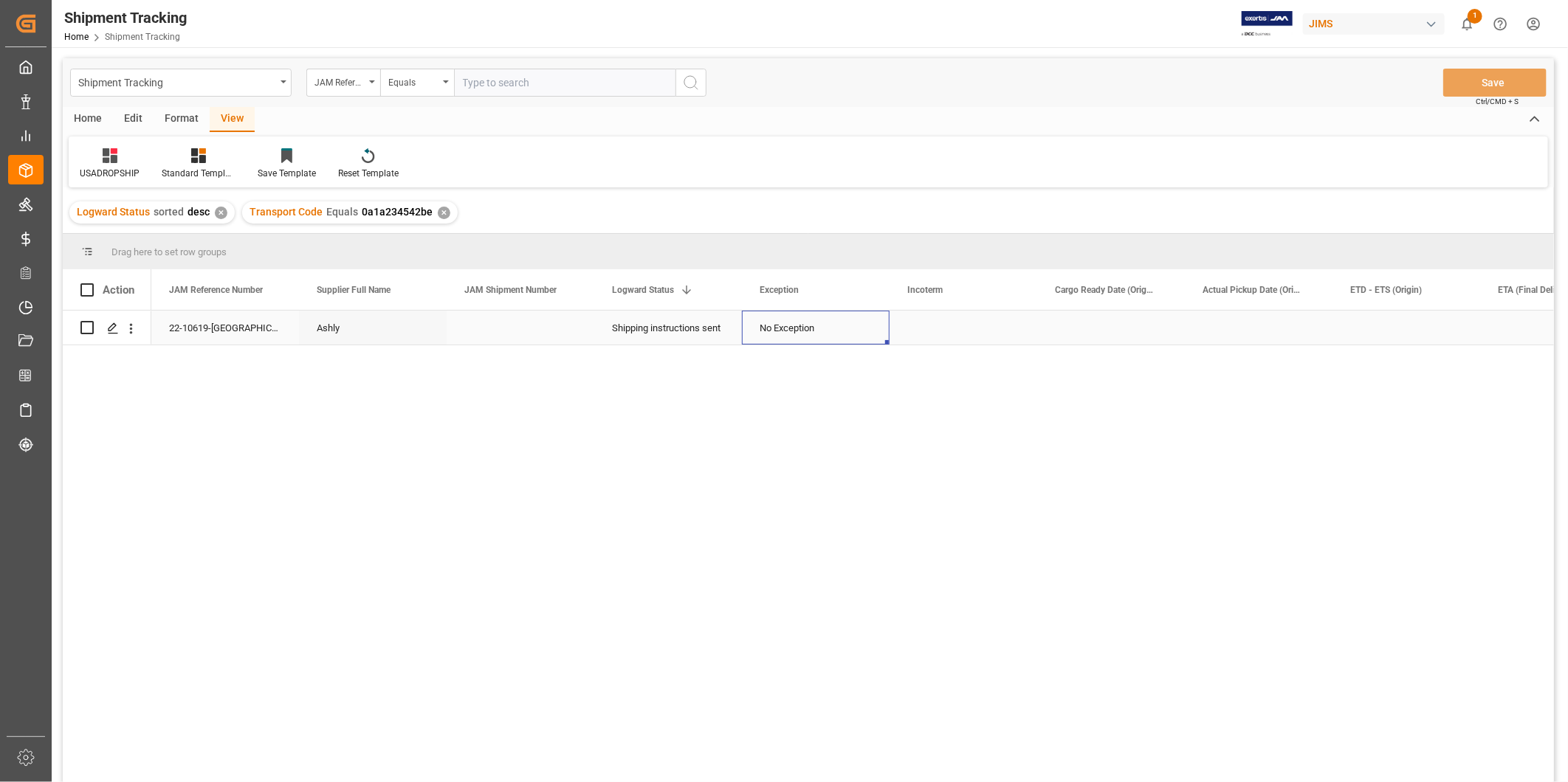
click at [846, 325] on div "No Exception" at bounding box center [816, 329] width 112 height 34
click at [857, 332] on icon "open menu" at bounding box center [862, 336] width 18 height 18
click at [832, 622] on div "International Sales" at bounding box center [825, 638] width 141 height 52
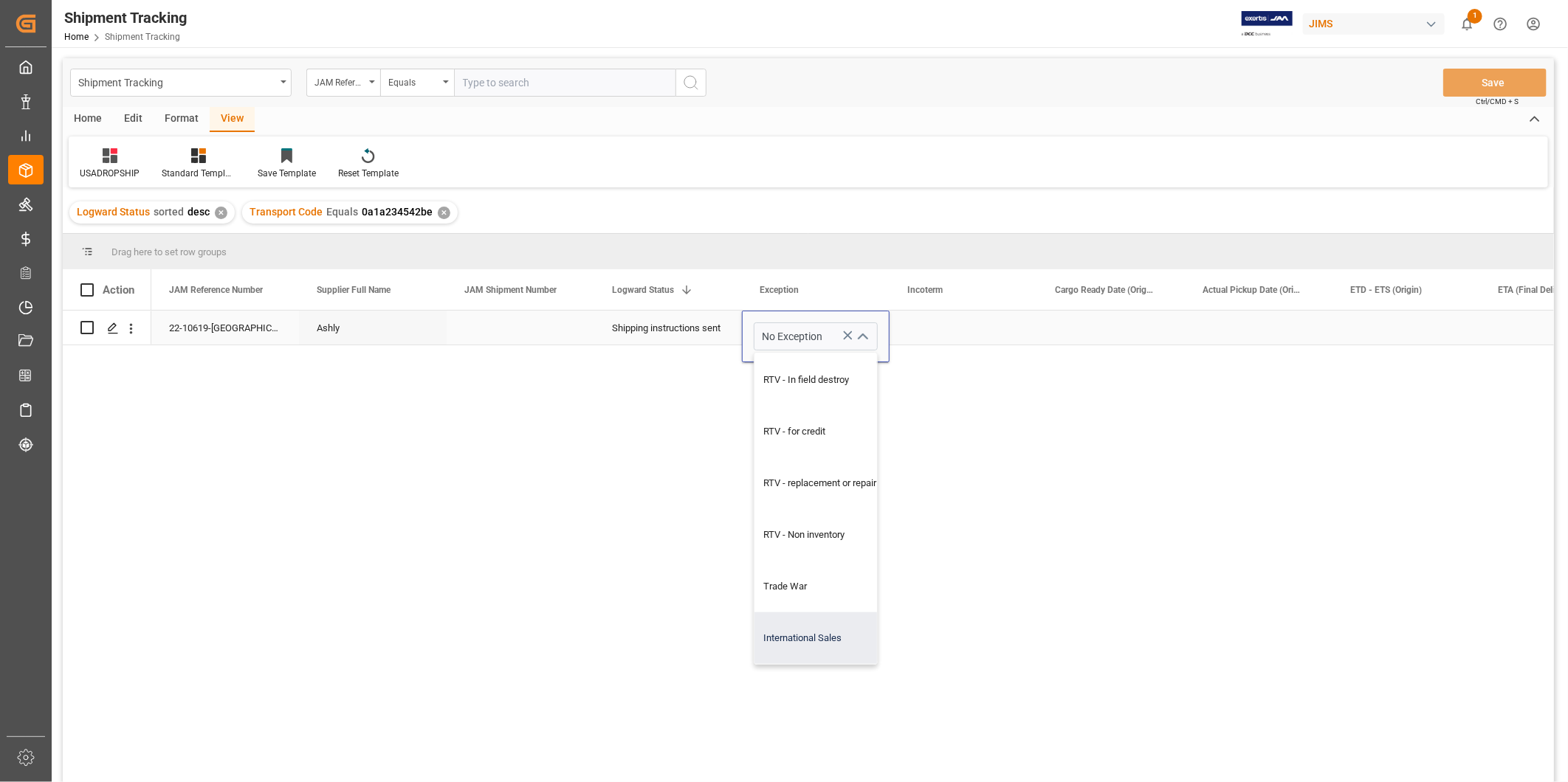
type input "International Sales"
click at [984, 321] on div "Press SPACE to select this row." at bounding box center [963, 328] width 147 height 34
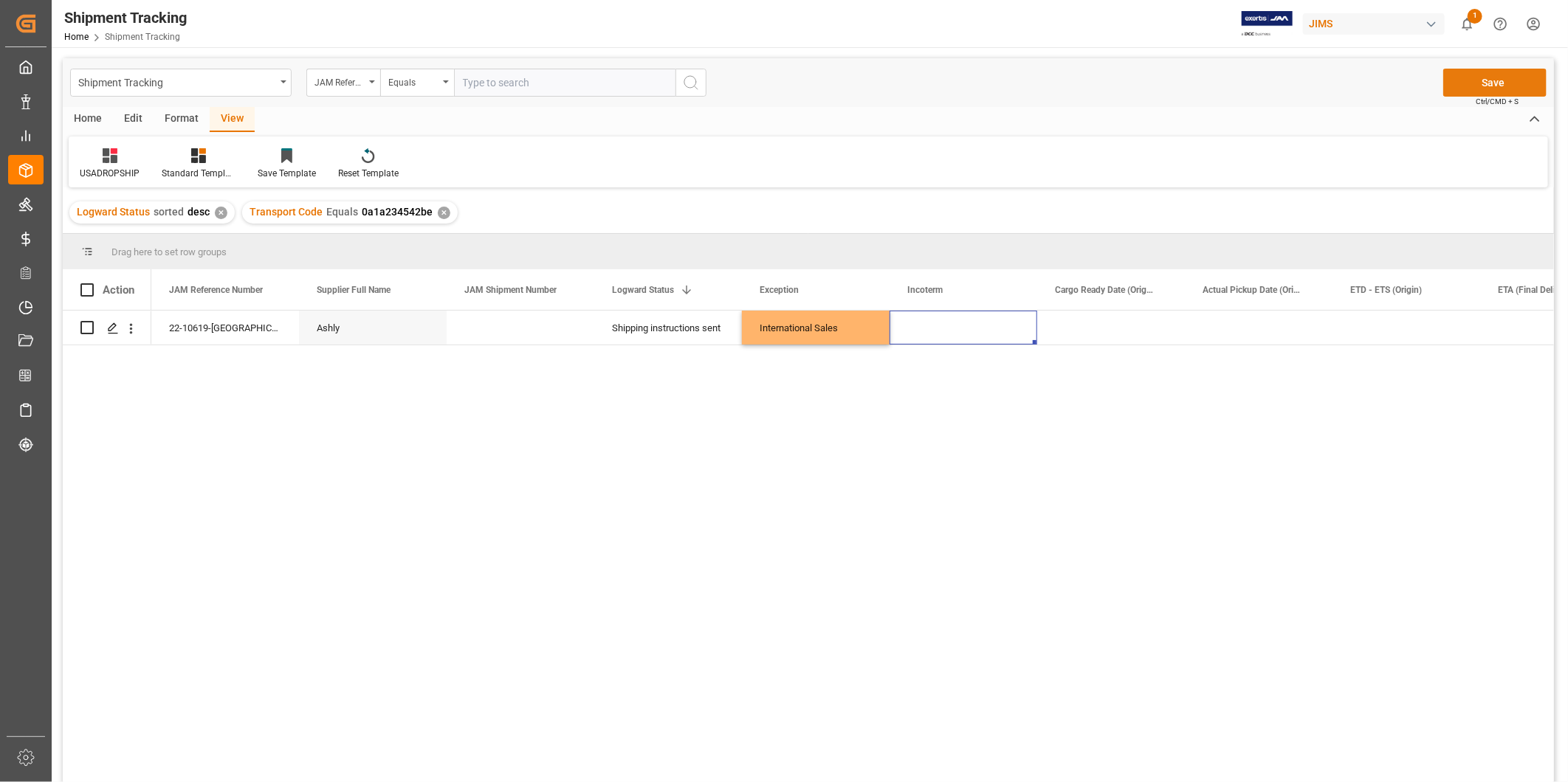
click at [1519, 86] on button "Save" at bounding box center [1494, 83] width 103 height 28
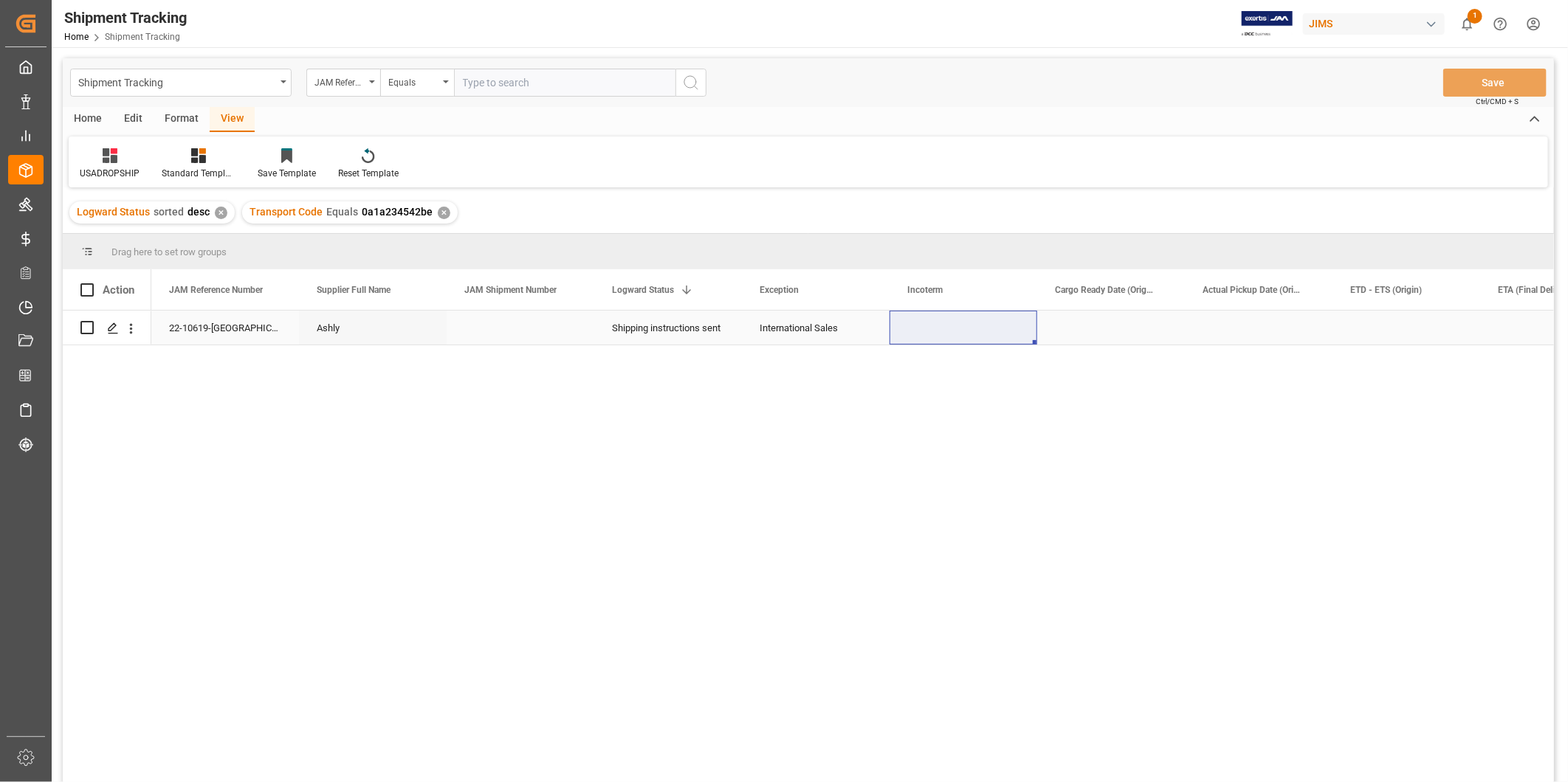
click at [1112, 322] on div "Press SPACE to select this row." at bounding box center [1110, 328] width 147 height 34
click at [1112, 322] on div "Press SPACE to select this row." at bounding box center [1111, 339] width 124 height 34
click at [1116, 322] on div "Press SPACE to select this row." at bounding box center [1111, 339] width 124 height 34
click at [1147, 334] on input "Press SPACE to select this row." at bounding box center [1111, 338] width 124 height 28
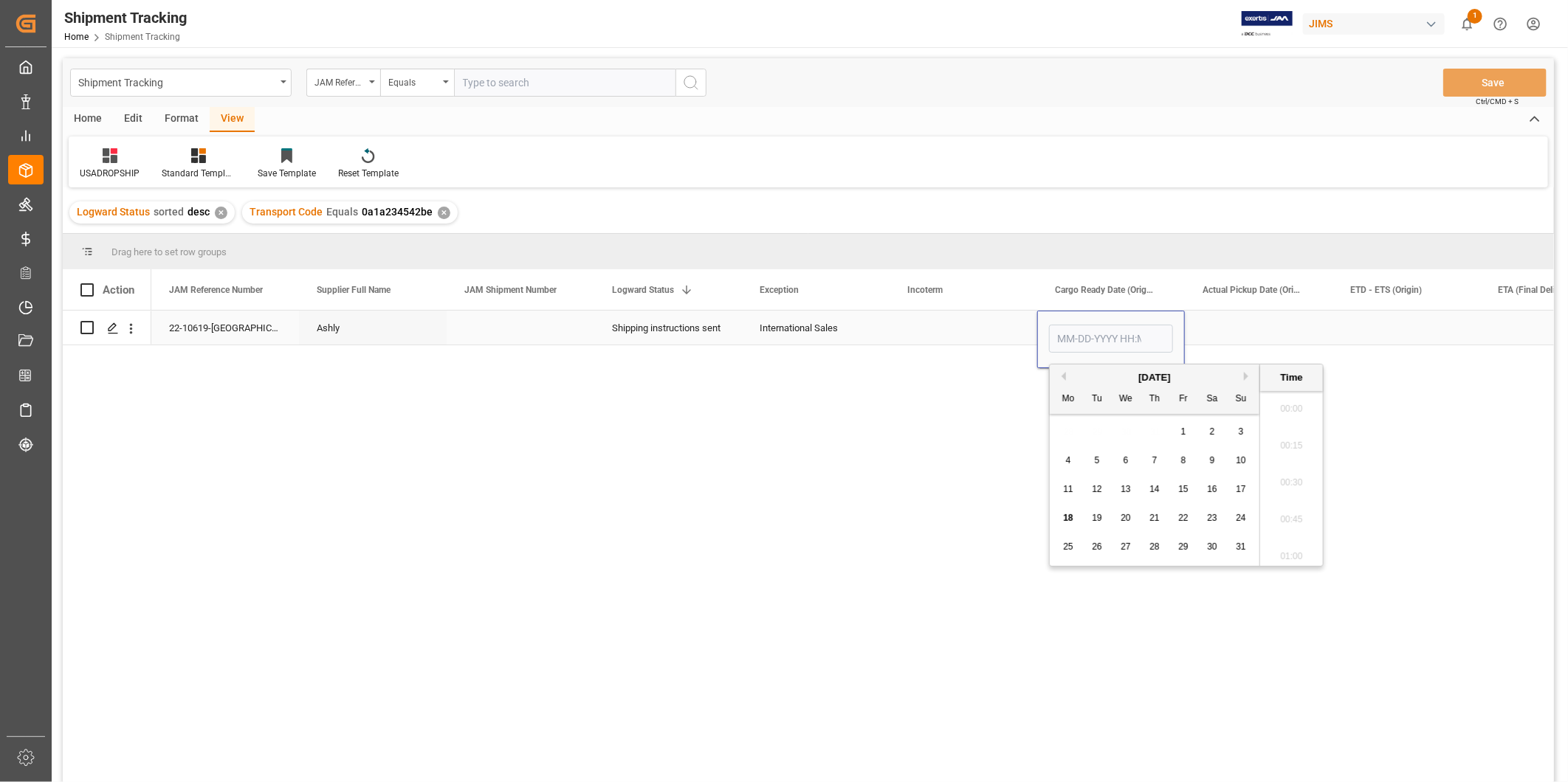
click at [1146, 334] on input "Press SPACE to select this row." at bounding box center [1111, 338] width 124 height 28
click at [1075, 517] on div "18" at bounding box center [1069, 518] width 19 height 18
type input "[DATE] 00:00"
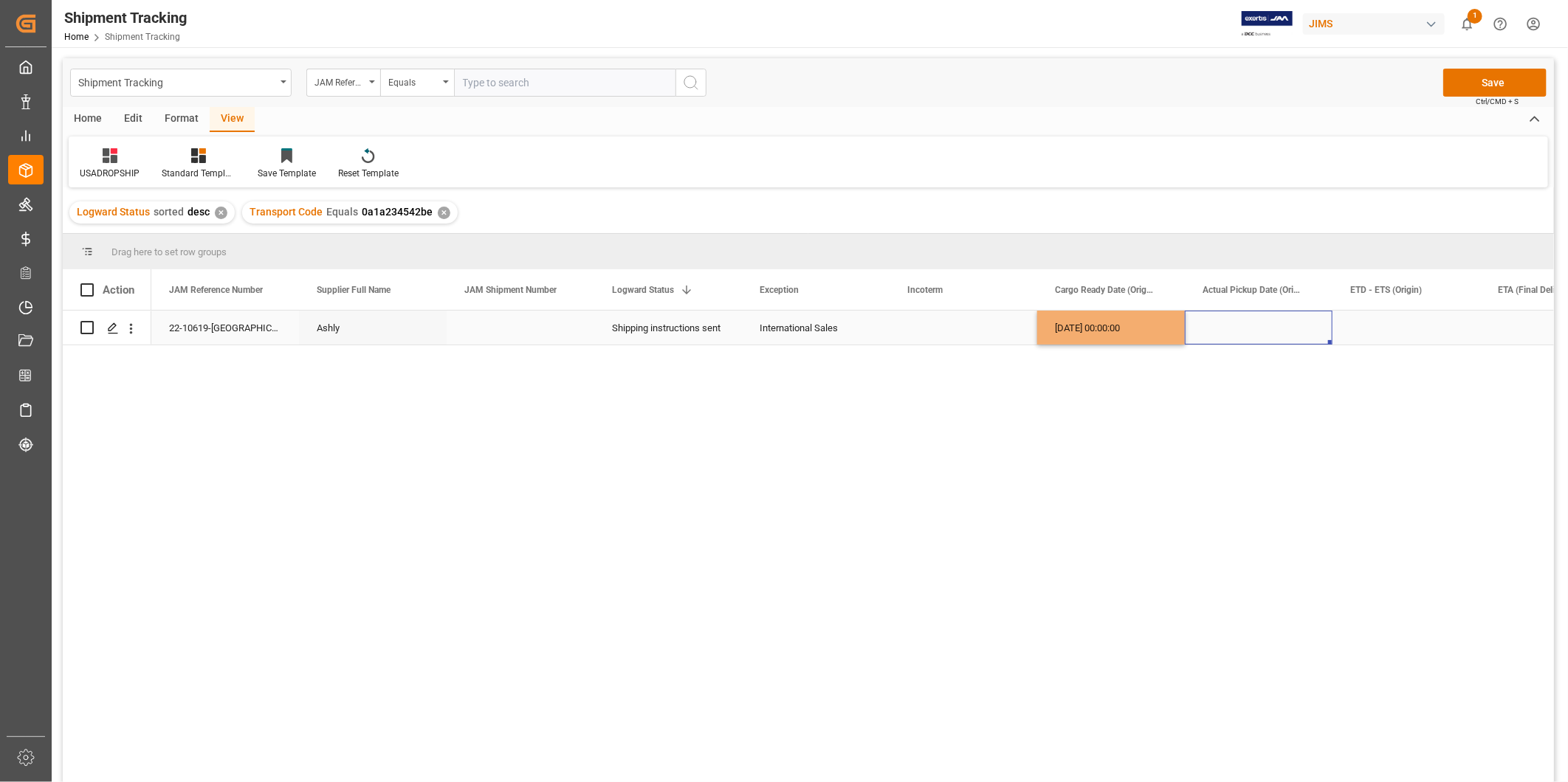
click at [1242, 342] on div "Press SPACE to select this row." at bounding box center [1258, 328] width 147 height 34
click at [877, 333] on div "International Sales" at bounding box center [815, 328] width 147 height 34
click at [1475, 80] on button "Save" at bounding box center [1494, 83] width 103 height 28
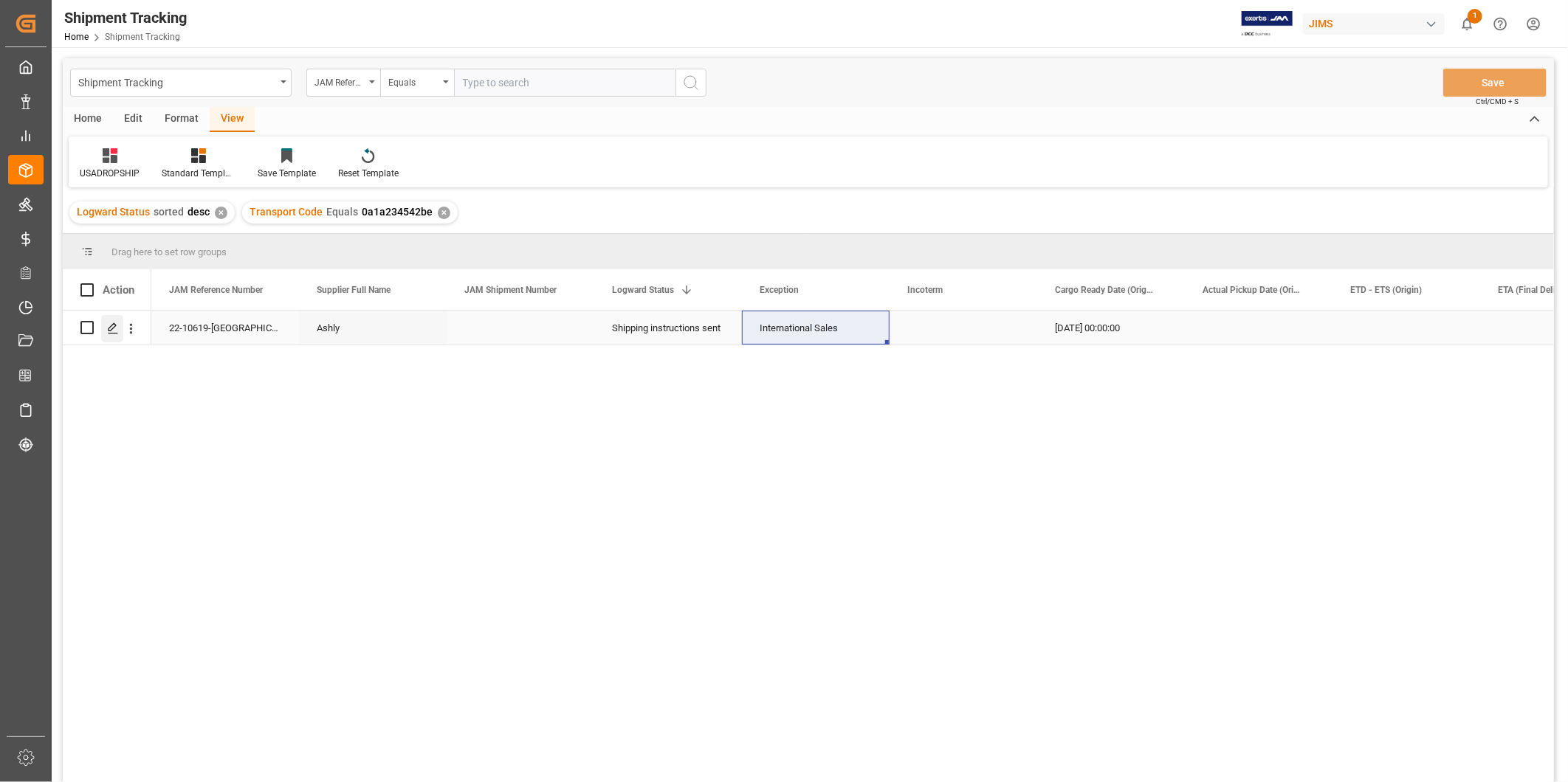
click at [117, 328] on icon "Press SPACE to select this row." at bounding box center [113, 328] width 12 height 12
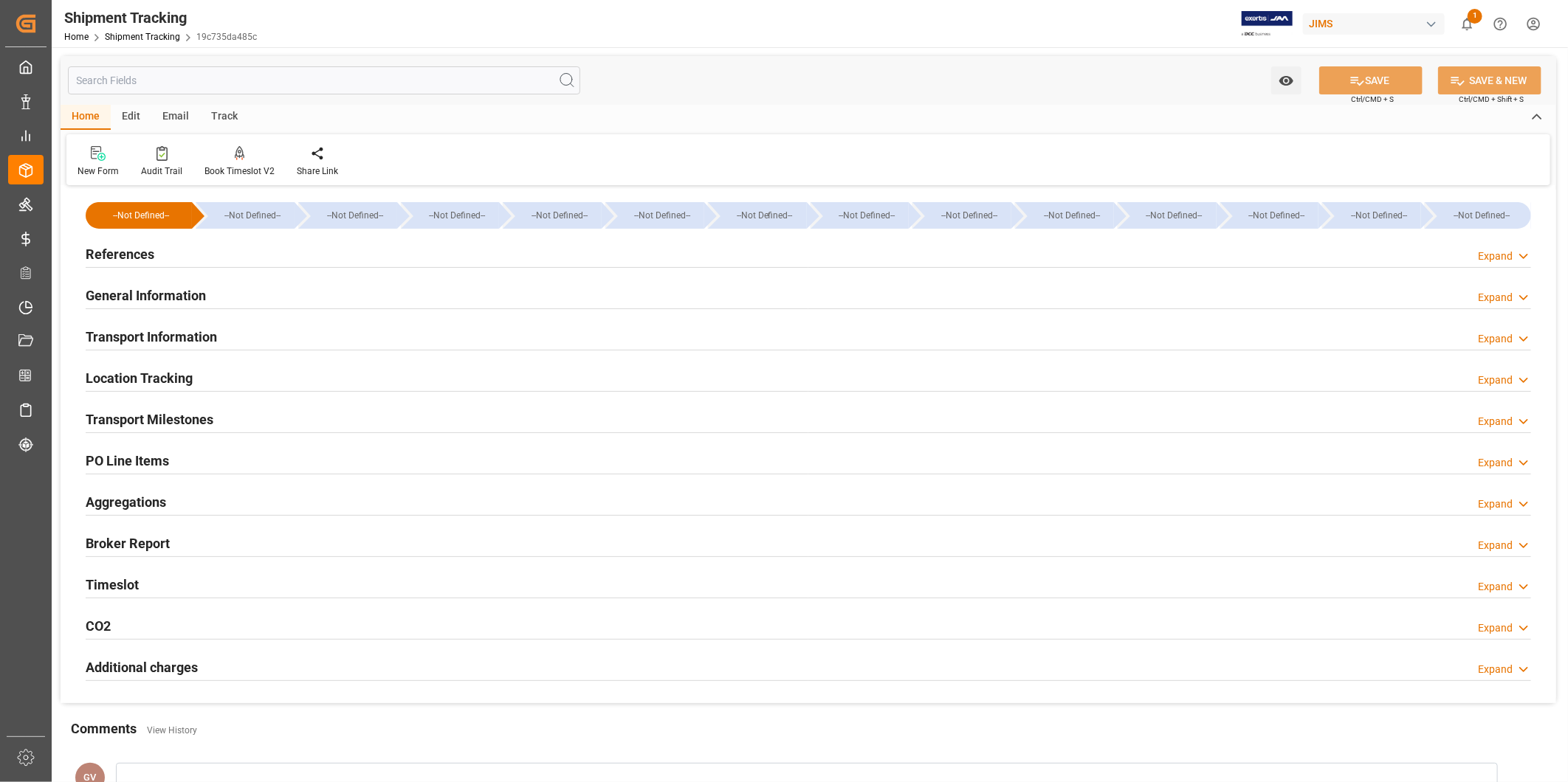
click at [216, 290] on div "General Information Expand" at bounding box center [808, 294] width 1445 height 28
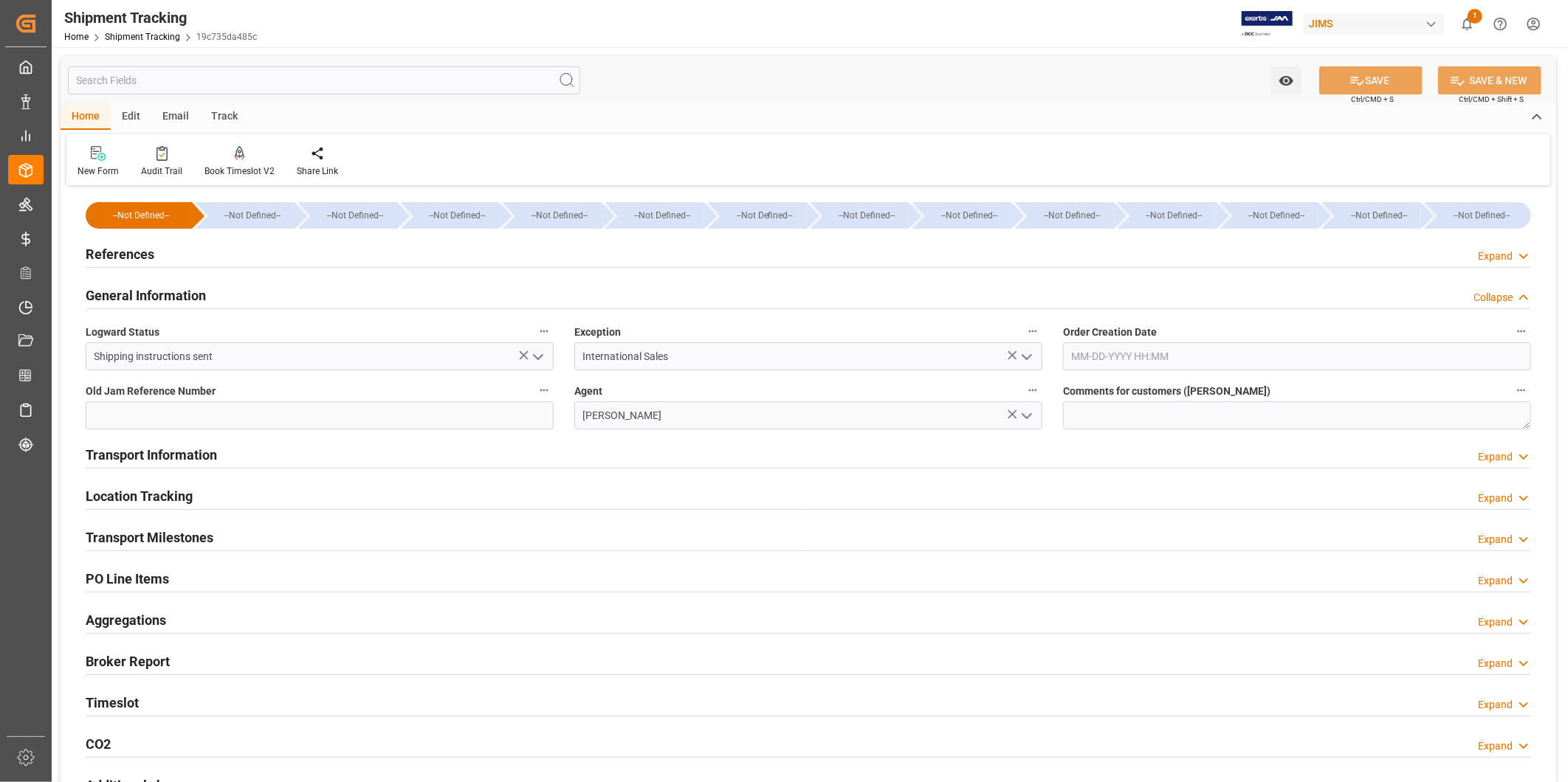
click at [1525, 292] on icon at bounding box center [1523, 297] width 14 height 15
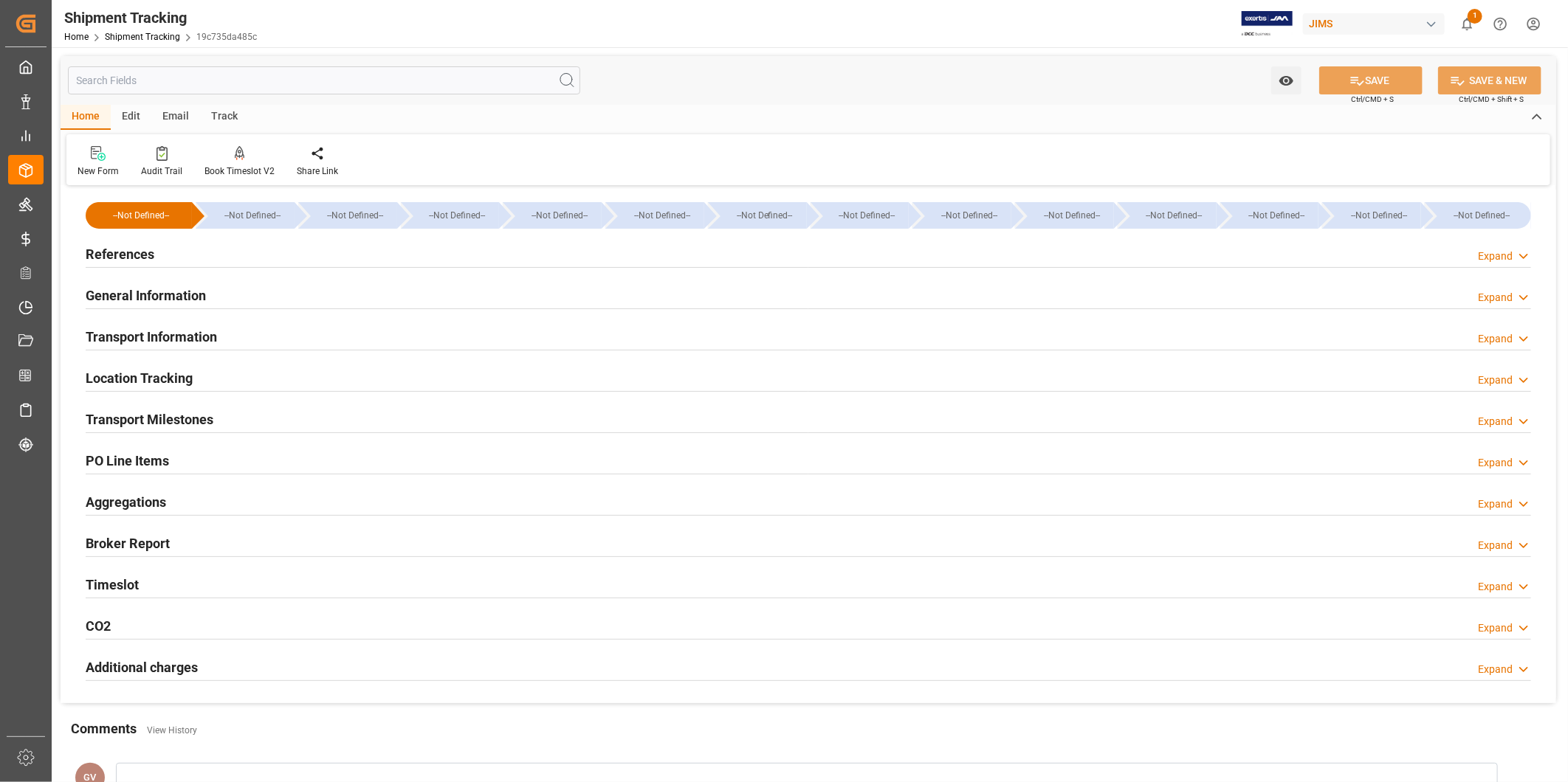
click at [1499, 373] on div "Expand" at bounding box center [1495, 380] width 35 height 15
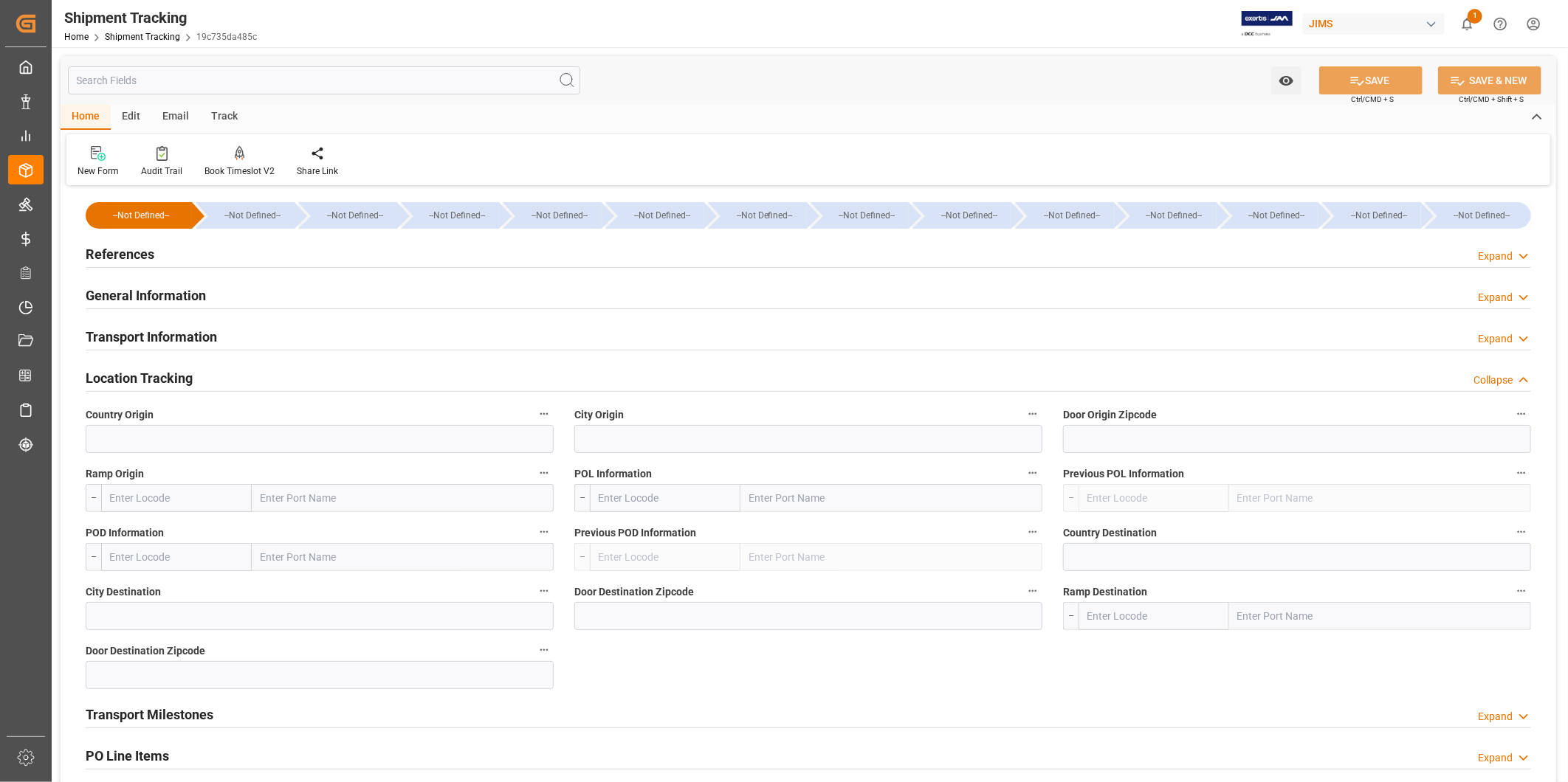
click at [1501, 374] on div "Collapse" at bounding box center [1493, 380] width 39 height 15
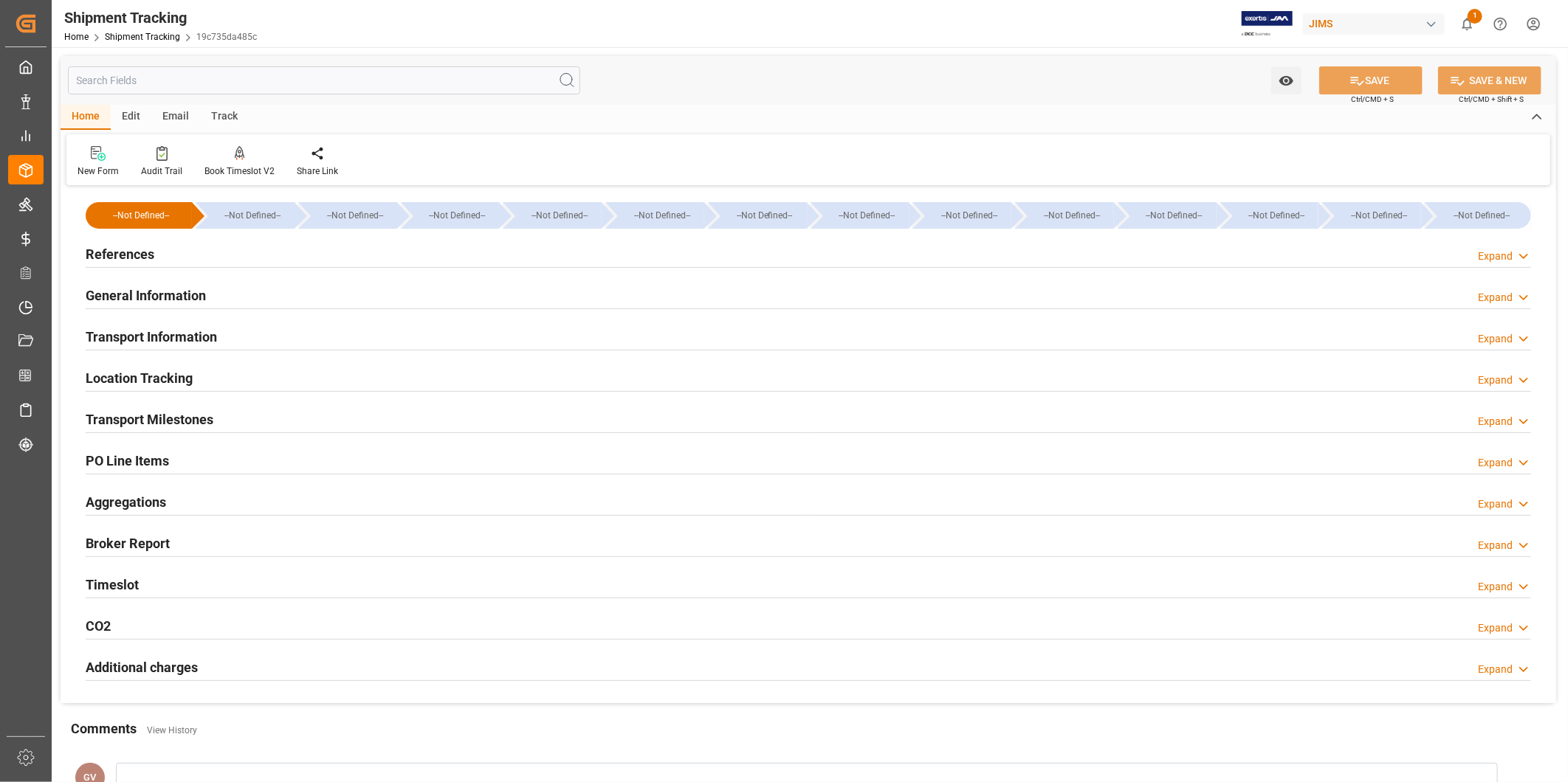
click at [1502, 298] on div "Expand" at bounding box center [1495, 297] width 35 height 15
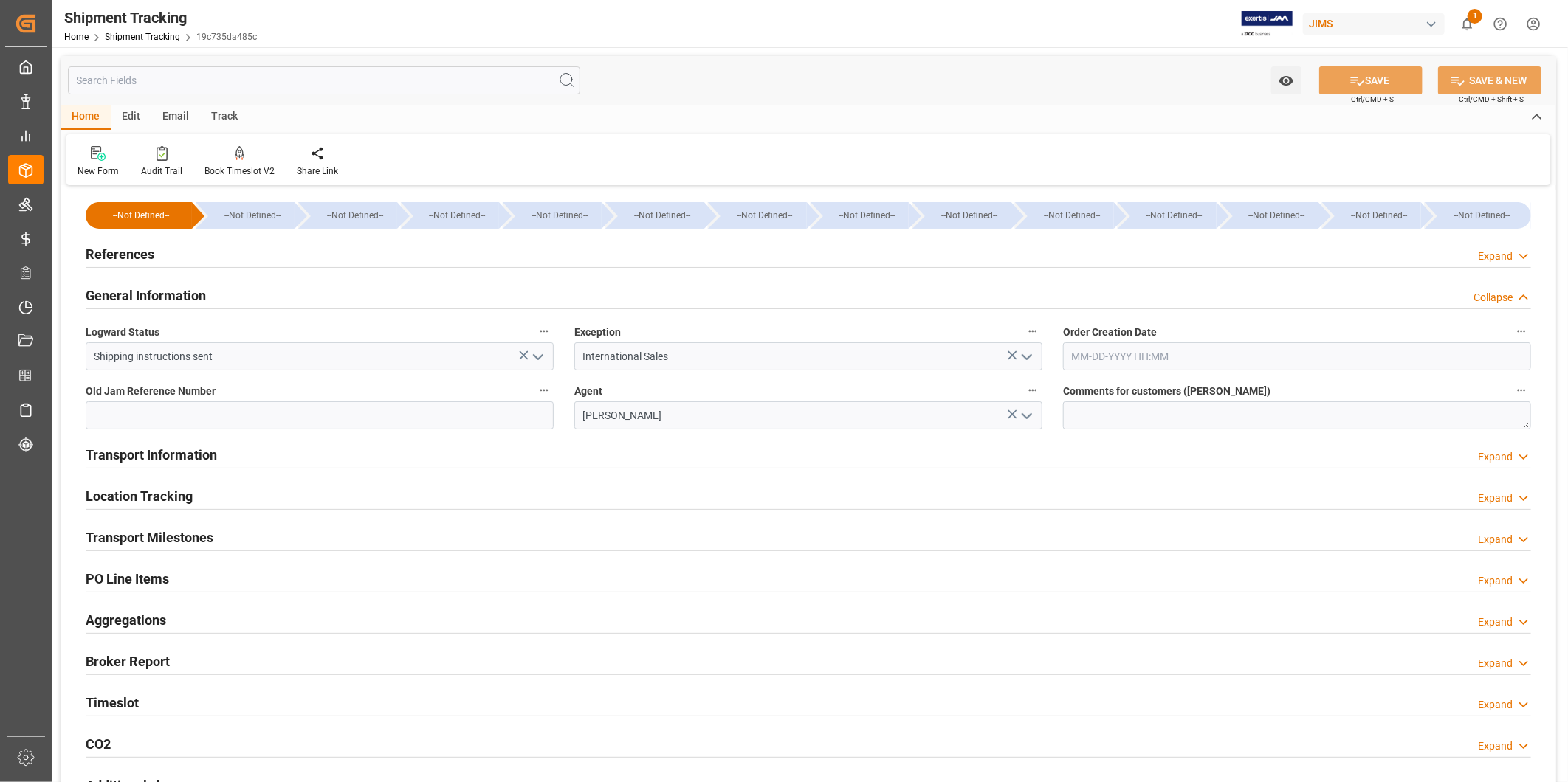
click at [1494, 288] on div "General Information Collapse" at bounding box center [808, 294] width 1445 height 28
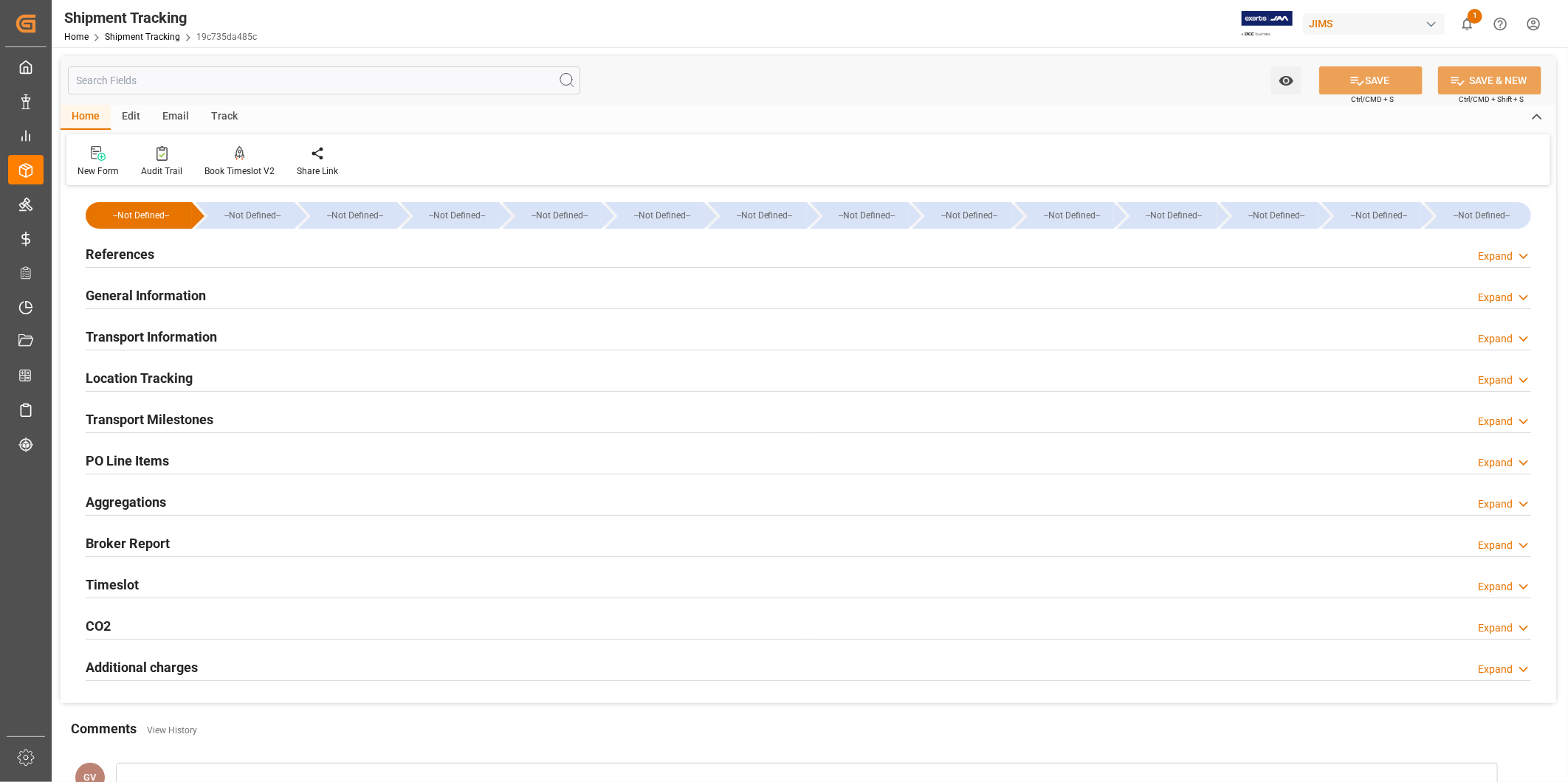
click at [260, 562] on div "Broker Report Expand" at bounding box center [808, 543] width 1466 height 42
click at [284, 303] on div "General Information Expand" at bounding box center [808, 294] width 1445 height 28
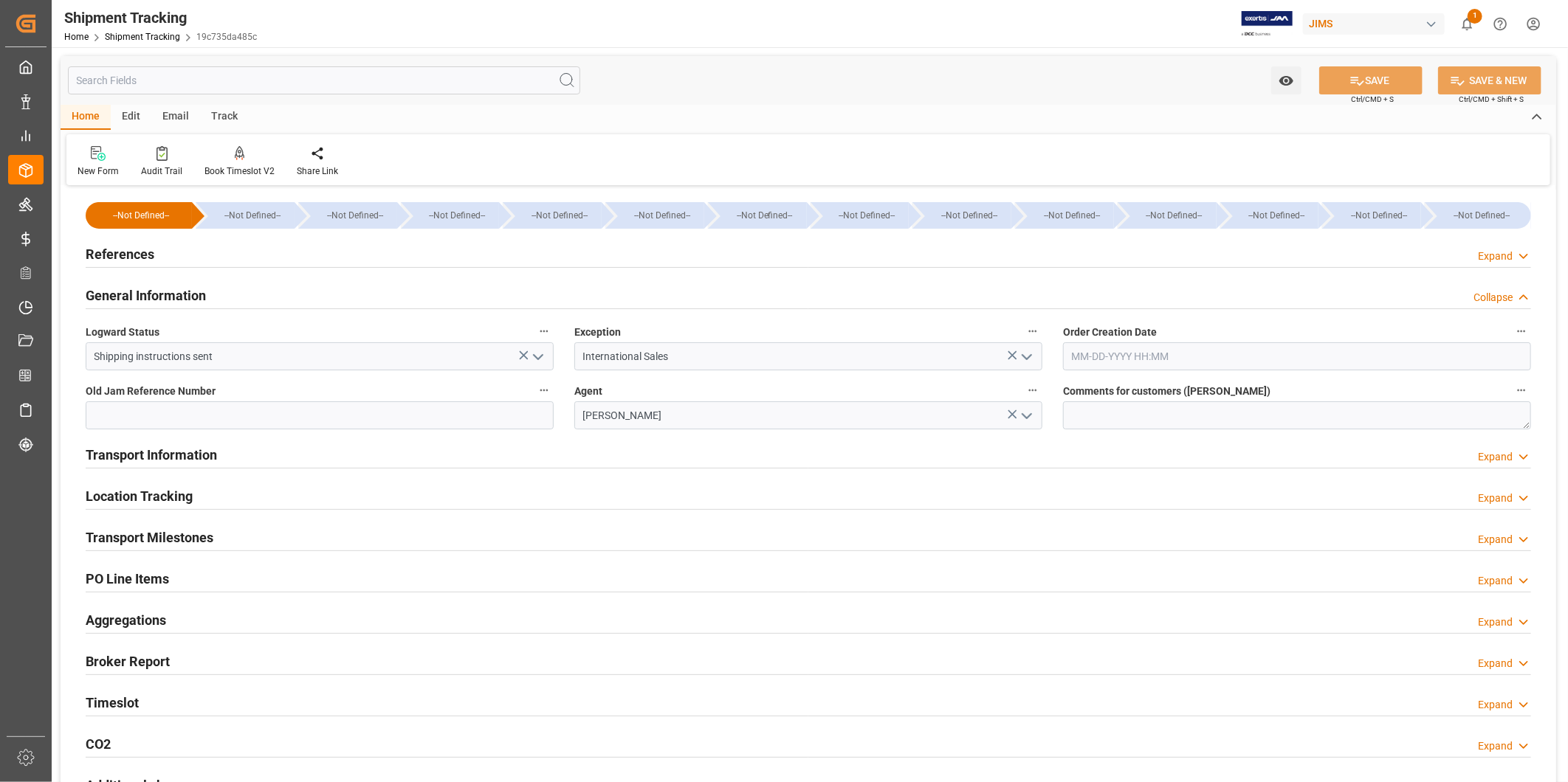
click at [284, 302] on div "General Information Collapse" at bounding box center [808, 294] width 1445 height 28
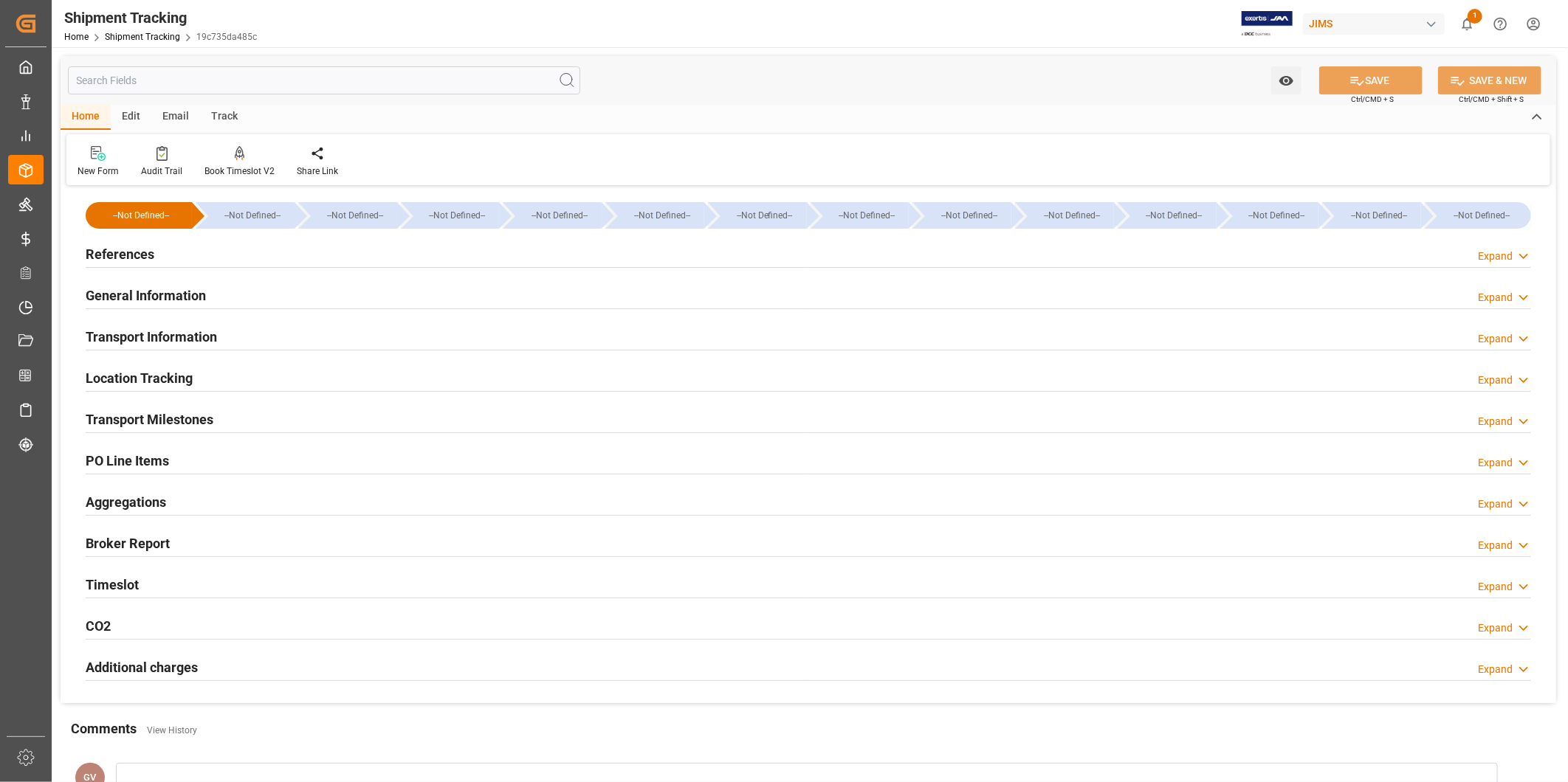
click at [279, 331] on div "Transport Information Expand" at bounding box center [808, 336] width 1445 height 28
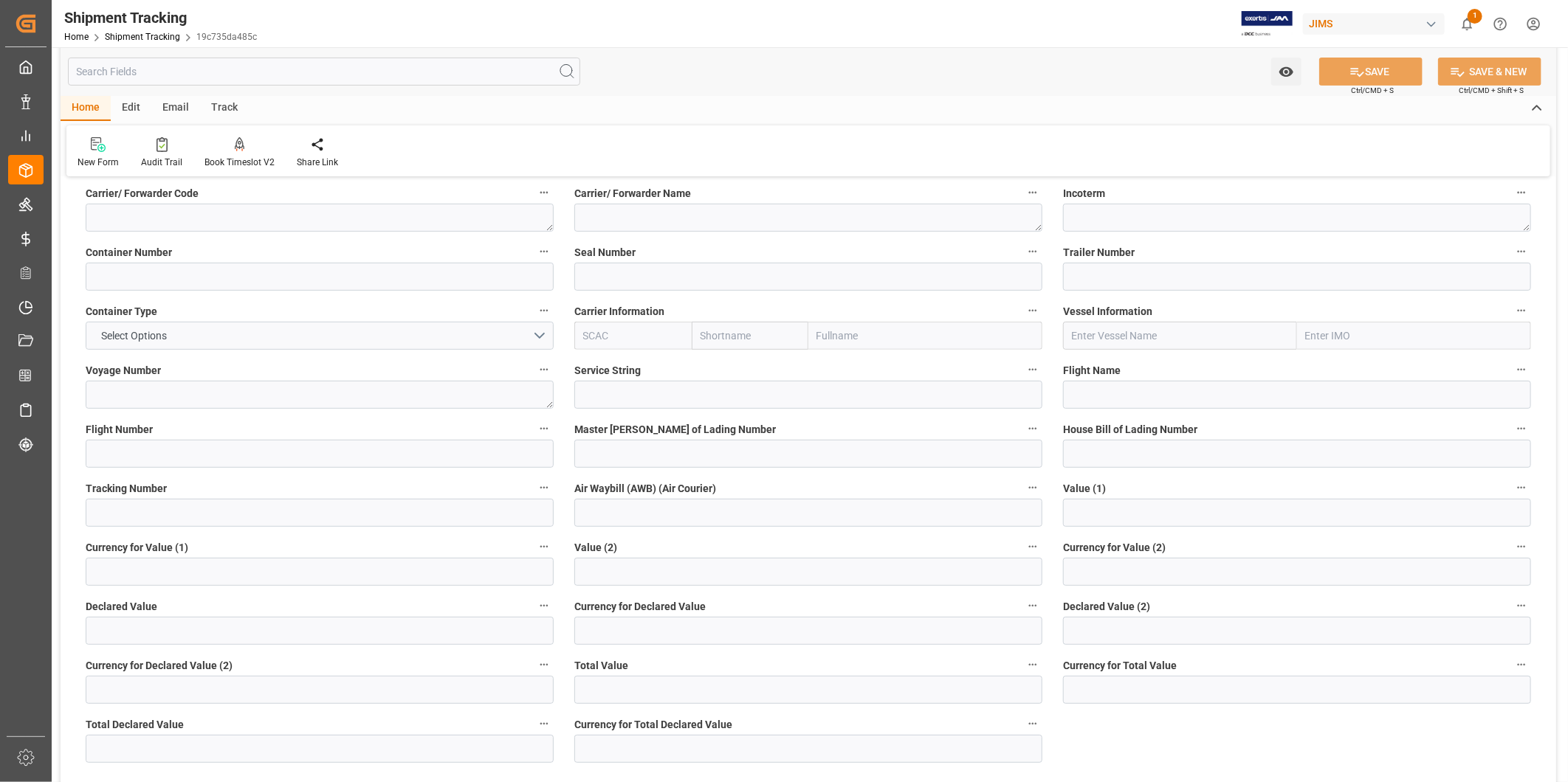
scroll to position [273, 0]
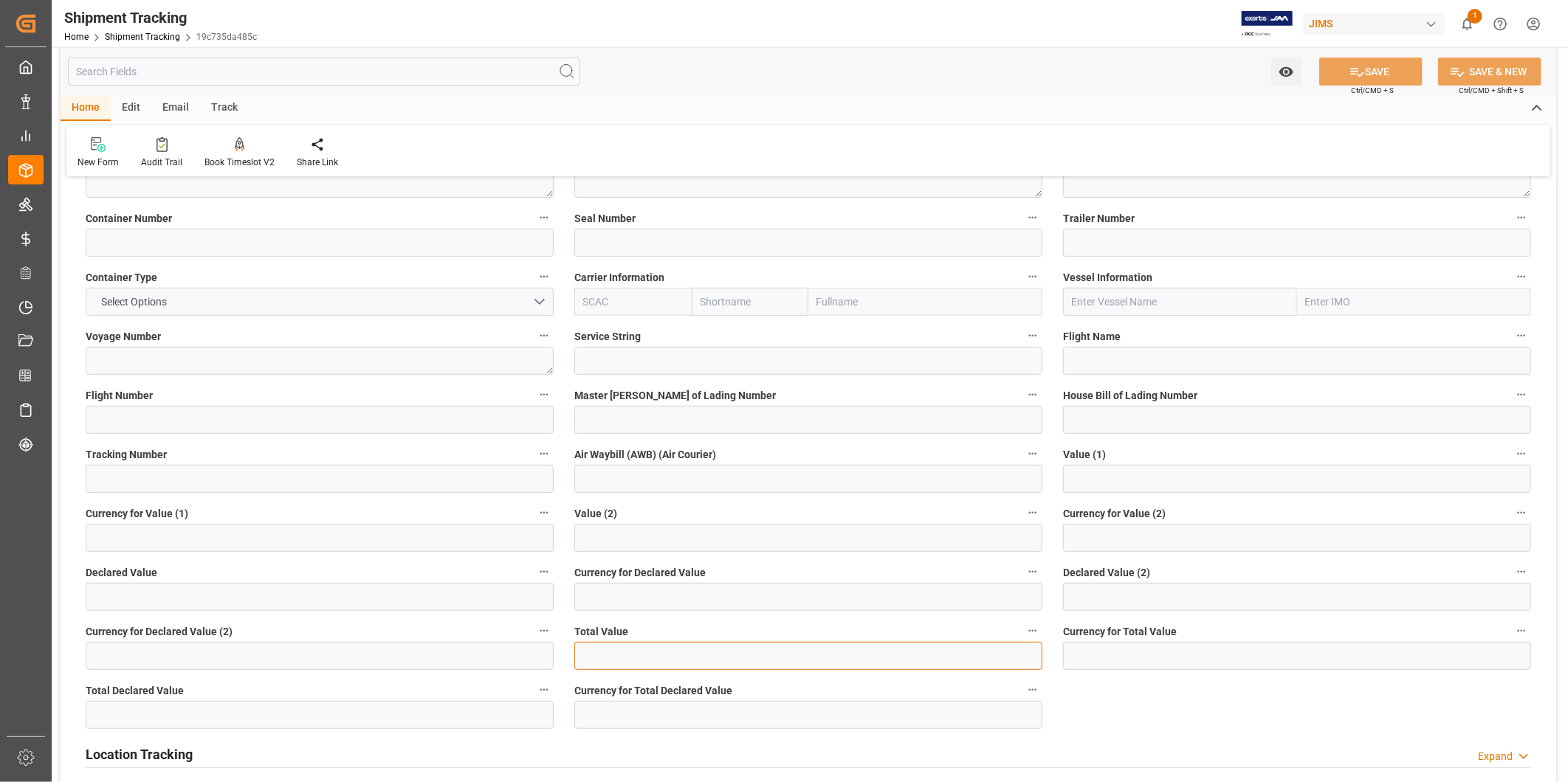
click at [593, 658] on input "text" at bounding box center [808, 656] width 468 height 28
type input "6166.15"
click at [1096, 659] on input at bounding box center [1296, 656] width 468 height 28
type input "USD"
click at [1385, 76] on button "SAVE" at bounding box center [1370, 72] width 103 height 28
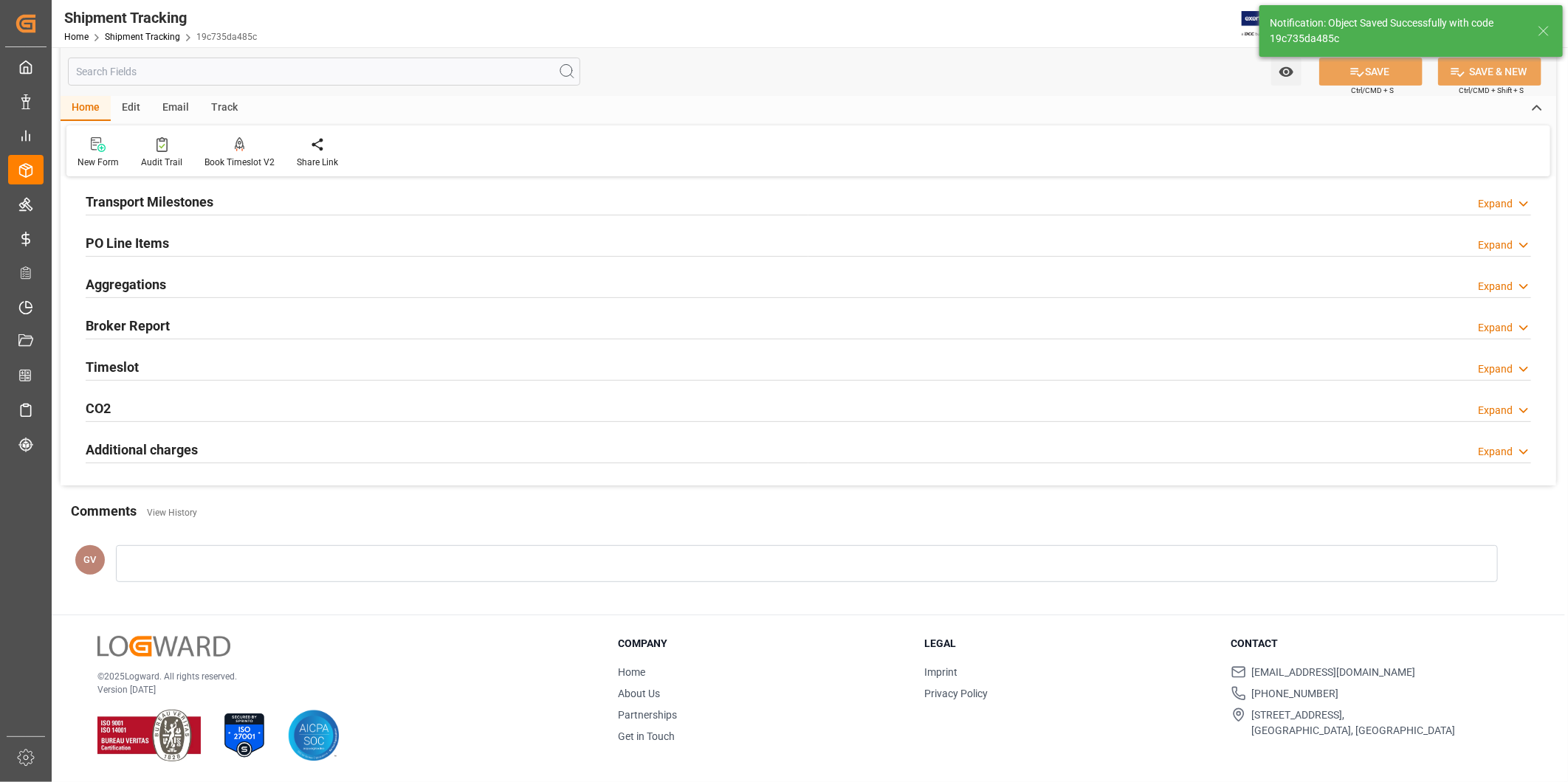
scroll to position [218, 0]
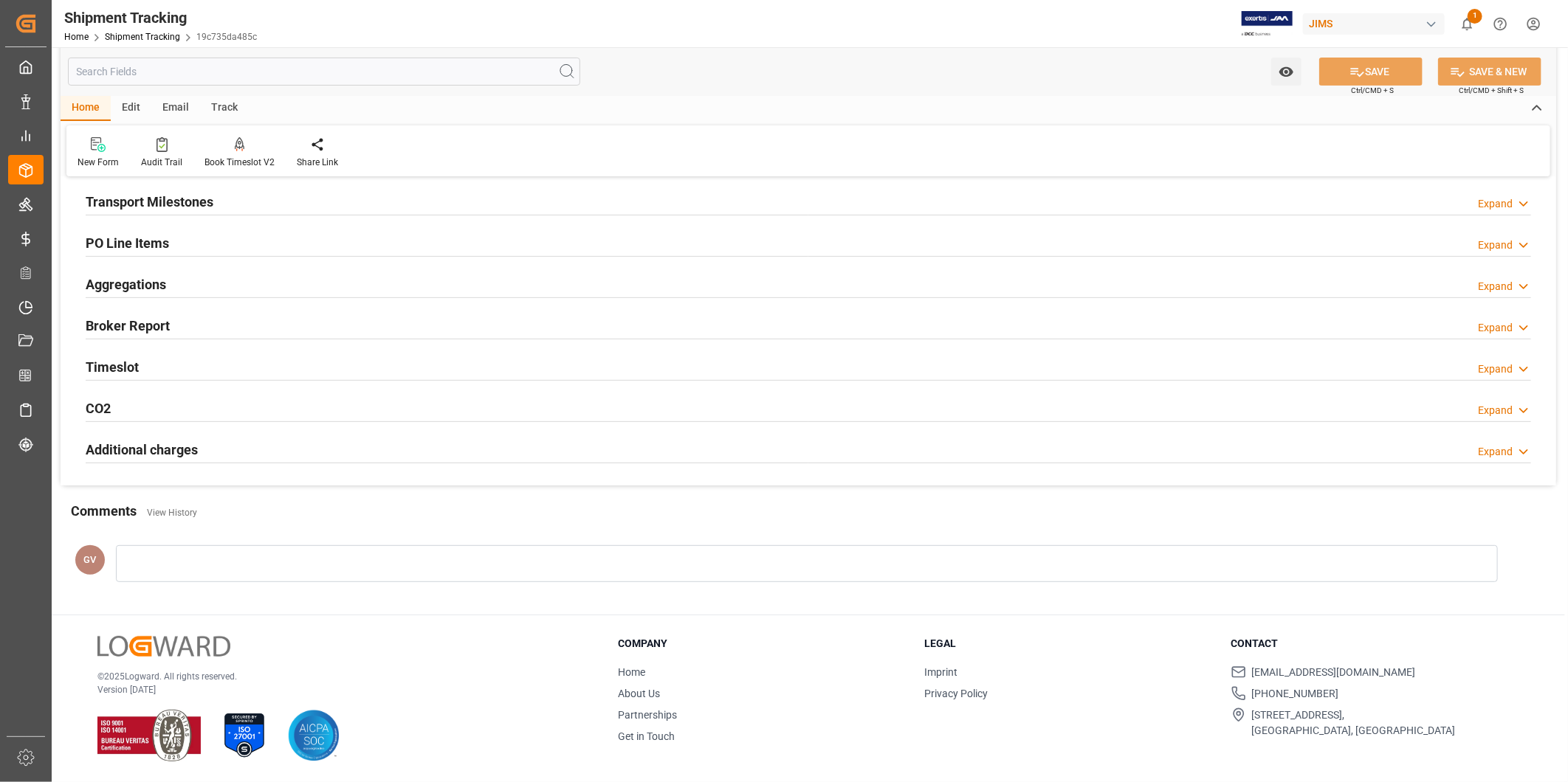
click at [1492, 448] on div "Expand" at bounding box center [1495, 451] width 35 height 15
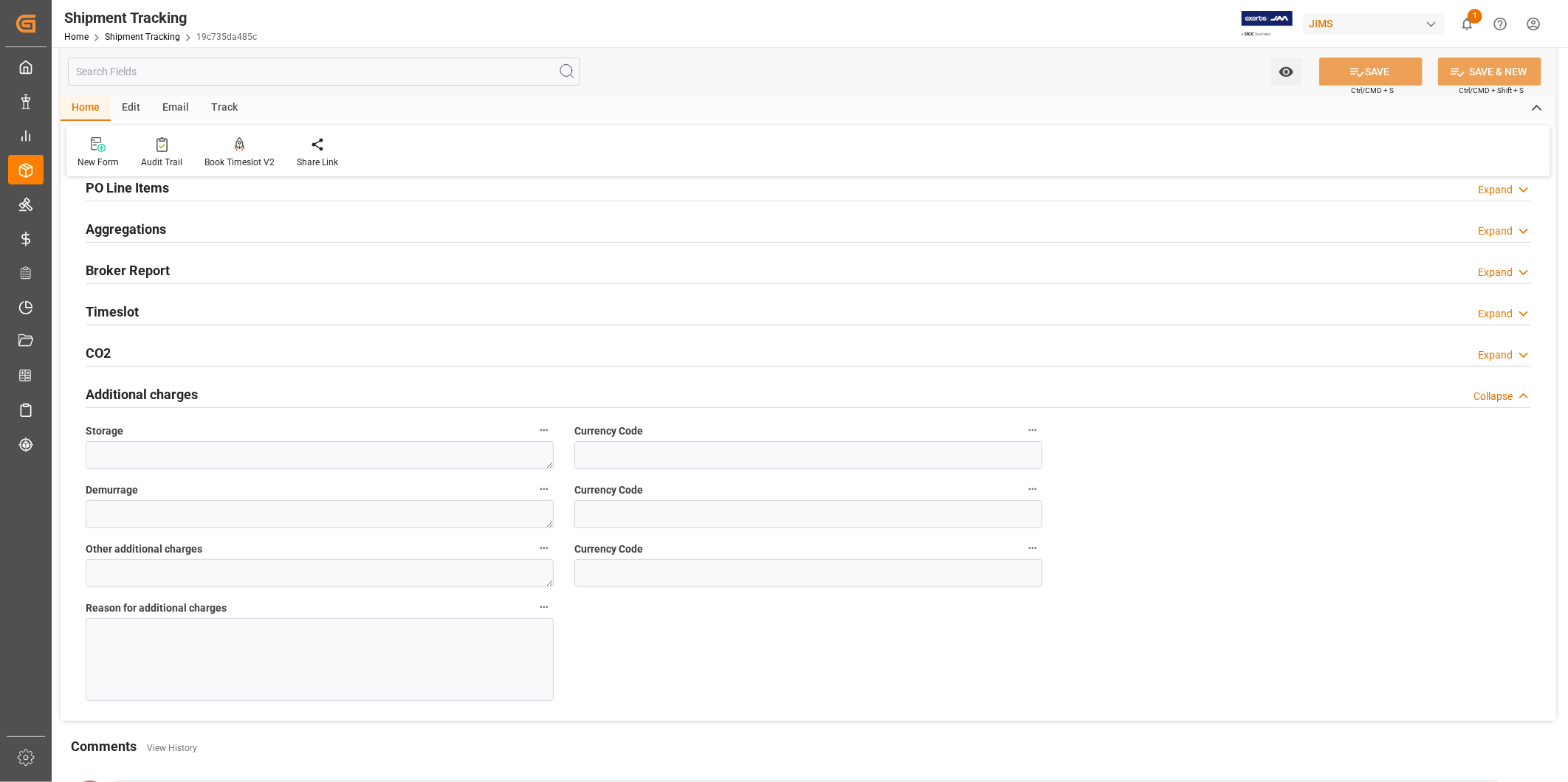
click at [1492, 448] on div "--Not Defined-- --Not Defined-- --Not Defined-- --Not Defined-- --Not Defined--…" at bounding box center [808, 319] width 1496 height 804
click at [1518, 389] on icon at bounding box center [1523, 396] width 14 height 15
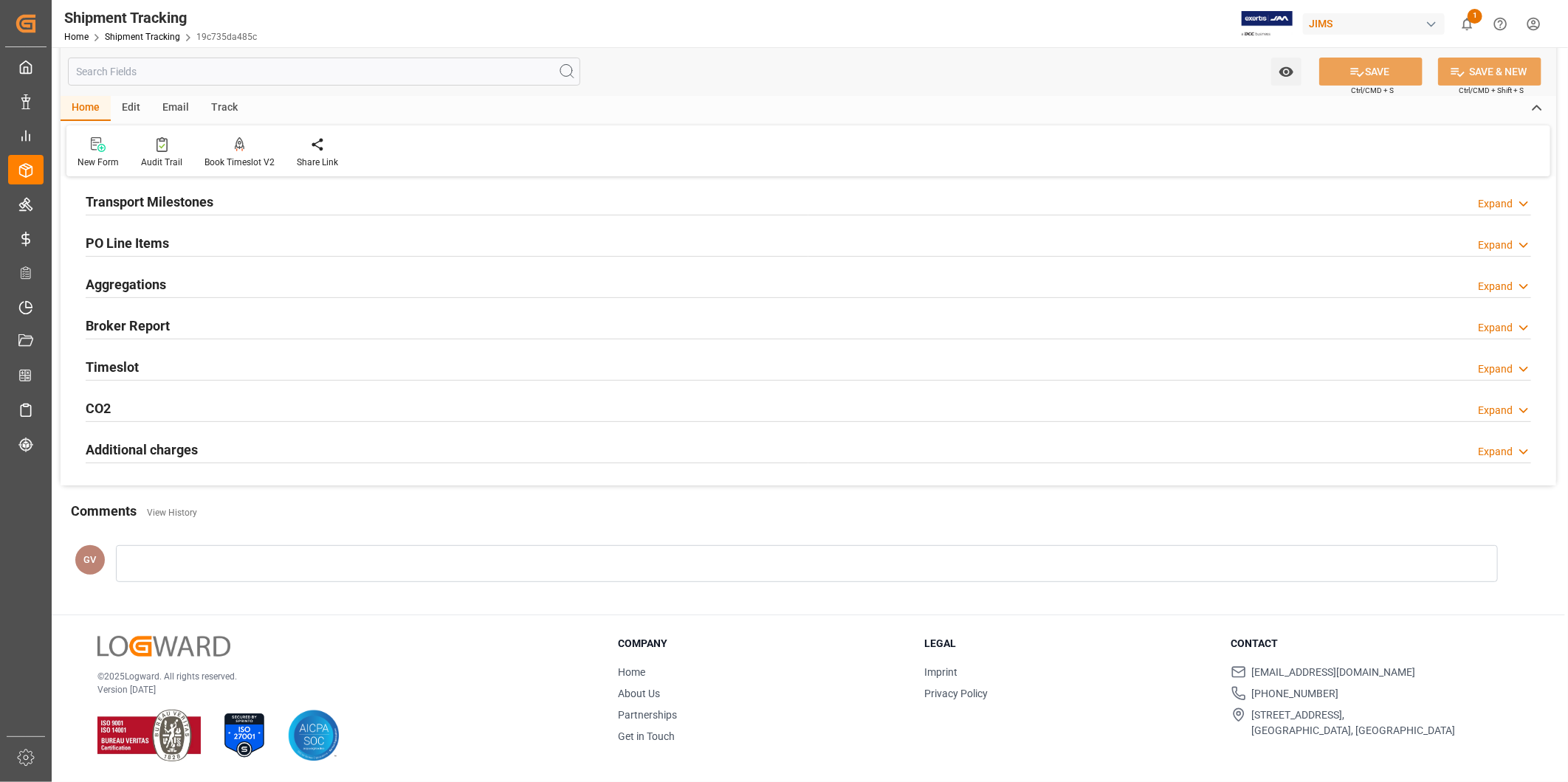
scroll to position [83, 0]
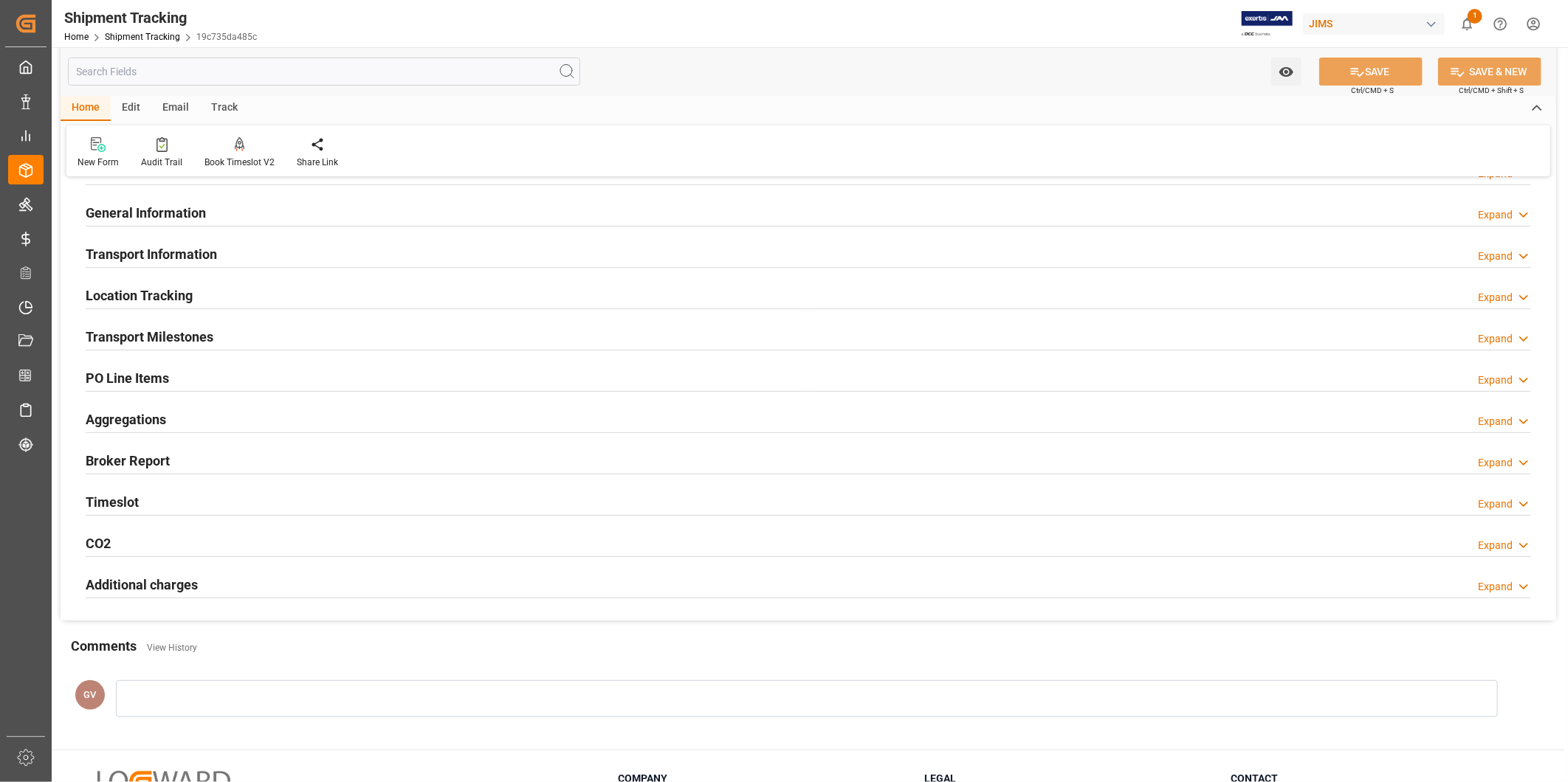
click at [263, 242] on div "Transport Information Expand" at bounding box center [808, 253] width 1445 height 28
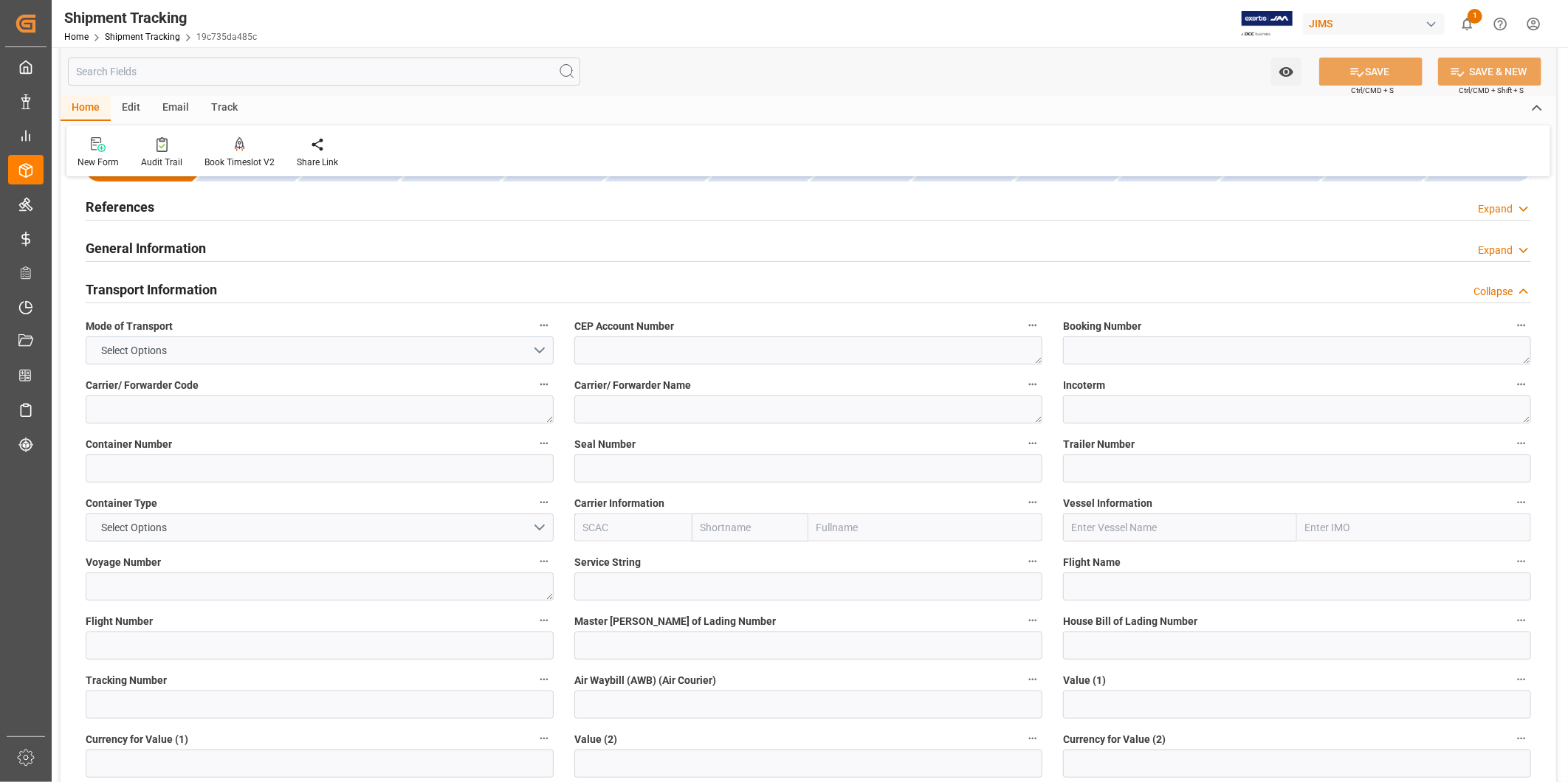
scroll to position [0, 0]
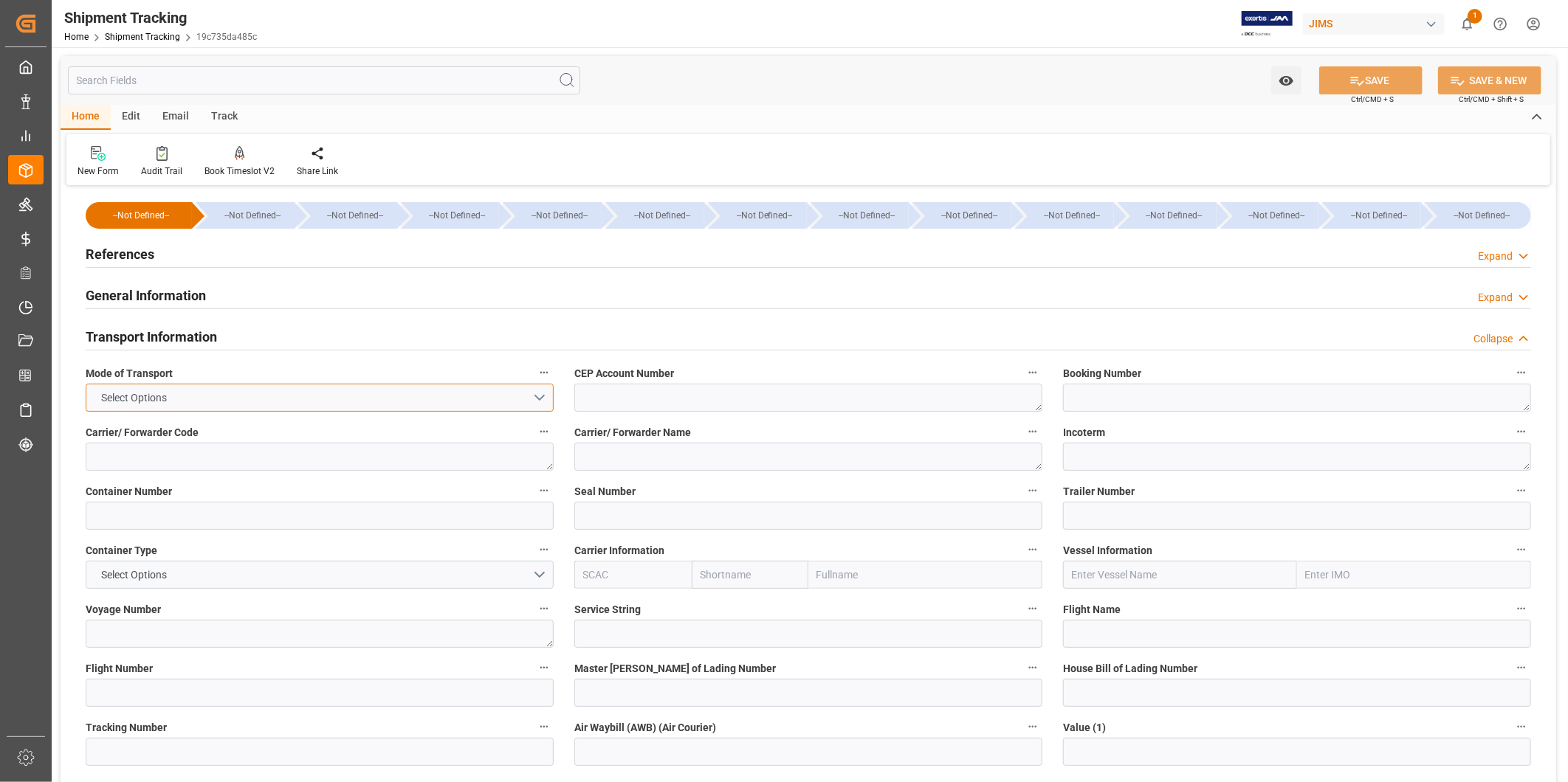
click at [540, 400] on button "Select Options" at bounding box center [319, 397] width 468 height 28
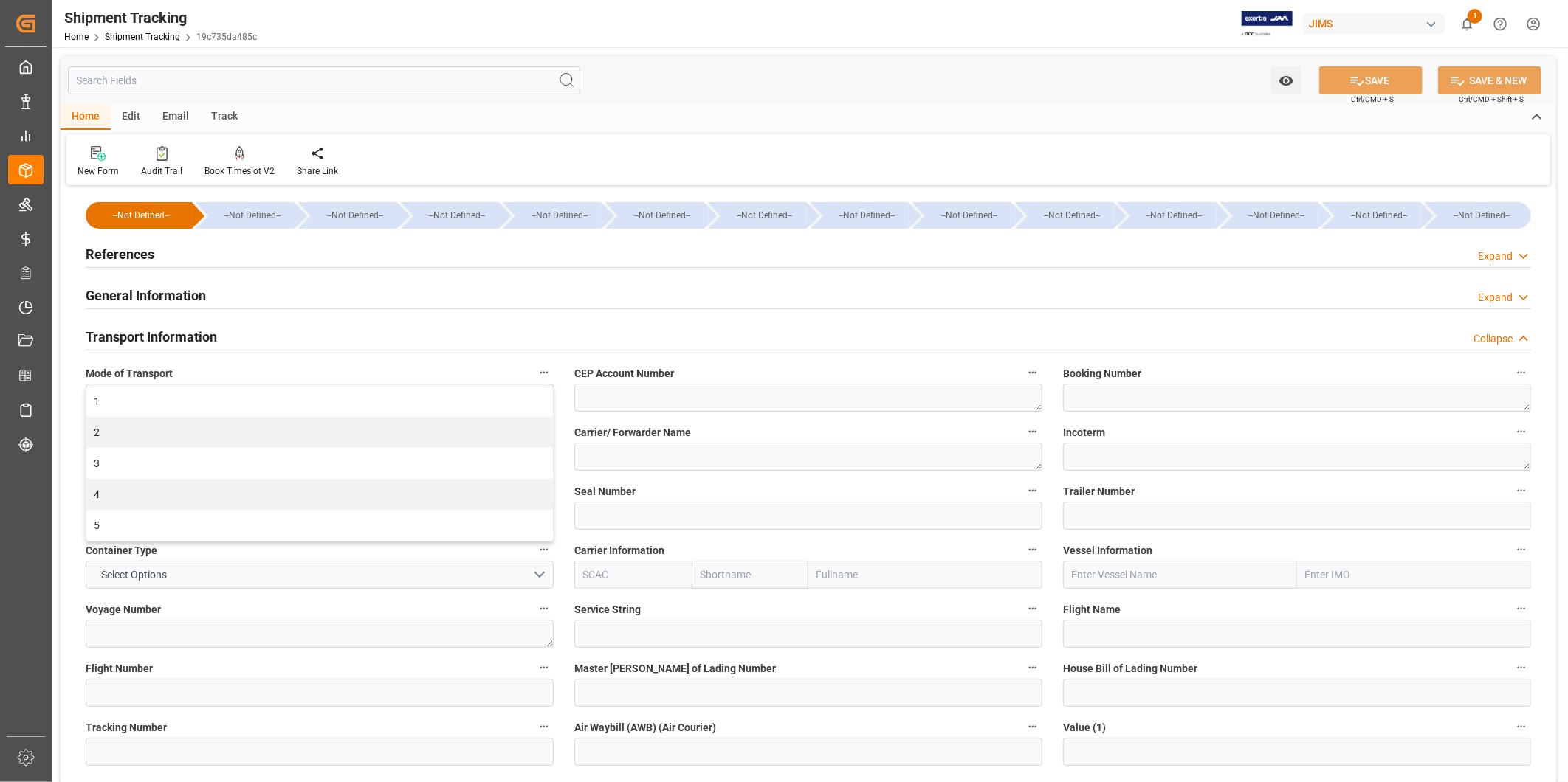
click at [593, 335] on div "Transport Information Collapse" at bounding box center [808, 336] width 1445 height 28
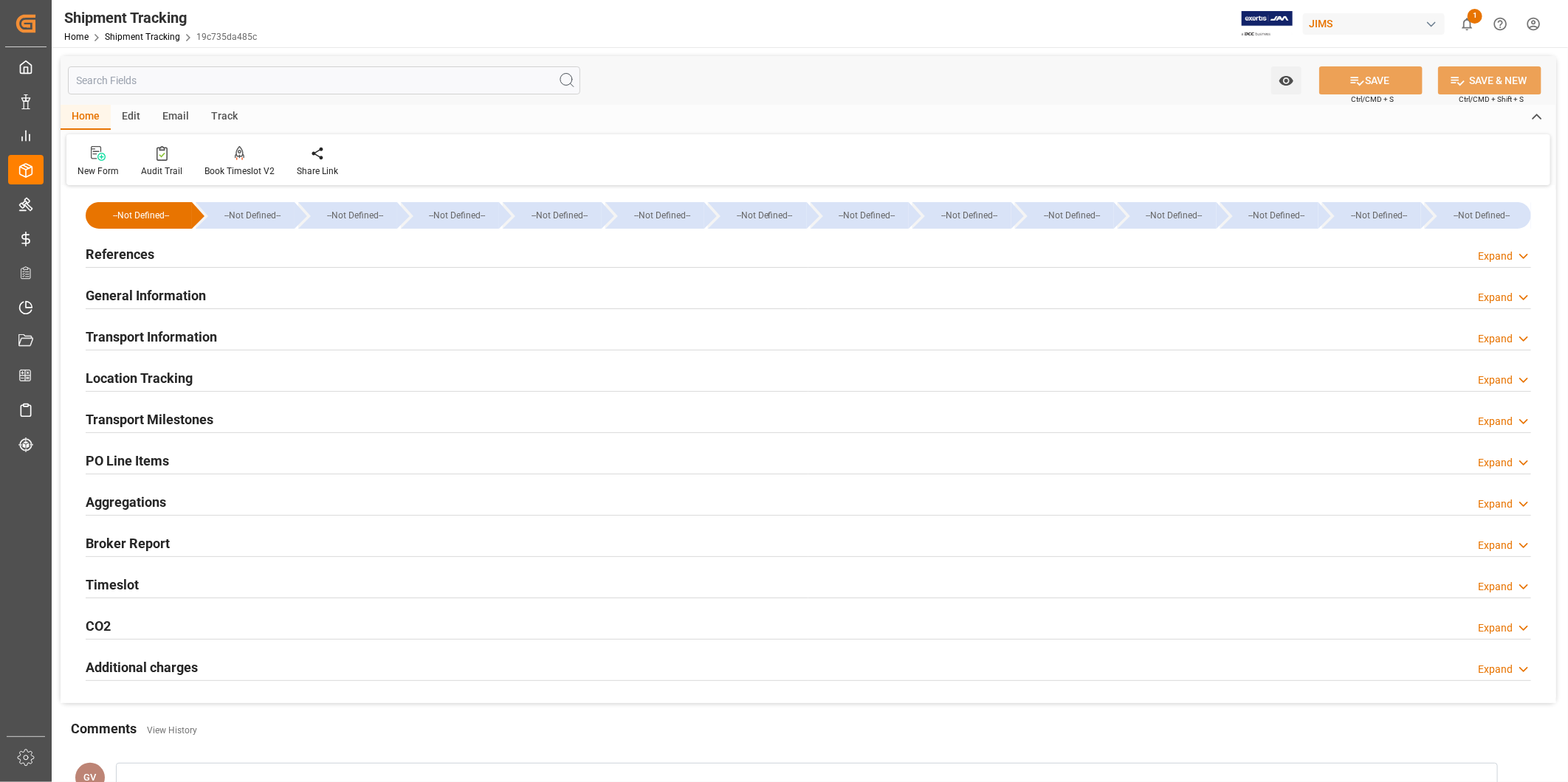
click at [1516, 260] on icon at bounding box center [1523, 256] width 14 height 15
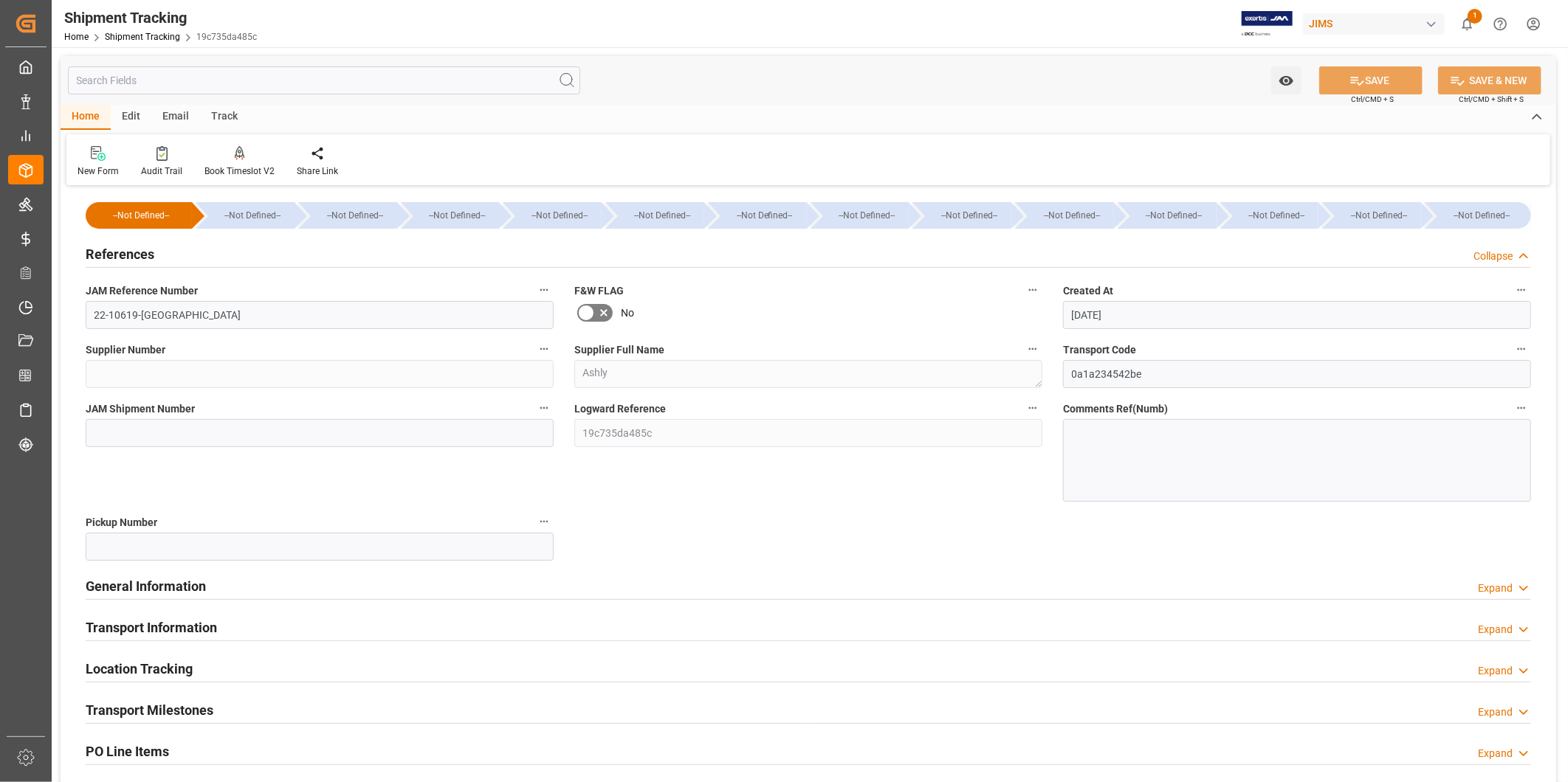
click at [1516, 260] on icon at bounding box center [1523, 256] width 14 height 15
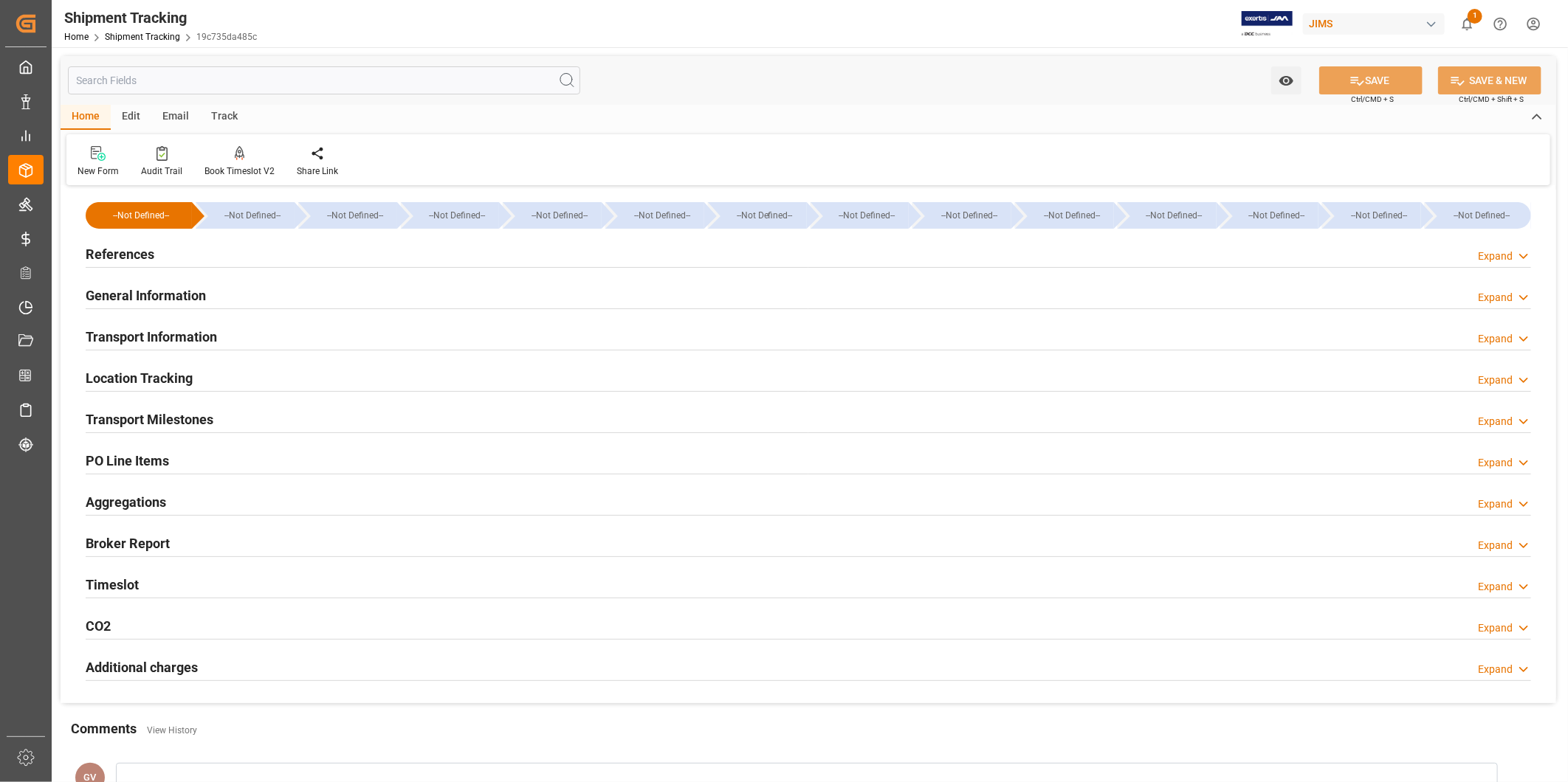
click at [301, 328] on div "Transport Information Expand" at bounding box center [808, 336] width 1445 height 28
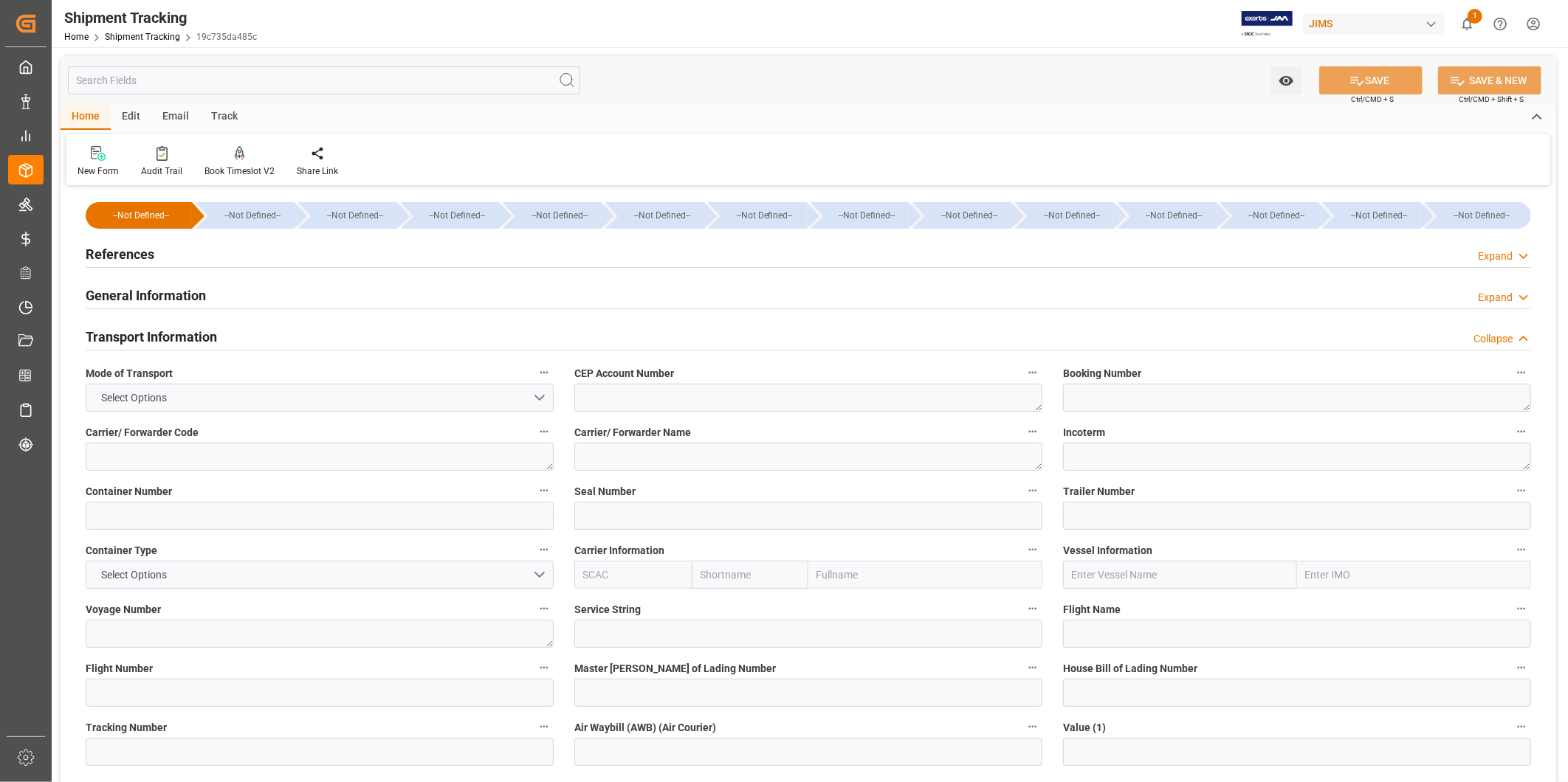
click at [301, 328] on div "Transport Information Collapse" at bounding box center [808, 336] width 1445 height 28
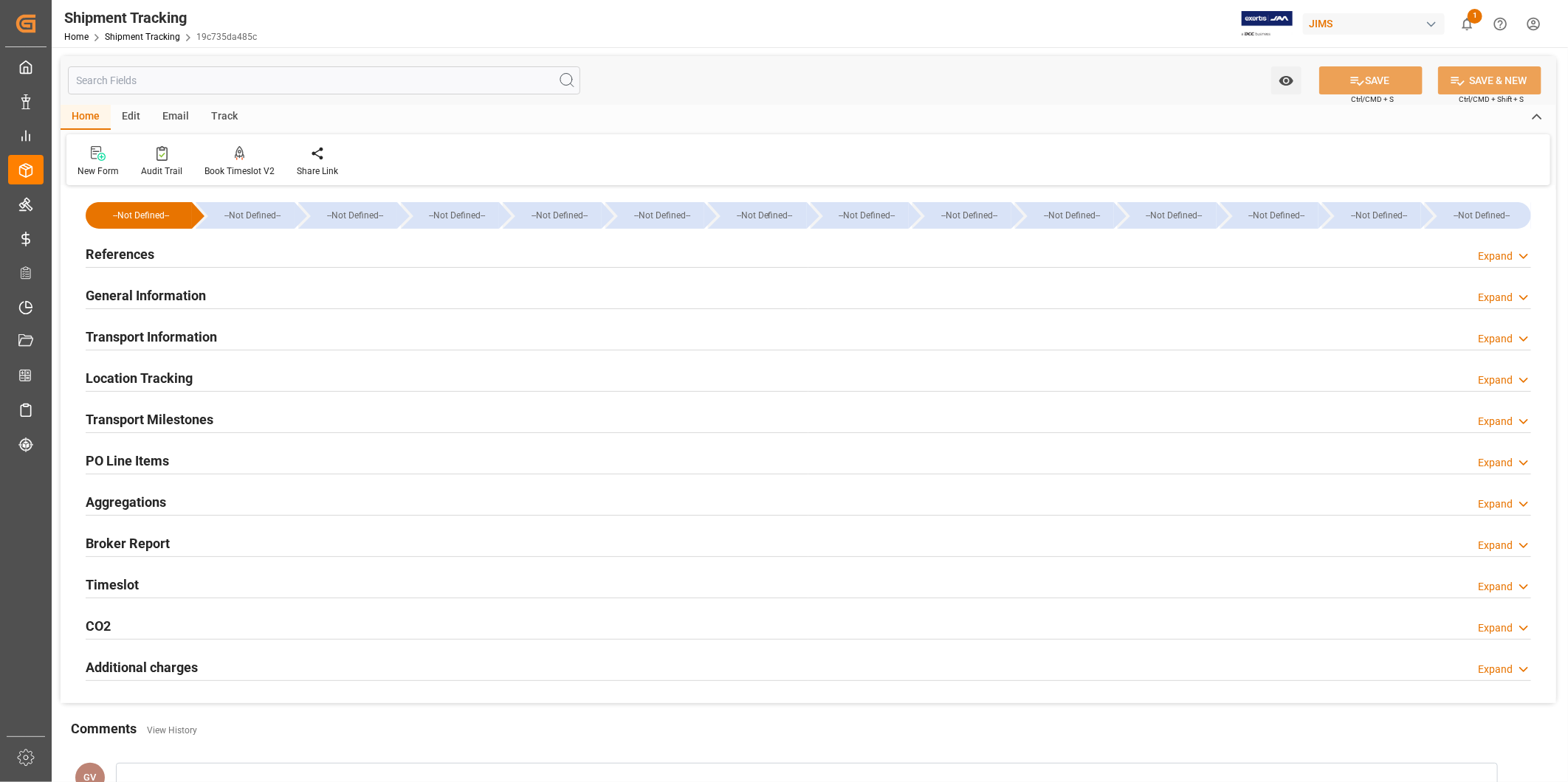
click at [304, 290] on div "General Information Expand" at bounding box center [808, 294] width 1445 height 28
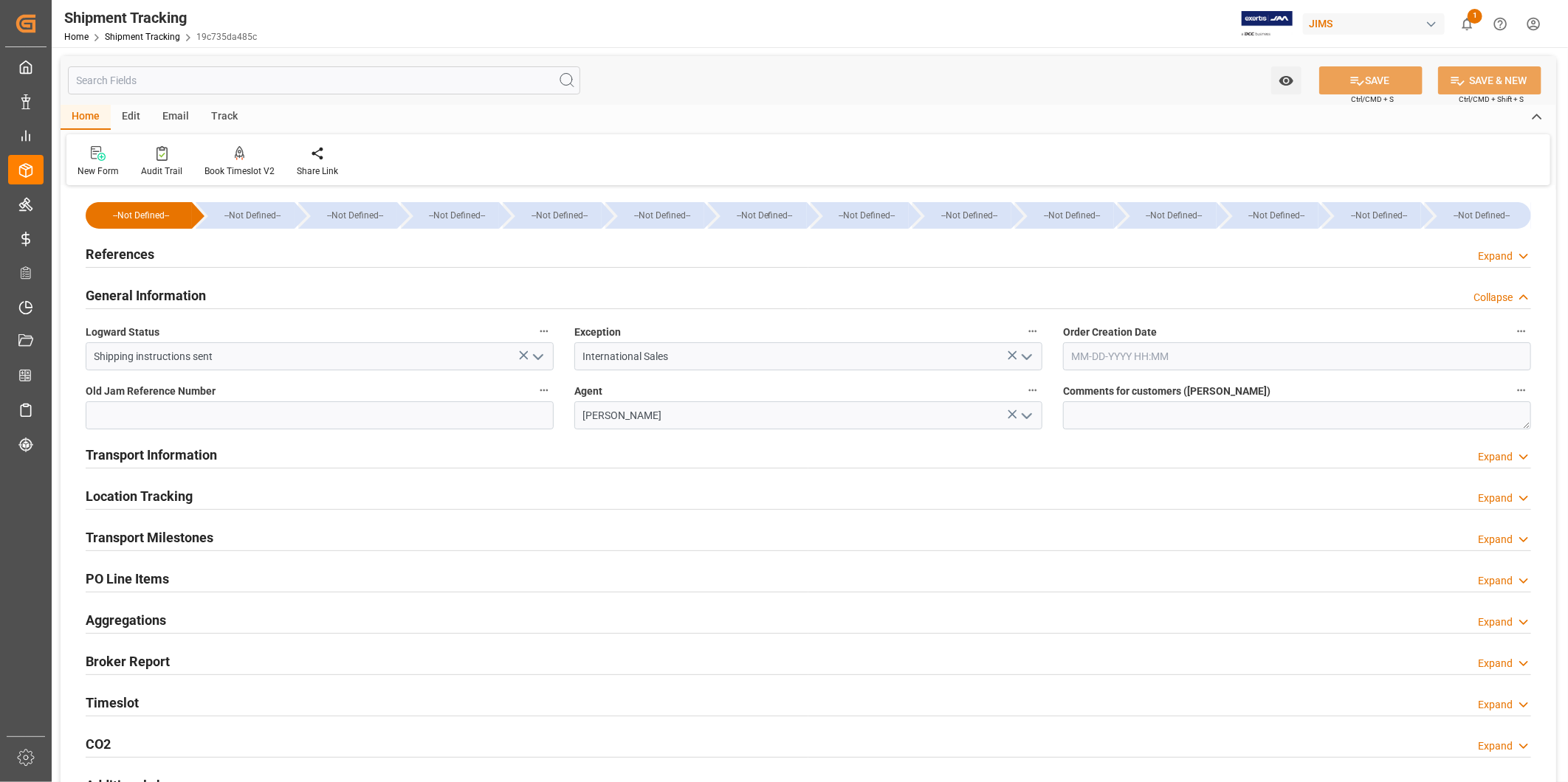
click at [1509, 290] on div "Collapse" at bounding box center [1493, 297] width 39 height 15
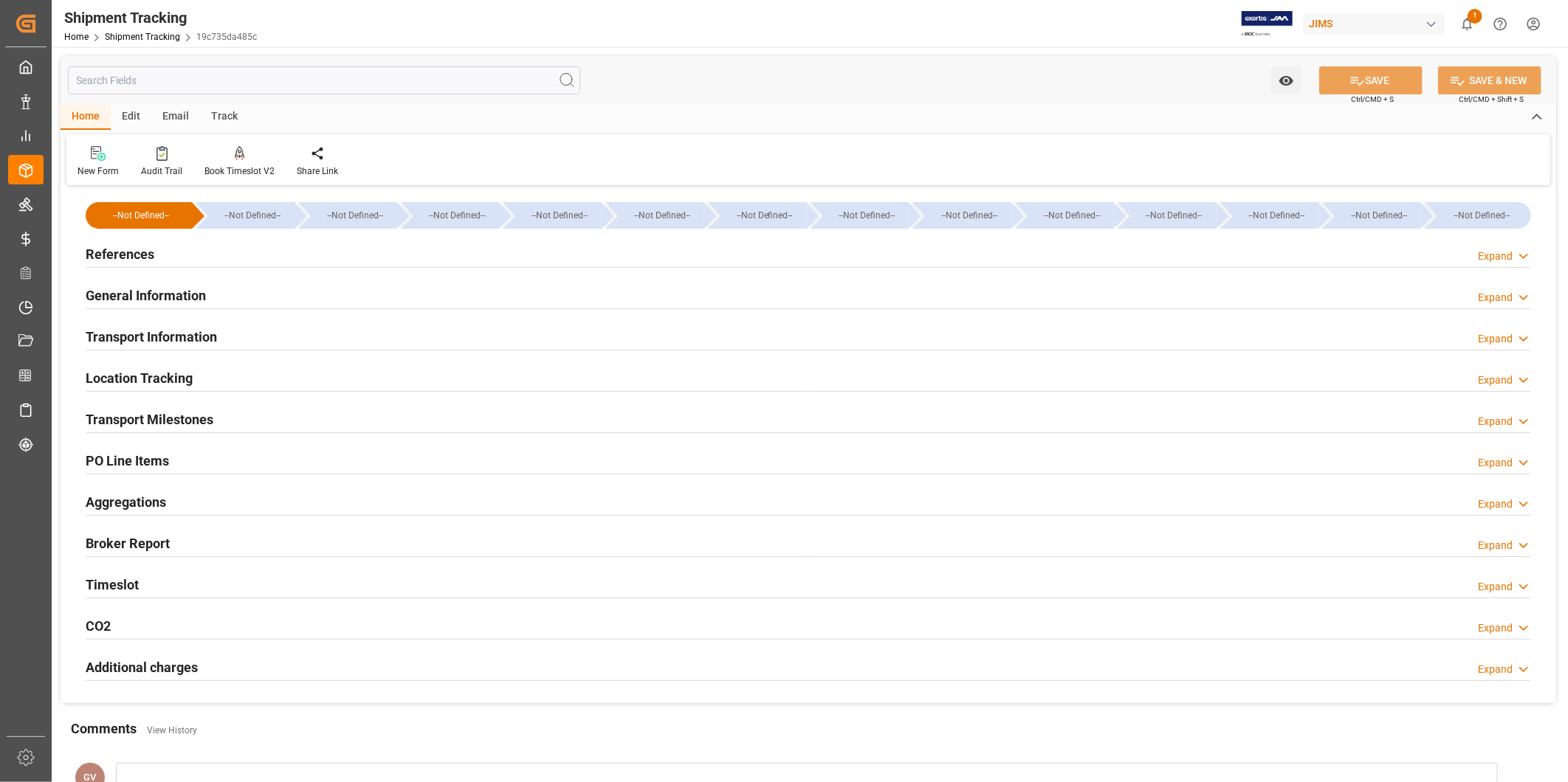
click at [174, 333] on h2 "Transport Information" at bounding box center [151, 336] width 131 height 20
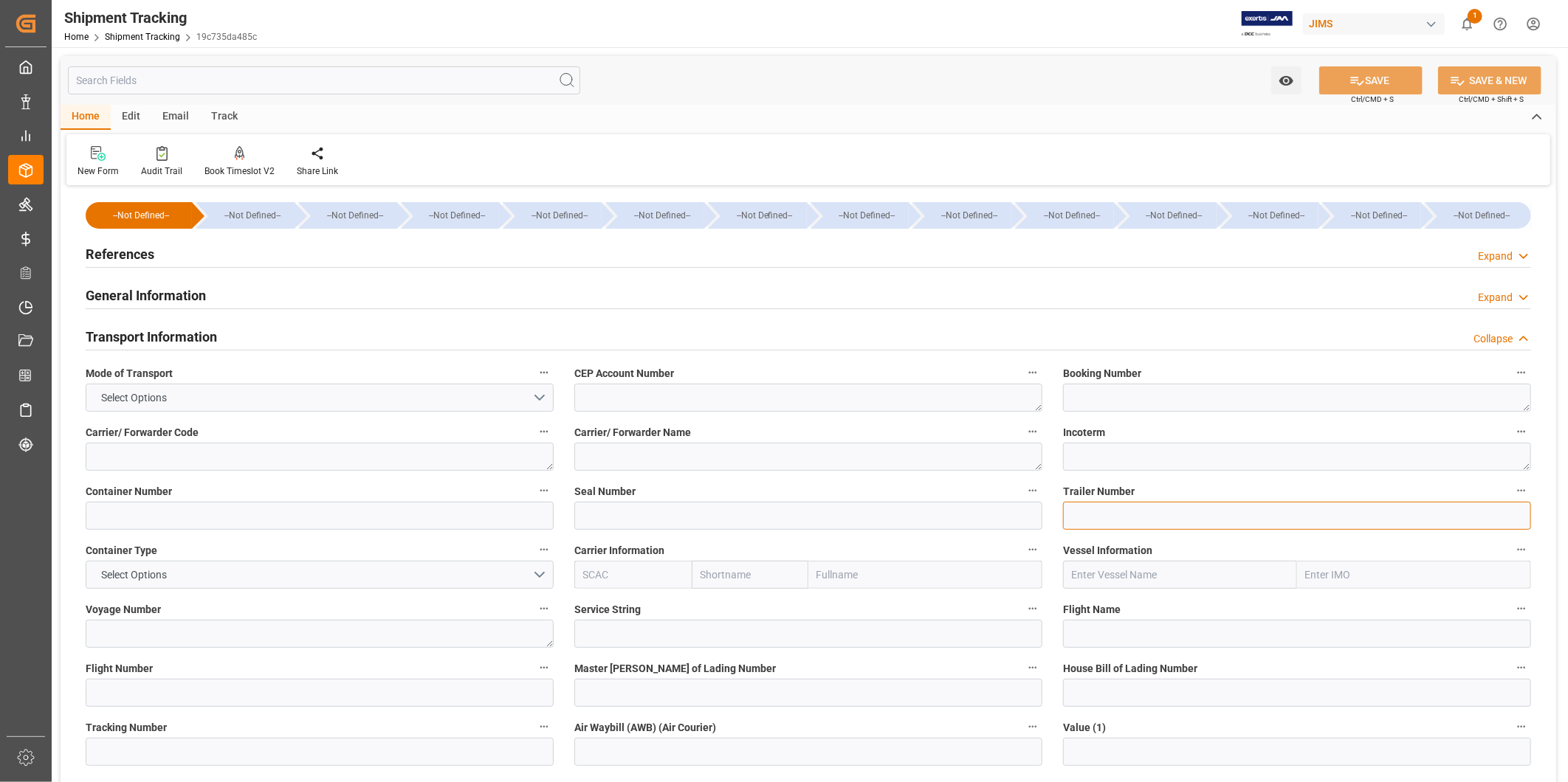
click at [1229, 502] on input at bounding box center [1296, 515] width 468 height 28
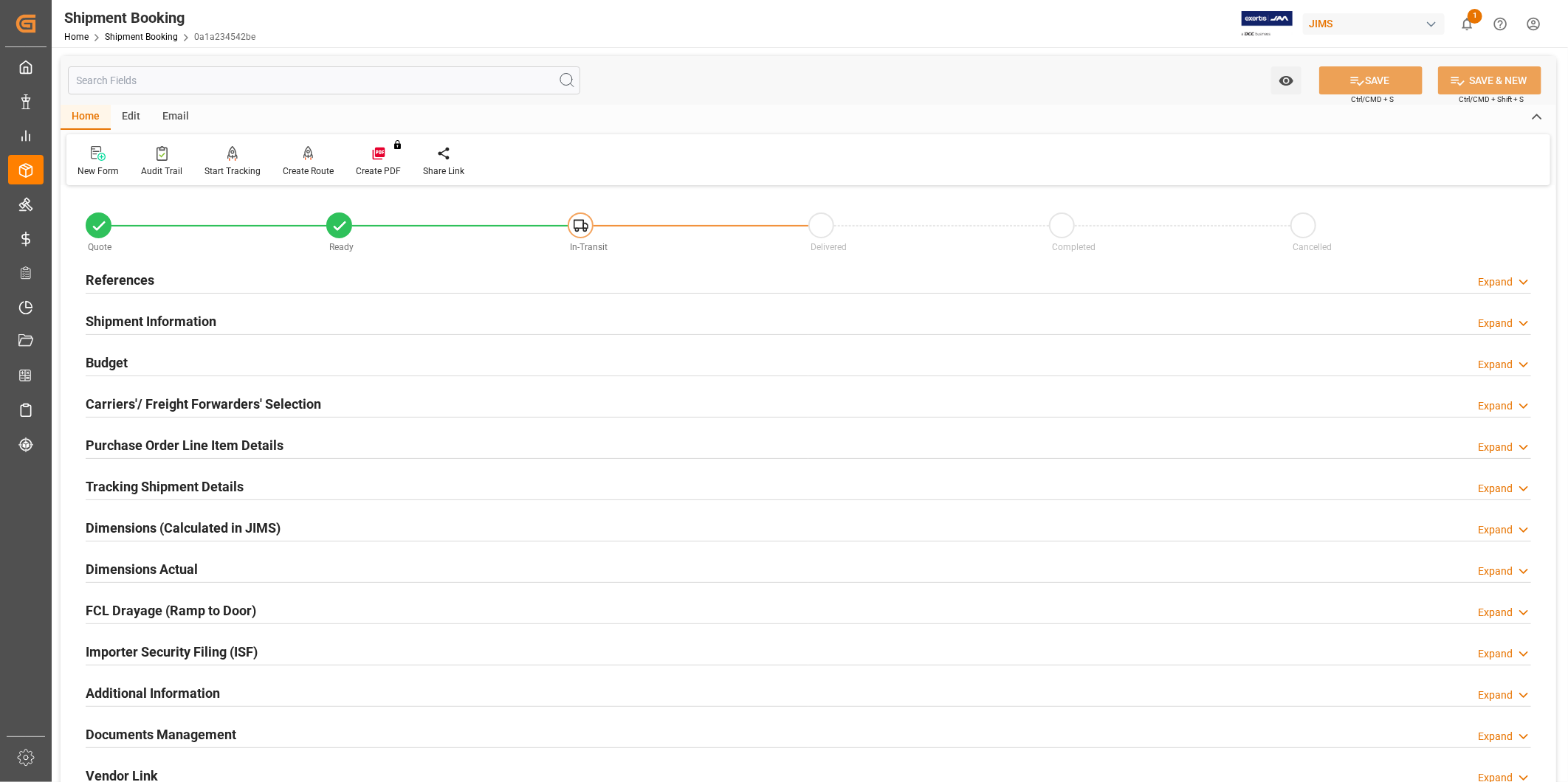
click at [570, 277] on div "References Expand" at bounding box center [808, 279] width 1445 height 28
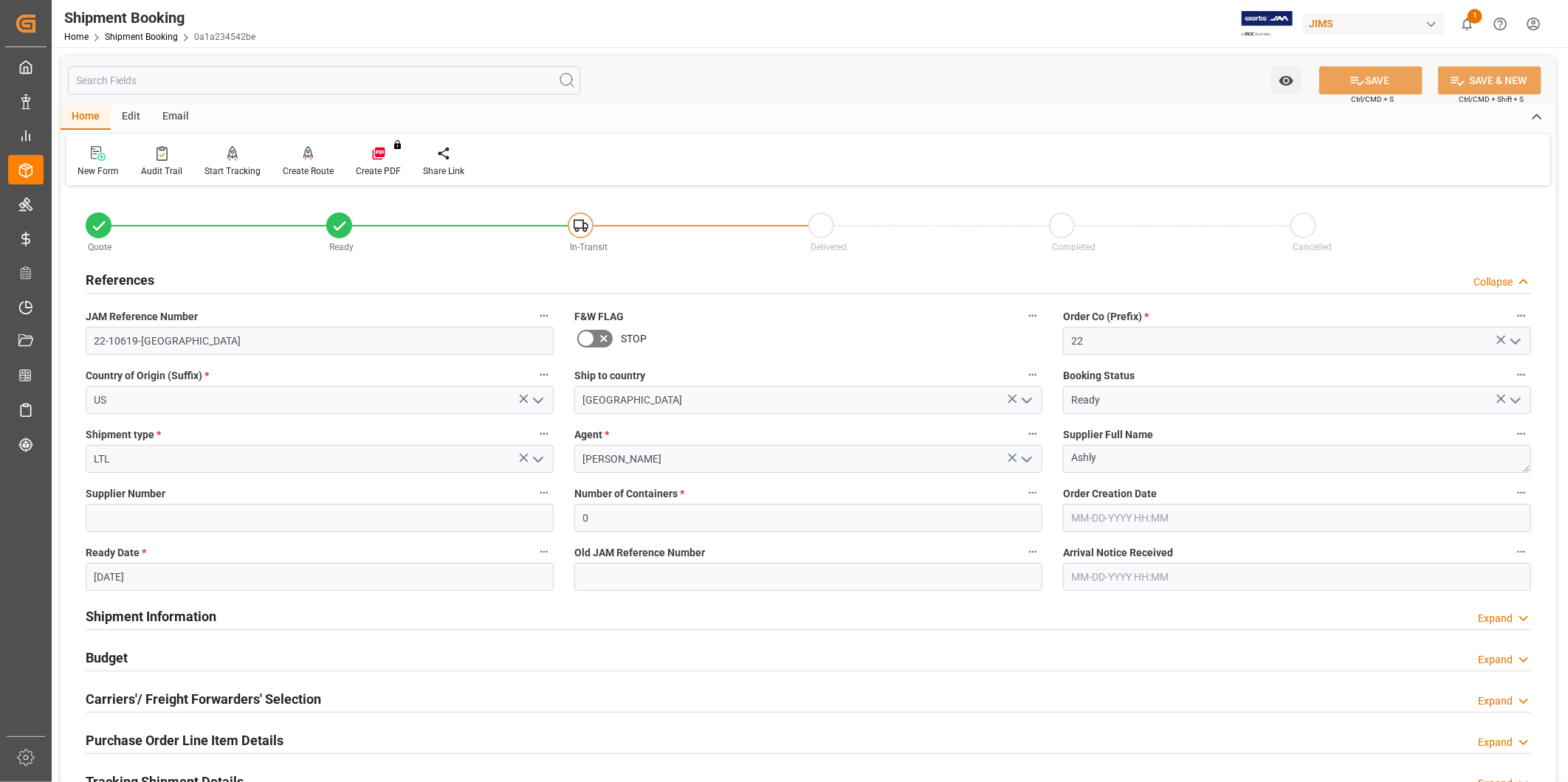
click at [570, 277] on div "References Collapse" at bounding box center [808, 279] width 1445 height 28
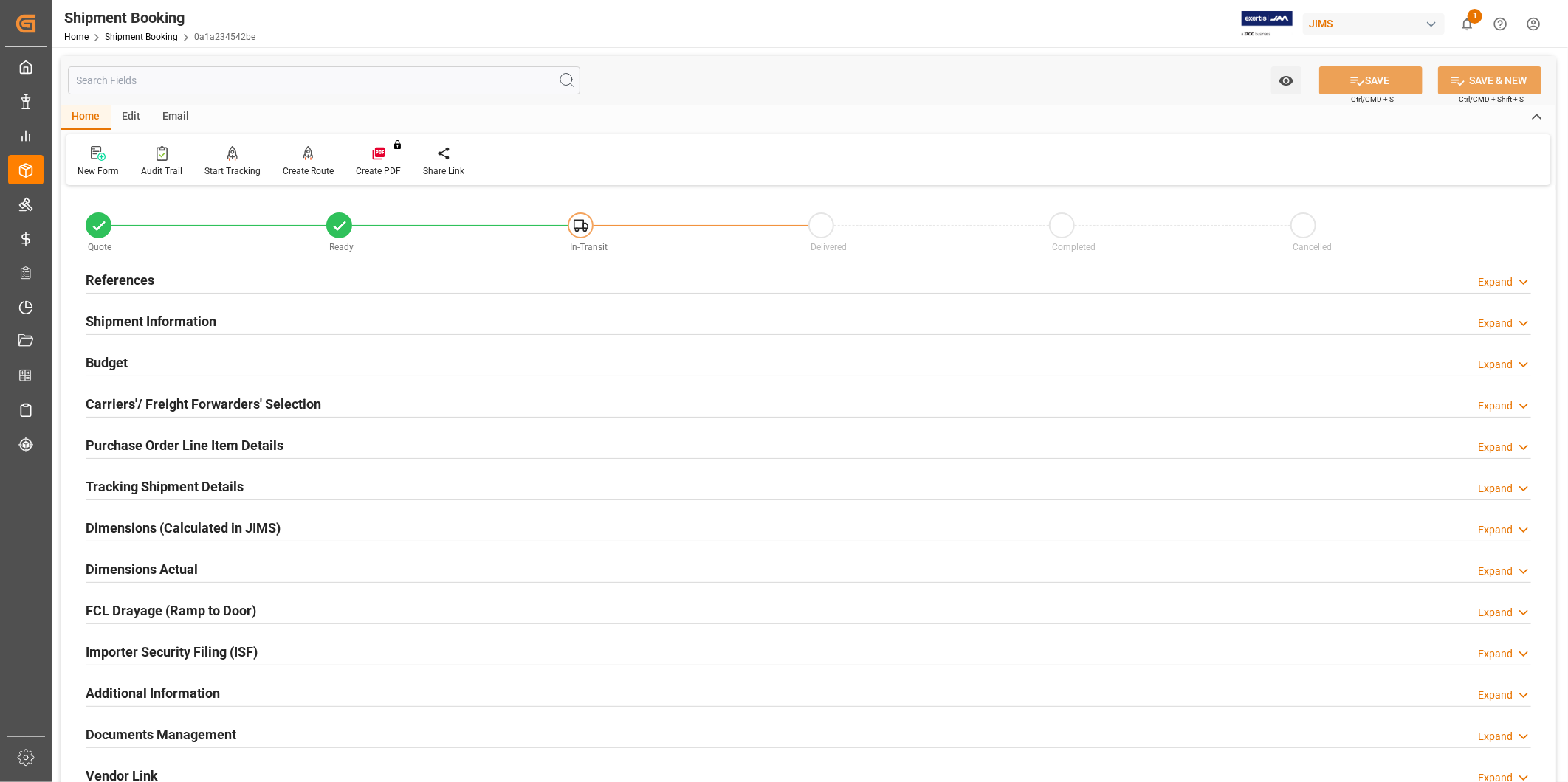
click at [418, 350] on div "Budget Expand" at bounding box center [808, 361] width 1445 height 28
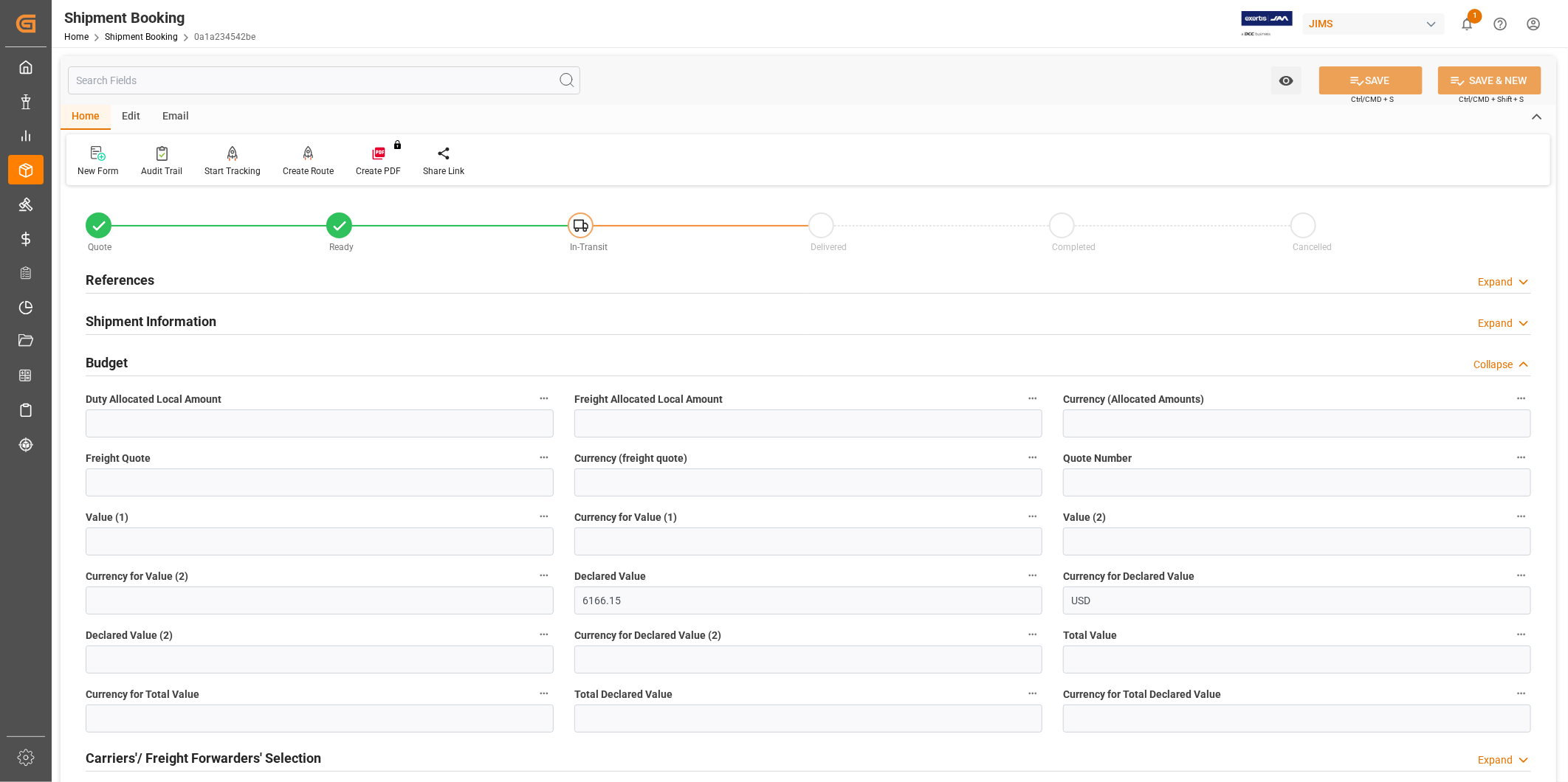
click at [418, 350] on div "Budget Collapse" at bounding box center [808, 361] width 1445 height 28
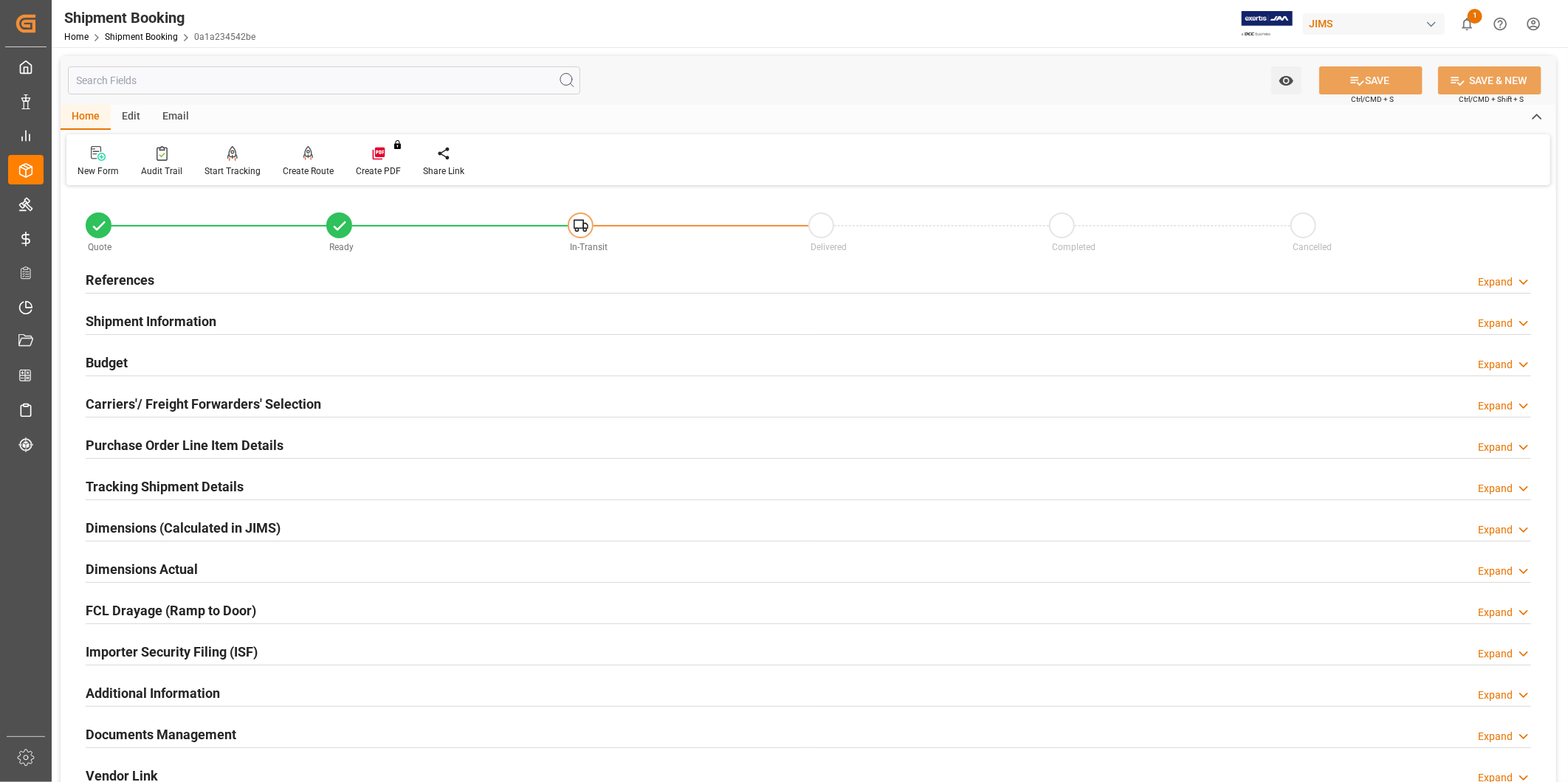
click at [328, 482] on div "Tracking Shipment Details Expand" at bounding box center [808, 485] width 1445 height 28
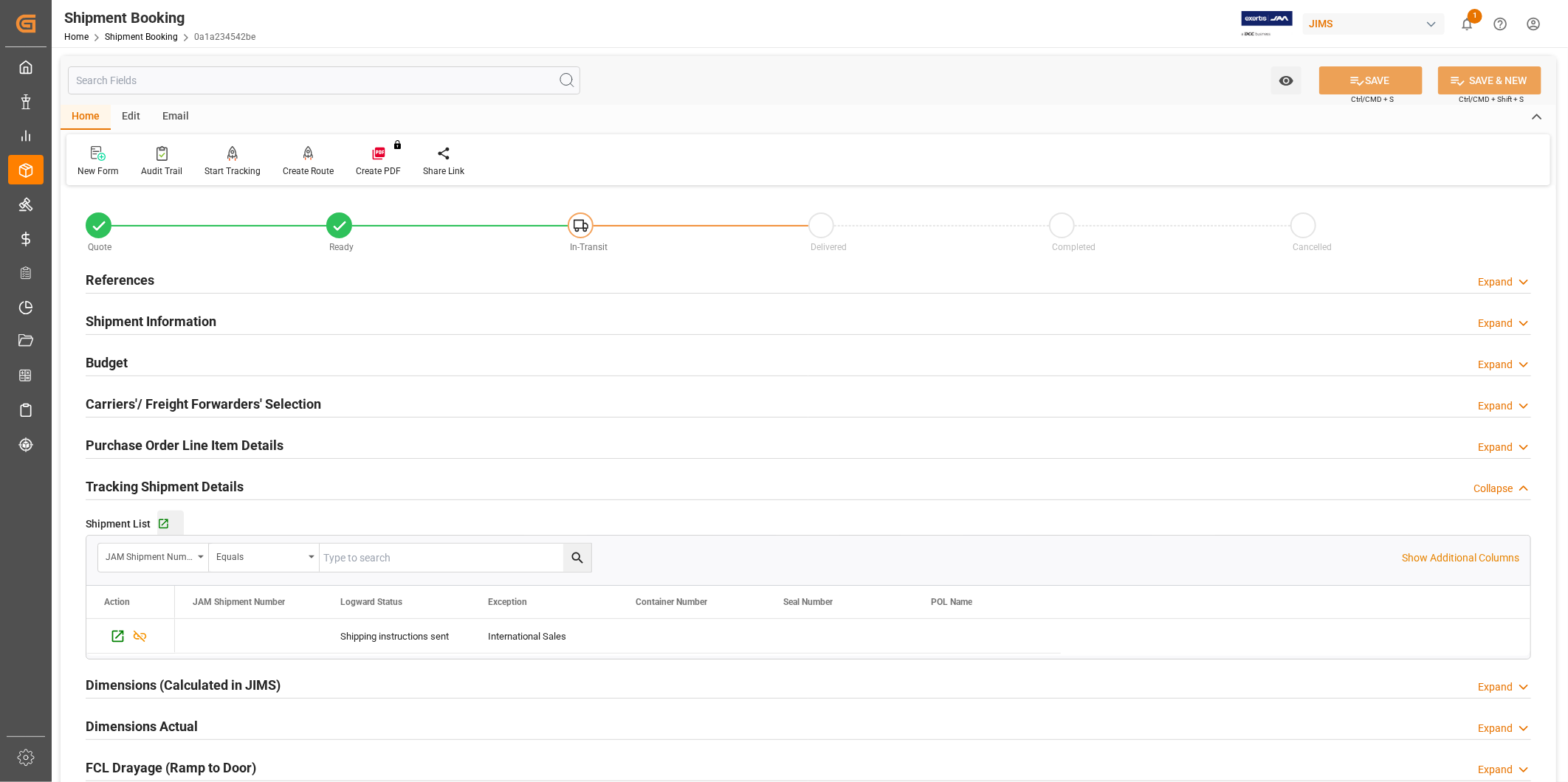
click at [172, 521] on div "Go to Shipment Tracking Grid" at bounding box center [170, 524] width 26 height 13
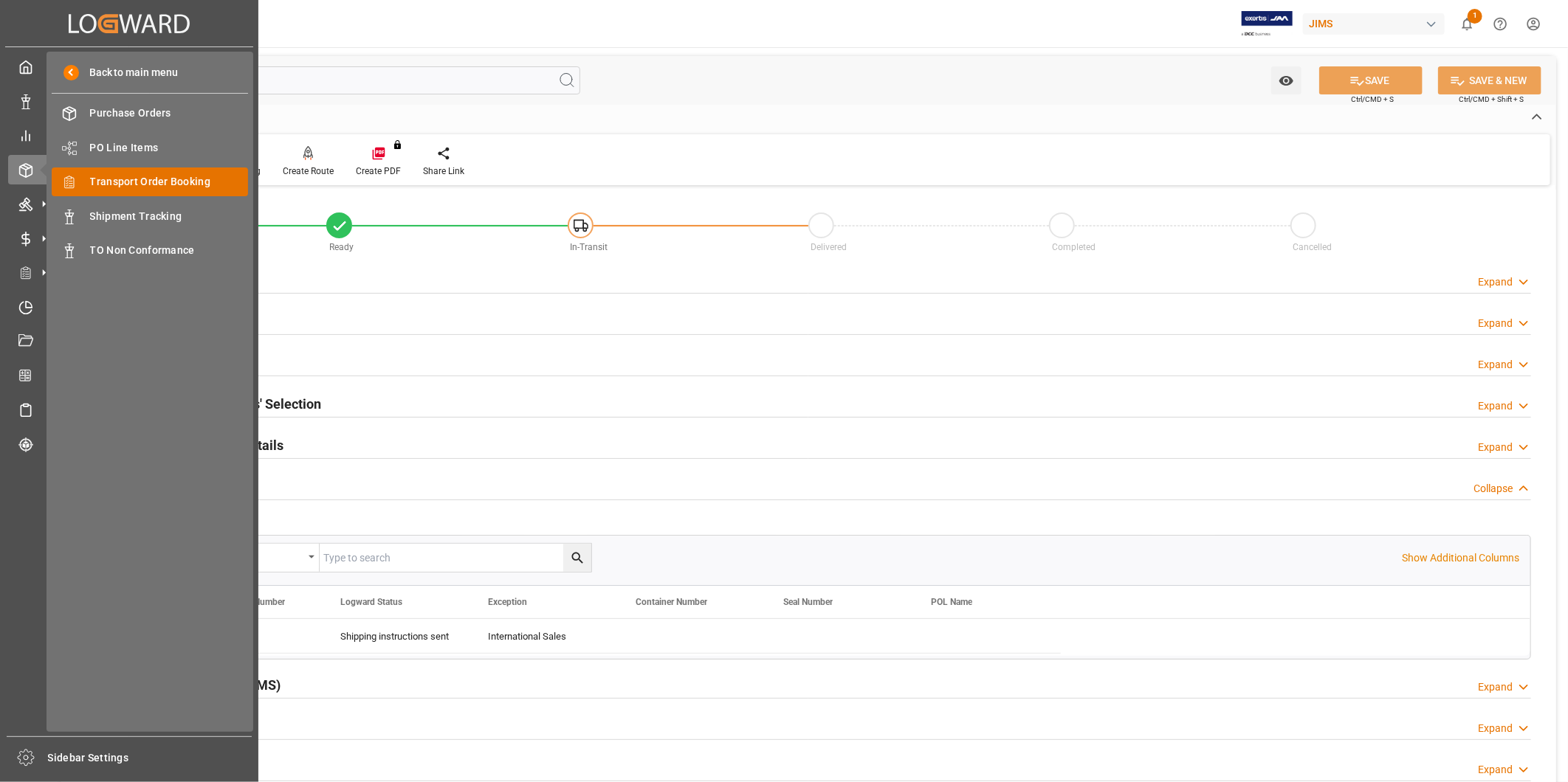
click at [155, 193] on div "Transport Order Booking Transport Order Booking" at bounding box center [150, 182] width 196 height 29
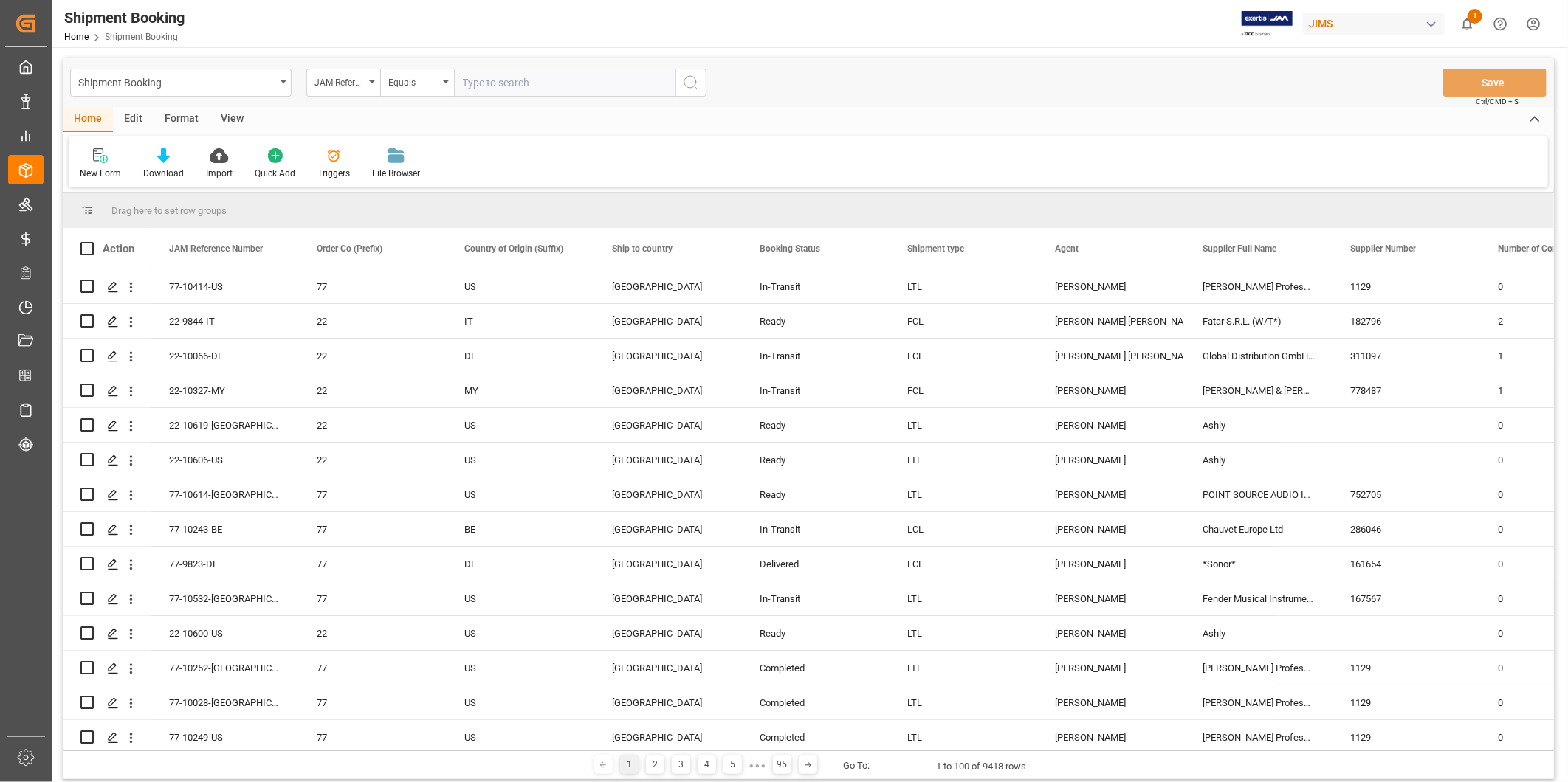
click at [544, 83] on input "text" at bounding box center [565, 83] width 222 height 28
click at [527, 84] on input "9260681" at bounding box center [565, 83] width 222 height 28
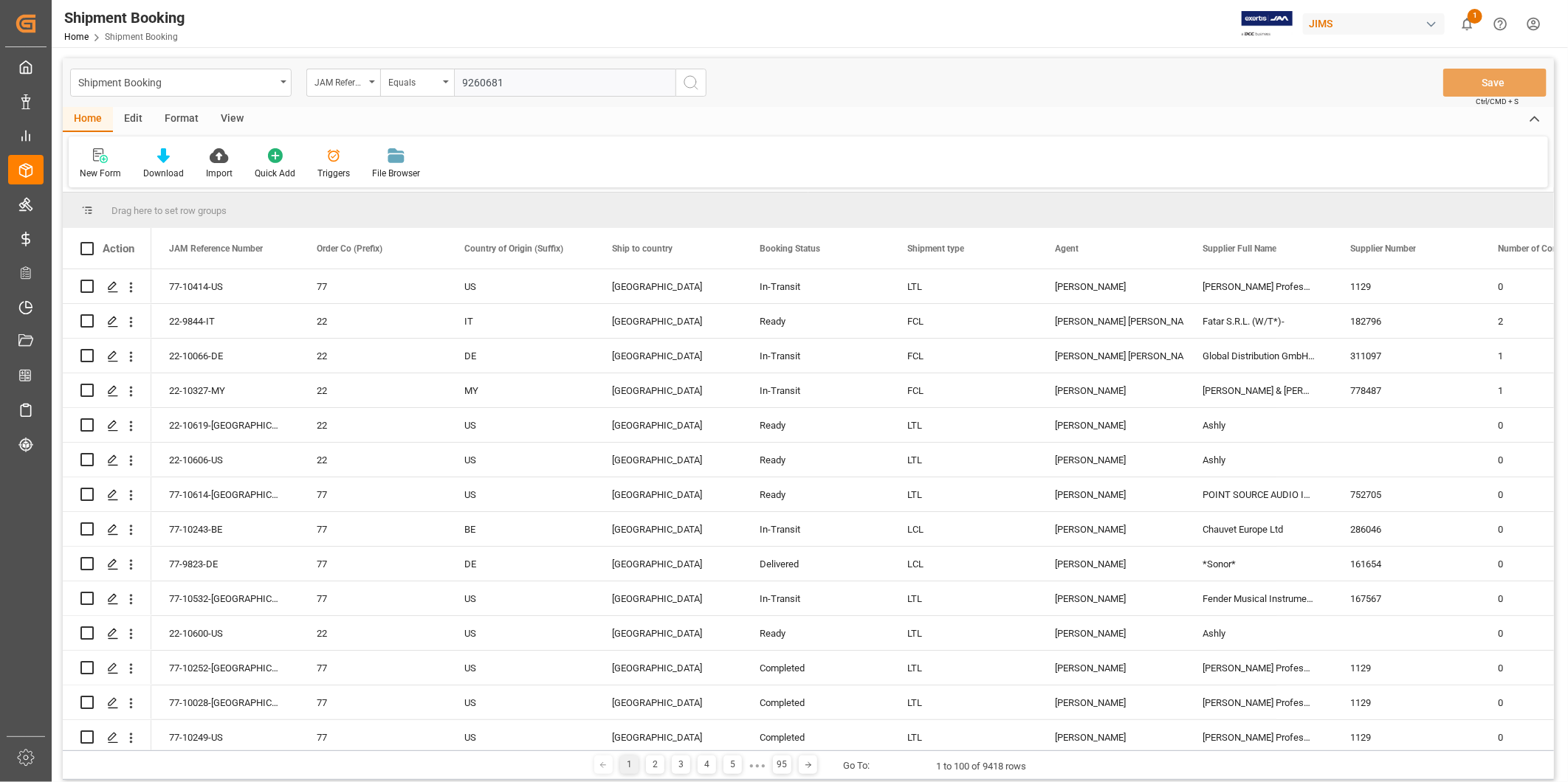
paste input "22-10628-[GEOGRAPHIC_DATA]"
type input "22-10628-[GEOGRAPHIC_DATA]"
click at [683, 83] on icon "search button" at bounding box center [690, 83] width 18 height 18
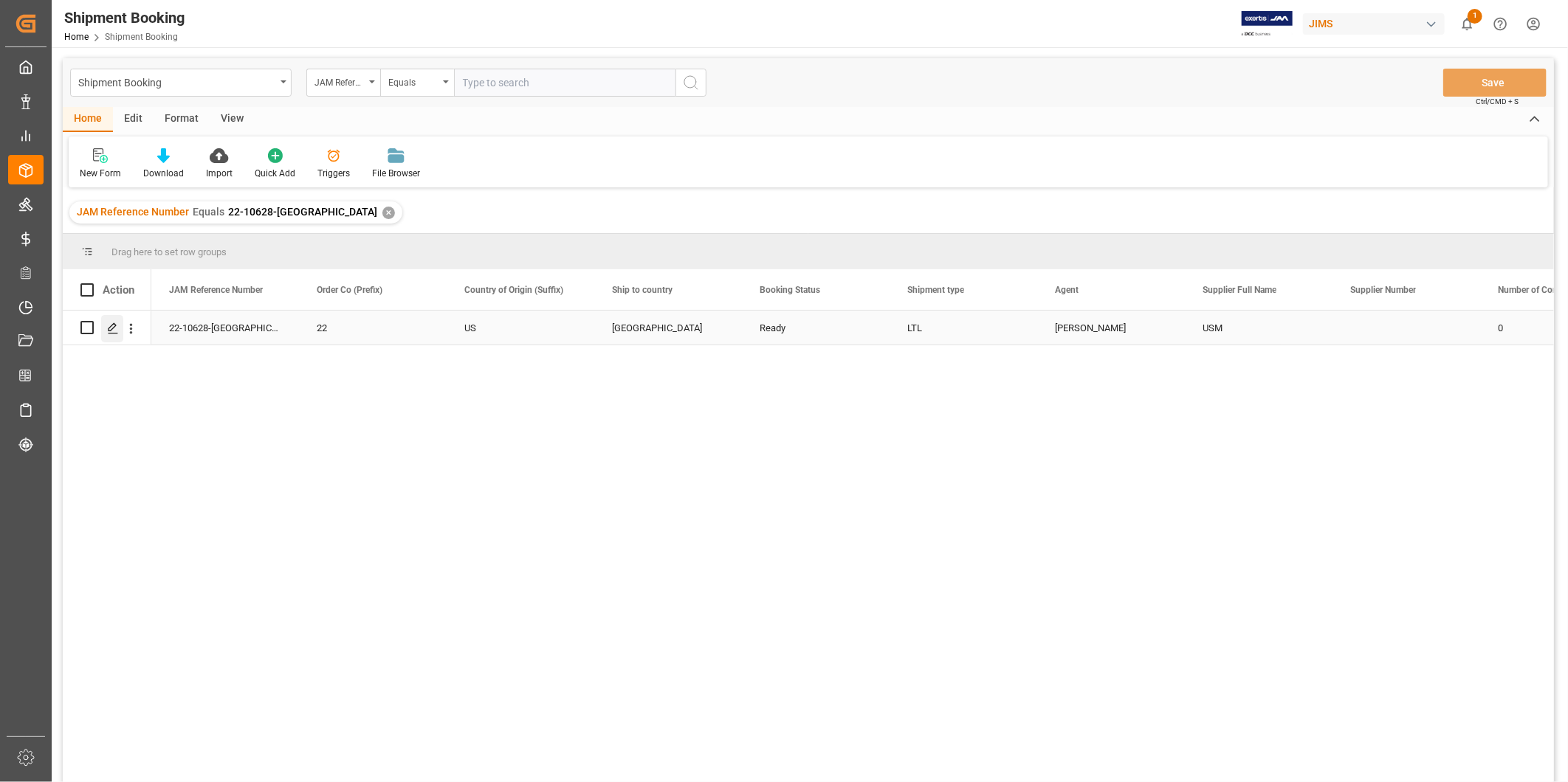
click at [116, 330] on icon "Press SPACE to select this row." at bounding box center [113, 328] width 12 height 12
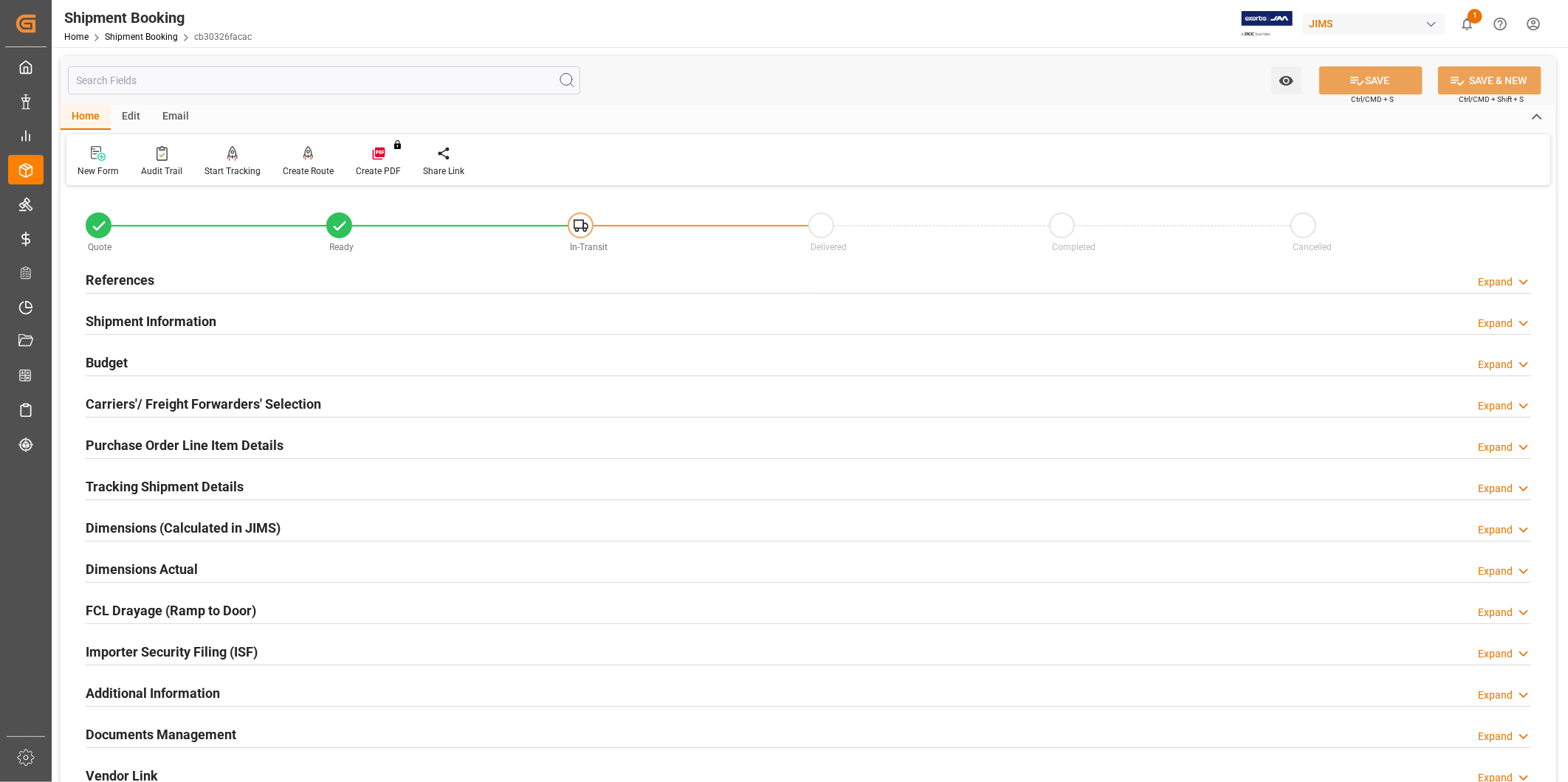
click at [1501, 283] on div "Expand" at bounding box center [1495, 282] width 35 height 15
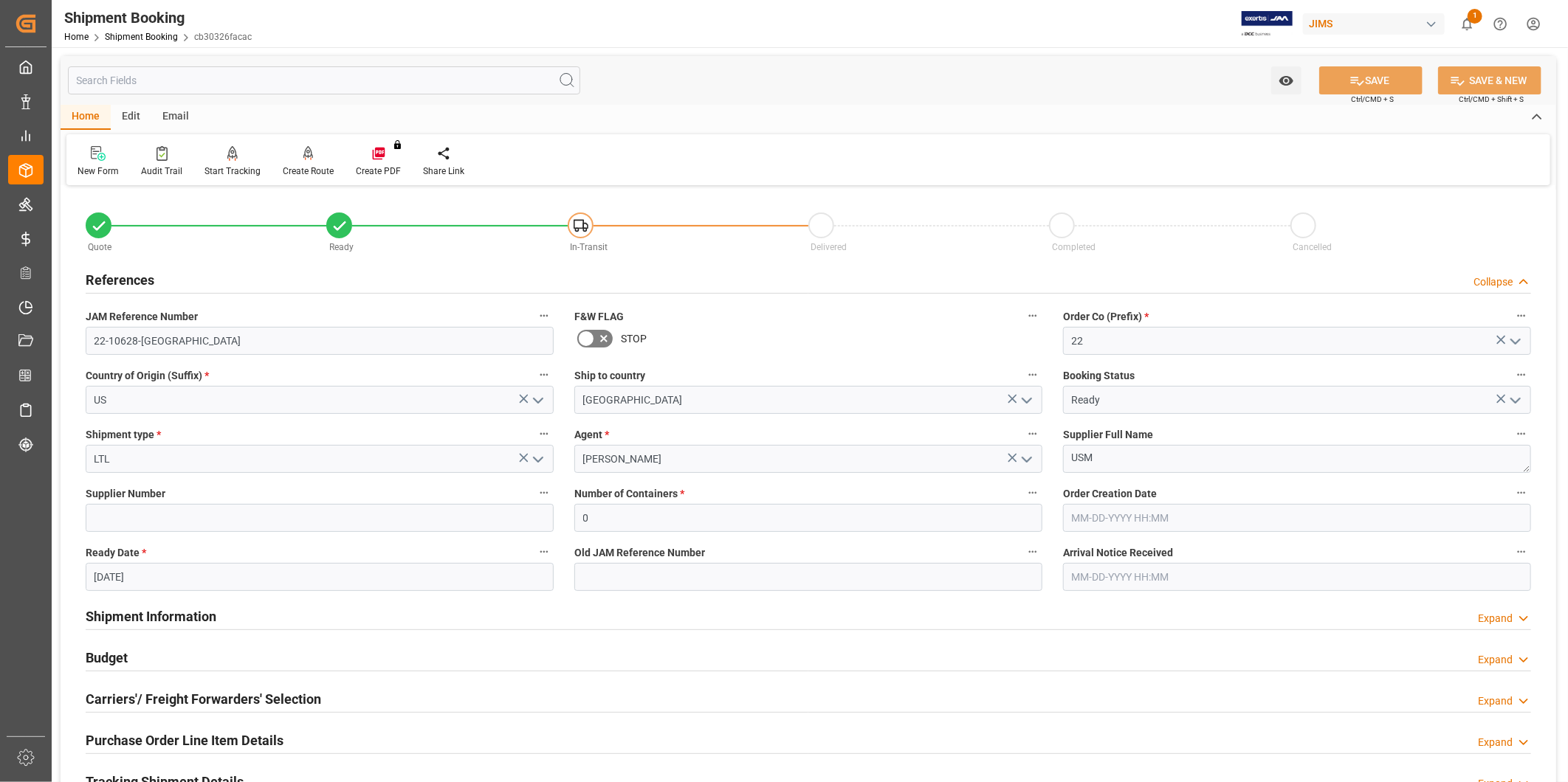
click at [1501, 283] on div "Collapse" at bounding box center [1493, 282] width 39 height 15
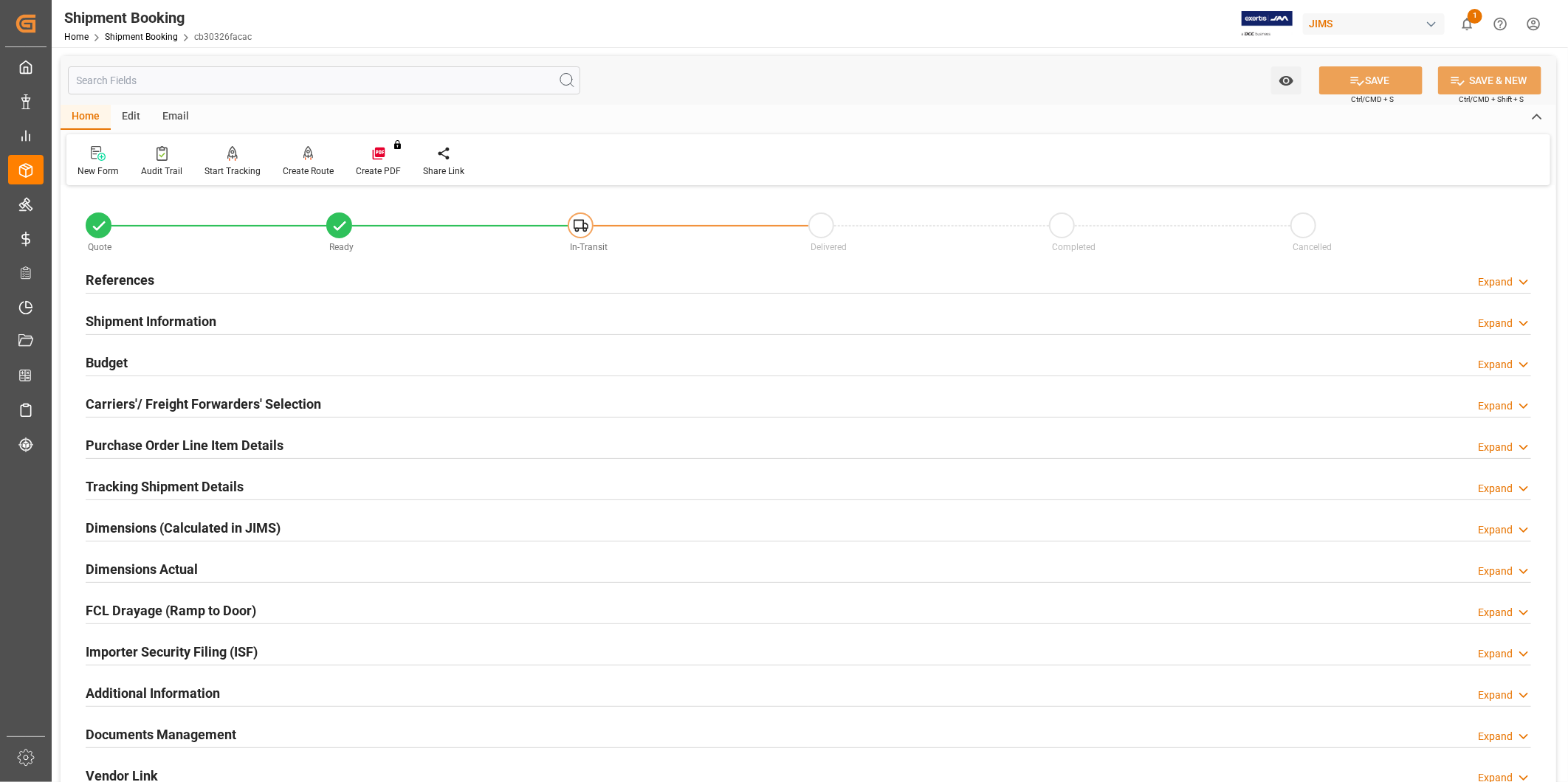
click at [349, 350] on div "Budget Expand" at bounding box center [808, 361] width 1445 height 28
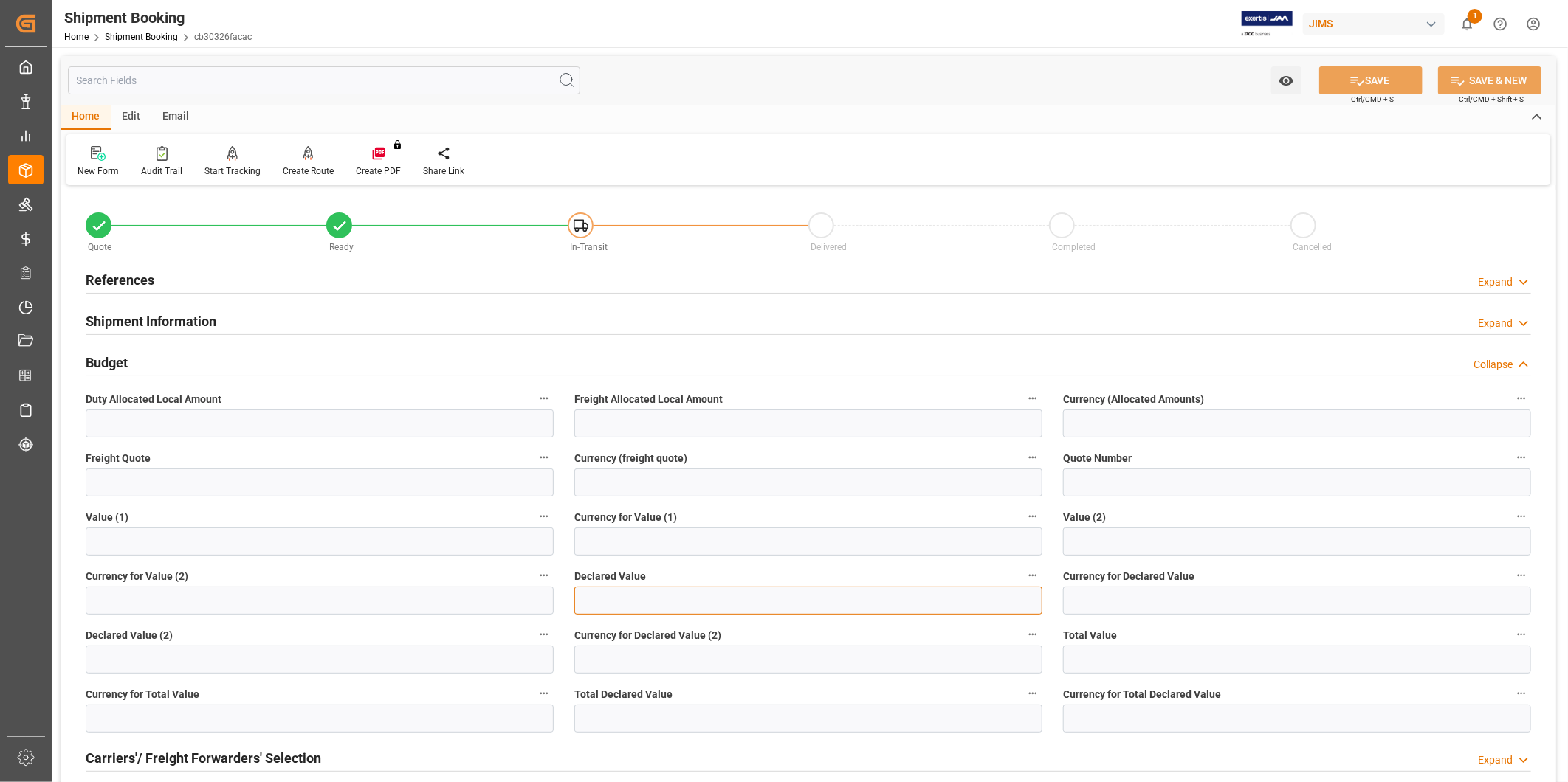
click at [665, 592] on input "text" at bounding box center [808, 601] width 468 height 28
paste input "text"
click at [665, 593] on input "text" at bounding box center [808, 601] width 468 height 28
click at [644, 589] on input "text" at bounding box center [808, 601] width 468 height 28
paste input "12622"
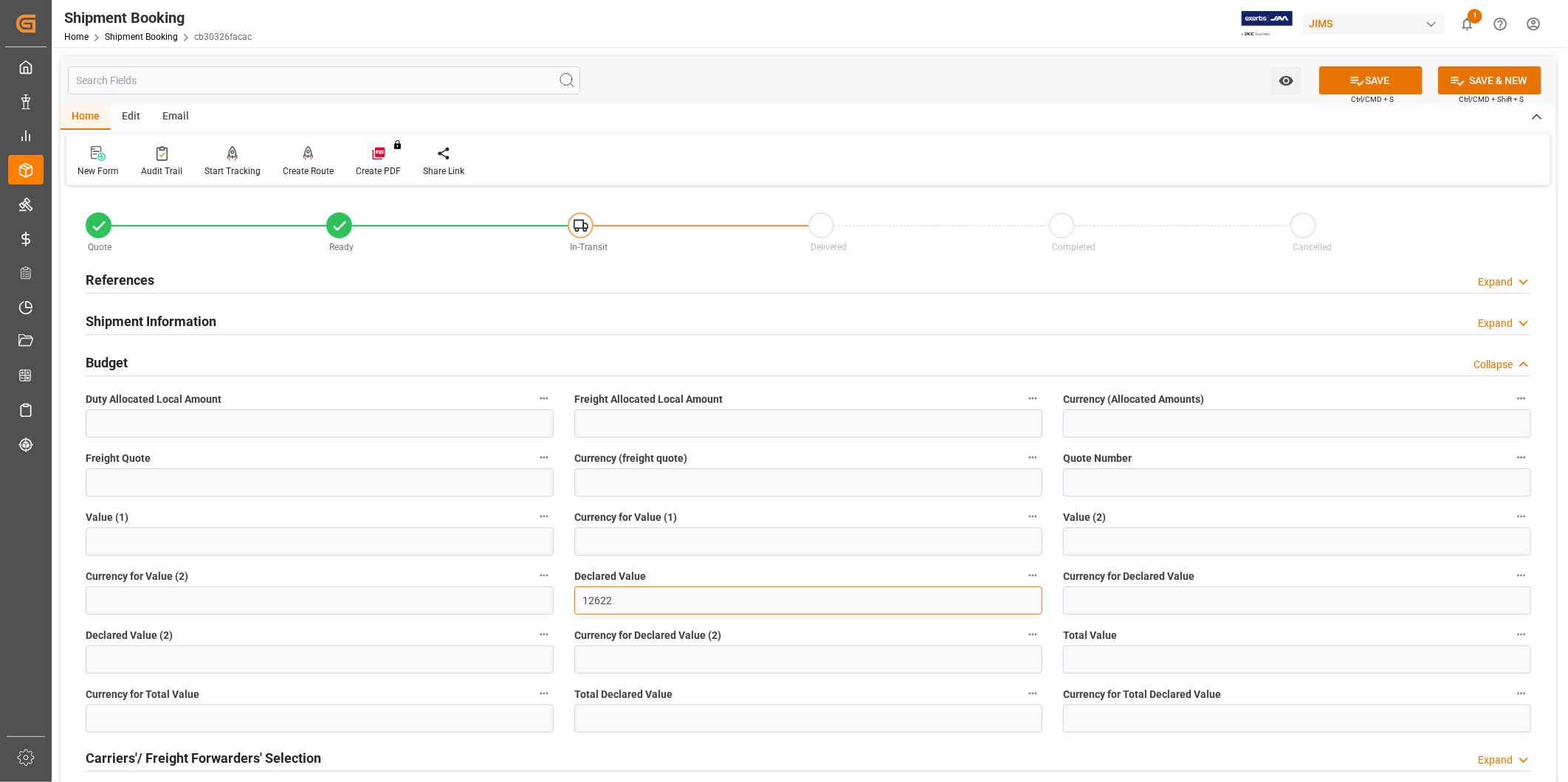
type input "12622"
click at [1133, 611] on input at bounding box center [1296, 601] width 468 height 28
type input "USD"
click at [1367, 92] on button "SAVE" at bounding box center [1370, 80] width 103 height 28
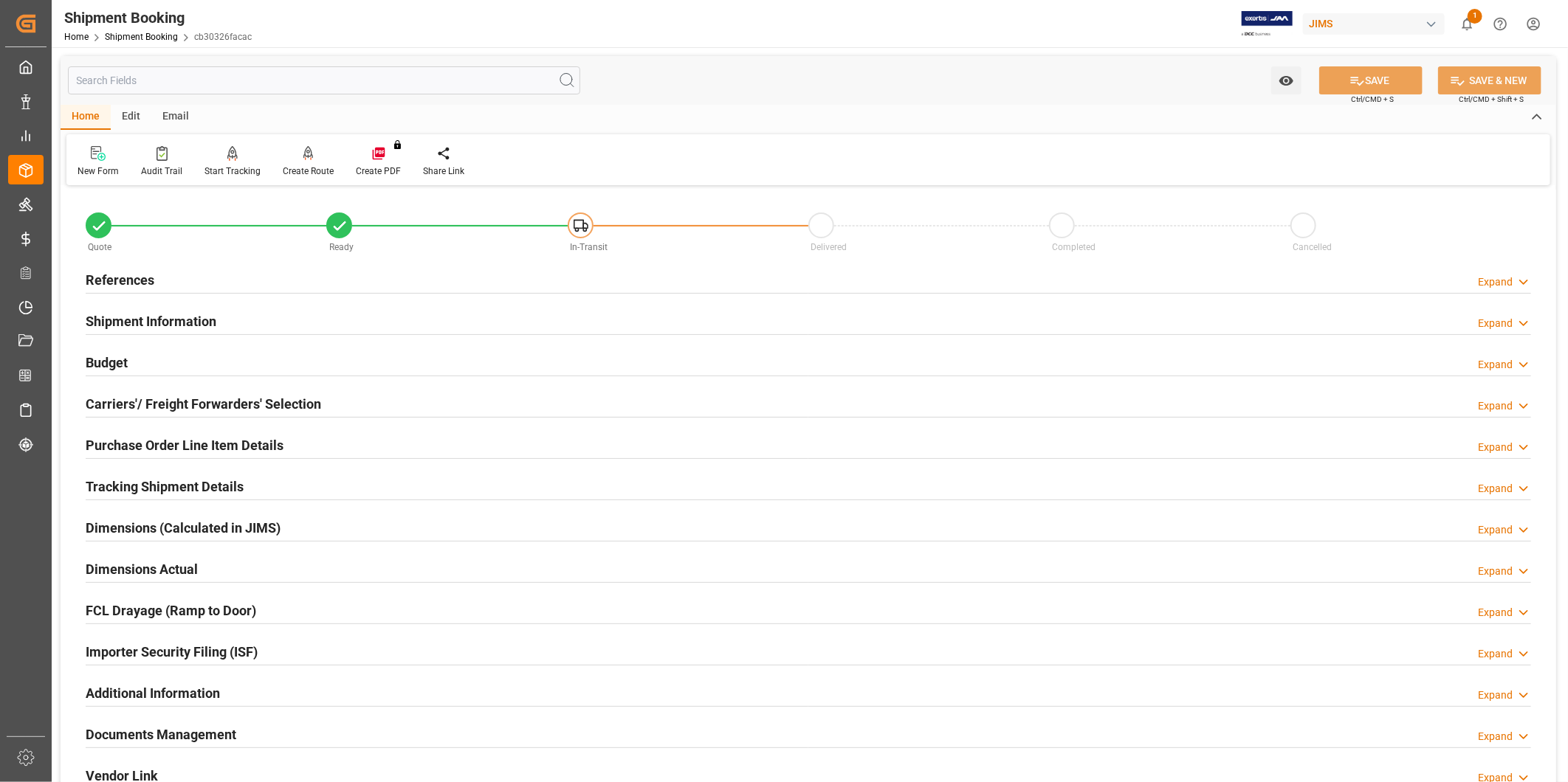
click at [262, 484] on div "Tracking Shipment Details Expand" at bounding box center [808, 485] width 1445 height 28
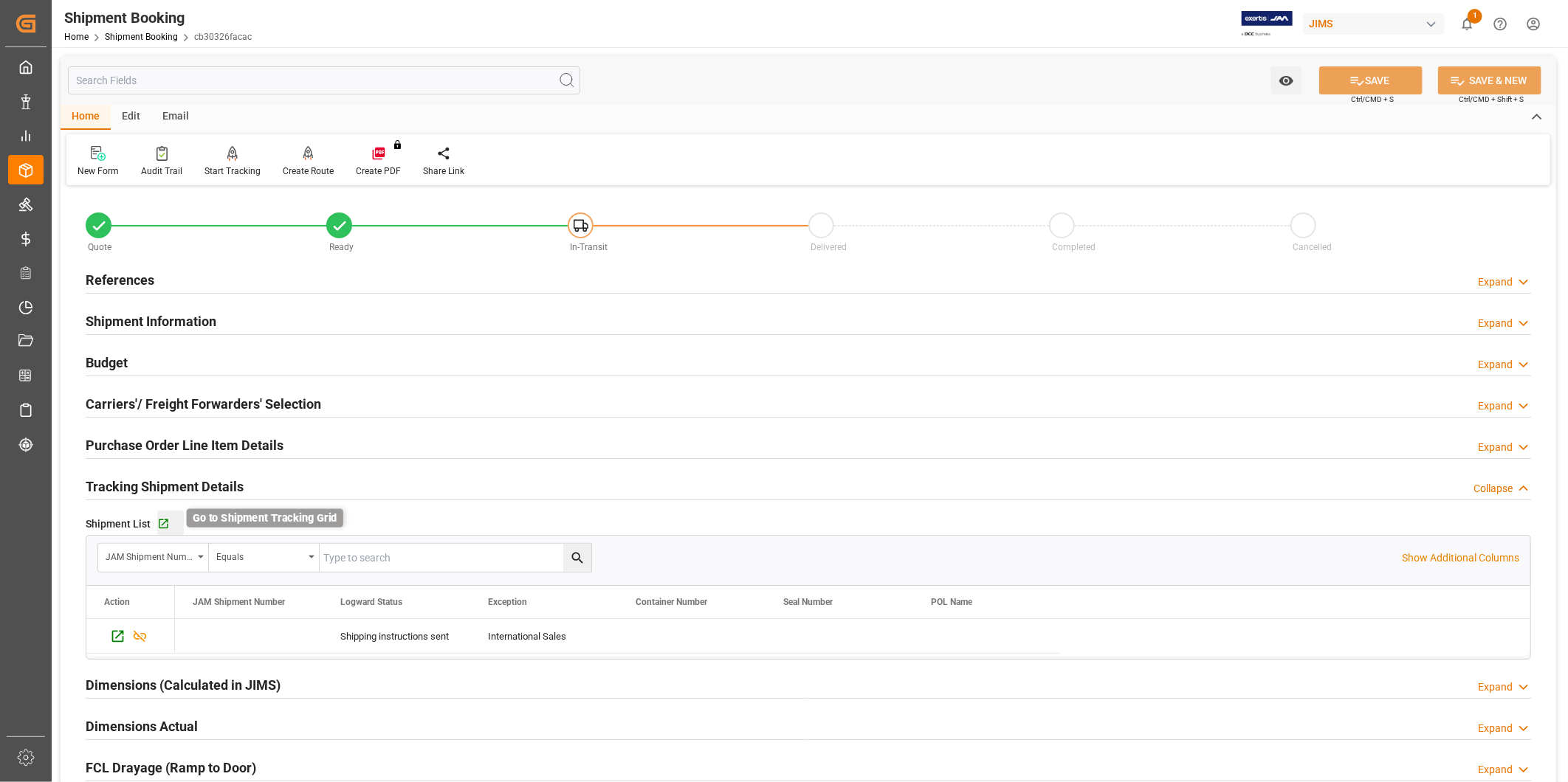
click at [166, 522] on icon "button" at bounding box center [163, 524] width 9 height 9
click at [323, 363] on div "Budget Expand" at bounding box center [808, 361] width 1445 height 28
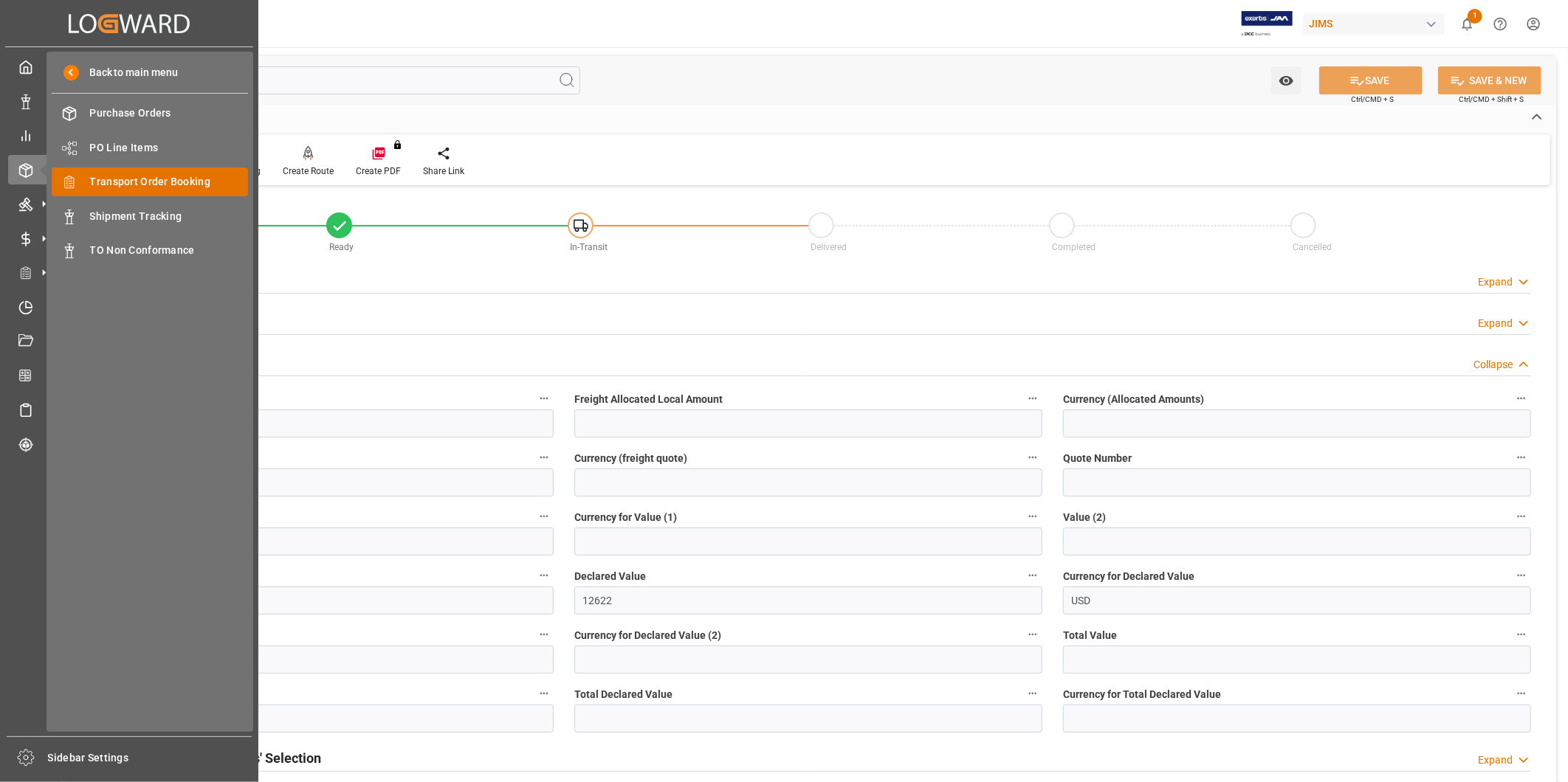
click at [141, 190] on div "Transport Order Booking Transport Order Booking" at bounding box center [150, 182] width 196 height 29
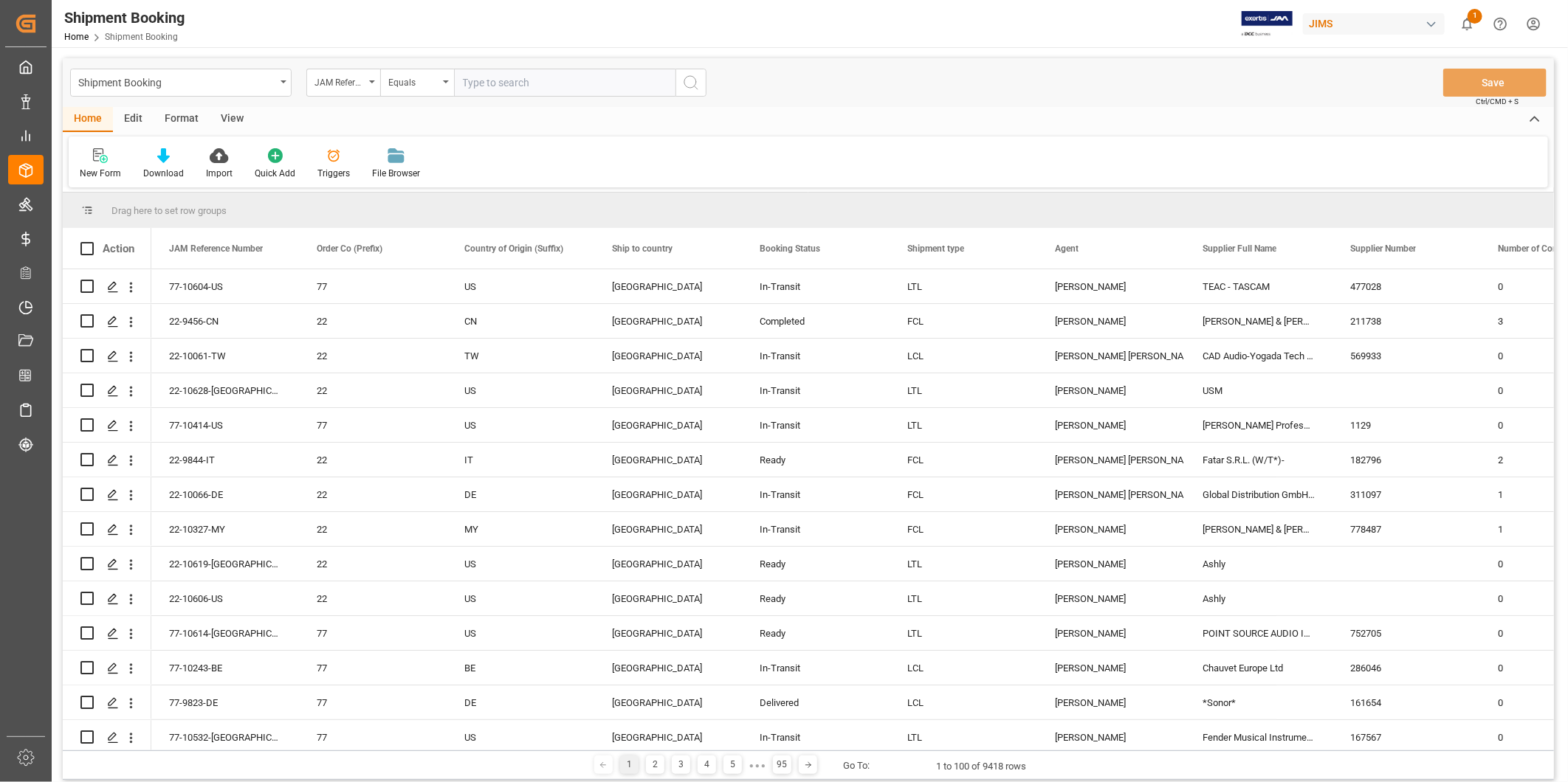
click at [541, 82] on input "text" at bounding box center [565, 83] width 222 height 28
type input "22-10599-US"
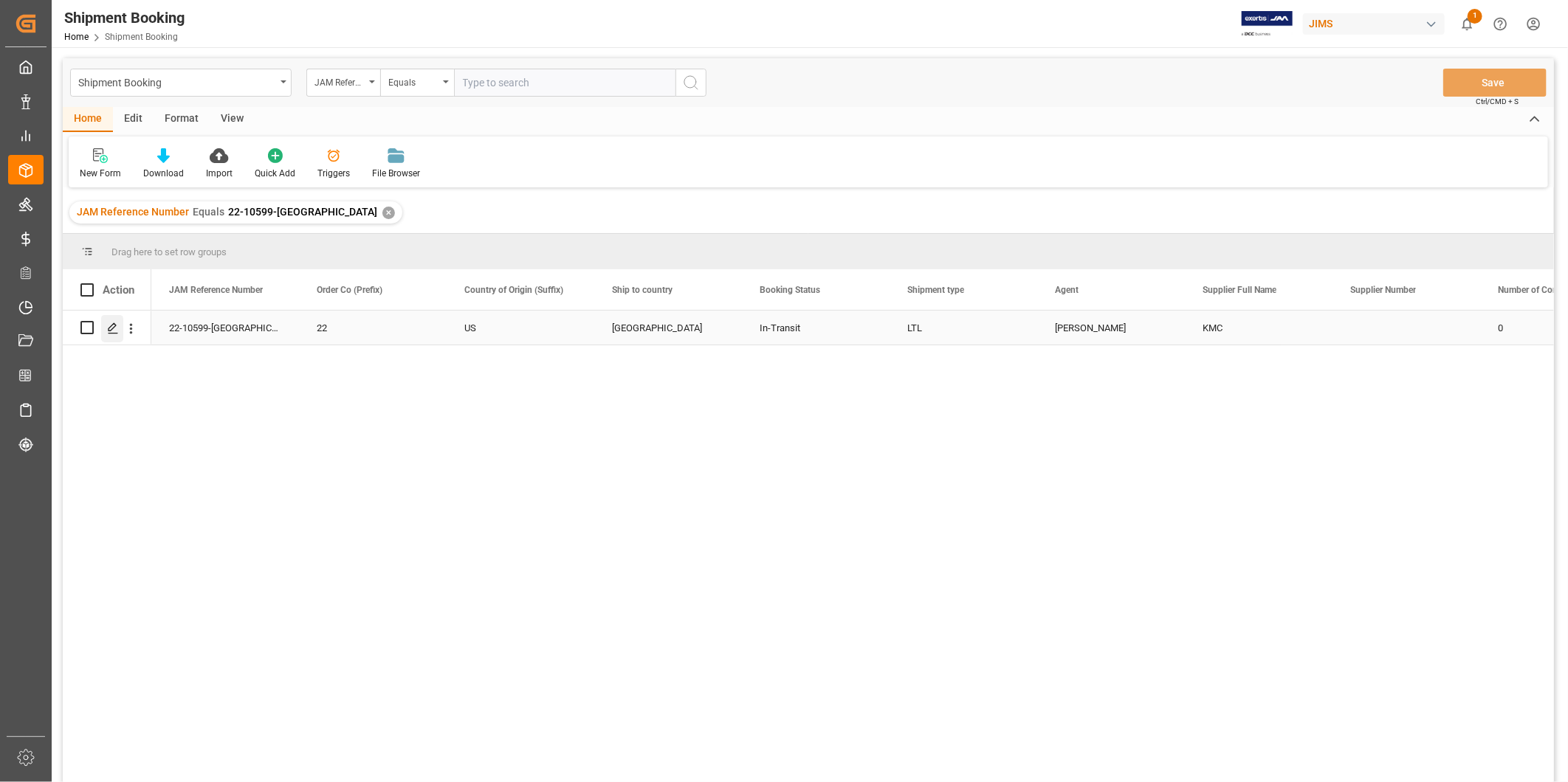
click at [116, 326] on icon "Press SPACE to select this row." at bounding box center [113, 328] width 12 height 12
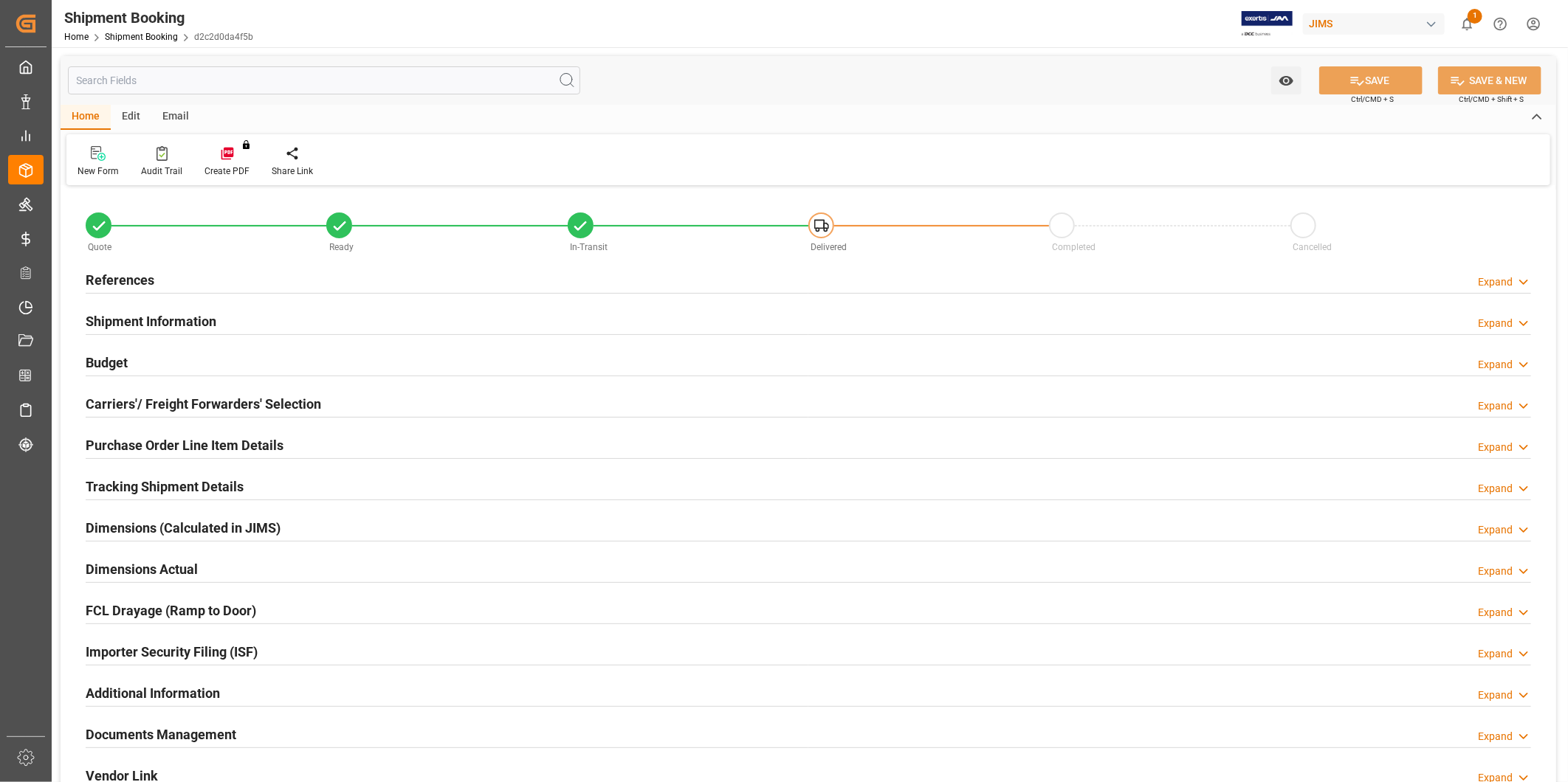
type input "125"
click at [260, 369] on div "Budget Expand" at bounding box center [808, 361] width 1445 height 28
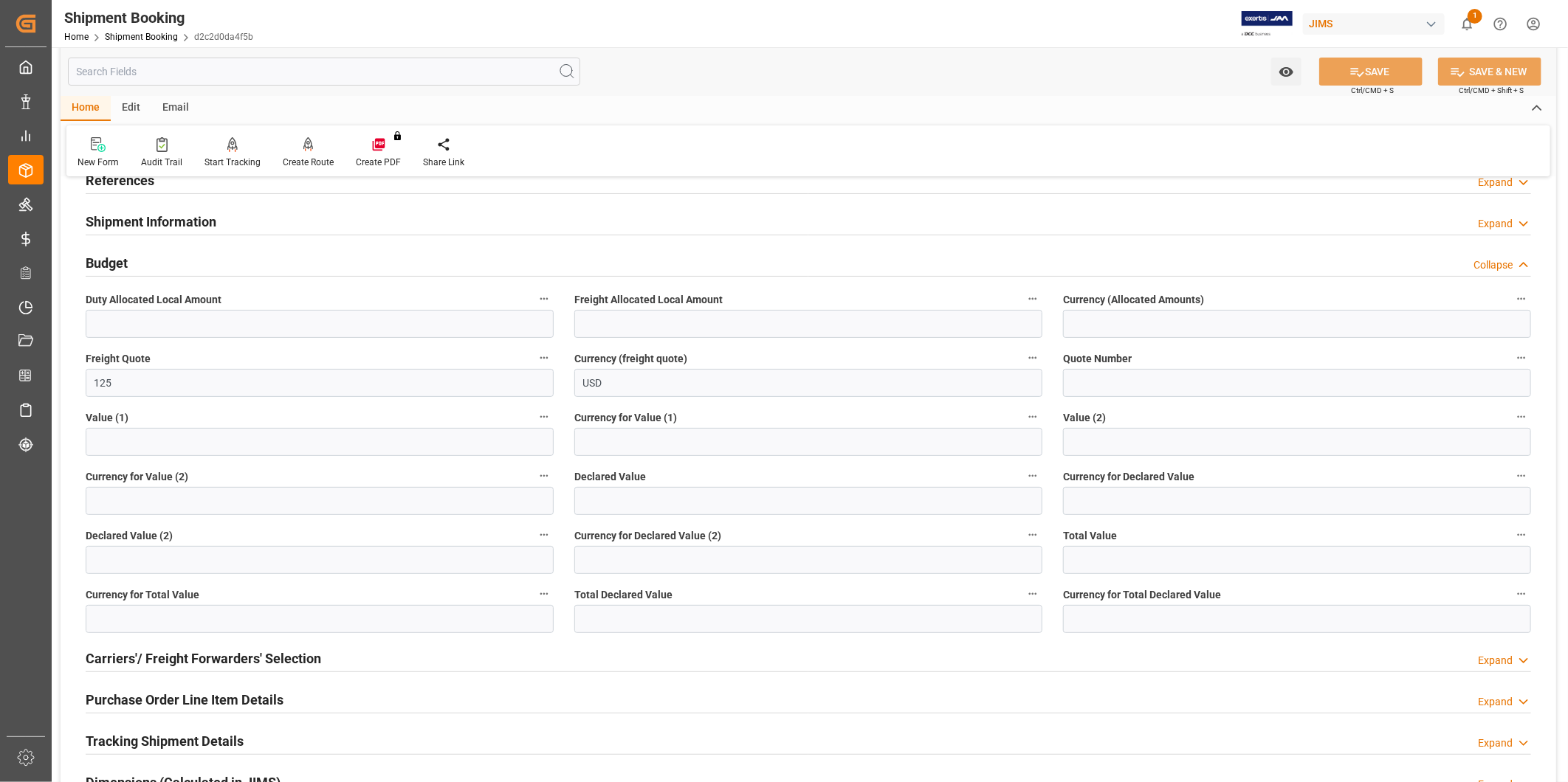
scroll to position [136, 0]
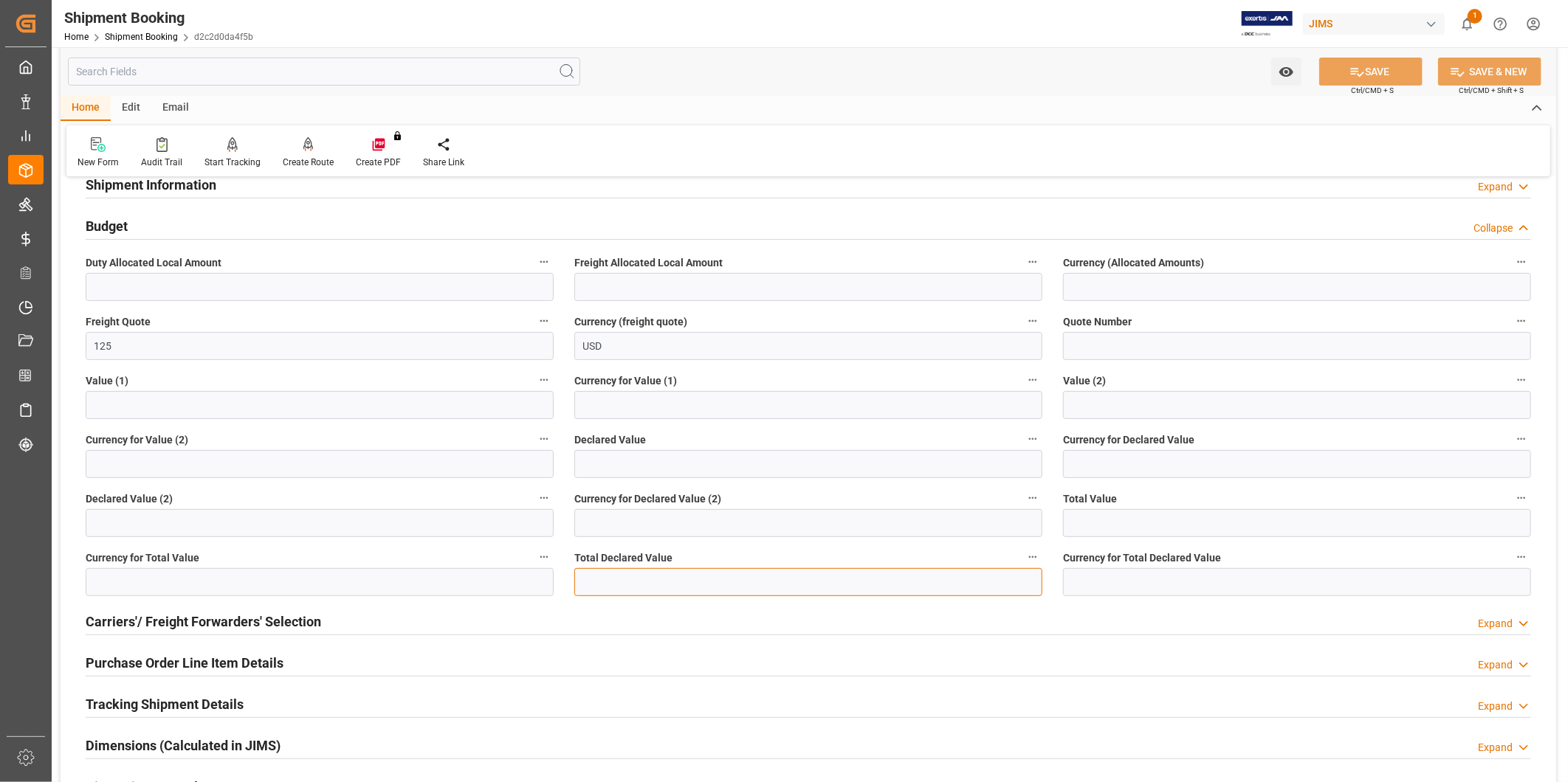
click at [683, 587] on input "text" at bounding box center [808, 582] width 468 height 28
type input "39.67"
click at [1109, 587] on input at bounding box center [1296, 582] width 468 height 28
type input "USD"
click at [1345, 77] on button "SAVE" at bounding box center [1370, 72] width 103 height 28
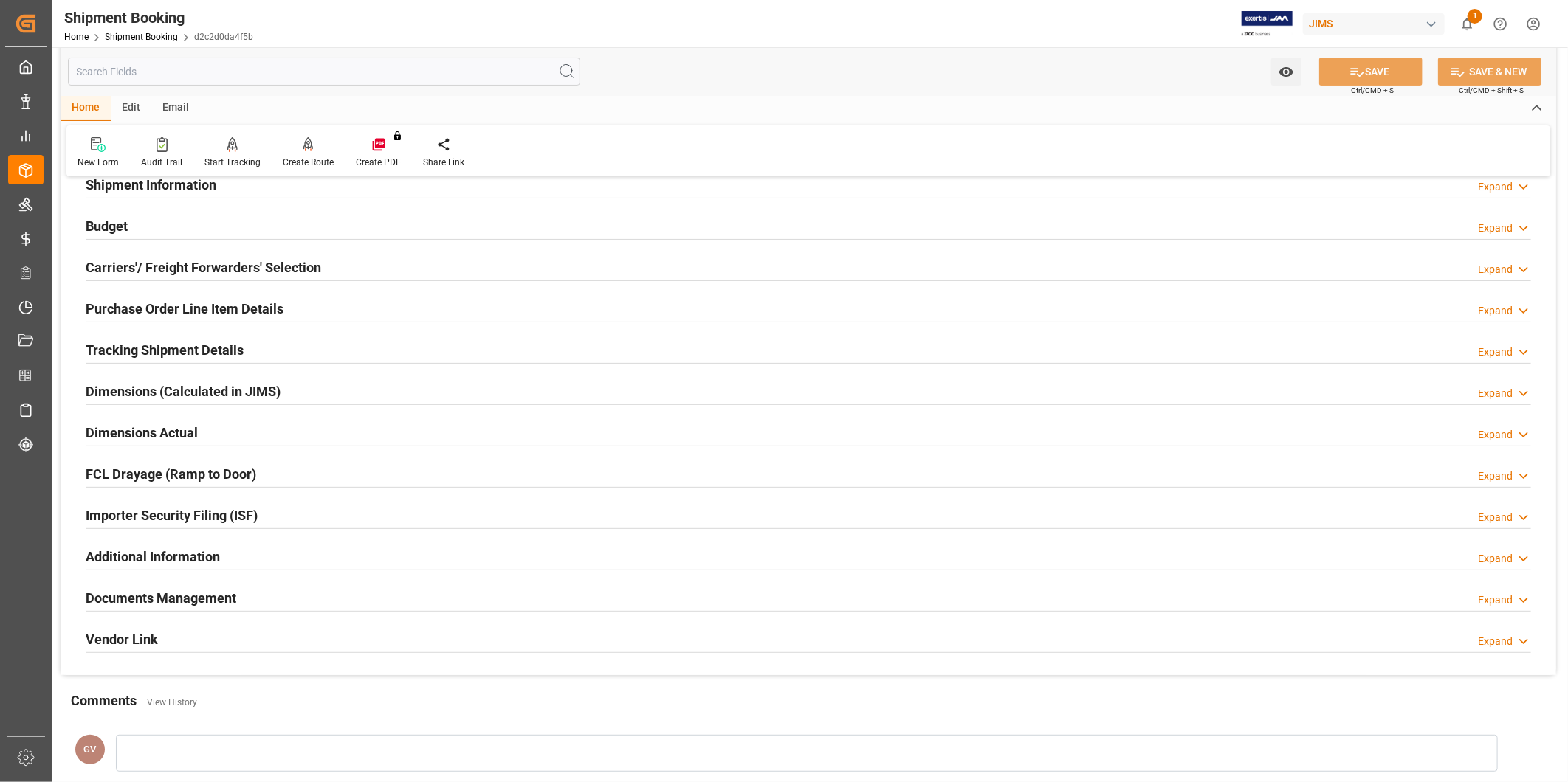
scroll to position [0, 0]
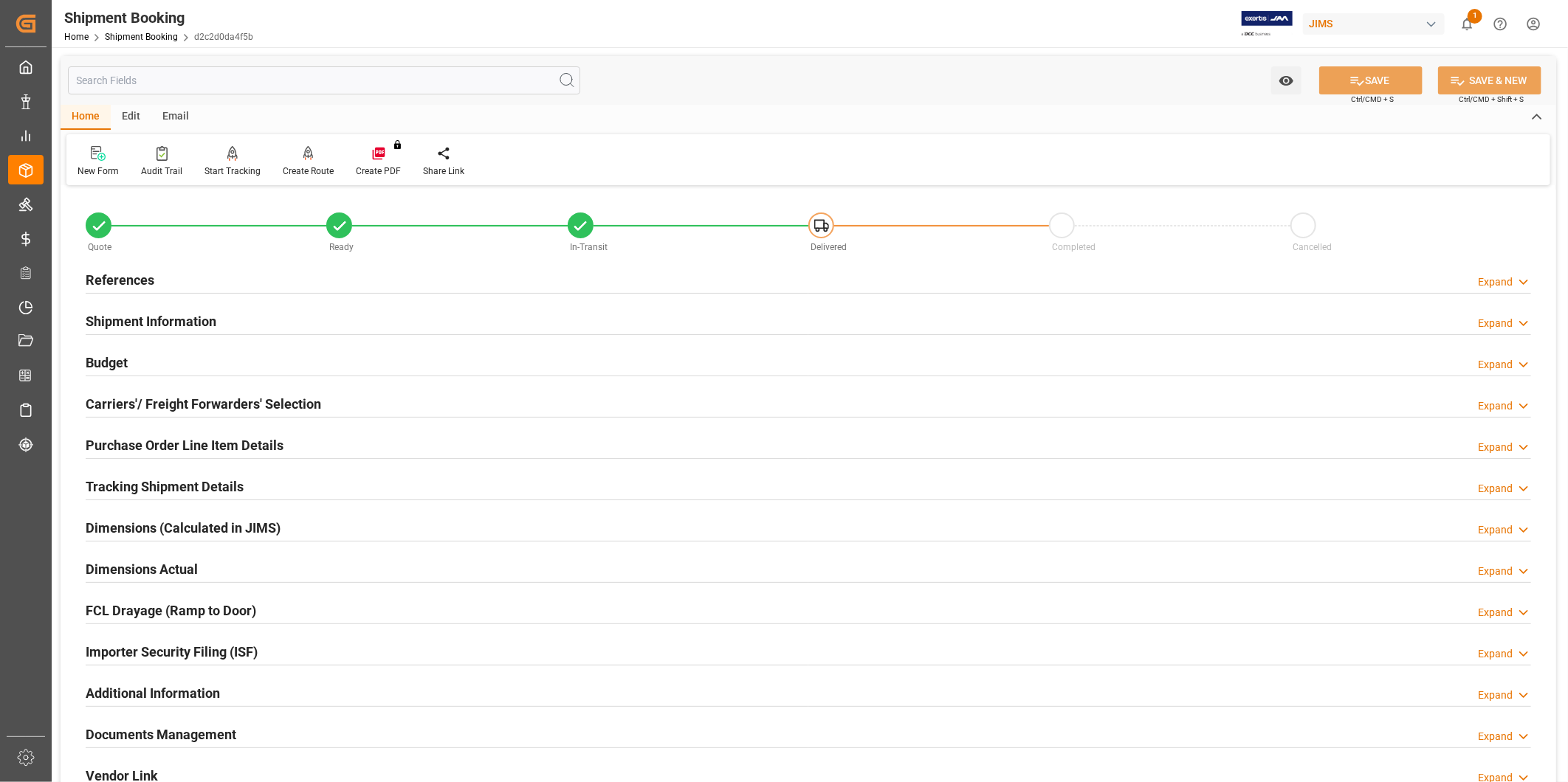
click at [188, 480] on h2 "Tracking Shipment Details" at bounding box center [164, 486] width 158 height 20
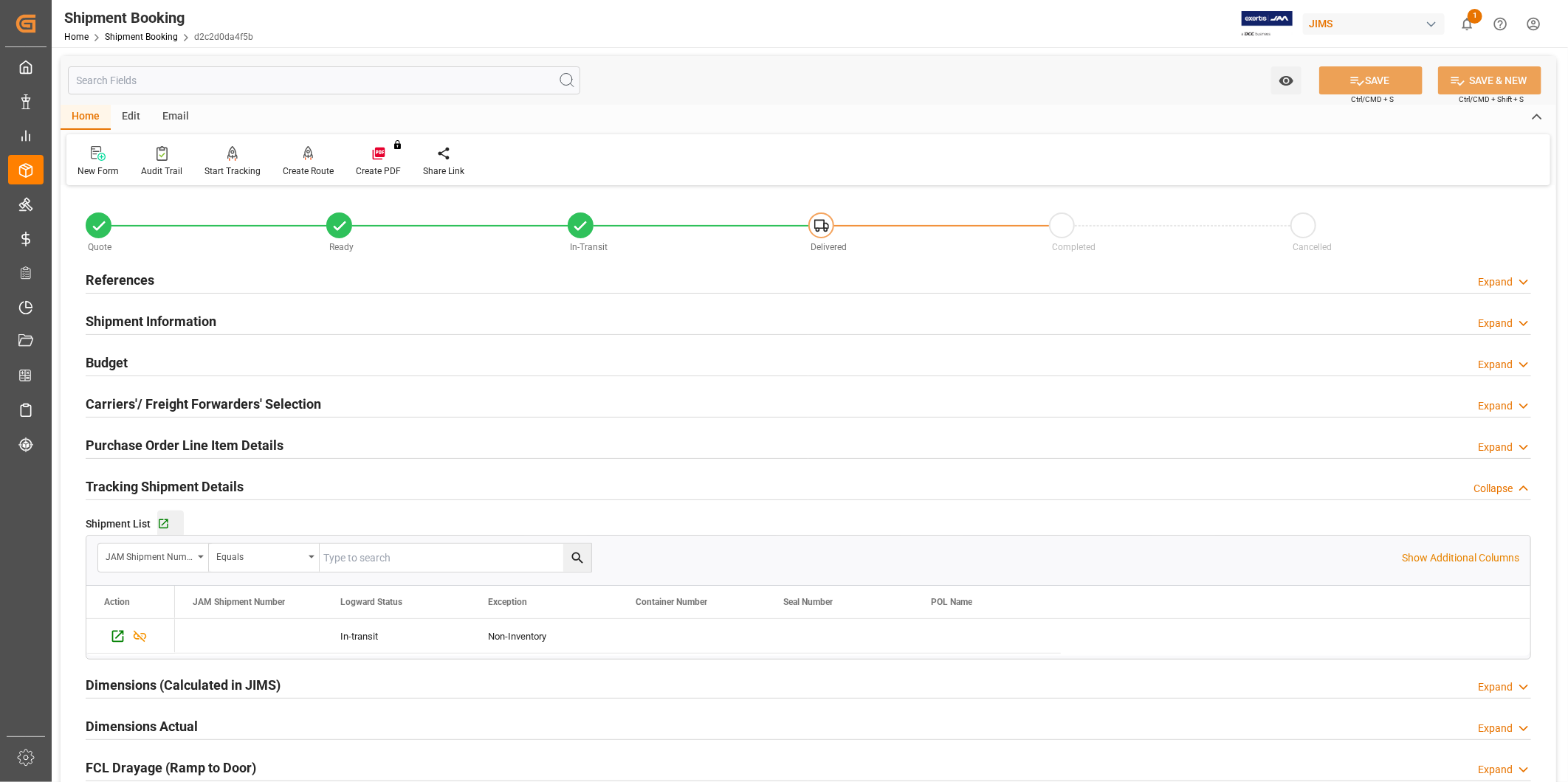
click at [173, 520] on div "Go to Shipment Tracking Grid" at bounding box center [170, 524] width 26 height 13
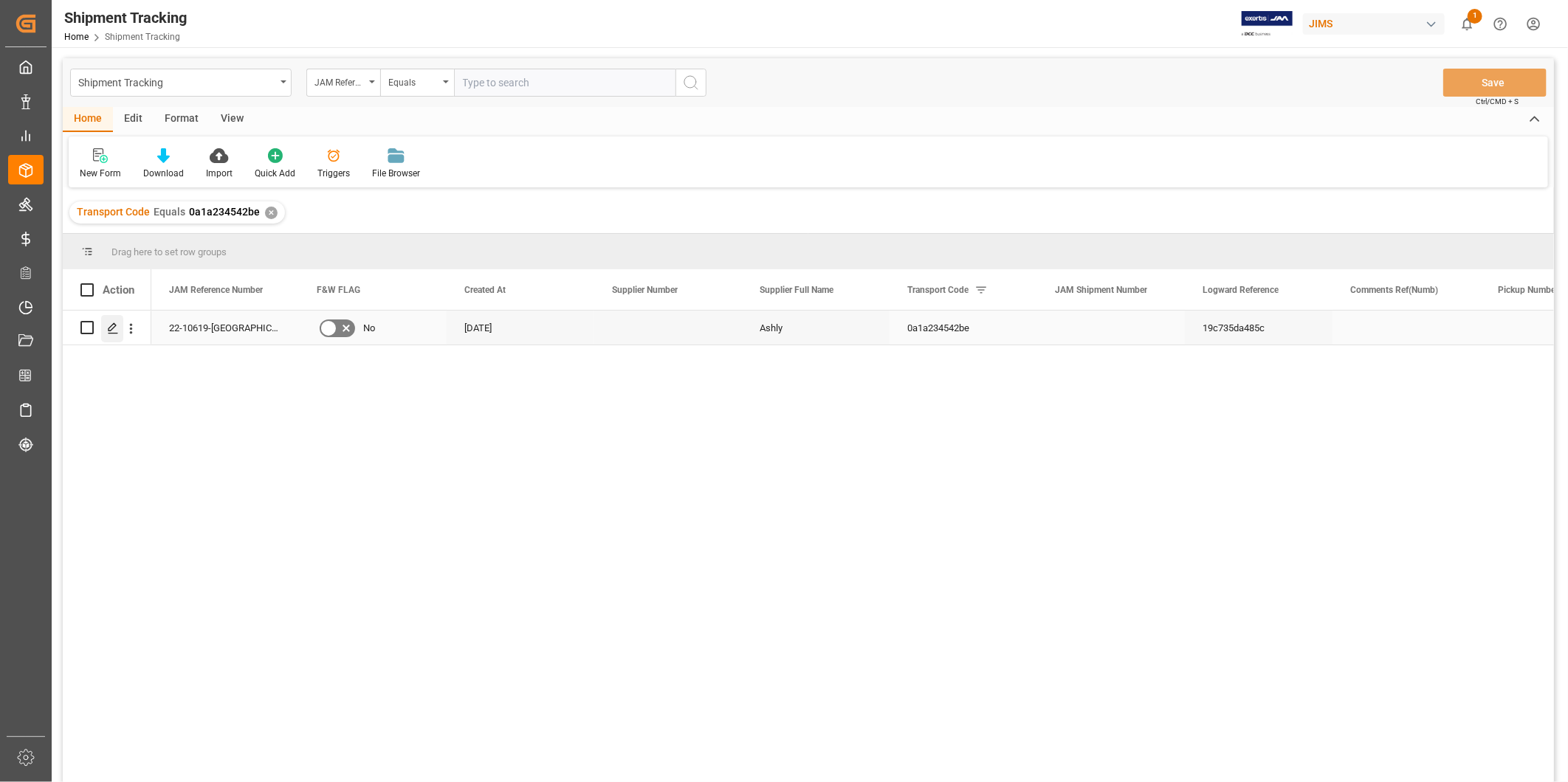
click at [112, 328] on polygon "Press SPACE to select this row." at bounding box center [112, 326] width 8 height 8
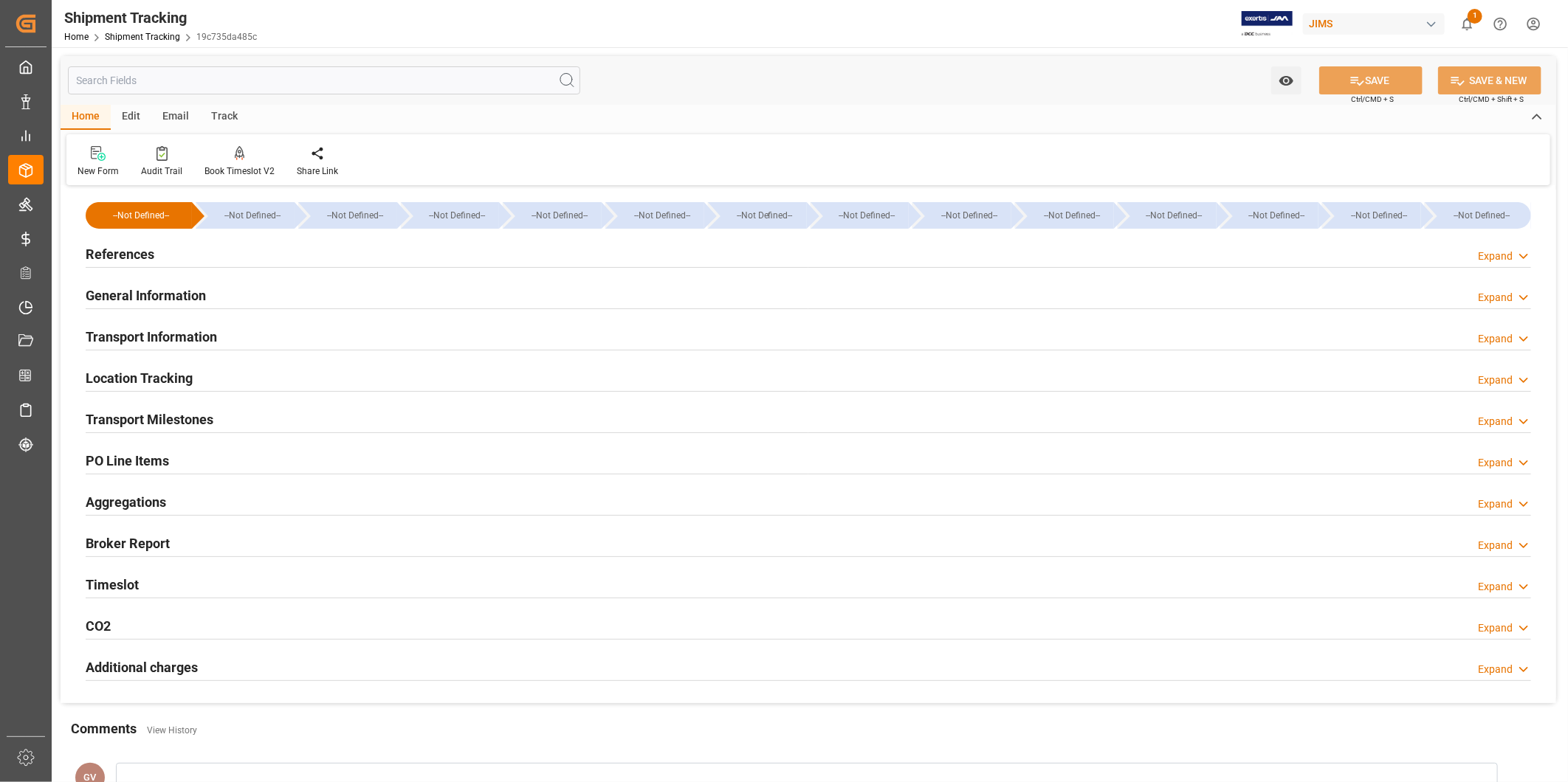
type input "6166.15"
click at [299, 342] on div "Transport Information Expand" at bounding box center [808, 336] width 1445 height 28
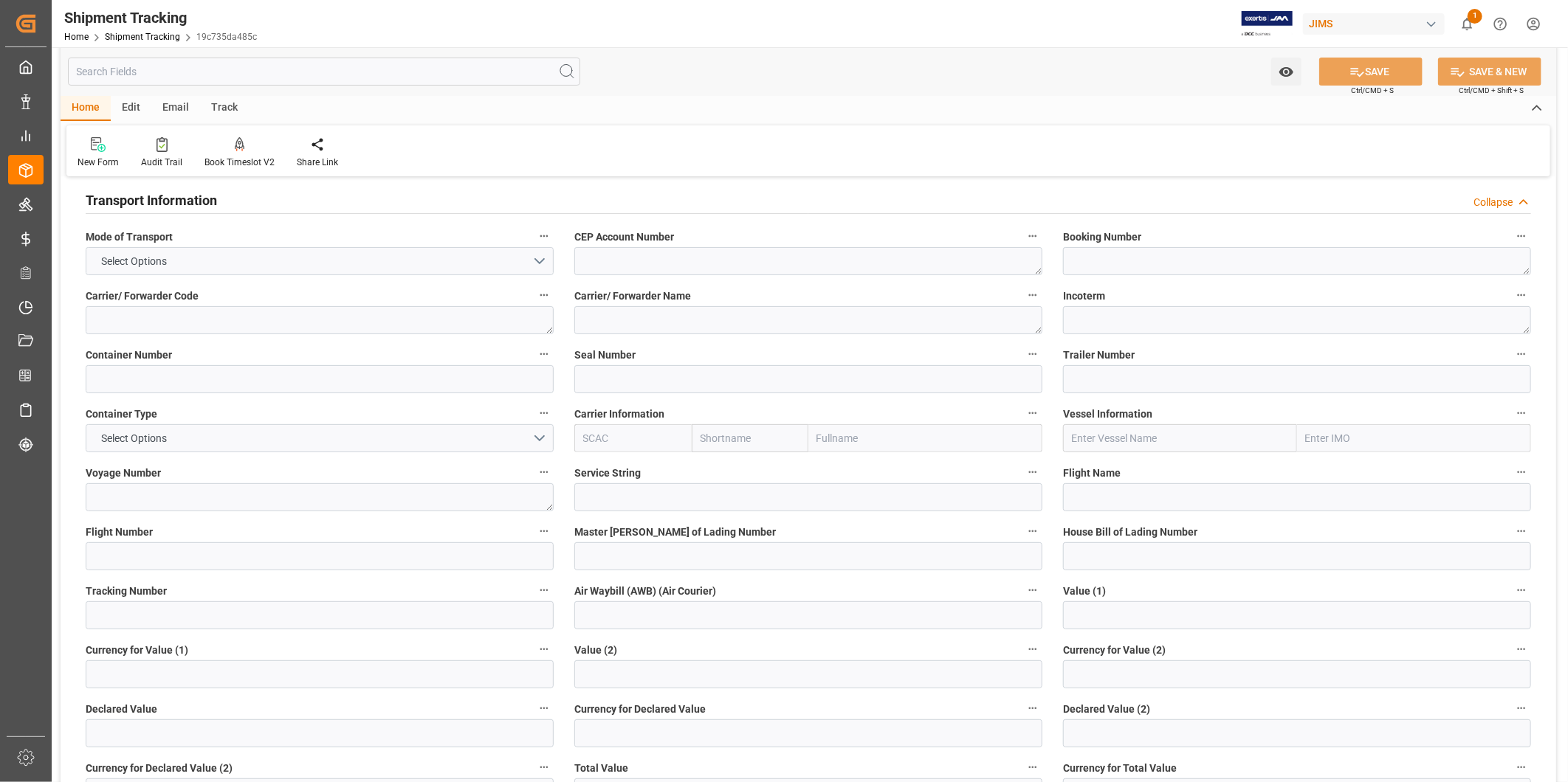
scroll to position [273, 0]
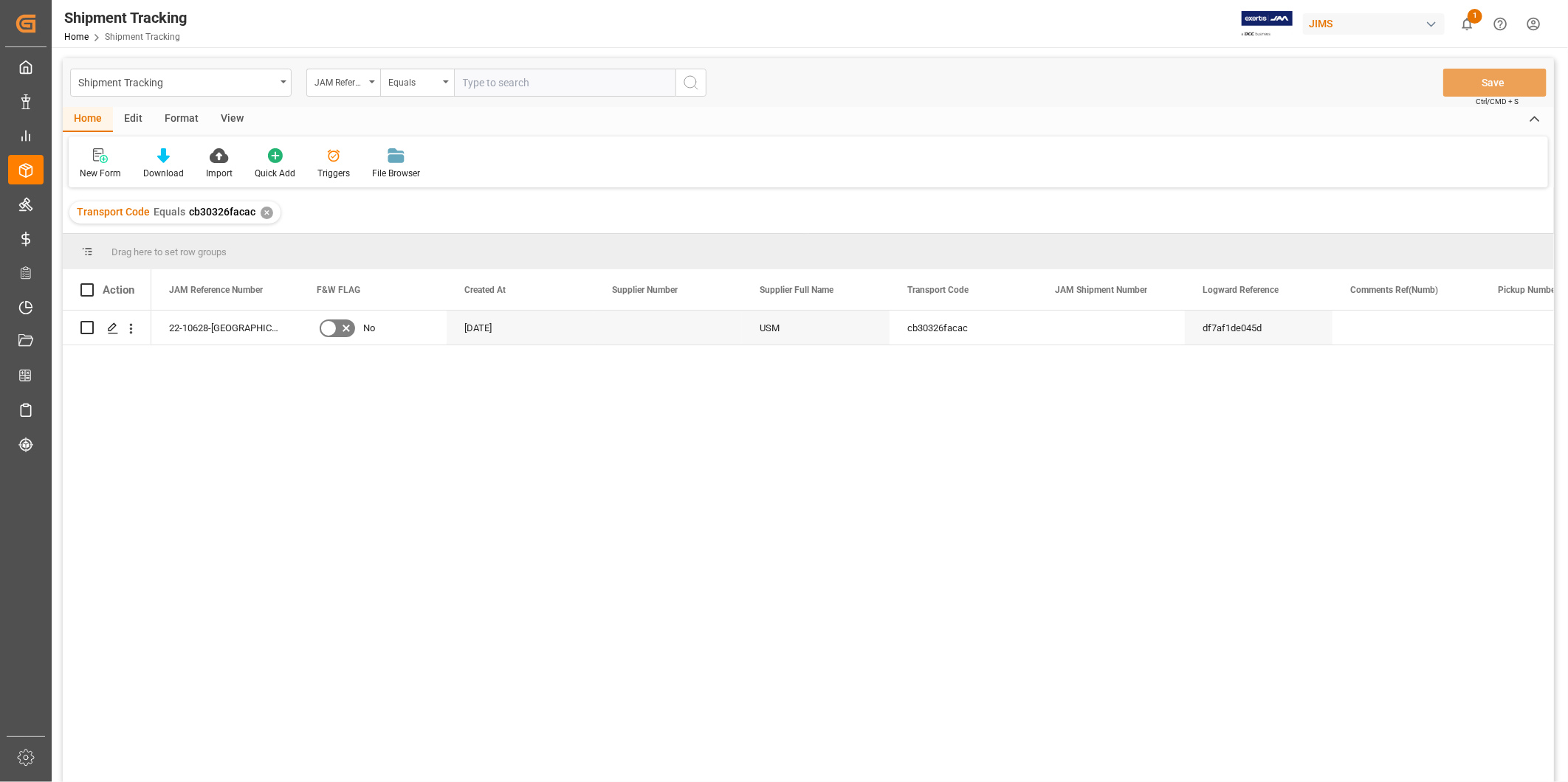
click at [230, 120] on div "View" at bounding box center [232, 119] width 45 height 25
click at [96, 150] on icon at bounding box center [98, 151] width 7 height 6
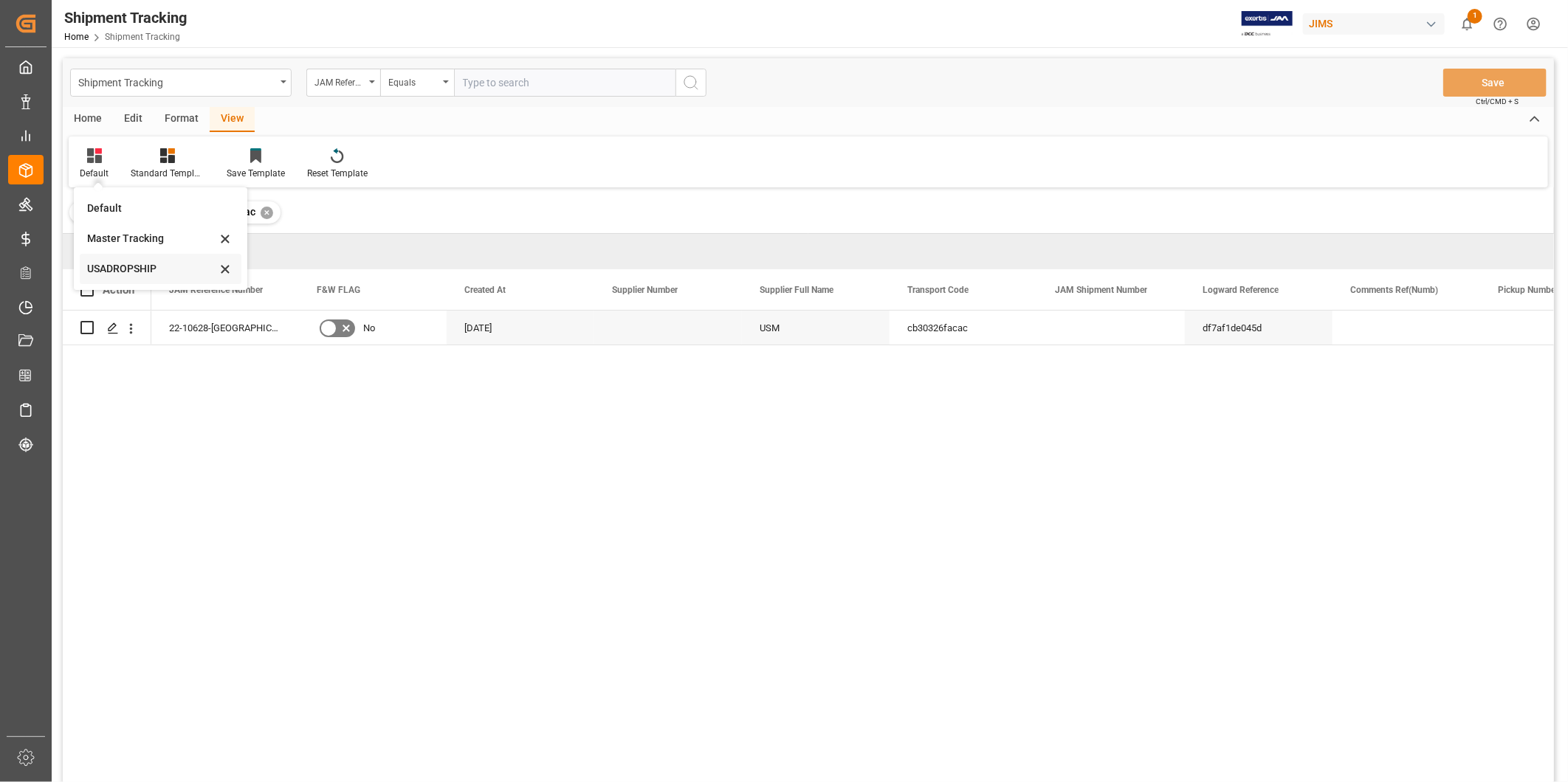
click at [94, 264] on div "USADROPSHIP" at bounding box center [152, 269] width 130 height 15
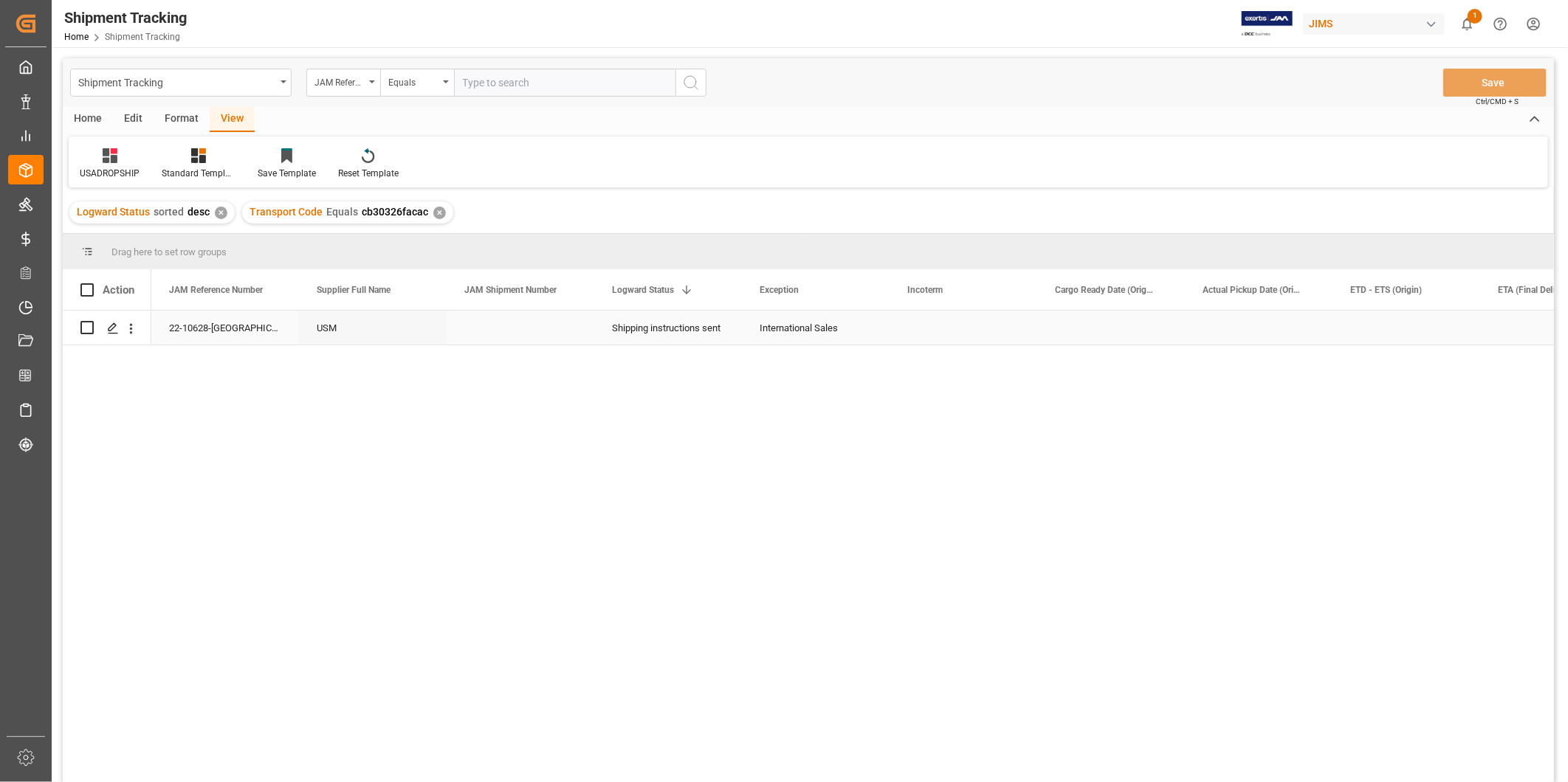
click at [1111, 338] on div "Press SPACE to select this row." at bounding box center [1110, 328] width 147 height 34
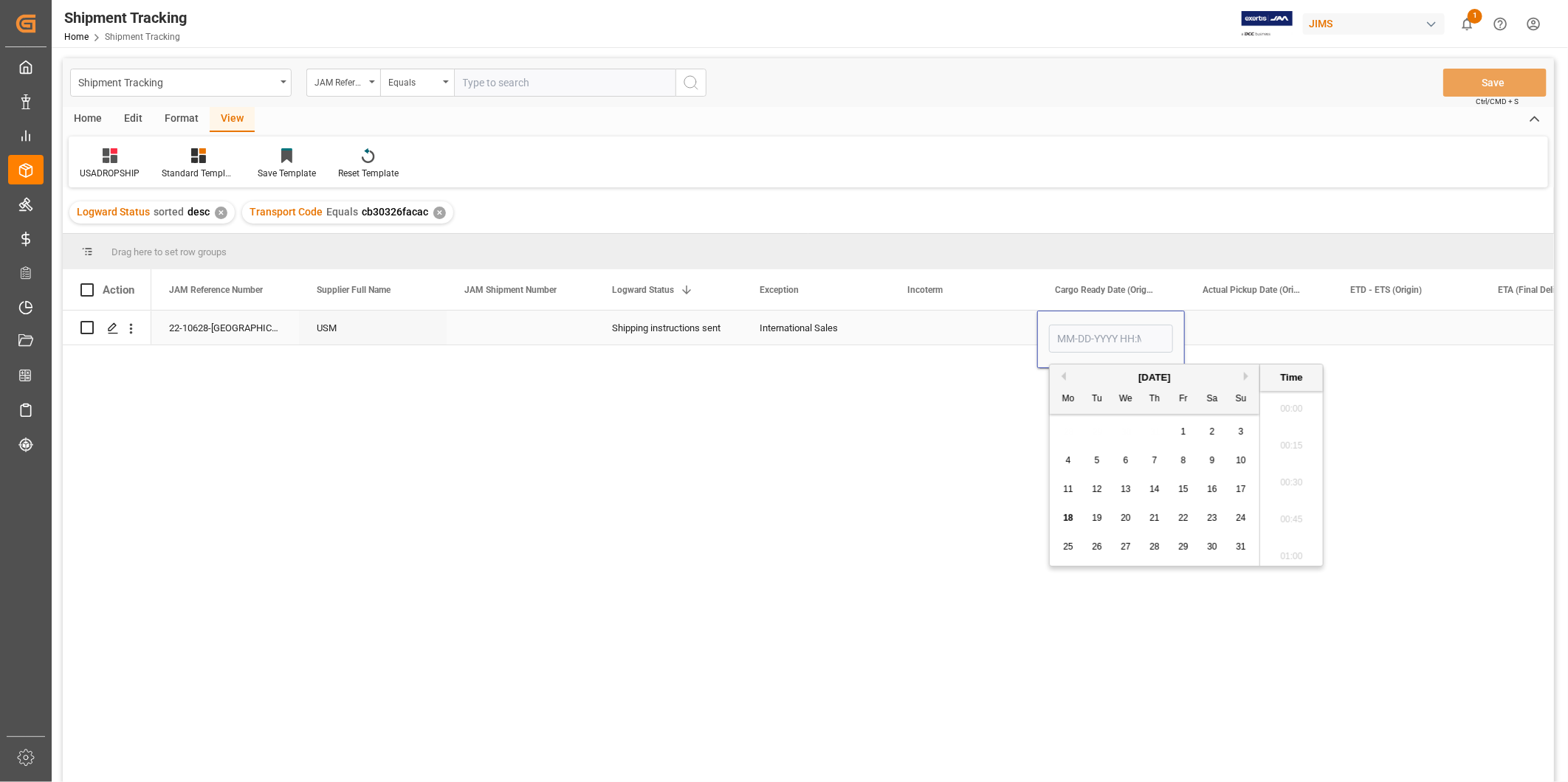
scroll to position [1997, 0]
click at [1102, 518] on div "19" at bounding box center [1098, 518] width 19 height 18
type input "08-19-2025 00:00"
click at [1243, 339] on div "Press SPACE to select this row." at bounding box center [1258, 328] width 147 height 34
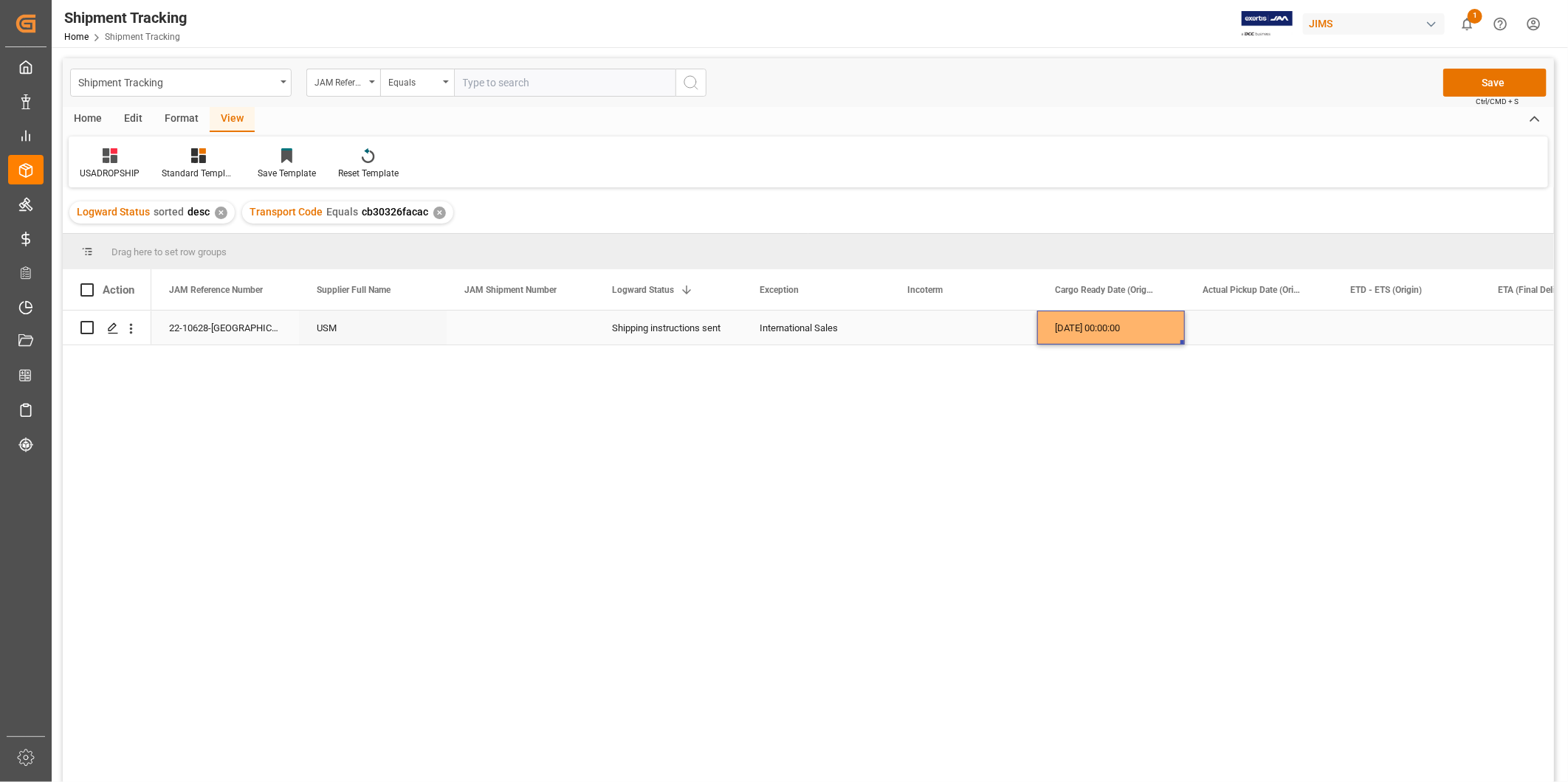
click at [1147, 329] on div "08-19-2025 00:00:00" at bounding box center [1110, 328] width 147 height 34
click at [1213, 315] on div "Press SPACE to select this row." at bounding box center [1258, 328] width 147 height 34
click at [1485, 82] on button "Save" at bounding box center [1494, 83] width 103 height 28
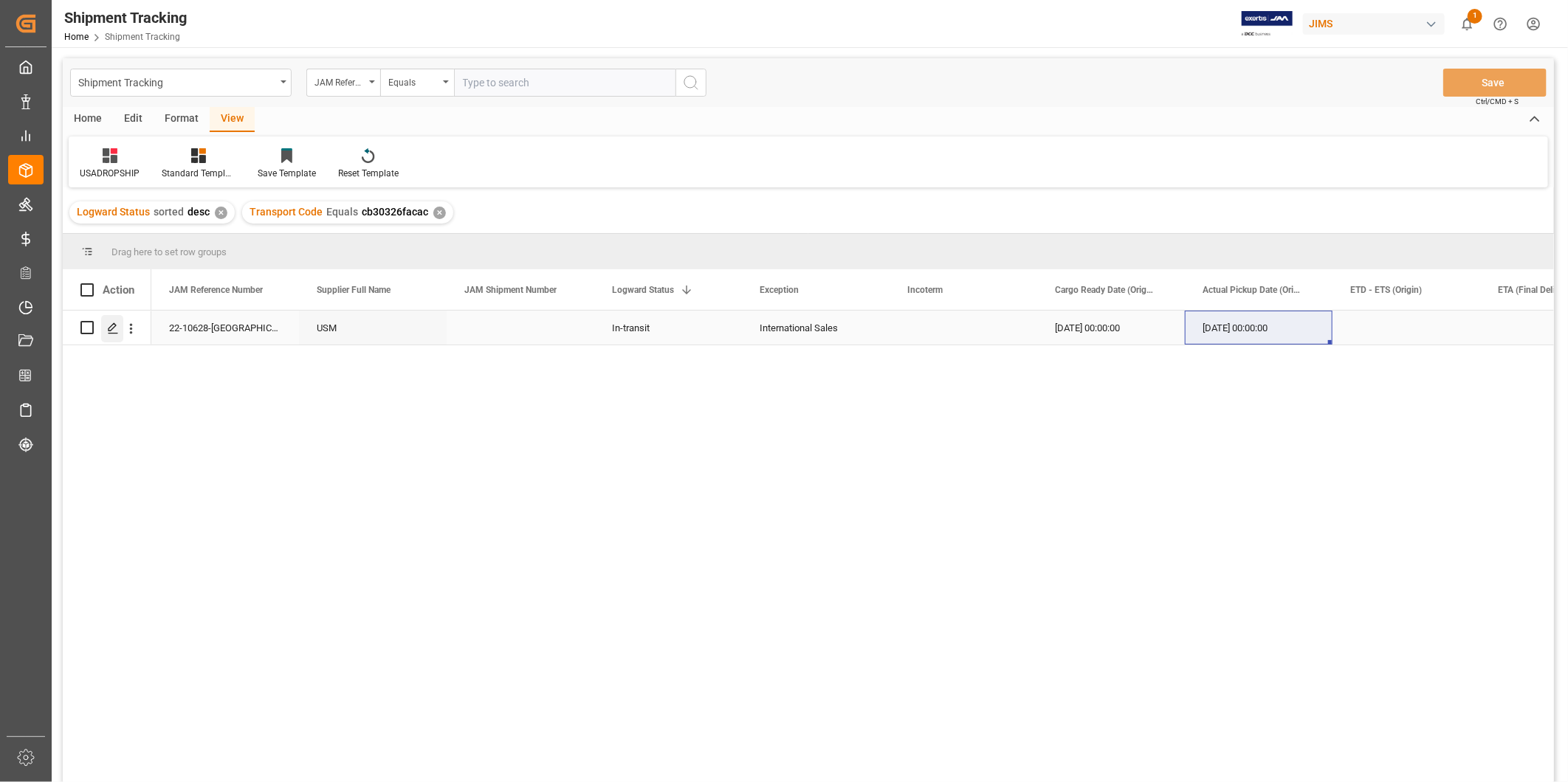
click at [114, 333] on line "Press SPACE to select this row." at bounding box center [112, 333] width 9 height 0
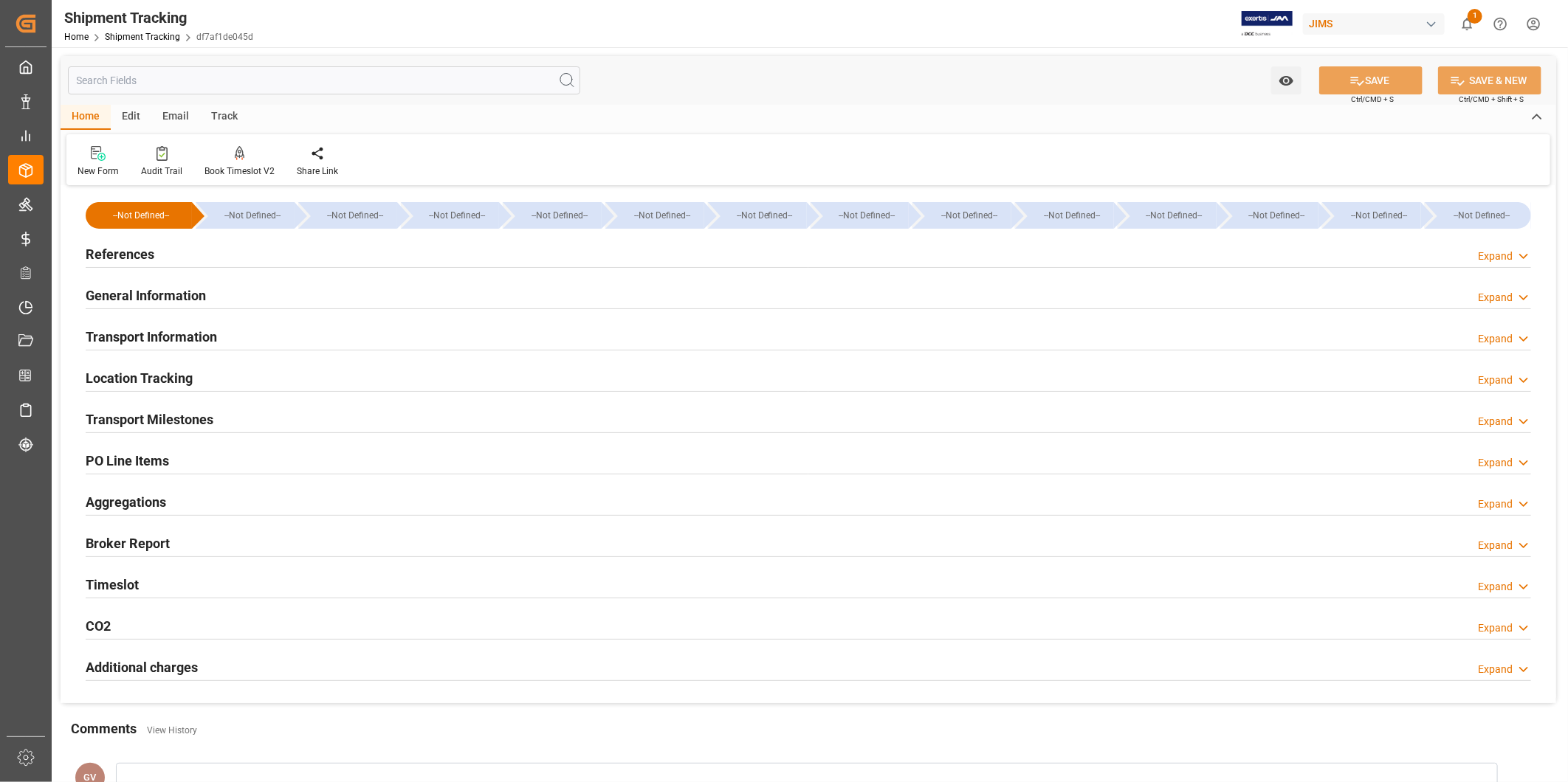
click at [312, 340] on div "Transport Information Expand" at bounding box center [808, 336] width 1445 height 28
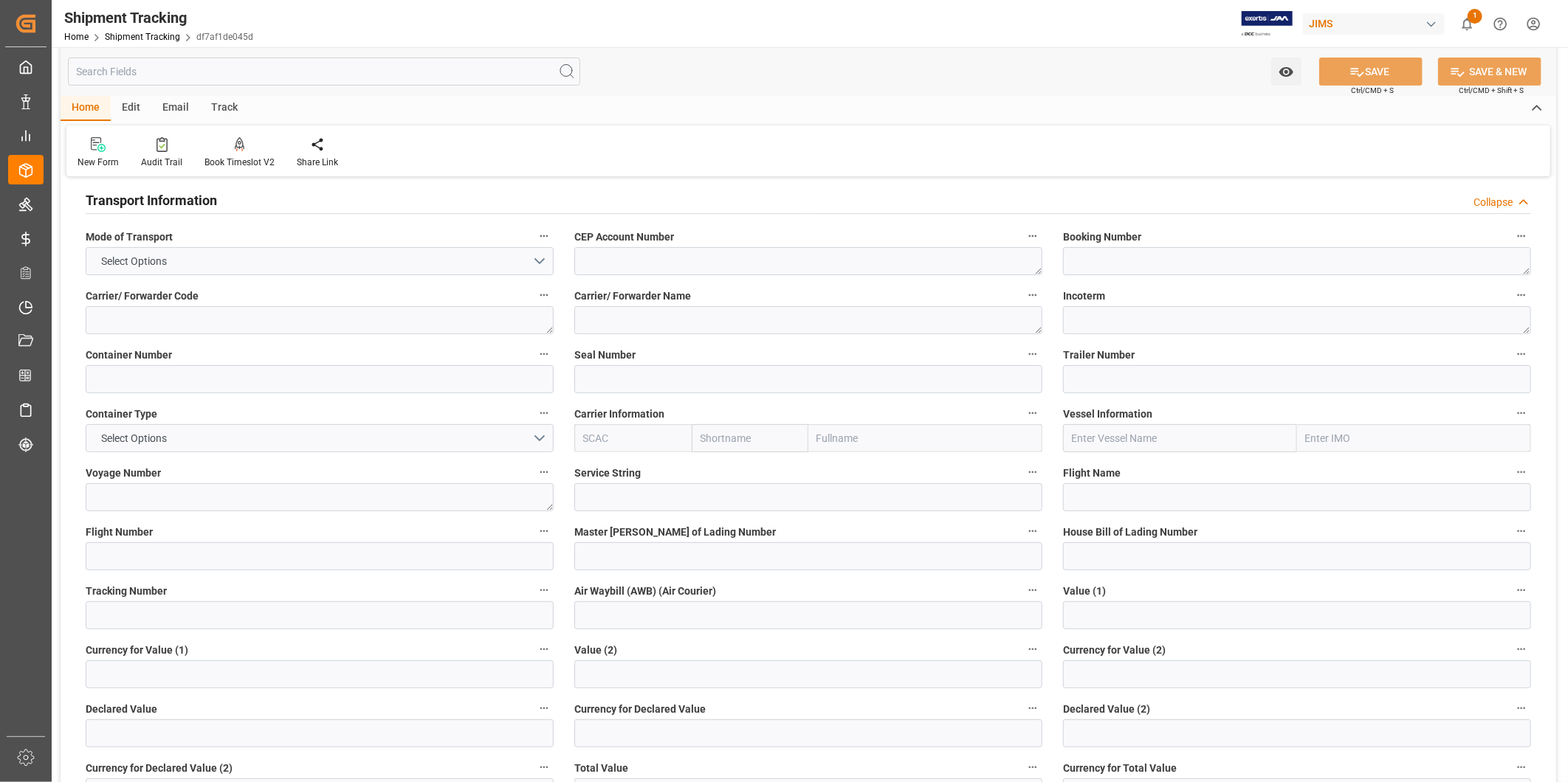
scroll to position [273, 0]
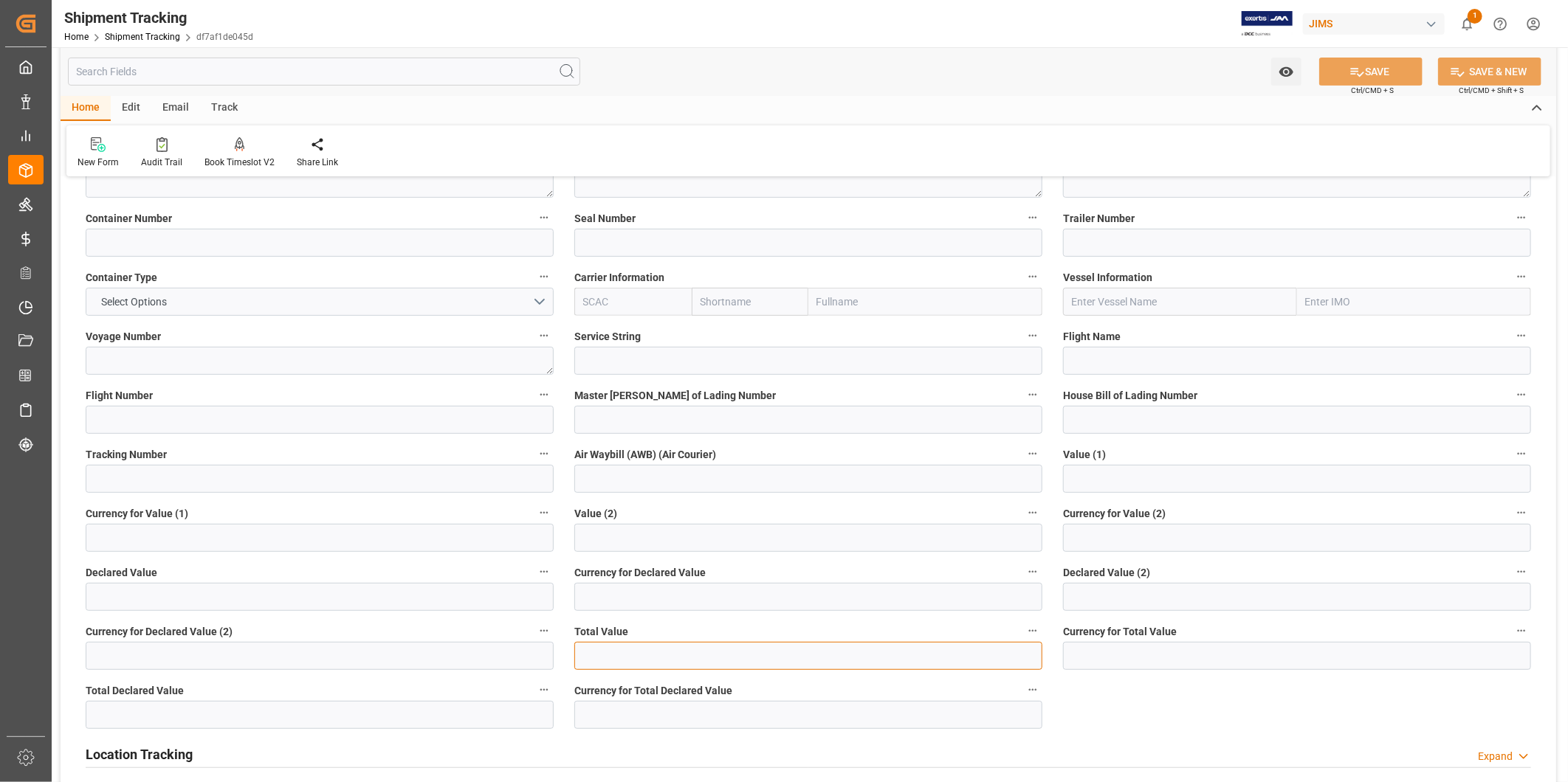
click at [658, 657] on input "text" at bounding box center [808, 656] width 468 height 28
paste input "12622"
type input "1"
type input "0"
paste input "12622"
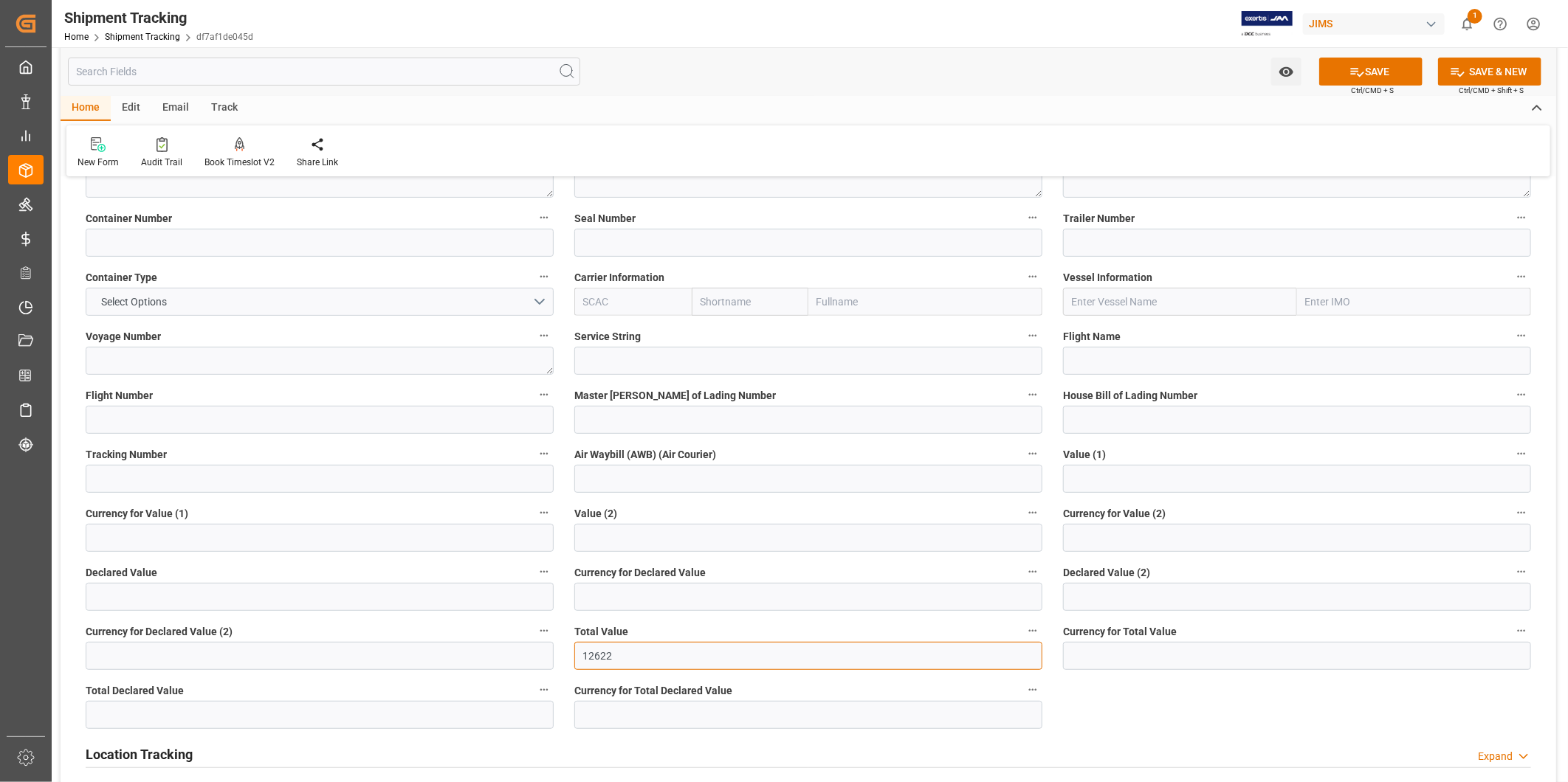
type input "12622"
click at [1127, 653] on input at bounding box center [1296, 656] width 468 height 28
type input "USD"
click at [1144, 719] on div "--Not Defined-- --Not Defined-- --Not Defined-- --Not Defined-- --Not Defined--…" at bounding box center [808, 497] width 1496 height 1163
click at [1365, 67] on button "SAVE" at bounding box center [1370, 72] width 103 height 28
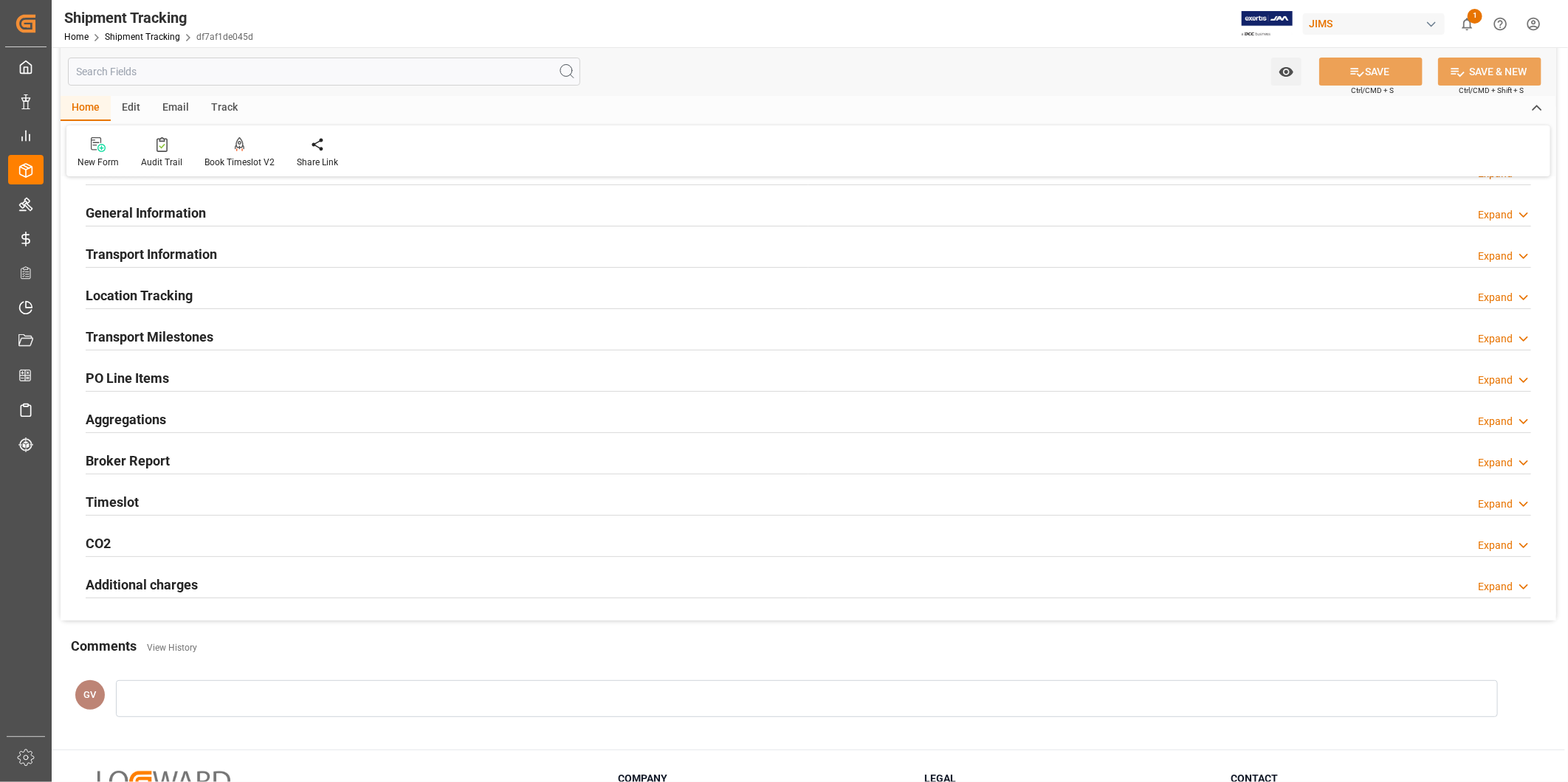
scroll to position [0, 0]
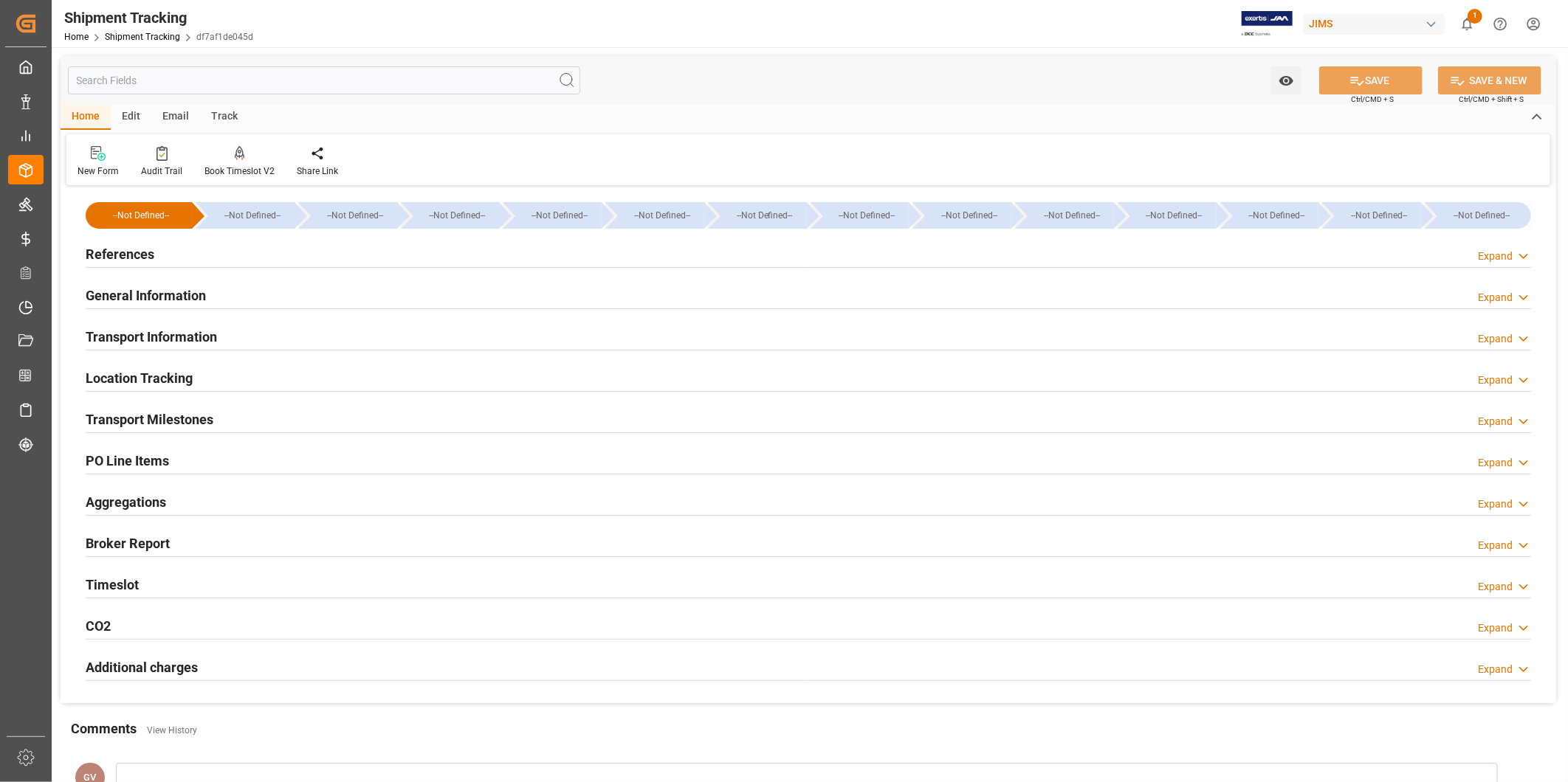
click at [434, 325] on div "Transport Information Expand" at bounding box center [808, 336] width 1445 height 28
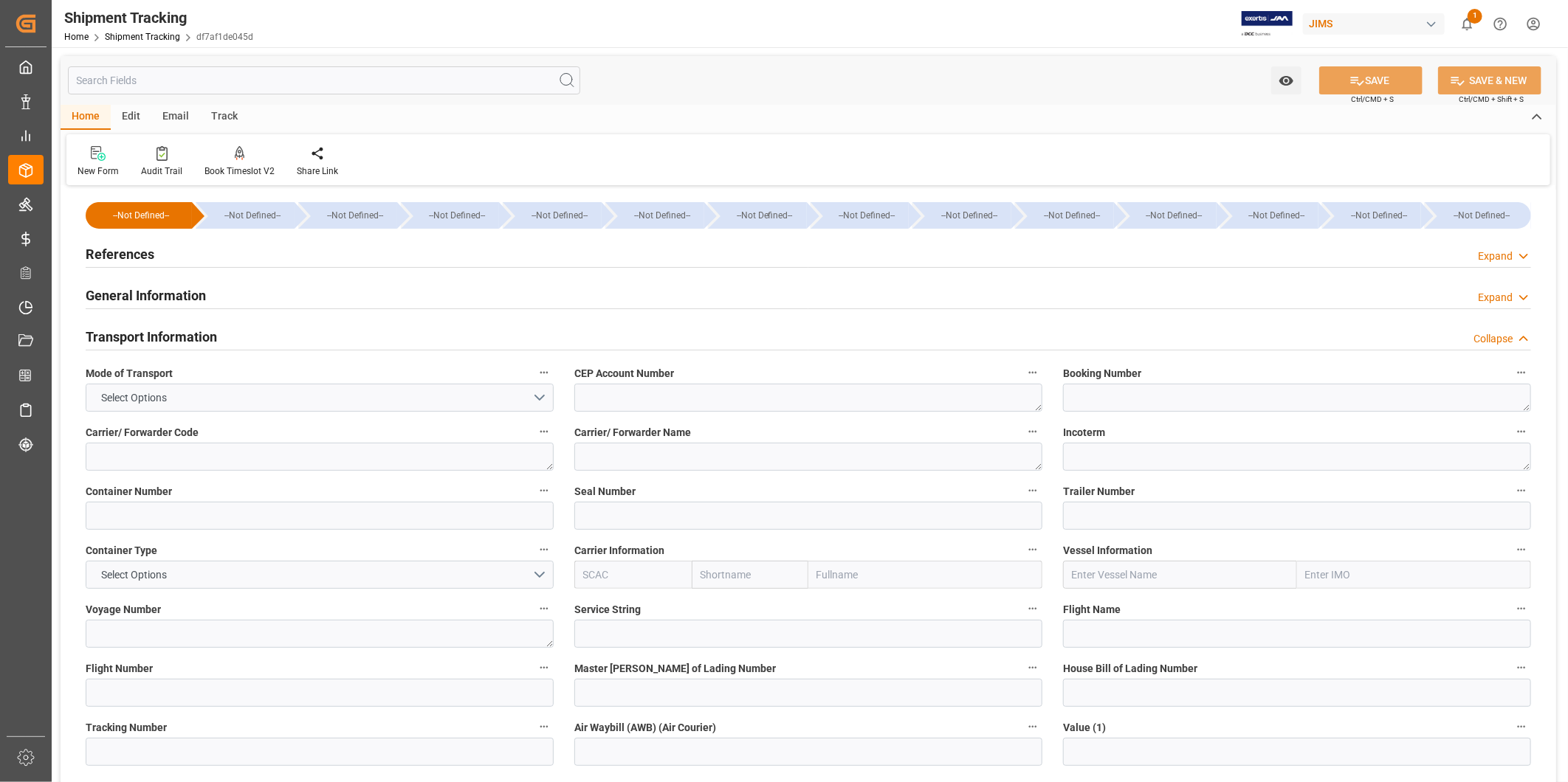
click at [1478, 325] on div "Transport Information Collapse" at bounding box center [808, 336] width 1445 height 28
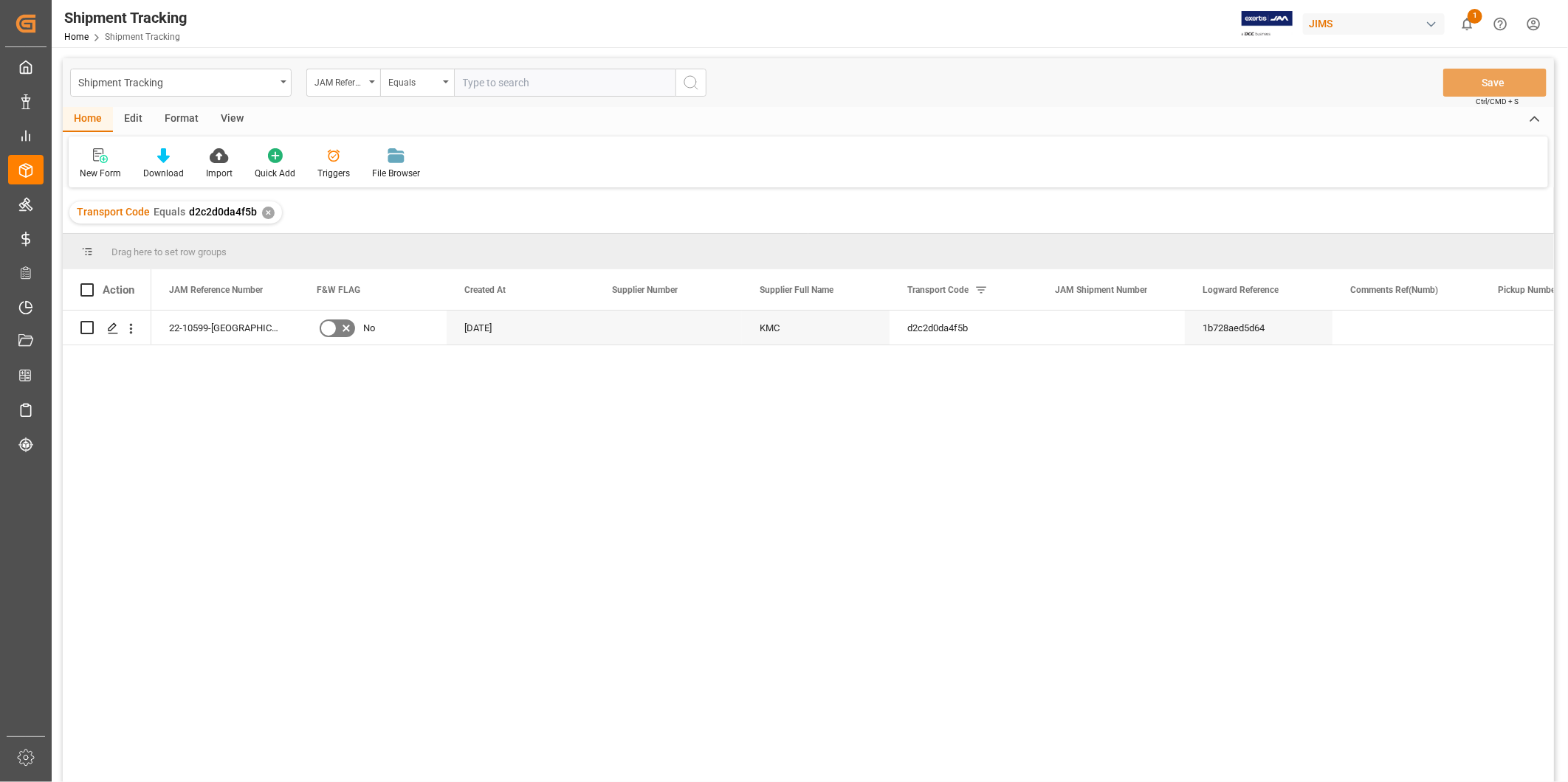
click at [223, 124] on div "View" at bounding box center [232, 119] width 45 height 25
click at [92, 167] on div "Default" at bounding box center [95, 174] width 29 height 14
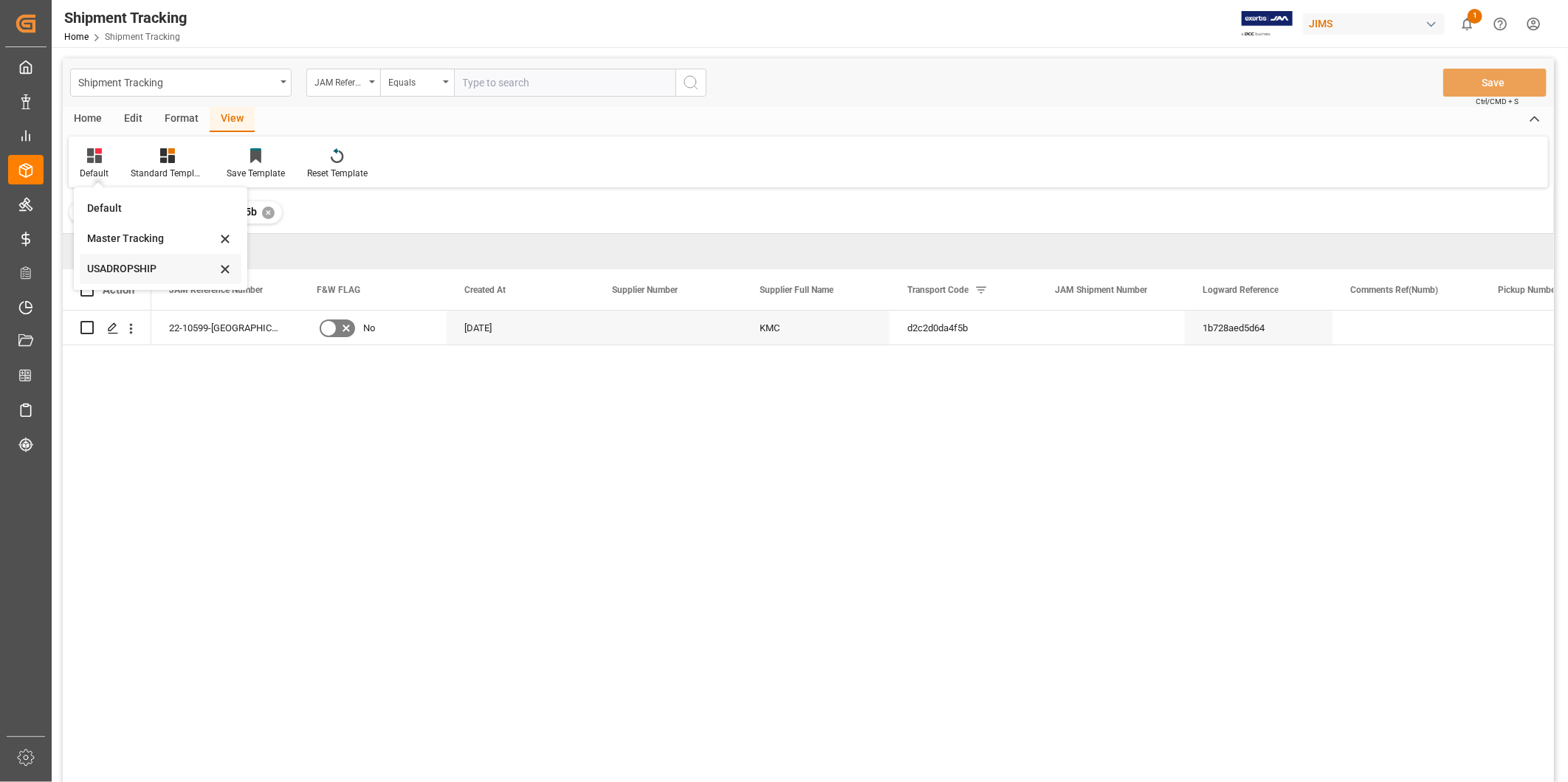
click at [91, 258] on div "USADROPSHIP" at bounding box center [161, 269] width 162 height 31
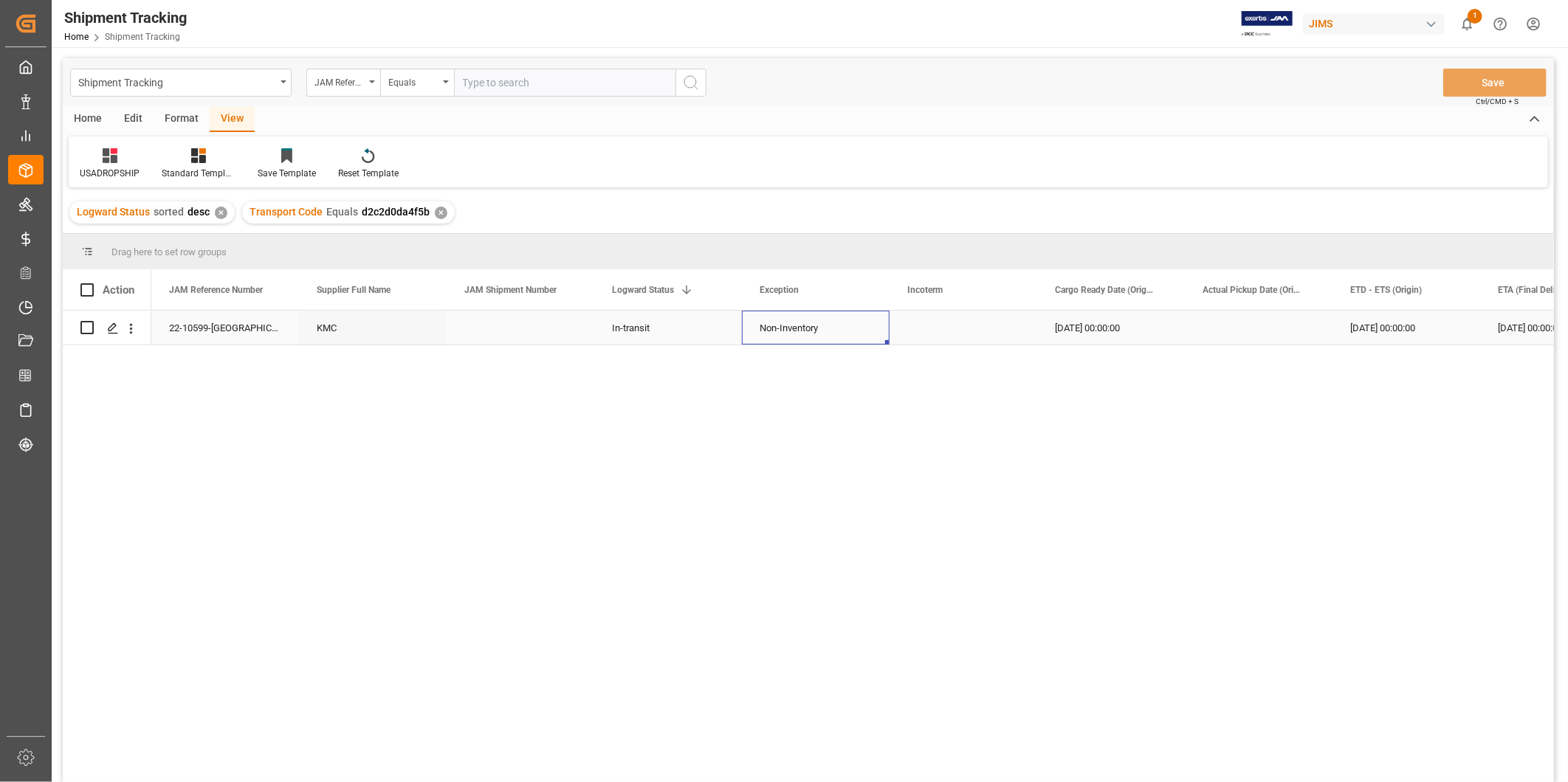
click at [812, 319] on div "Non-Inventory" at bounding box center [816, 329] width 112 height 34
click at [813, 319] on div "Non-Inventory" at bounding box center [816, 329] width 112 height 34
click at [813, 319] on div "Non-Inventory" at bounding box center [815, 328] width 147 height 34
click at [864, 337] on icon "open menu" at bounding box center [862, 336] width 18 height 18
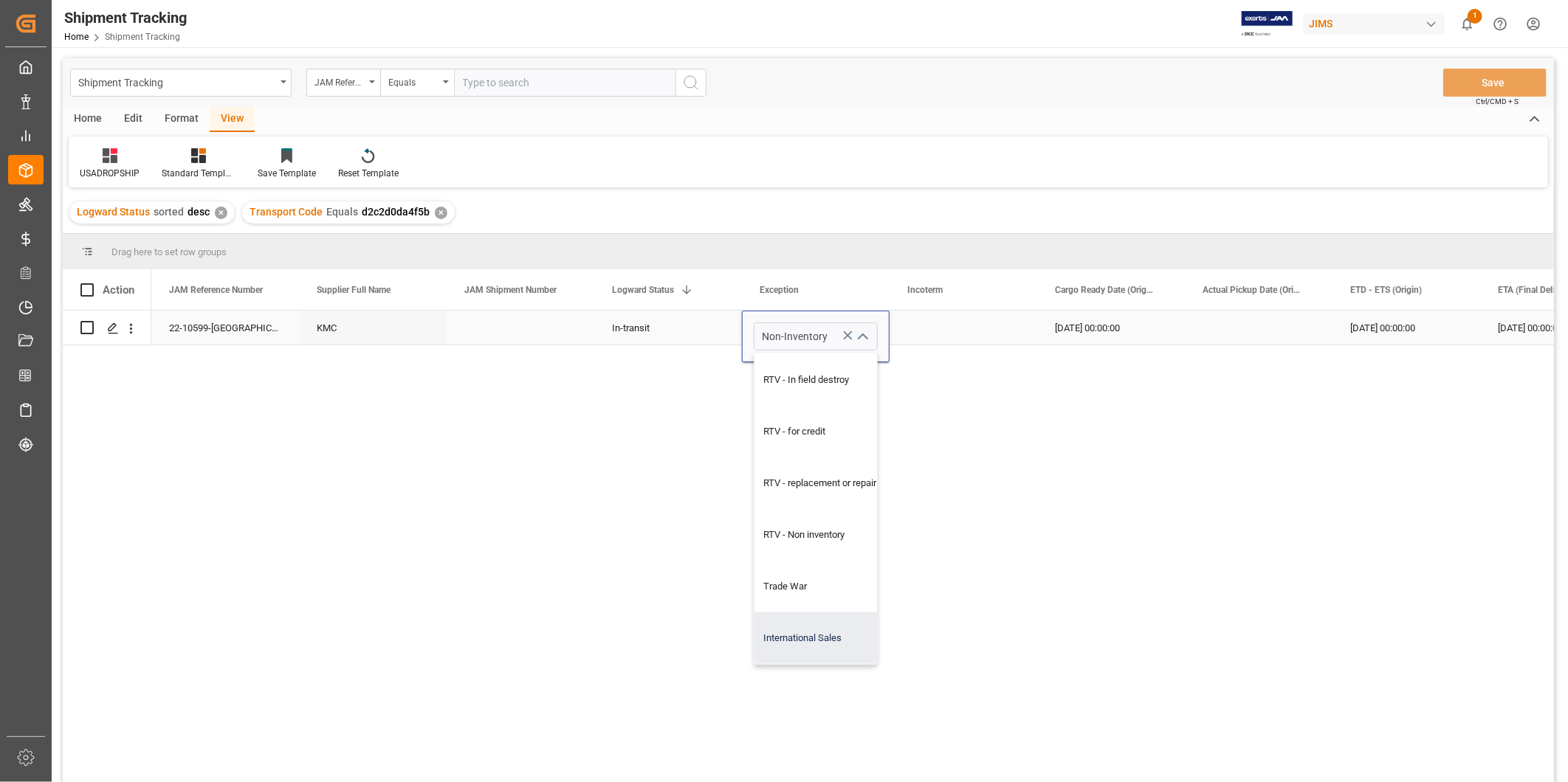
click at [841, 646] on div "International Sales" at bounding box center [825, 638] width 141 height 52
type input "International Sales"
click at [1029, 349] on div "22-10599-US KMC In-transit International Sales [DATE] 00:00:00 [DATE] 00:00:00 …" at bounding box center [853, 551] width 1403 height 481
click at [1035, 336] on div "Press SPACE to select this row." at bounding box center [963, 328] width 147 height 34
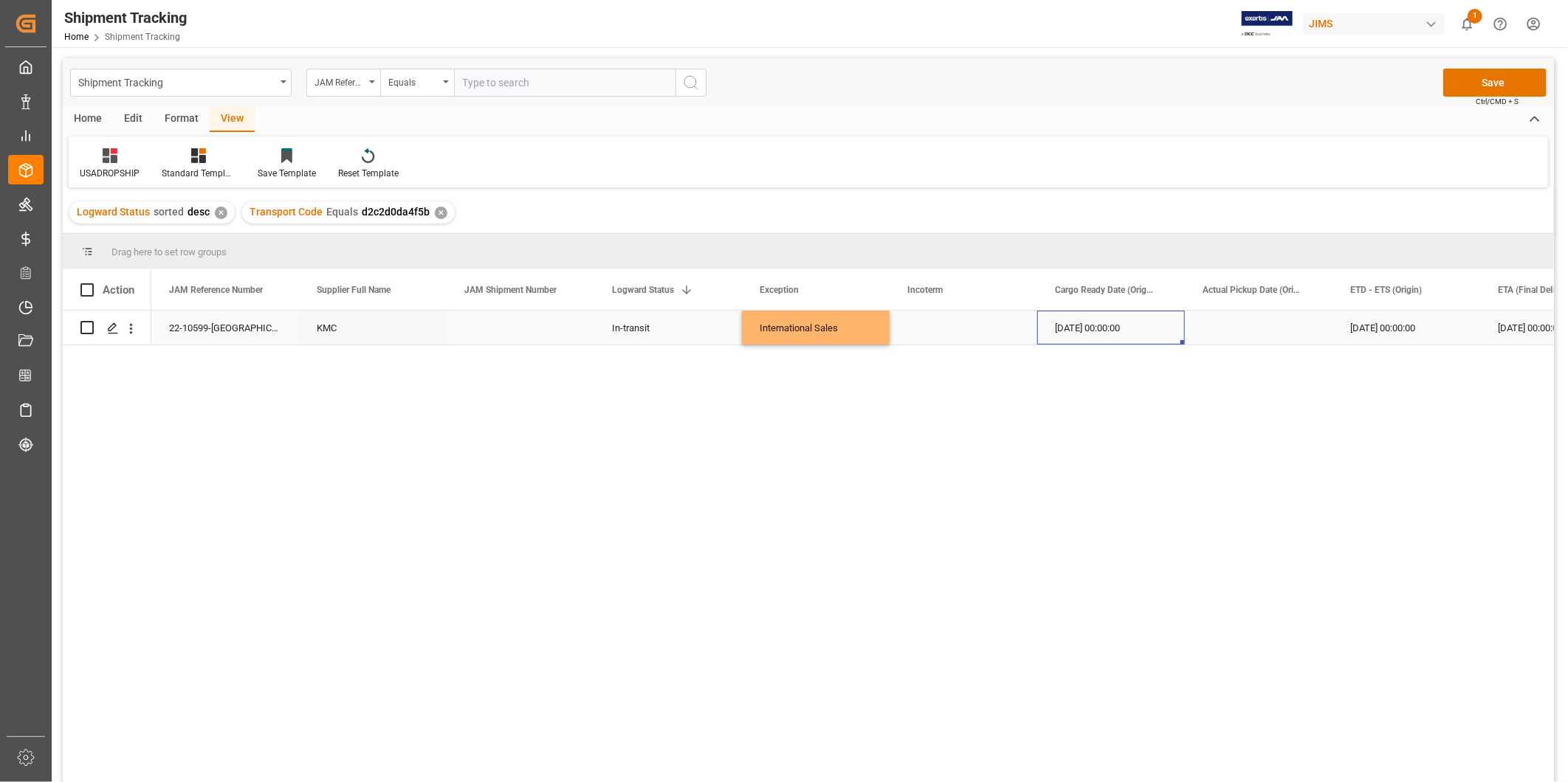
scroll to position [0, 516]
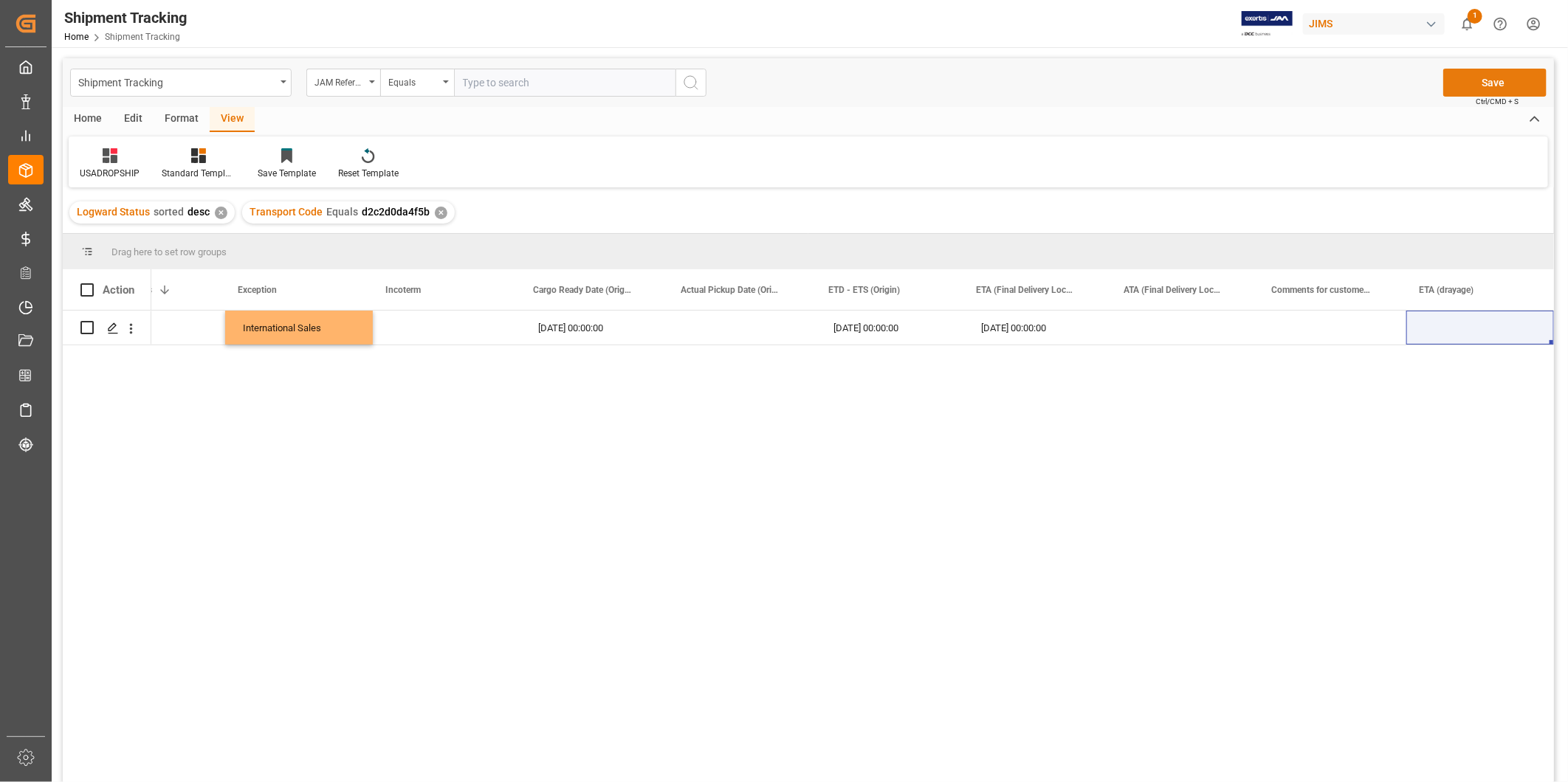
click at [1508, 91] on button "Save" at bounding box center [1494, 83] width 103 height 28
click at [113, 322] on icon "Press SPACE to select this row." at bounding box center [113, 328] width 12 height 12
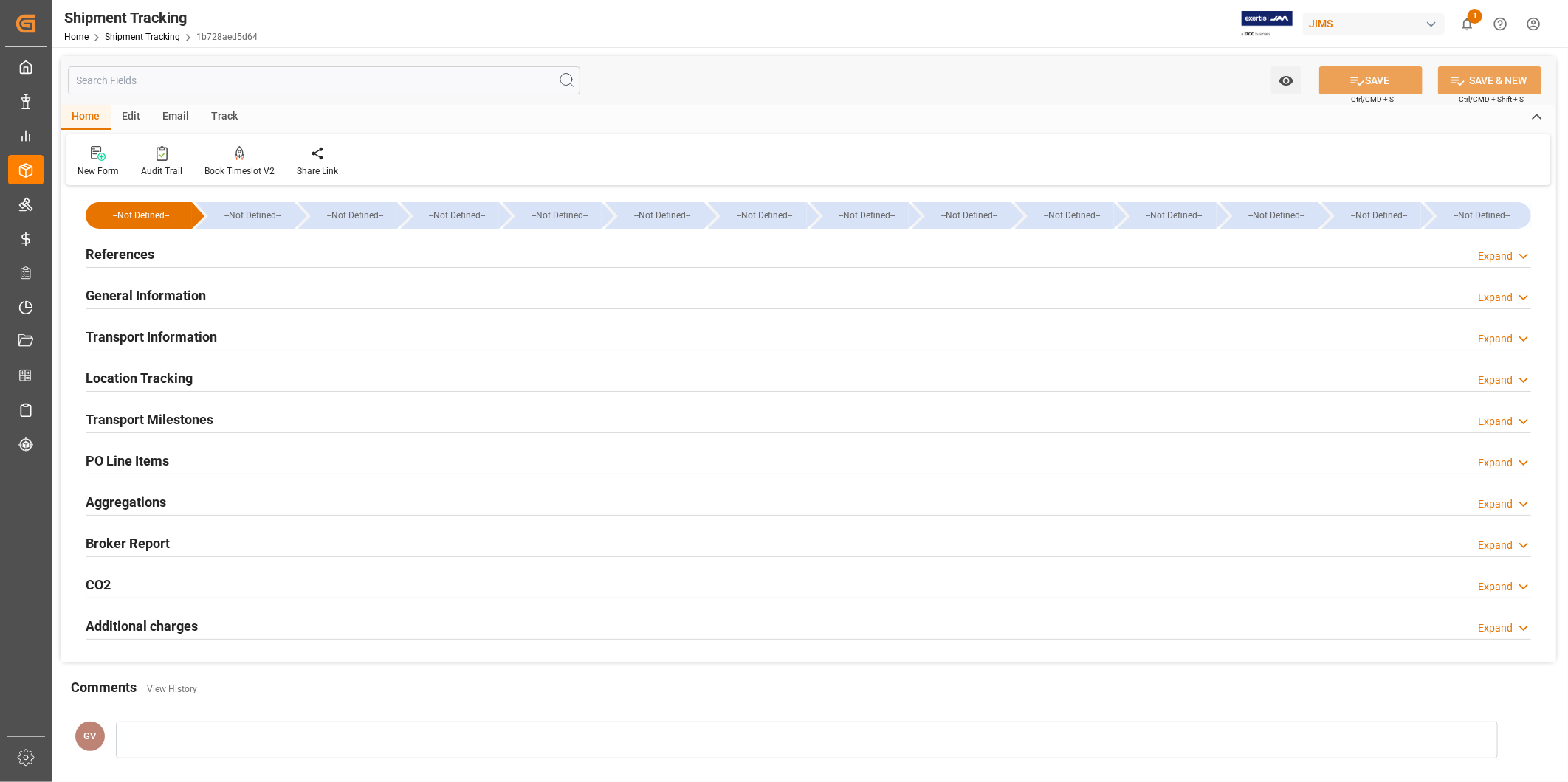
click at [298, 333] on div "Transport Information Expand" at bounding box center [808, 336] width 1445 height 28
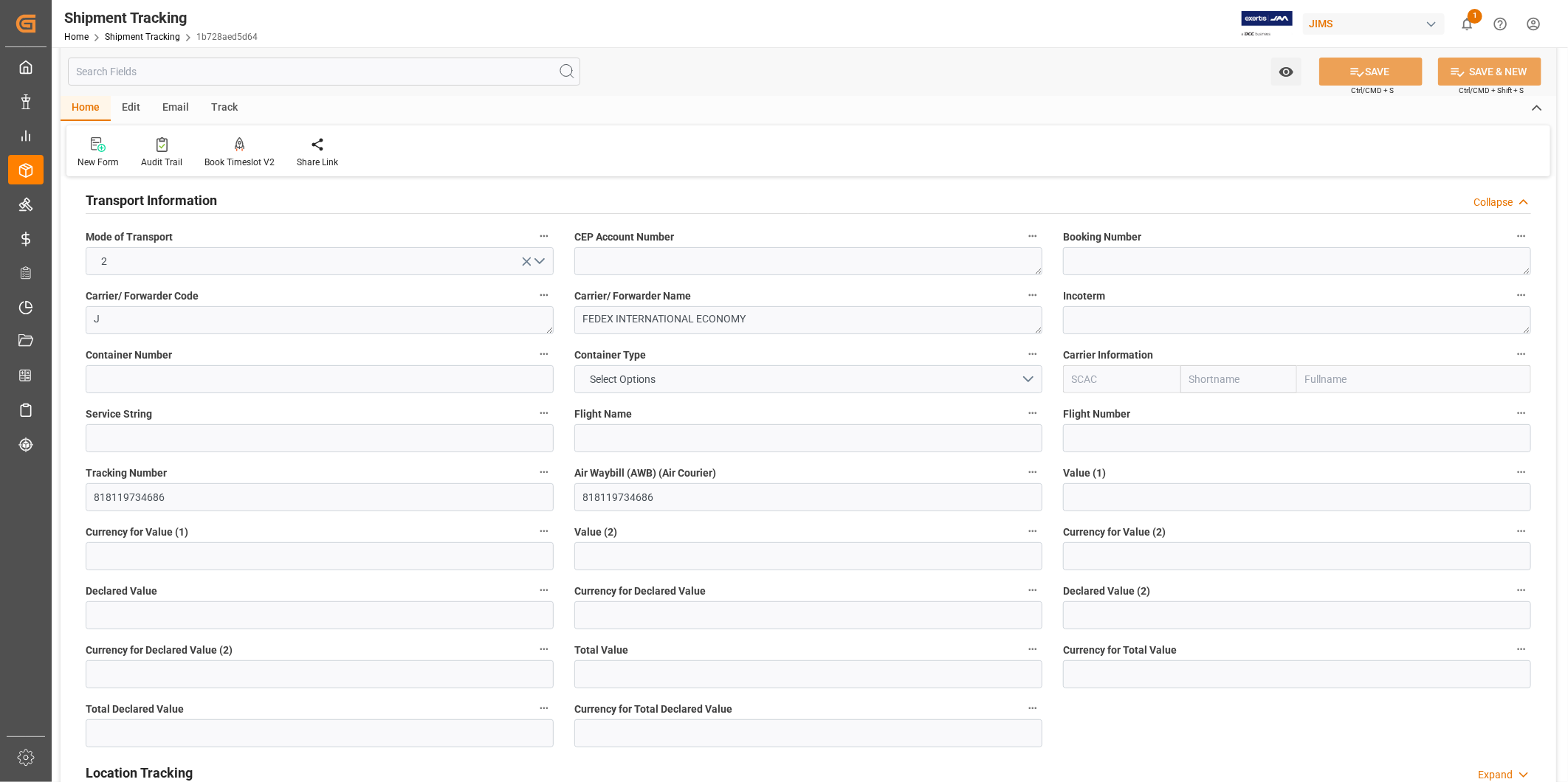
scroll to position [273, 0]
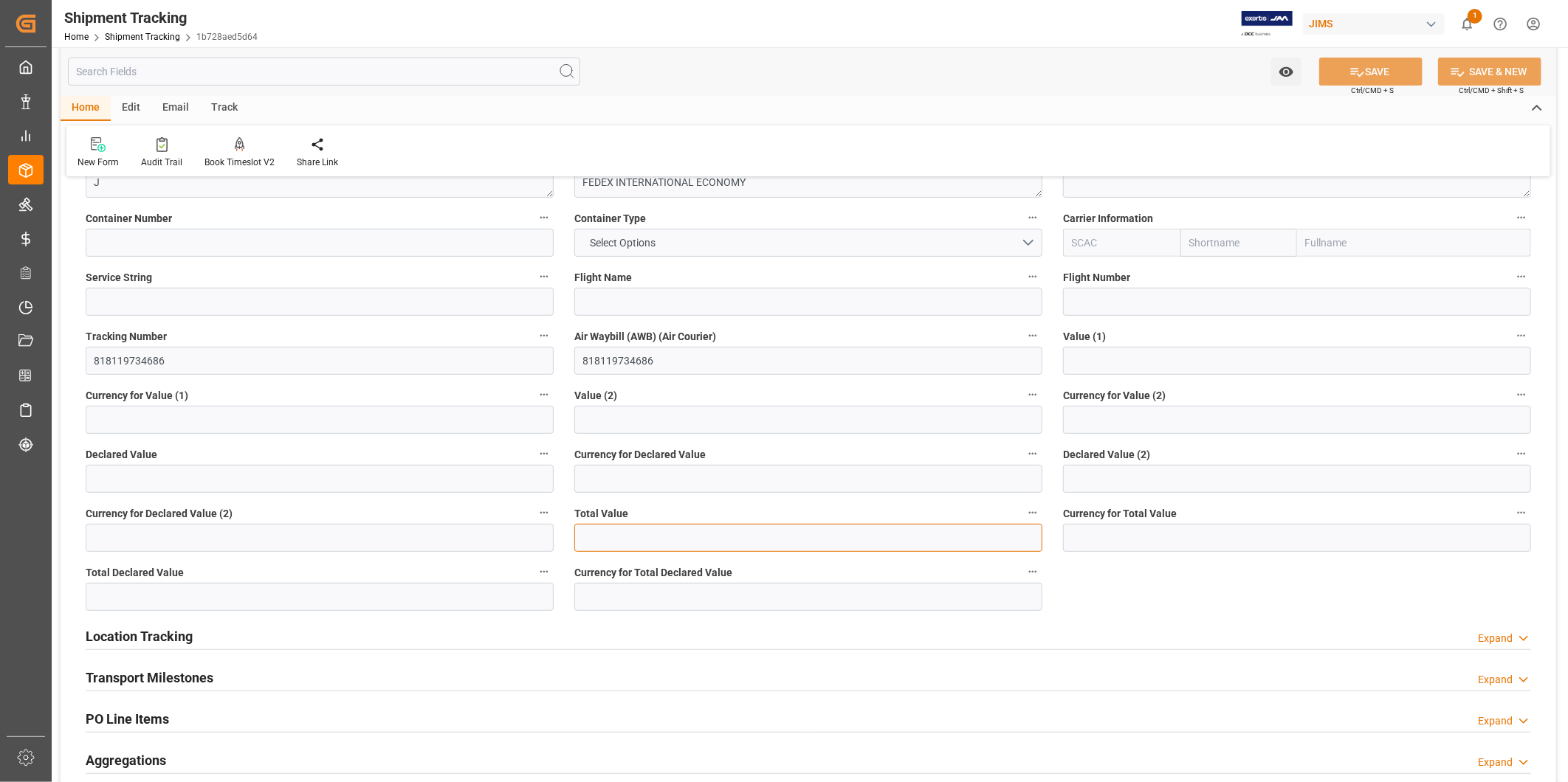
click at [616, 535] on input "text" at bounding box center [808, 538] width 468 height 28
click at [659, 532] on input "text" at bounding box center [808, 538] width 468 height 28
type input "39.67"
click at [1096, 536] on input at bounding box center [1296, 538] width 468 height 28
type input "USD"
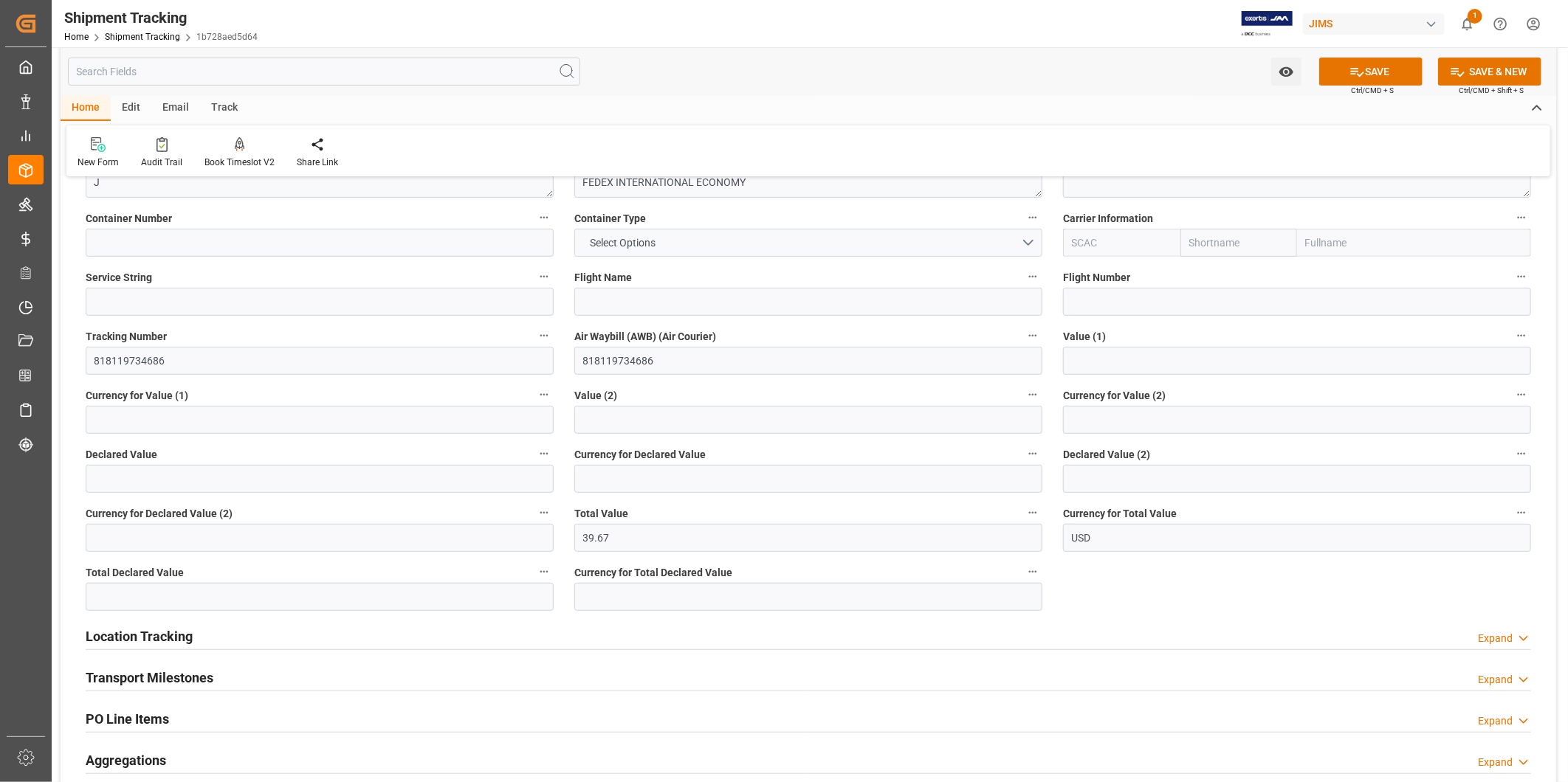
click at [1202, 505] on label "Currency for Total Value" at bounding box center [1296, 514] width 468 height 20
click at [1512, 505] on button "Currency for Total Value" at bounding box center [1521, 513] width 20 height 20
click at [1392, 78] on div at bounding box center [784, 391] width 1568 height 782
click at [1384, 74] on button "SAVE" at bounding box center [1370, 72] width 103 height 28
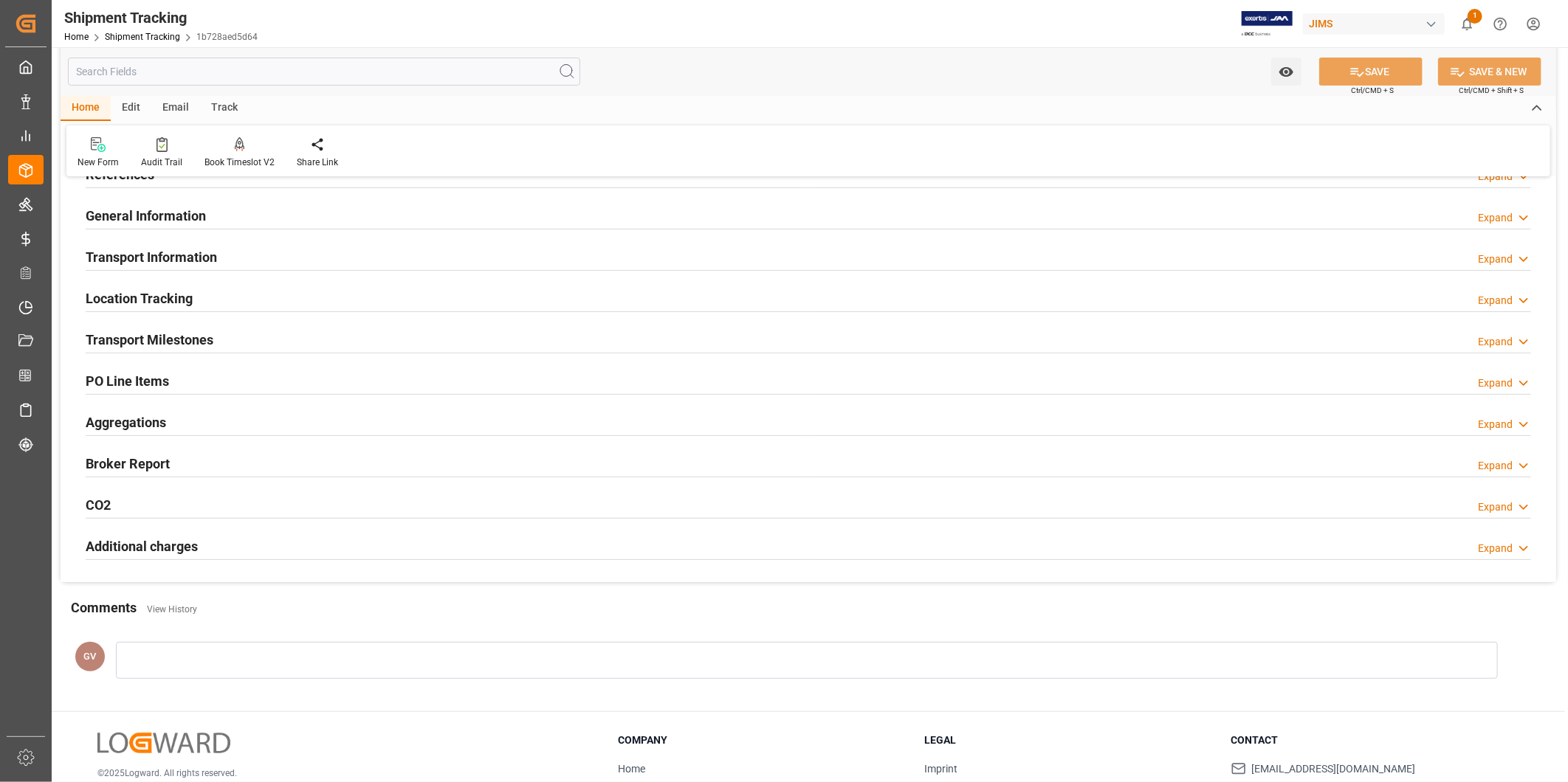
scroll to position [0, 0]
